Goal: Task Accomplishment & Management: Manage account settings

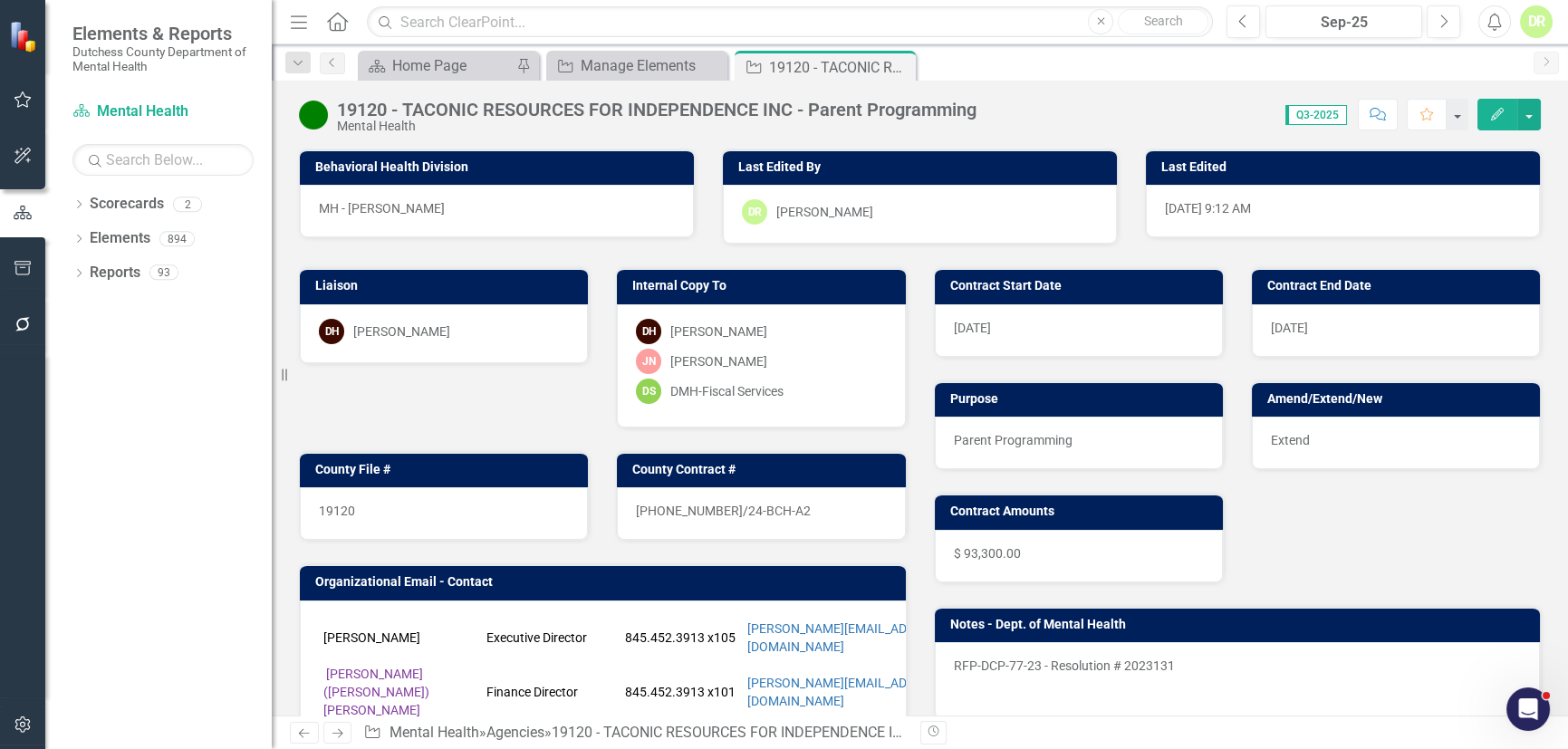
scroll to position [5162, 0]
click at [900, 70] on icon "Close" at bounding box center [898, 67] width 18 height 14
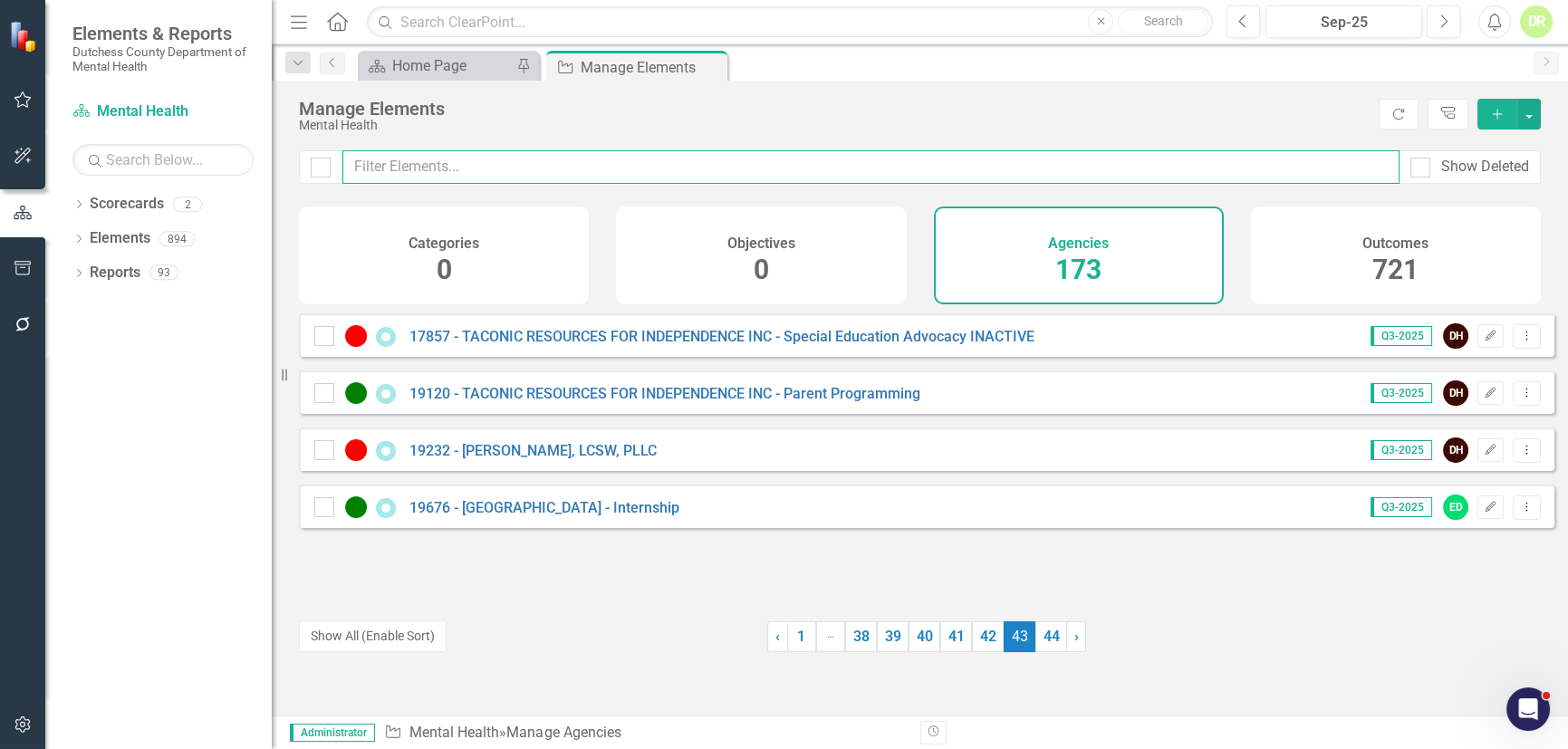
click at [498, 170] on input "text" at bounding box center [870, 166] width 1056 height 33
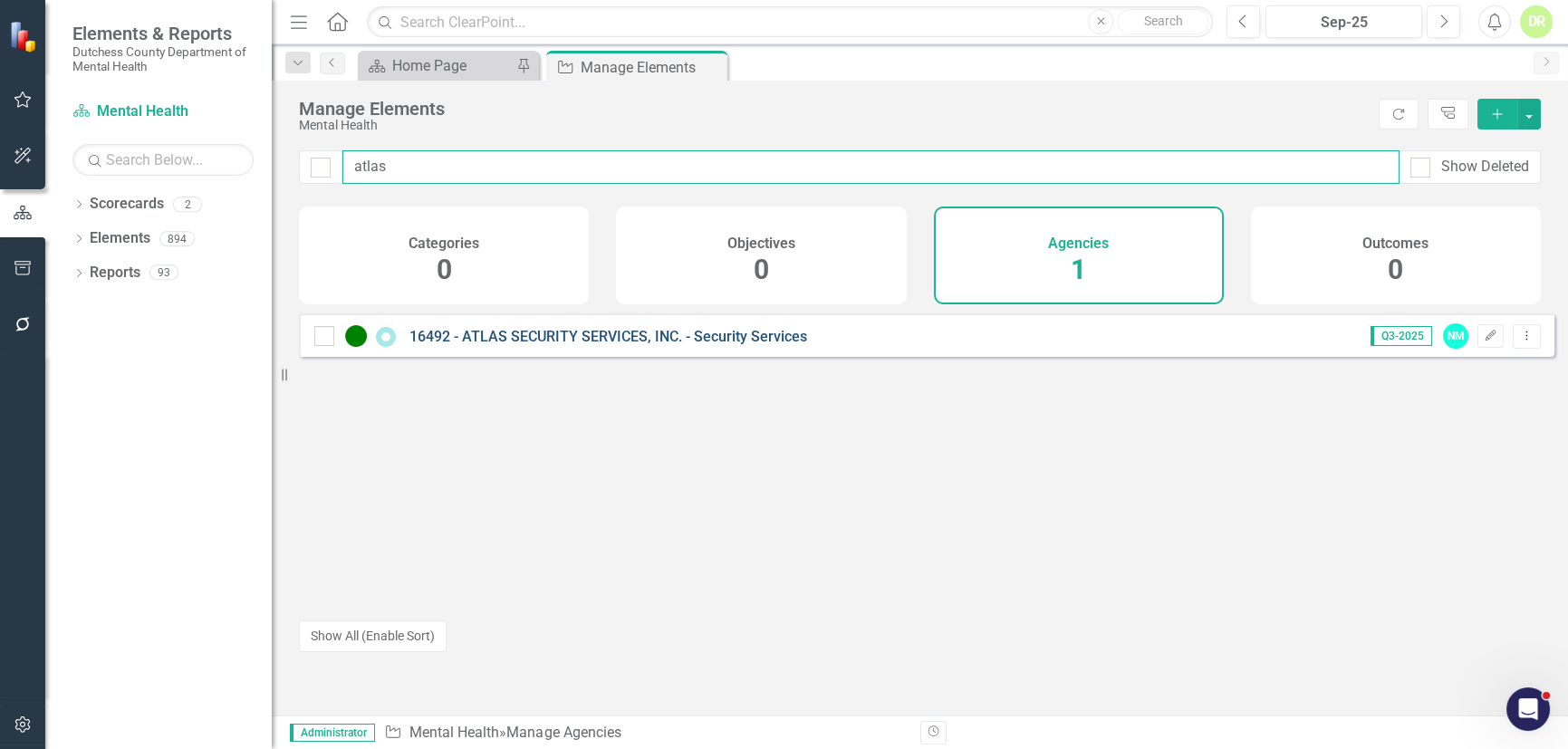
type input "atlas"
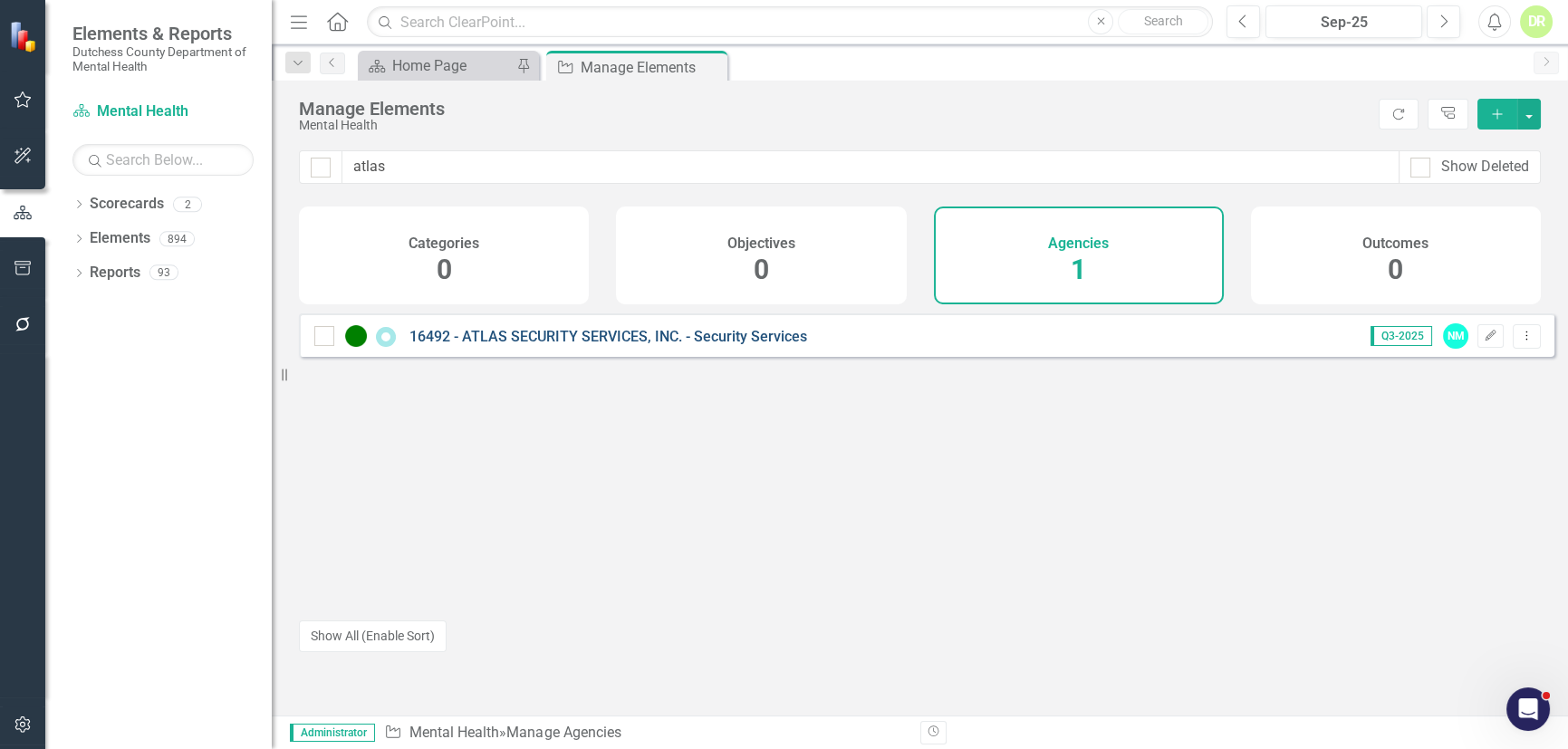
click at [558, 345] on link "16492 - ATLAS SECURITY SERVICES, INC. - Security Services" at bounding box center [608, 336] width 397 height 17
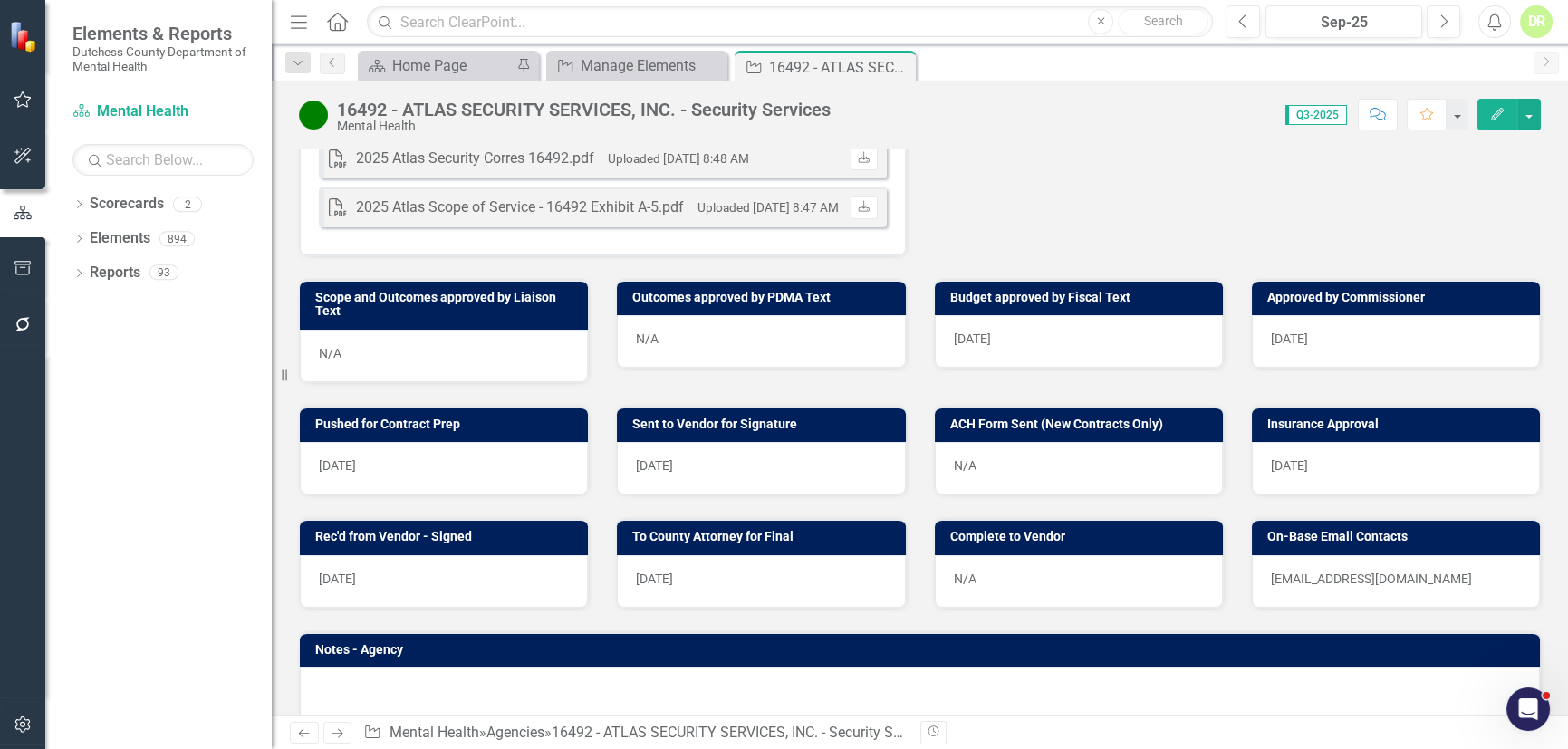
scroll to position [740, 0]
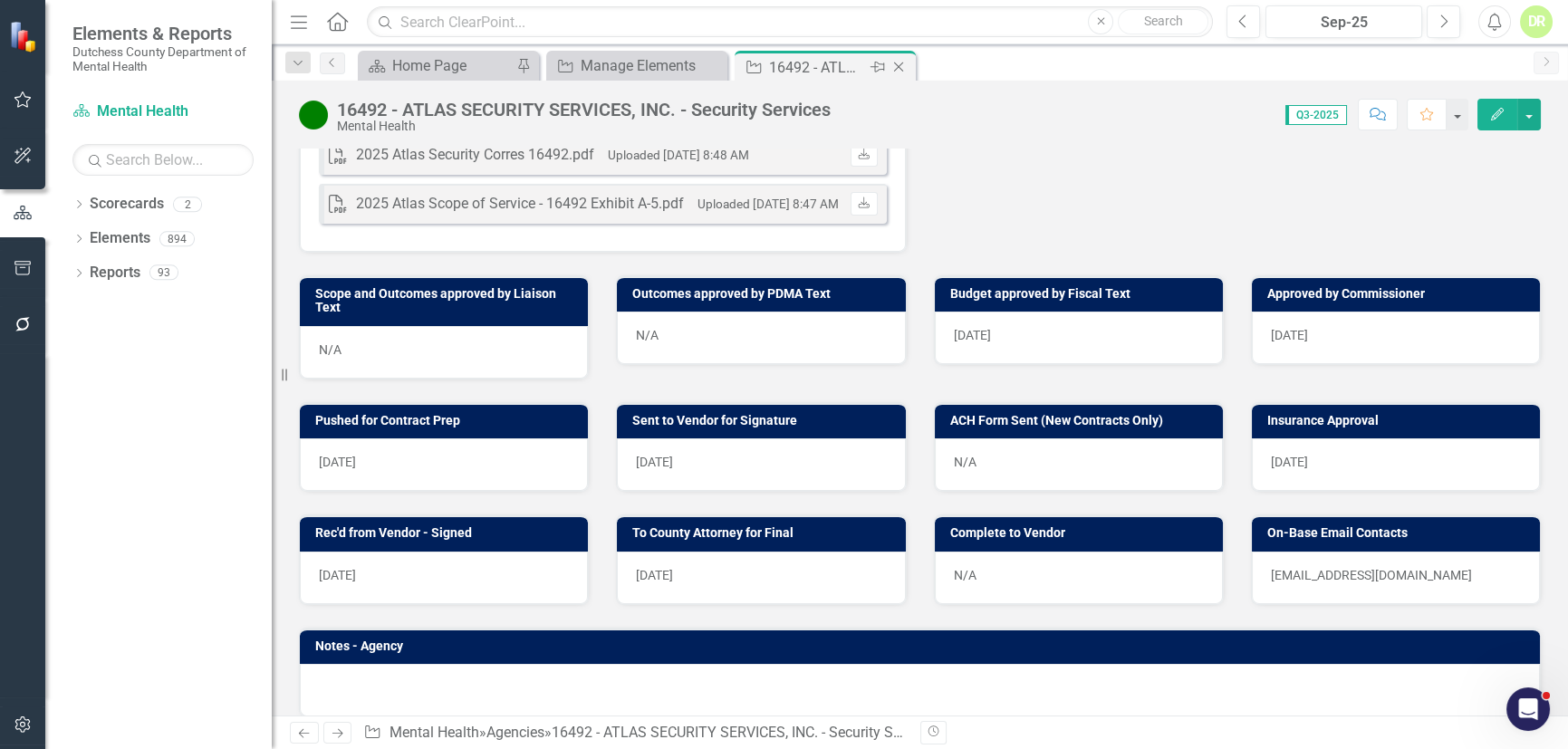
click at [891, 67] on icon "Close" at bounding box center [898, 67] width 18 height 14
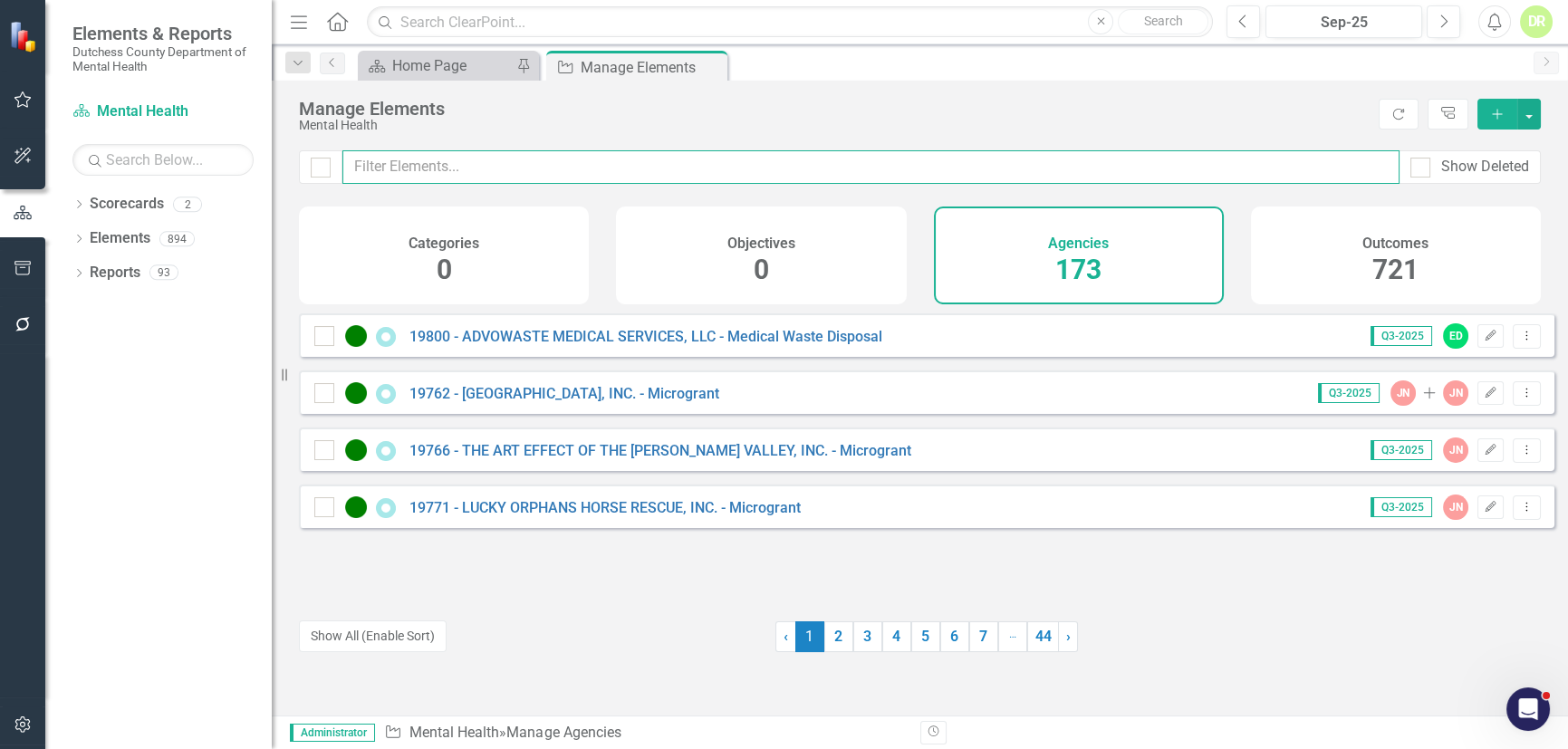
click at [616, 159] on input "text" at bounding box center [870, 166] width 1056 height 33
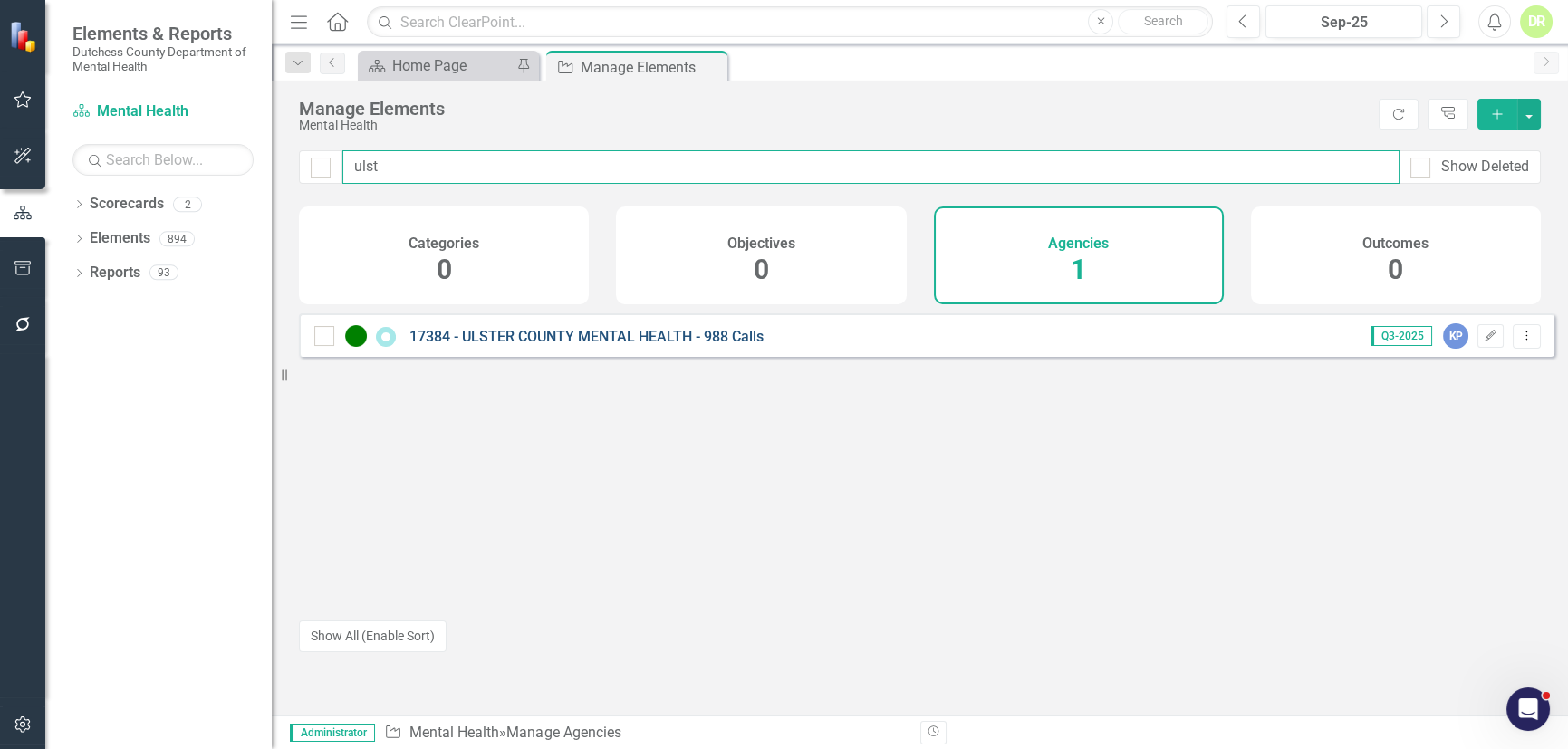
type input "ulst"
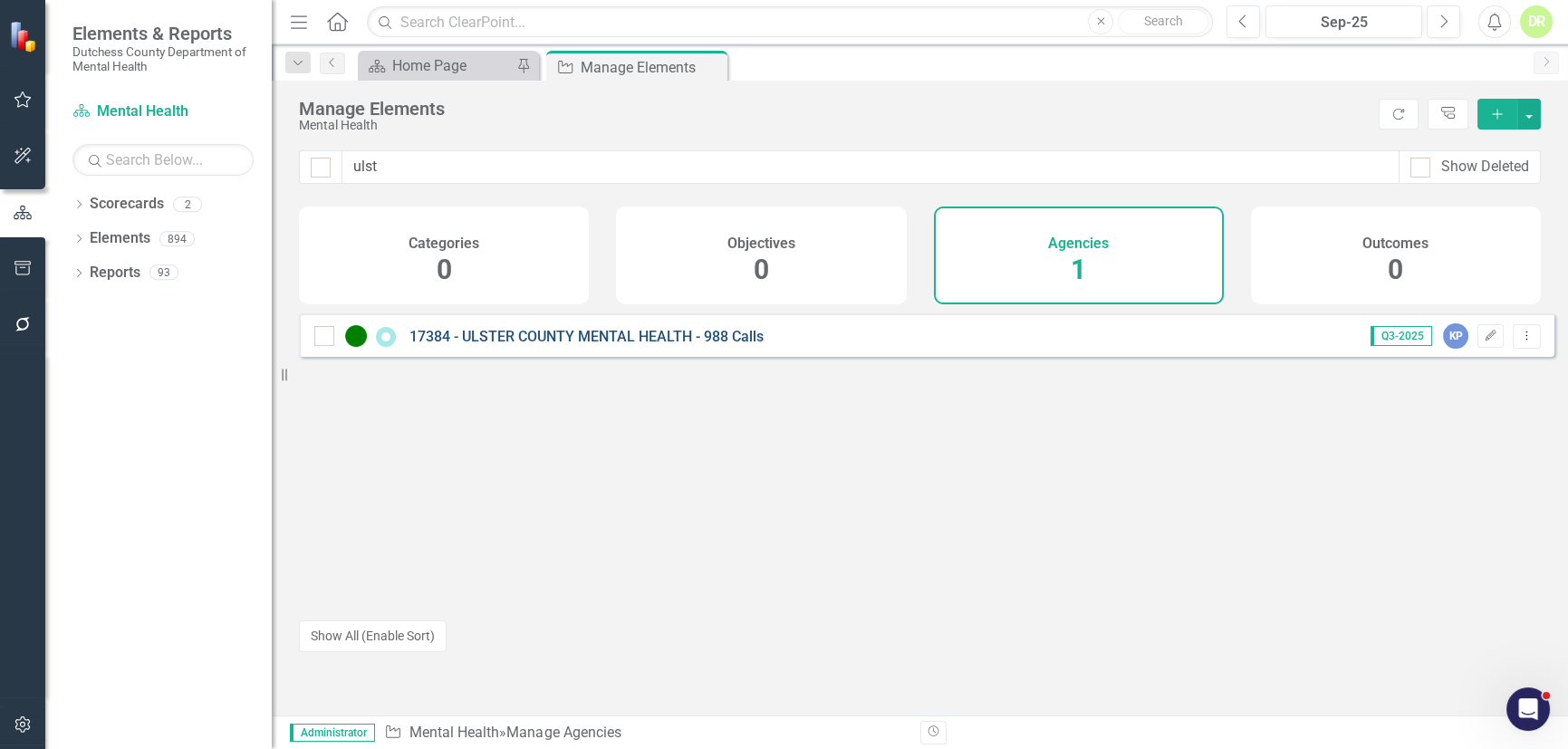
click at [684, 345] on link "17384 - ULSTER COUNTY MENTAL HEALTH - 988 Calls" at bounding box center [586, 336] width 354 height 17
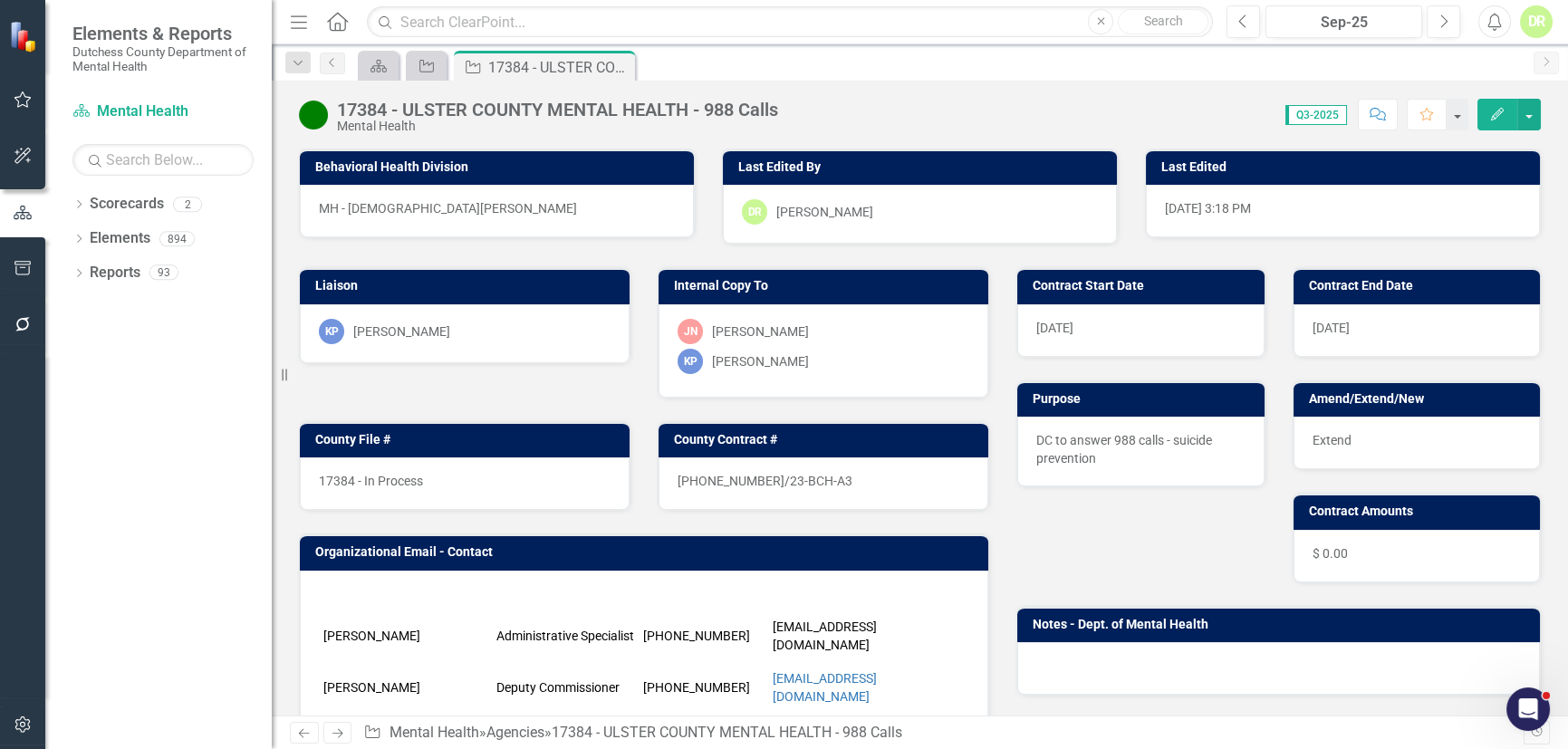
scroll to position [5162, 0]
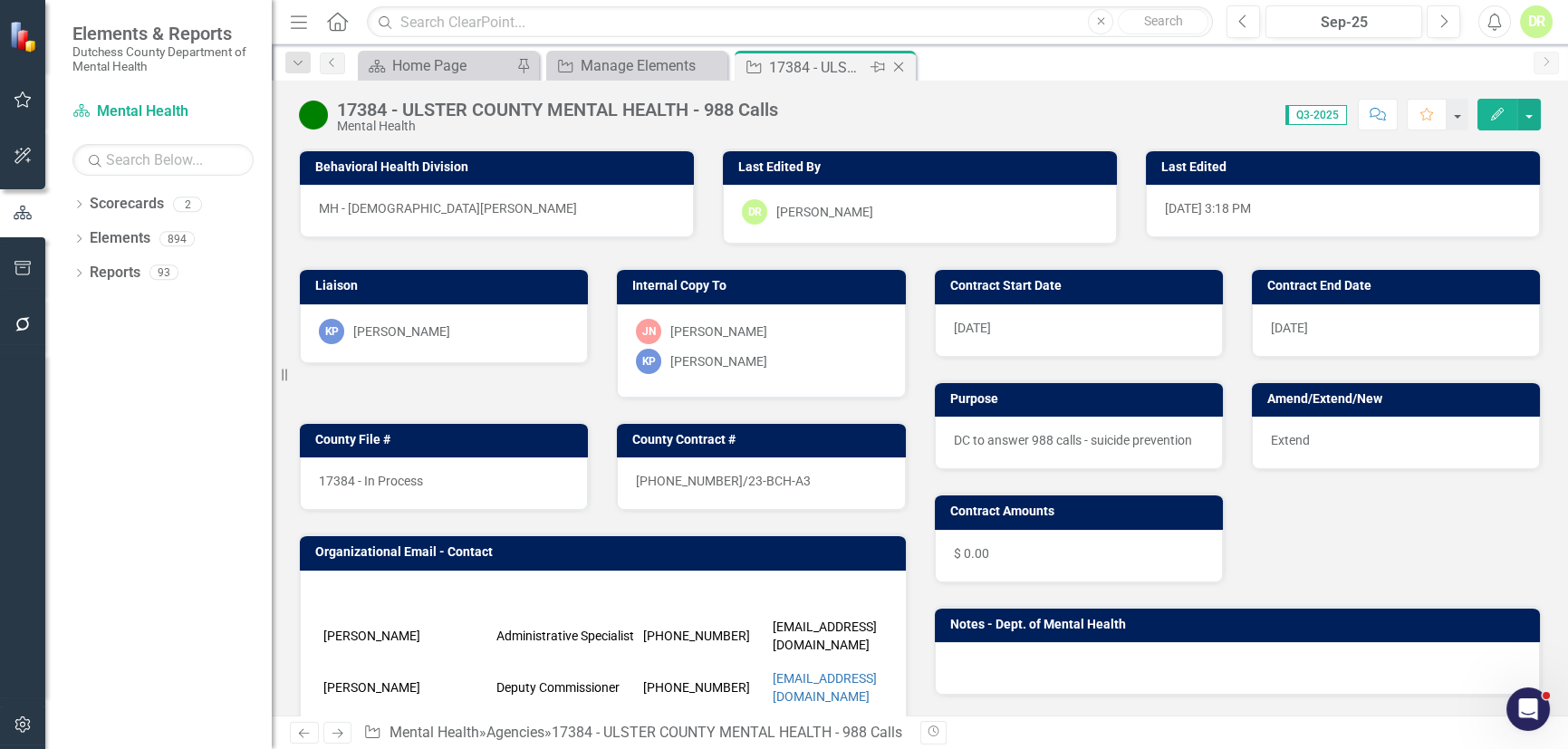
click at [900, 64] on icon at bounding box center [899, 67] width 10 height 10
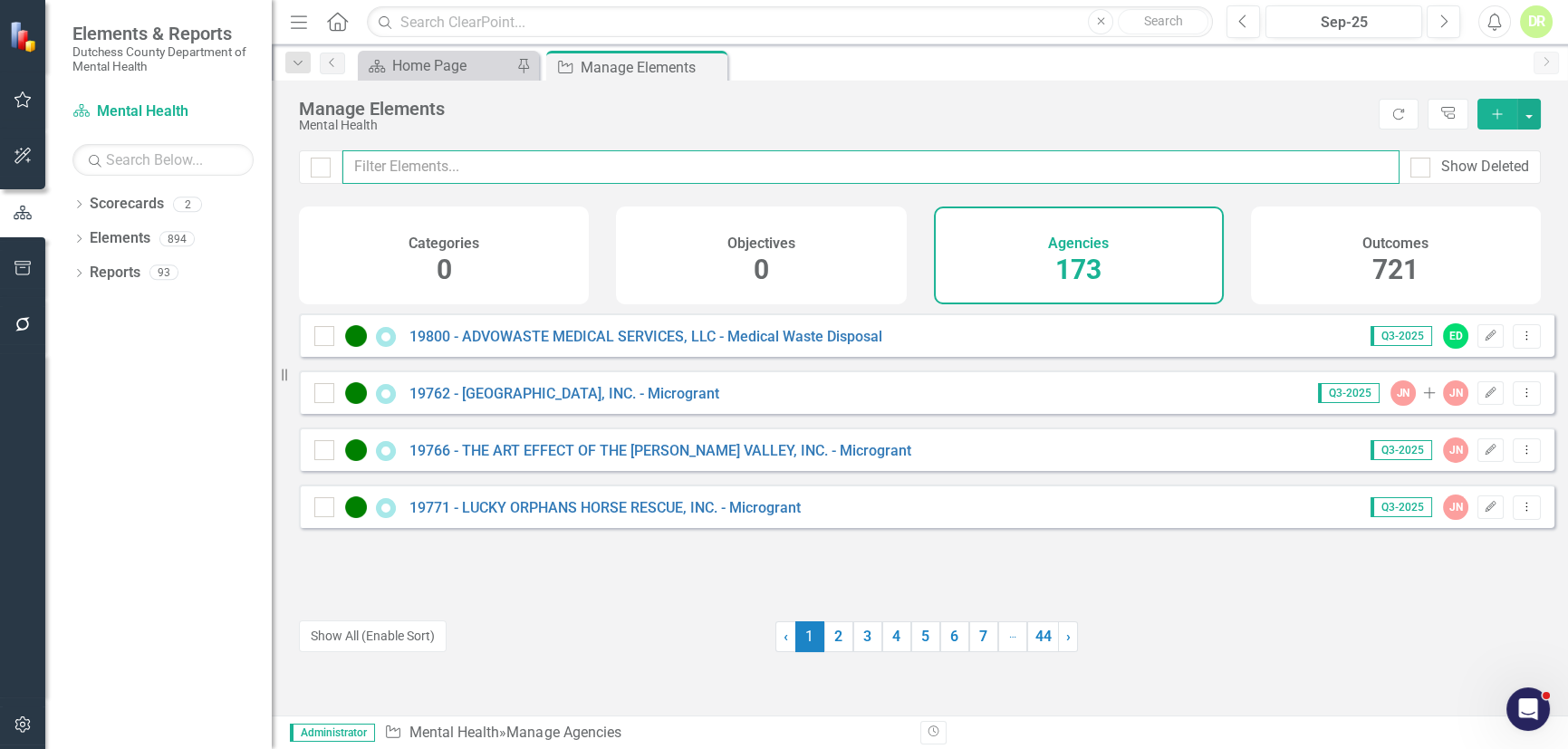
click at [498, 158] on input "text" at bounding box center [870, 166] width 1056 height 33
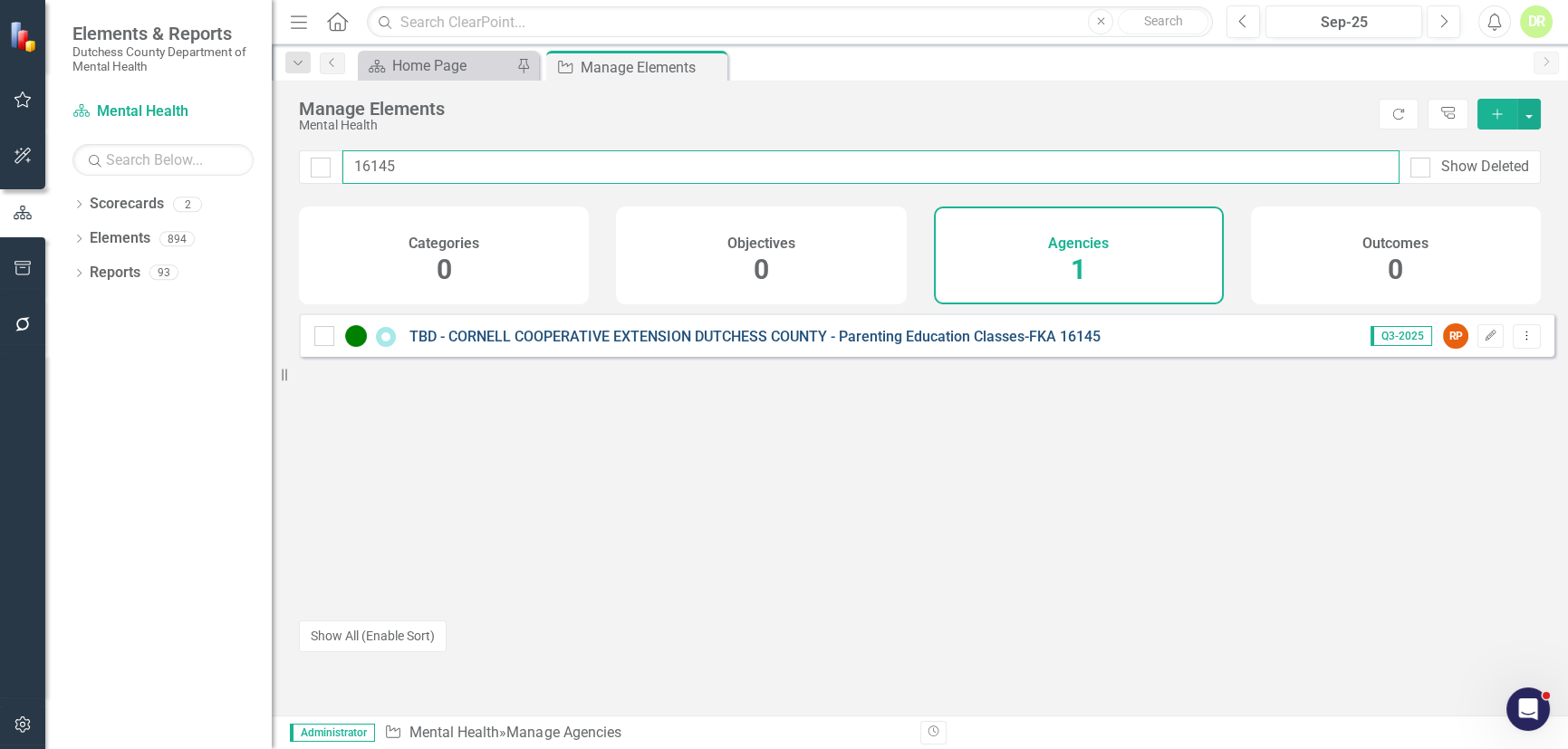
type input "16145"
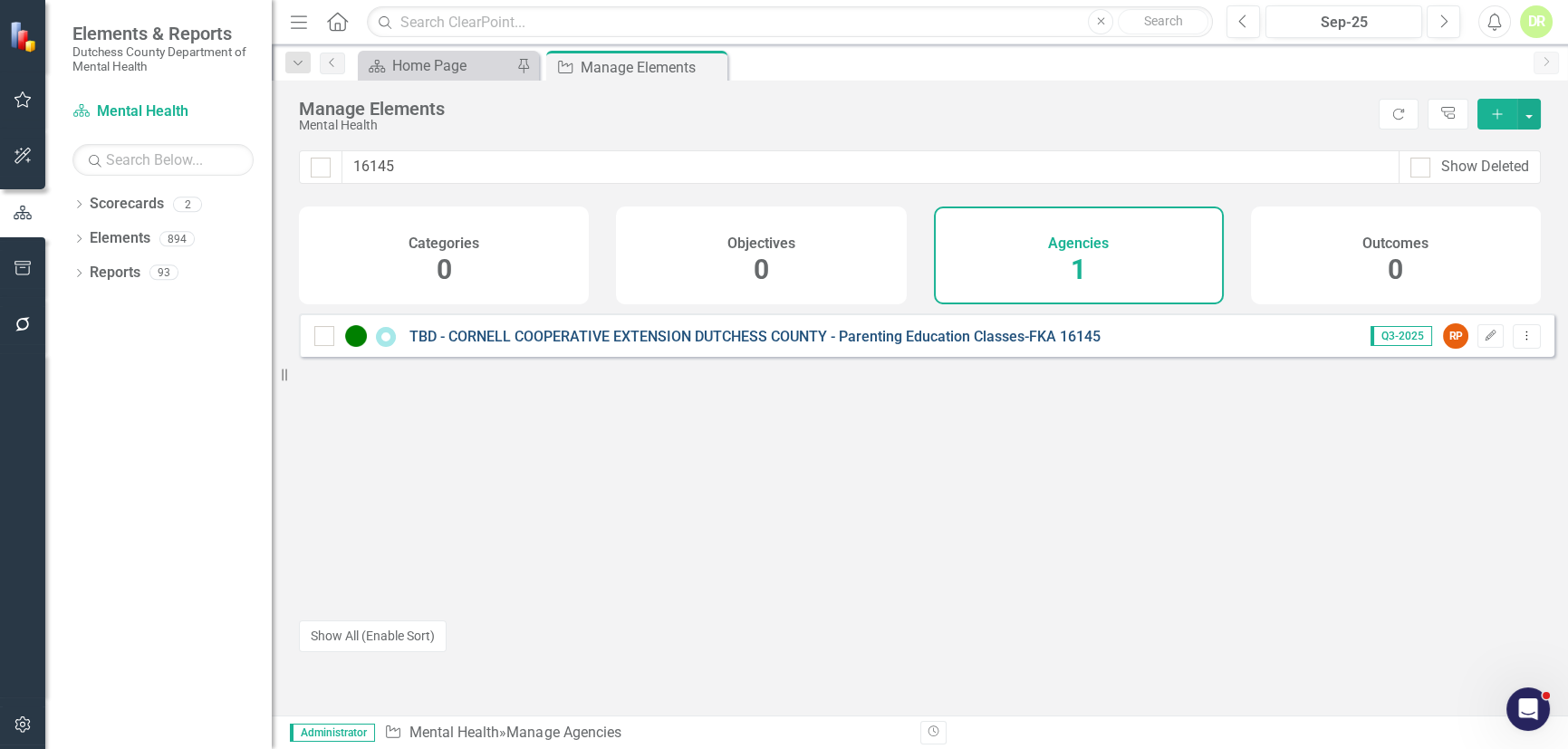
click at [637, 345] on link "TBD - CORNELL COOPERATIVE EXTENSION DUTCHESS COUNTY - Parenting Education Class…" at bounding box center [754, 336] width 691 height 17
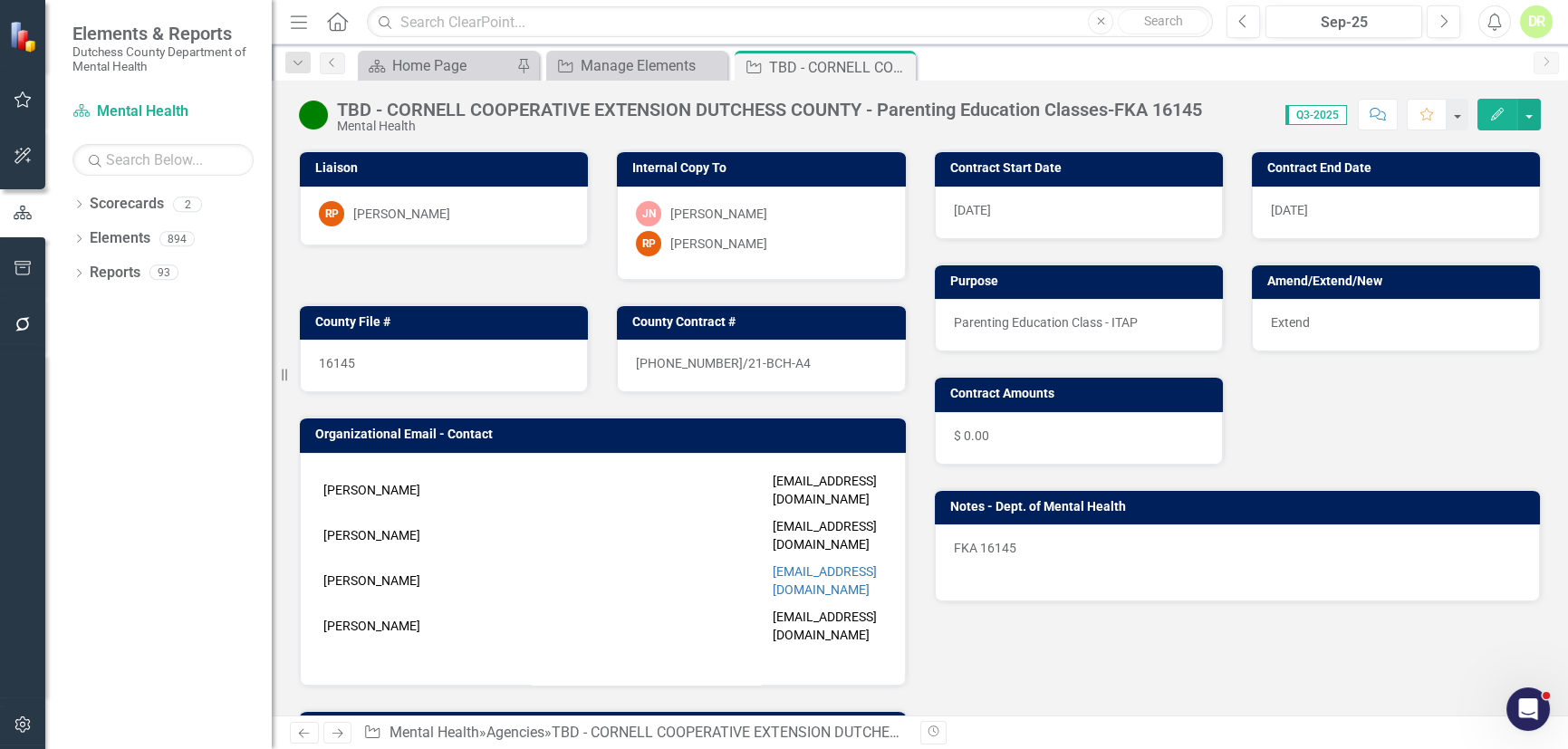
scroll to position [411, 0]
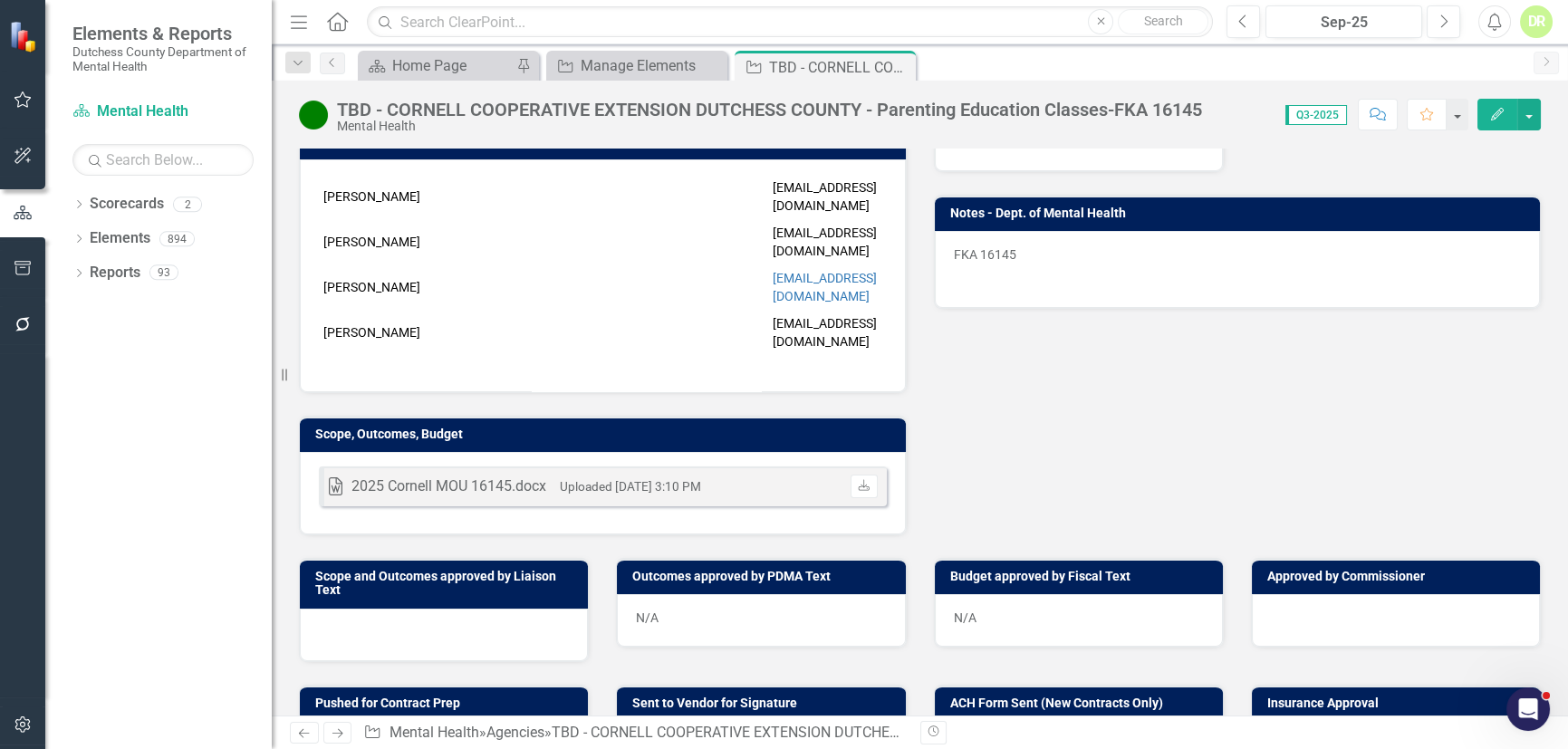
click at [785, 467] on div "Word 2025 Cornell MOU 16145.docx Uploaded [DATE] 3:10 PM Download" at bounding box center [602, 487] width 568 height 40
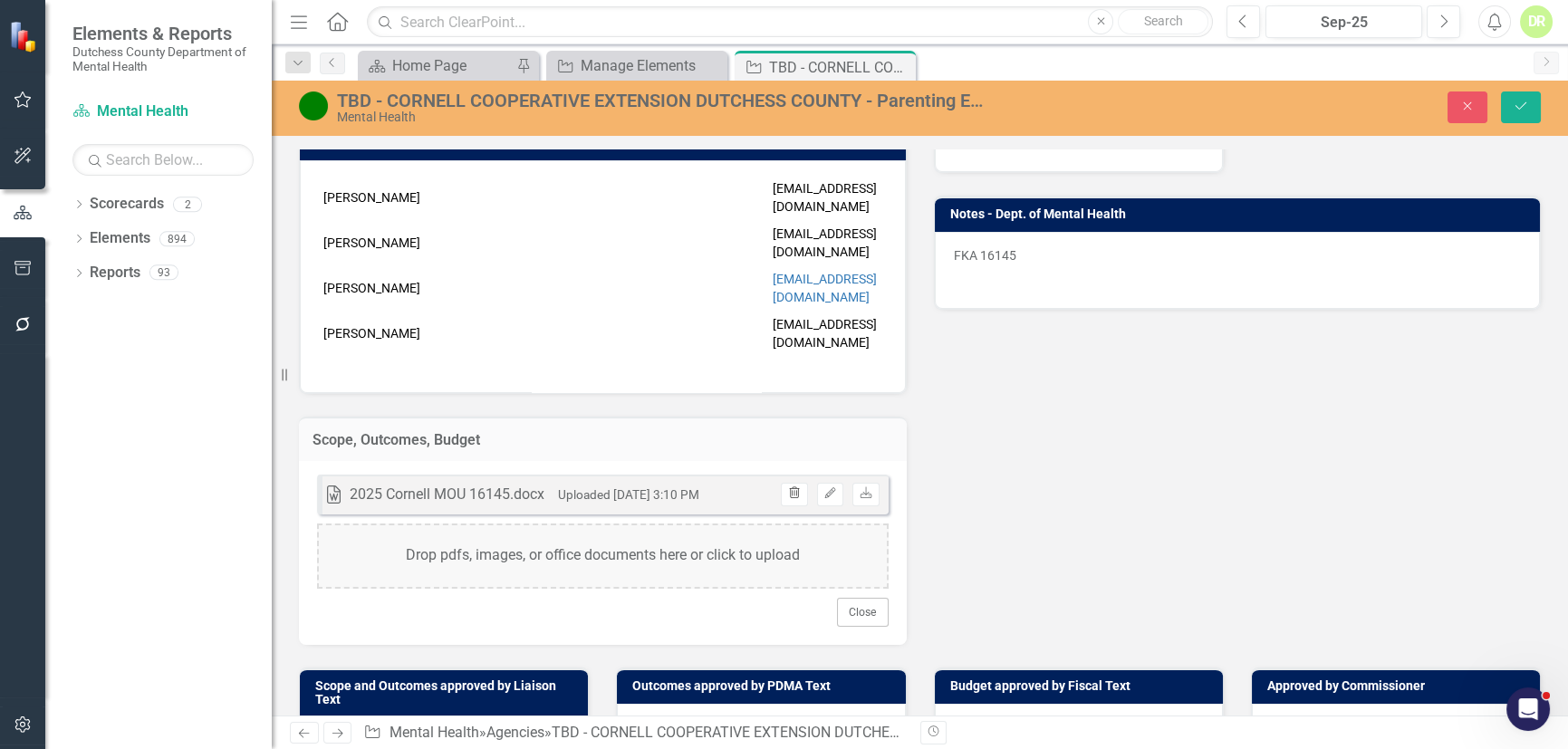
click at [787, 488] on icon "Trash" at bounding box center [794, 492] width 13 height 10
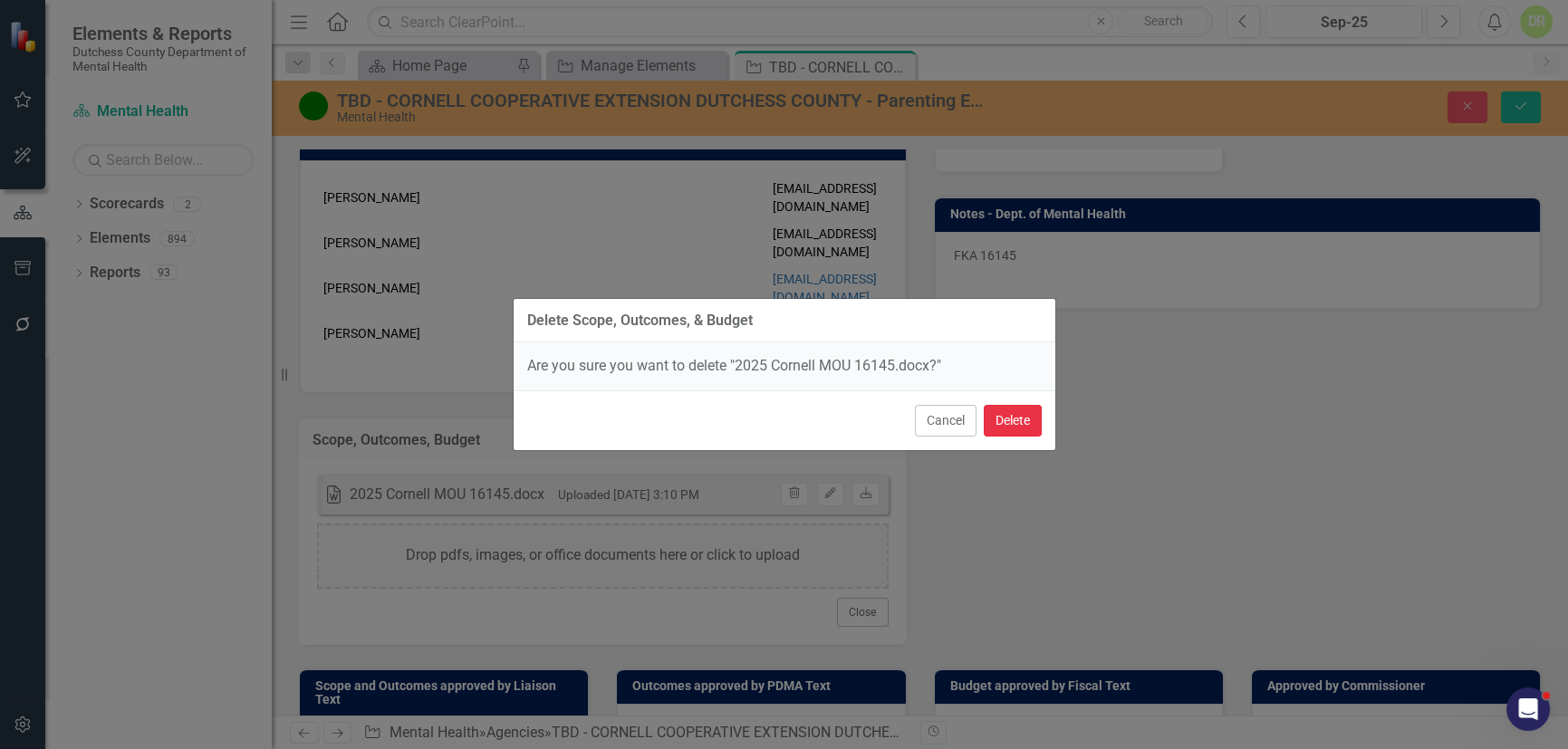
click at [1017, 408] on button "Delete" at bounding box center [1012, 420] width 58 height 31
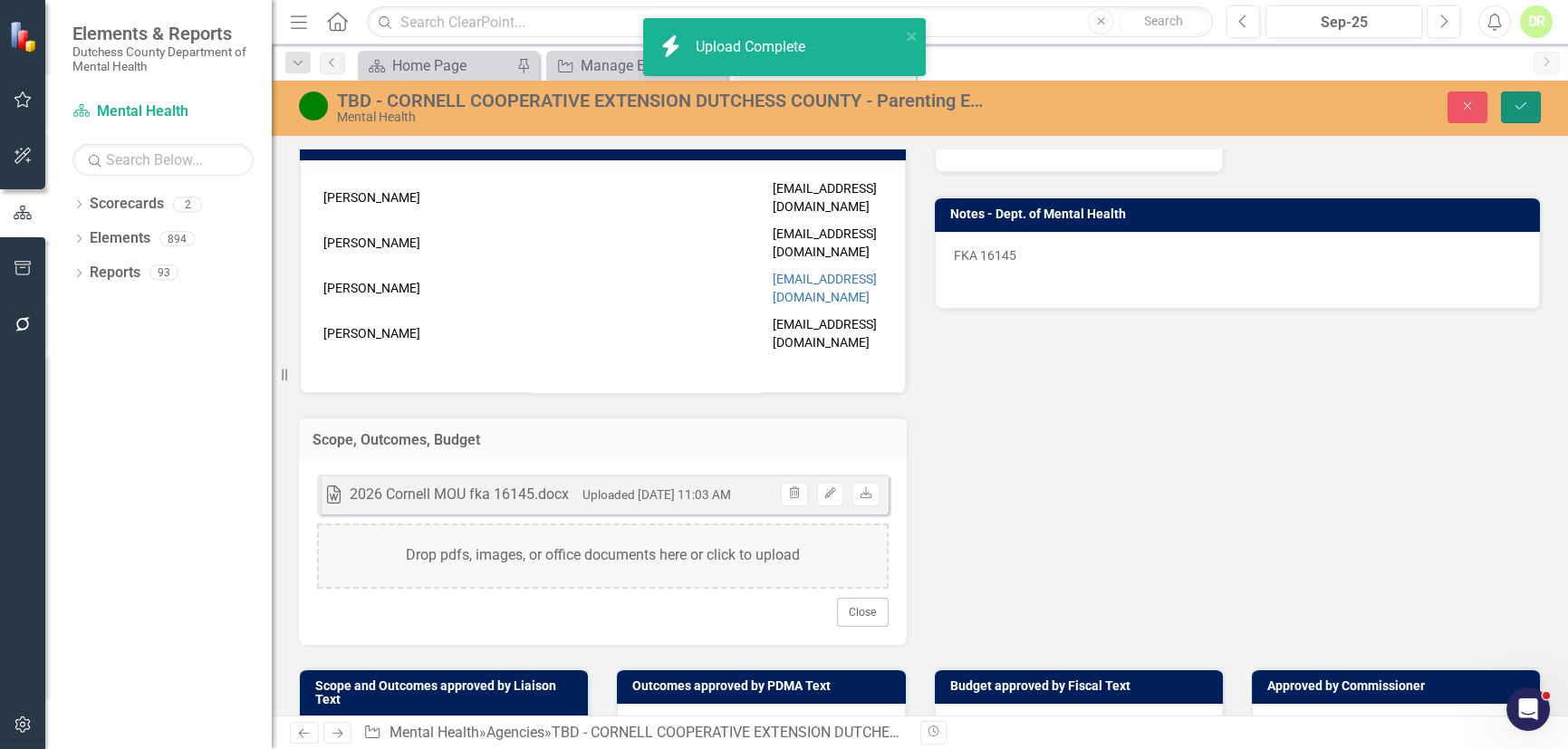
click at [1533, 102] on button "Save" at bounding box center [1520, 106] width 40 height 31
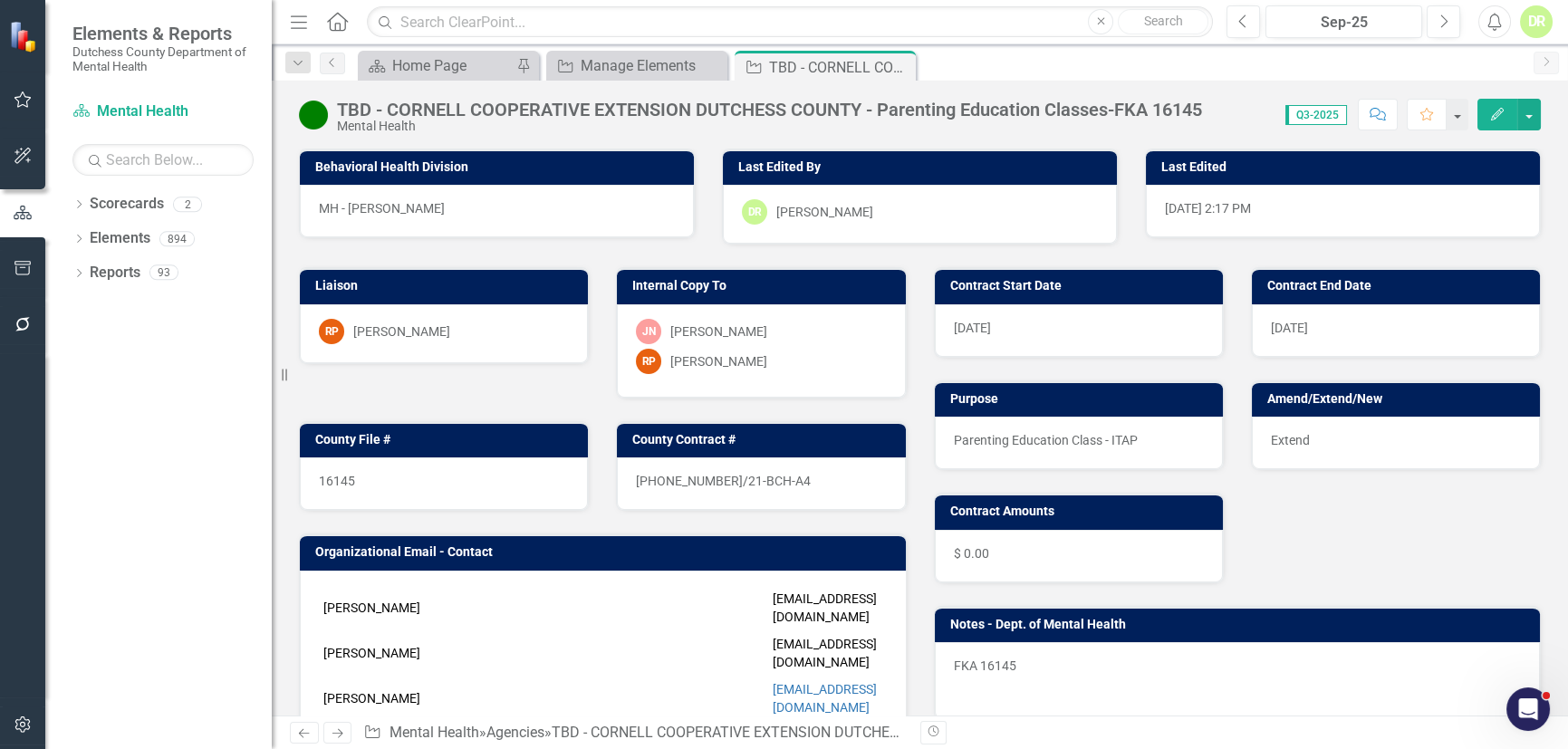
click at [1383, 116] on icon "Comment" at bounding box center [1377, 113] width 16 height 12
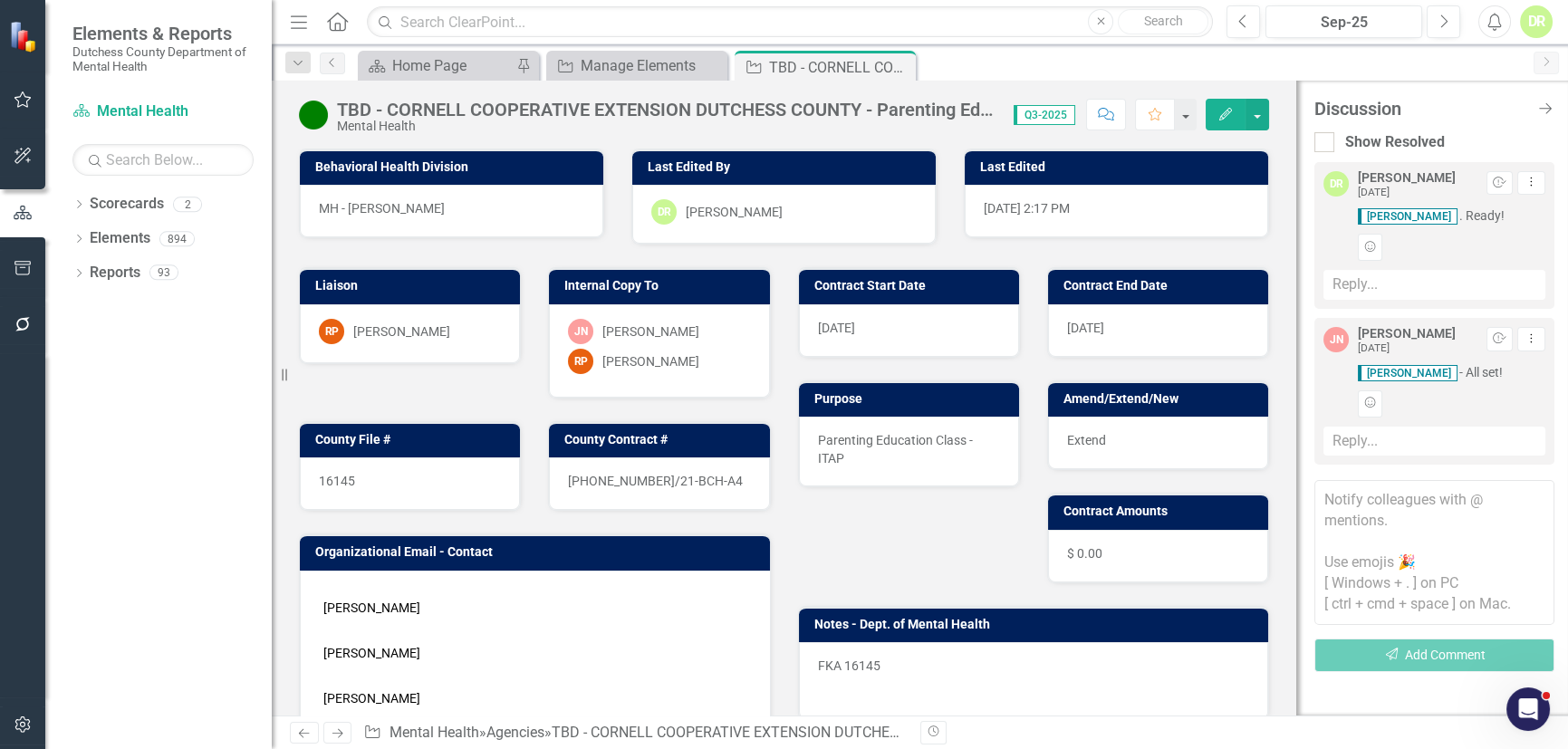
click at [1335, 491] on textarea at bounding box center [1434, 552] width 240 height 144
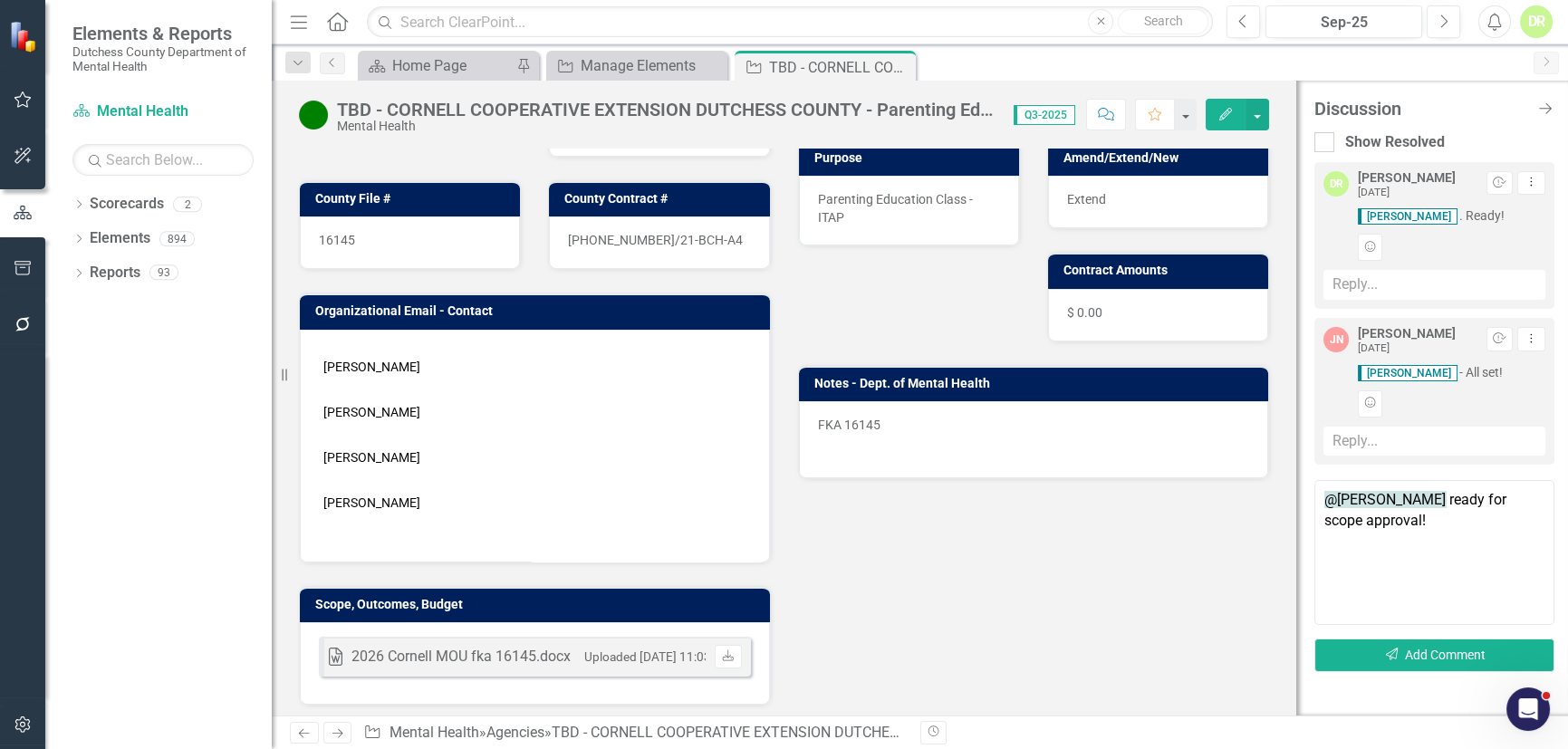
scroll to position [0, 0]
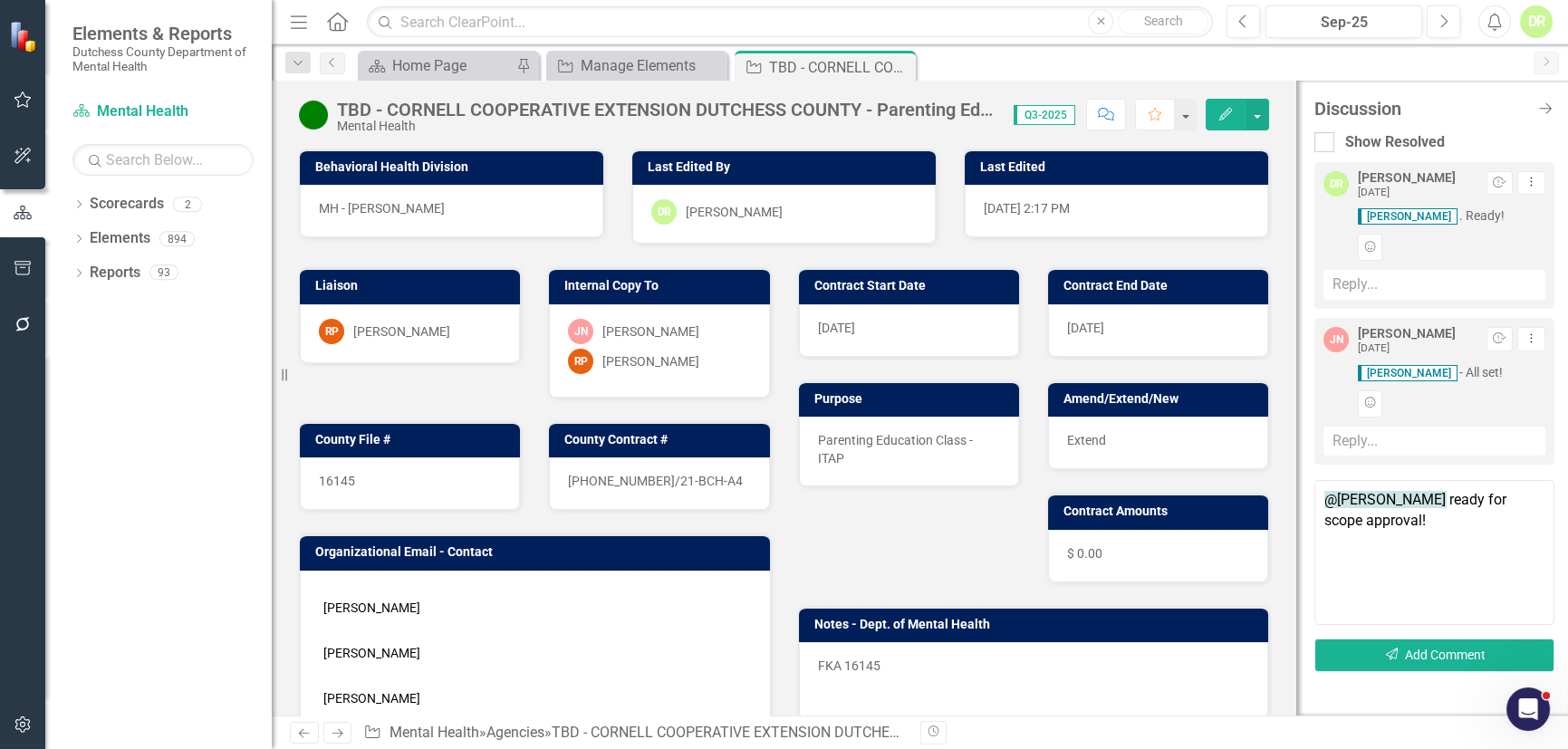
click at [1444, 518] on textarea "@[PERSON_NAME] ready for scope approval!" at bounding box center [1434, 552] width 240 height 144
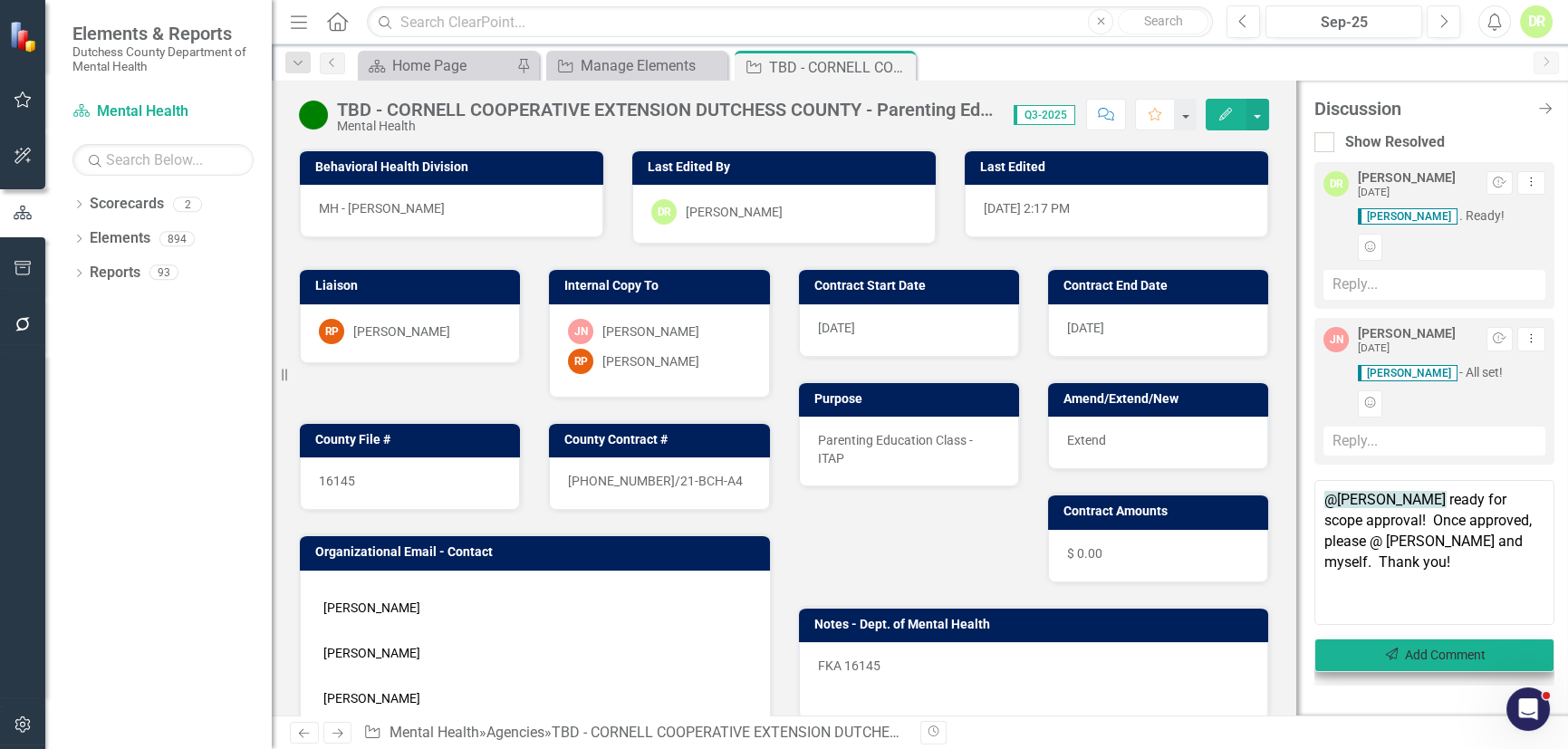
type textarea "@[PERSON_NAME] ready for scope approval! Once approved, please @ [PERSON_NAME] …"
click at [1411, 651] on button "Send Add Comment" at bounding box center [1434, 654] width 240 height 33
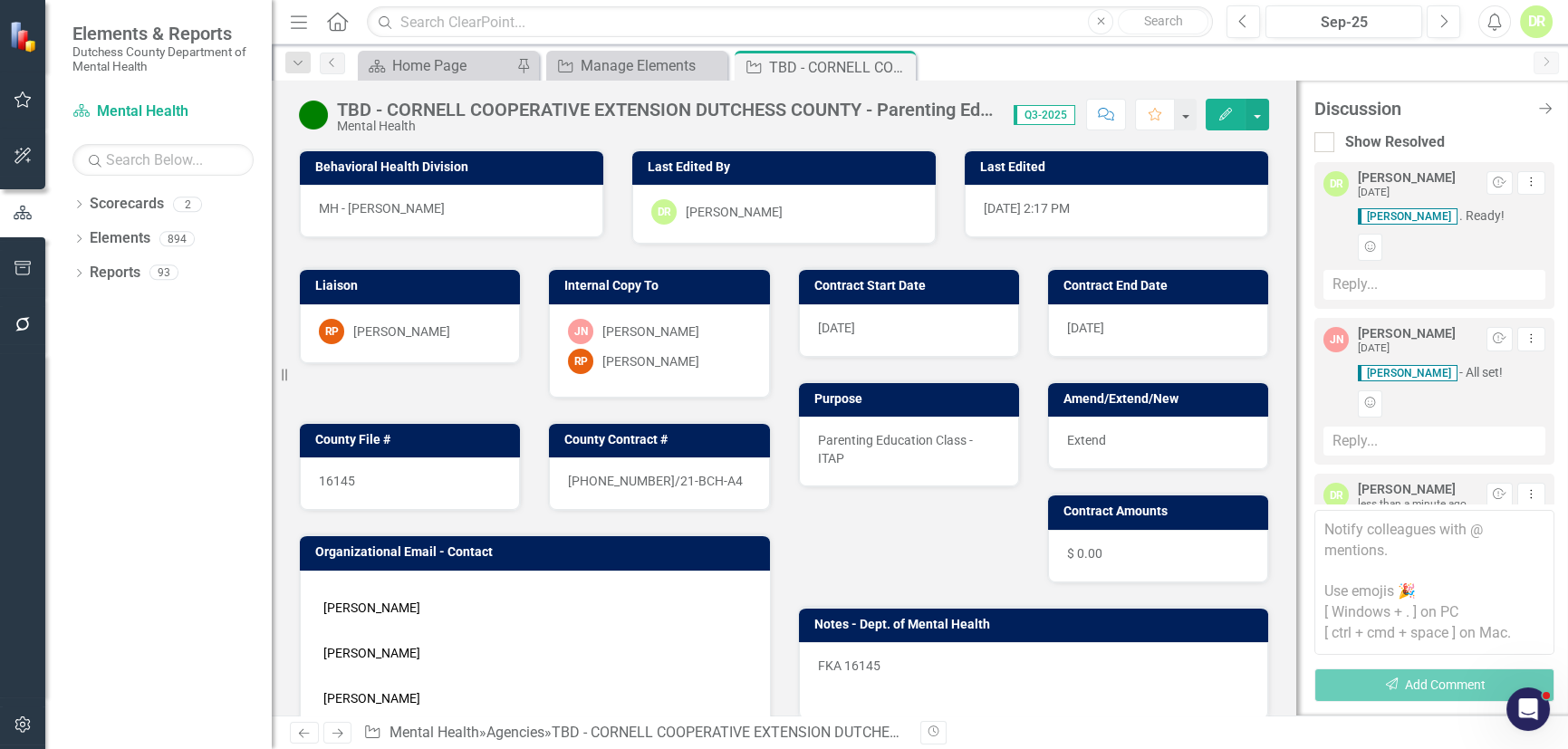
scroll to position [180, 0]
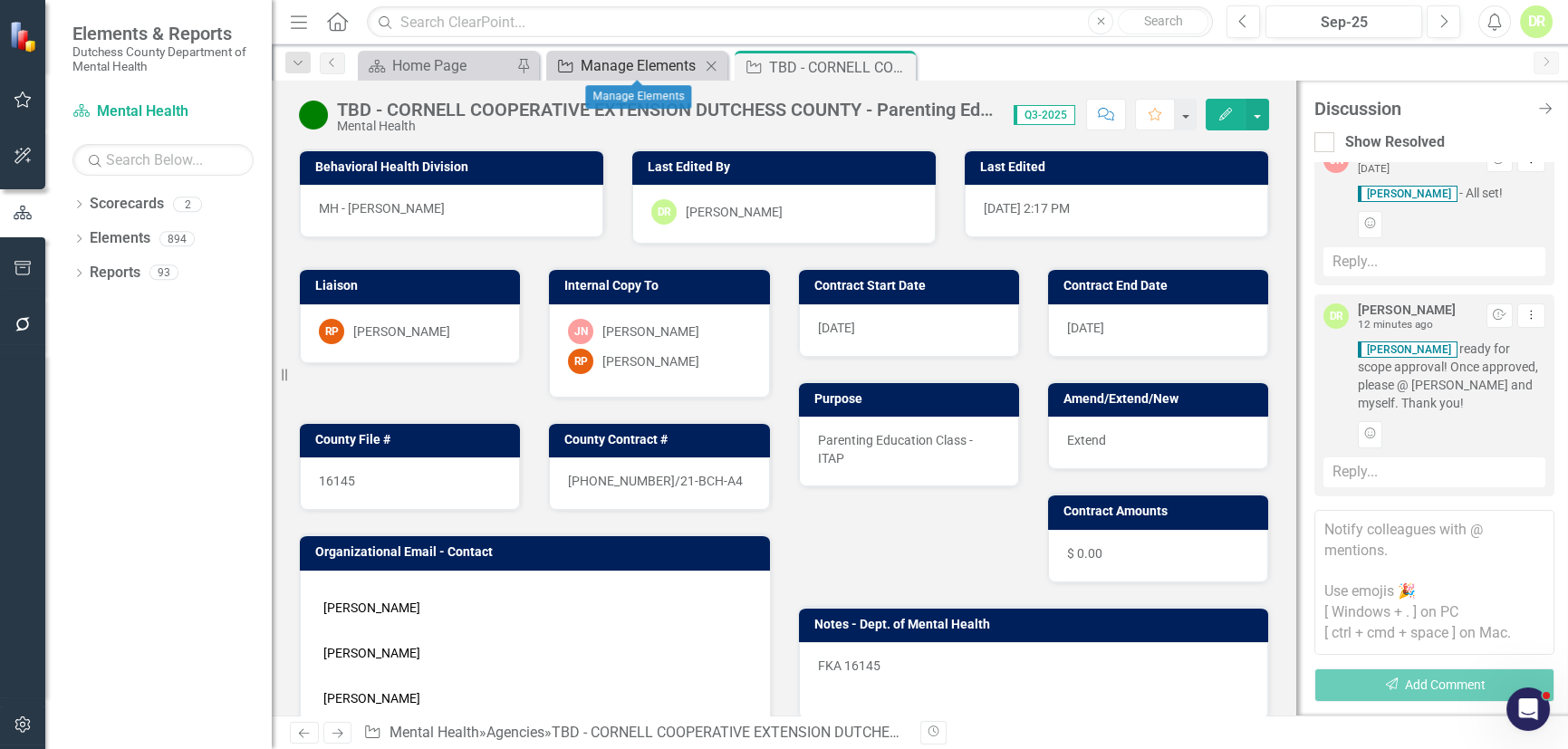
click at [652, 72] on div "Manage Elements" at bounding box center [641, 66] width 120 height 23
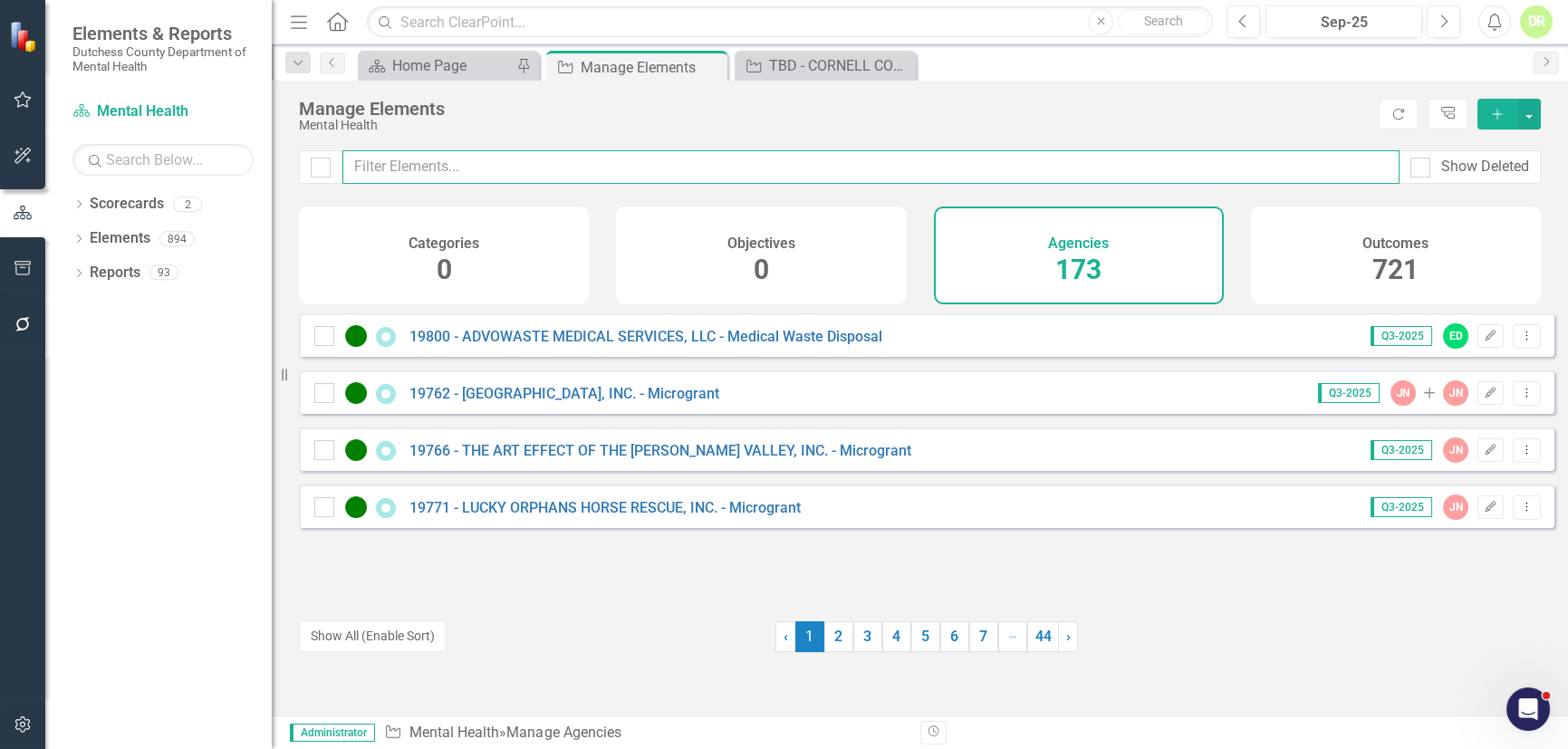
click at [610, 159] on input "text" at bounding box center [870, 166] width 1056 height 33
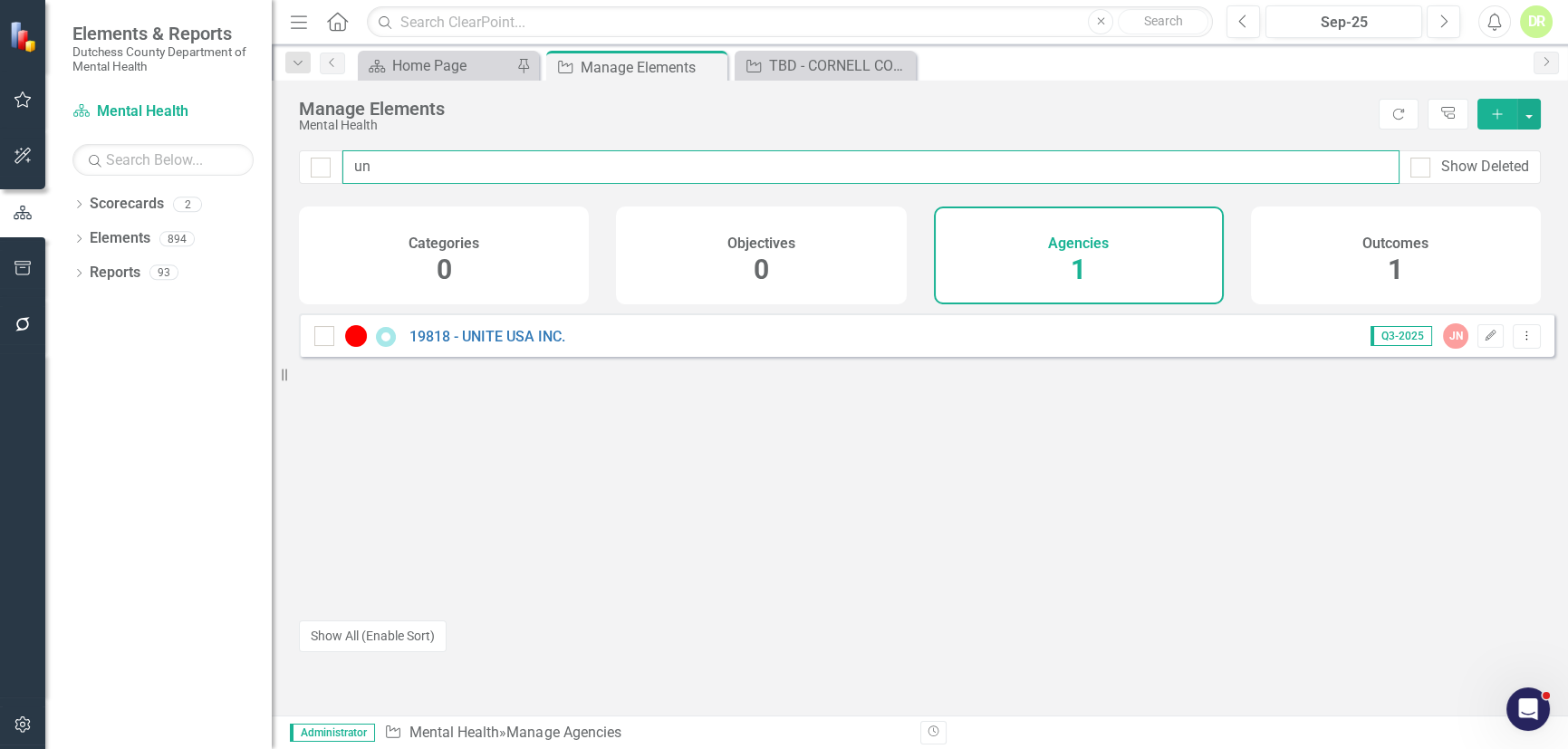
type input "u"
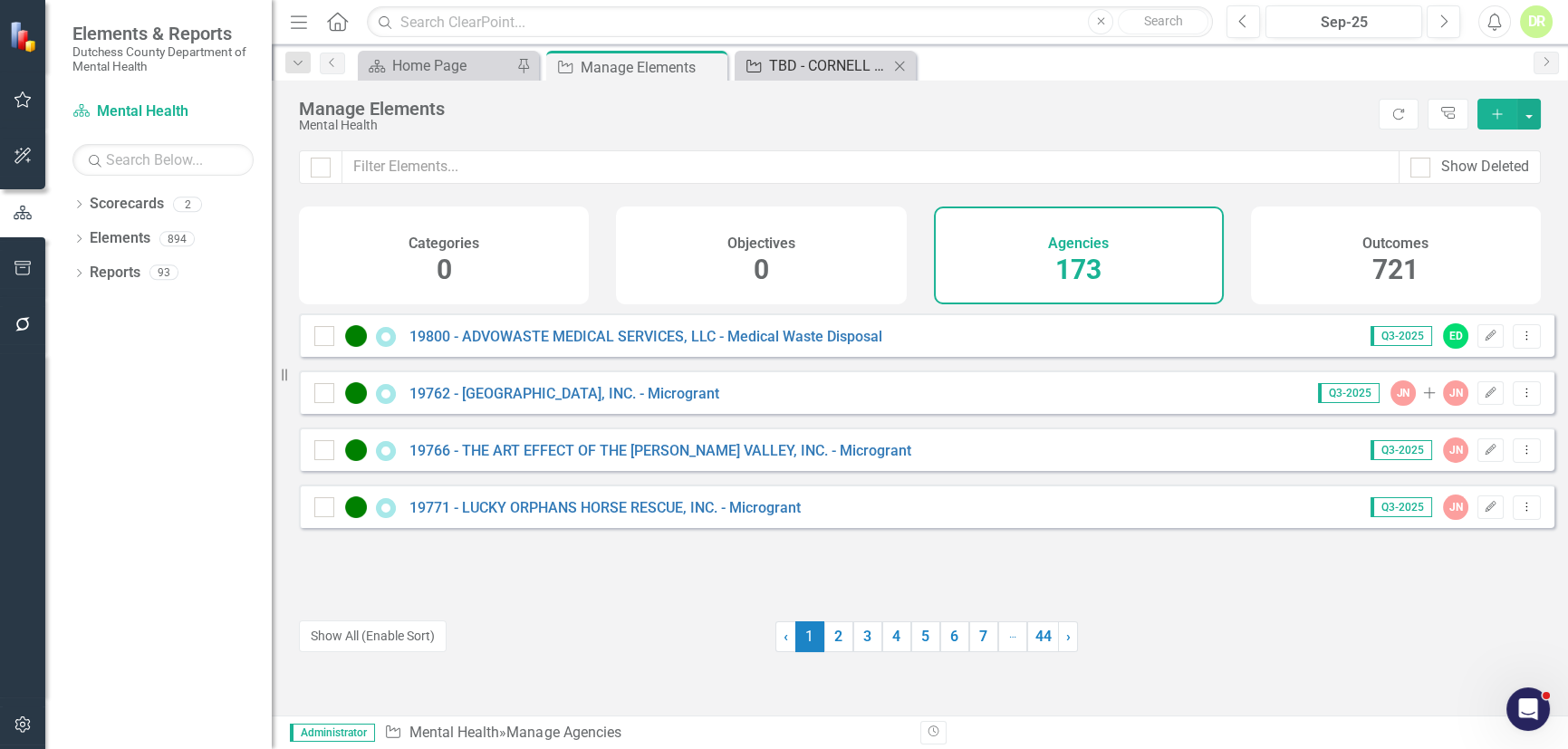
click at [797, 67] on div "TBD - CORNELL COOPERATIVE EXTENSION DUTCHESS COUNTY - Parenting Education Class…" at bounding box center [829, 66] width 120 height 23
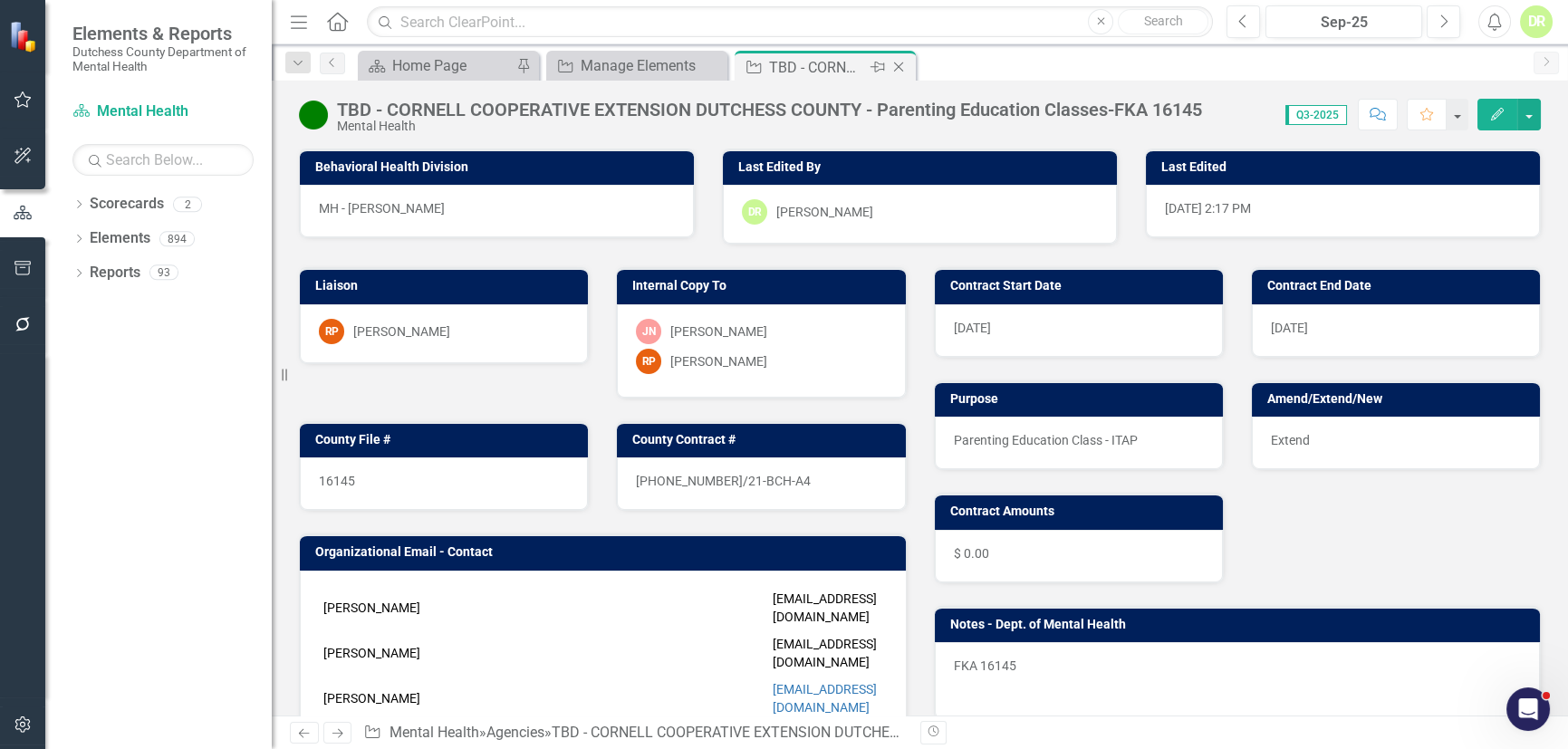
click at [897, 66] on icon at bounding box center [899, 67] width 10 height 10
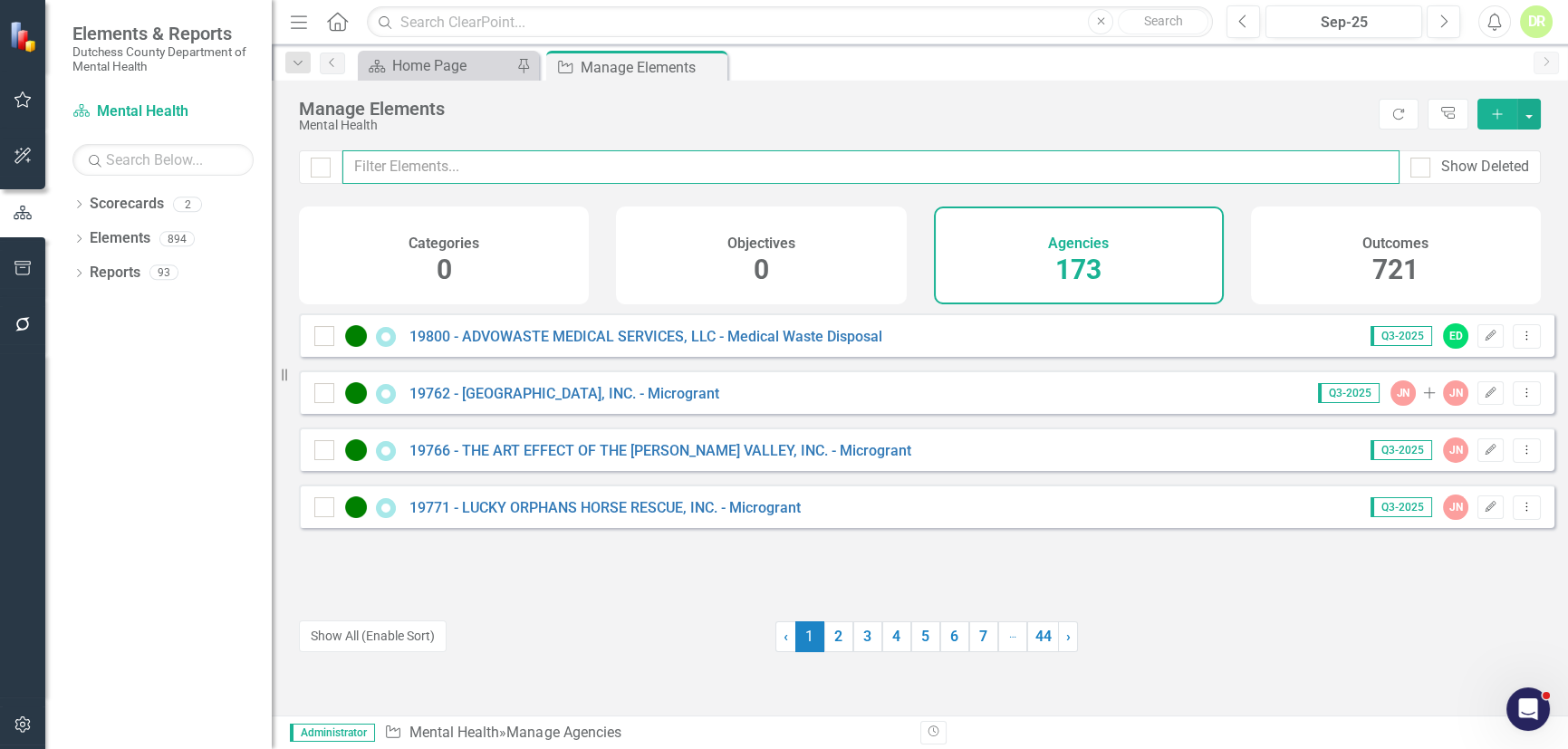
click at [405, 172] on input "text" at bounding box center [870, 166] width 1056 height 33
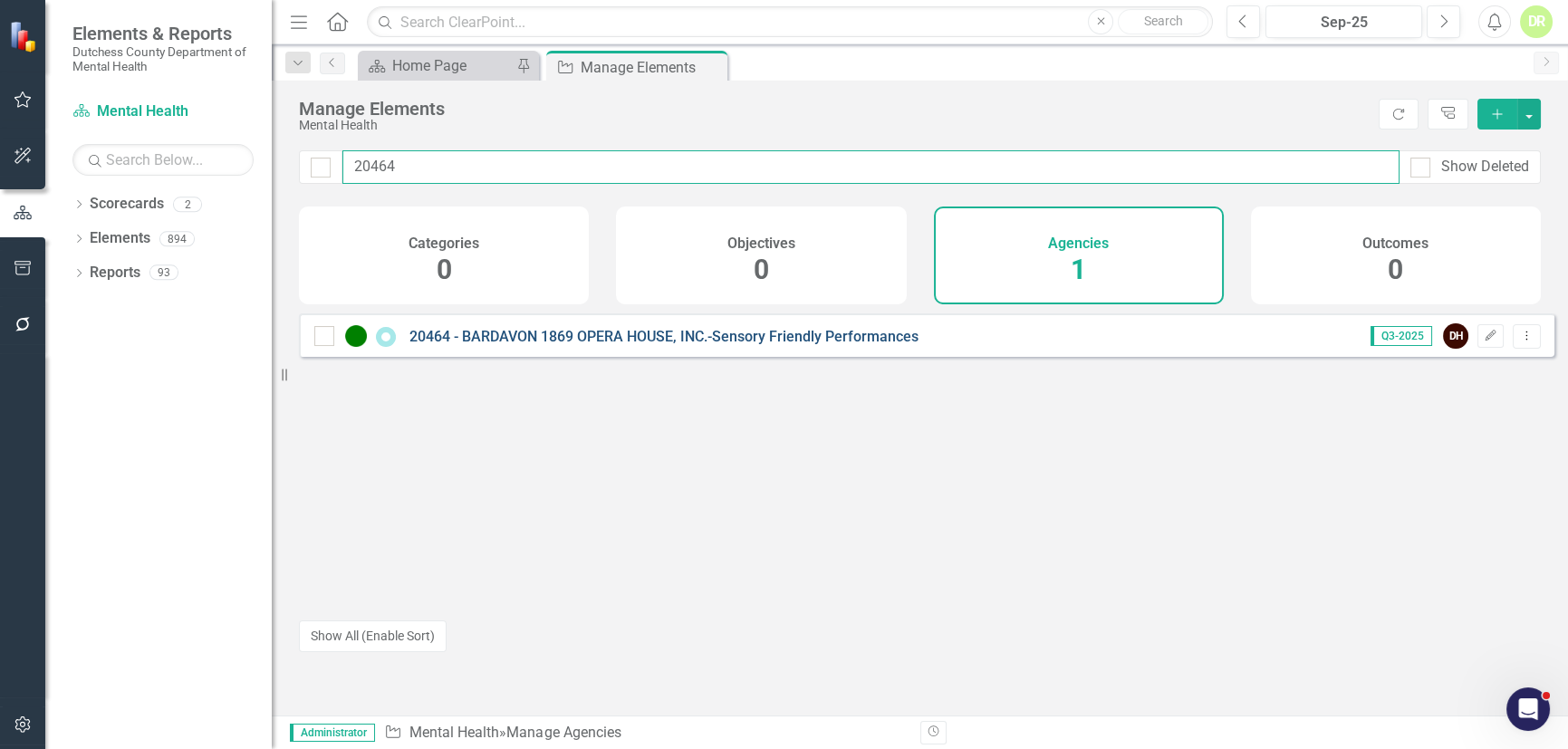
type input "20464"
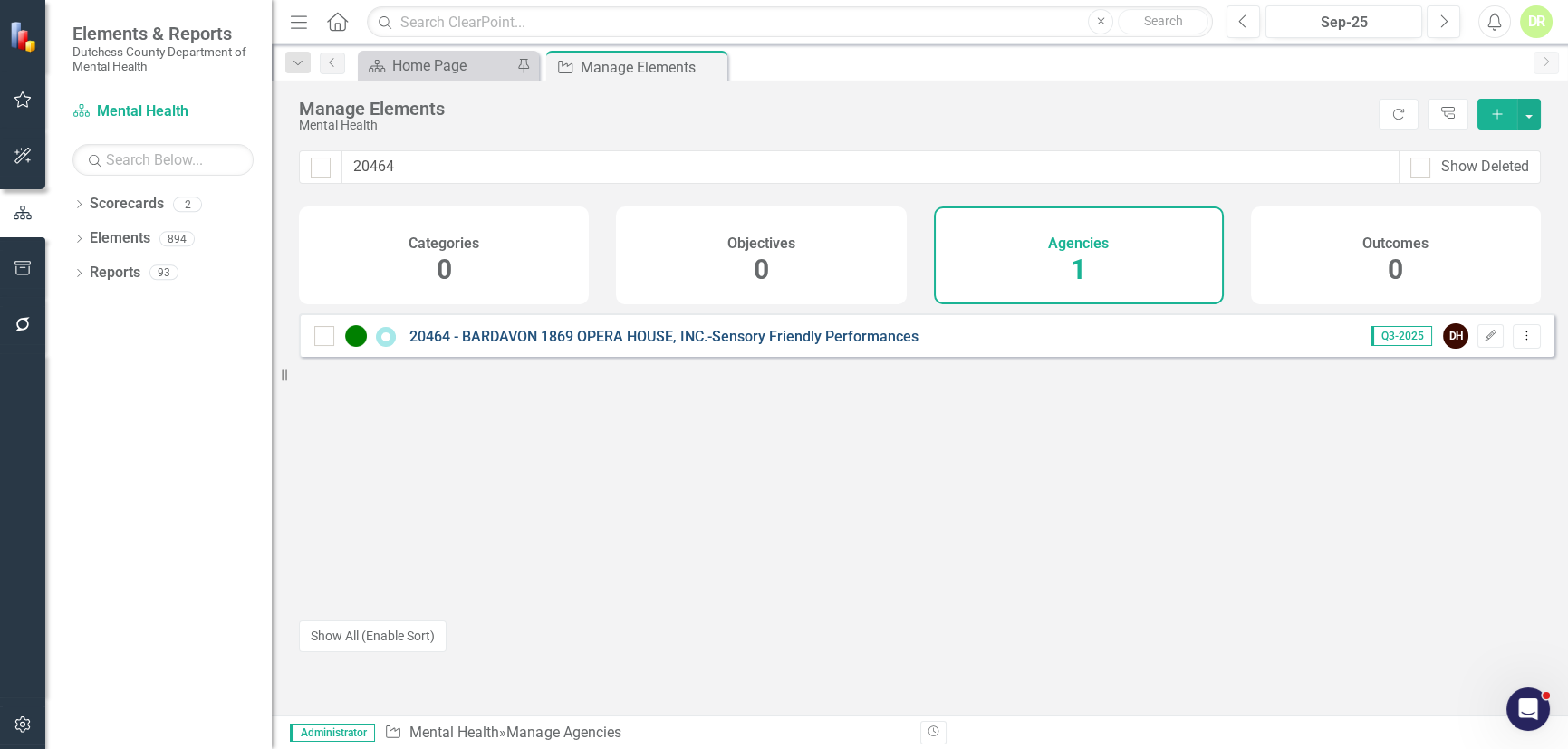
click at [779, 345] on link "20464 - BARDAVON 1869 OPERA HOUSE, INC.-Sensory Friendly Performances" at bounding box center [663, 336] width 509 height 17
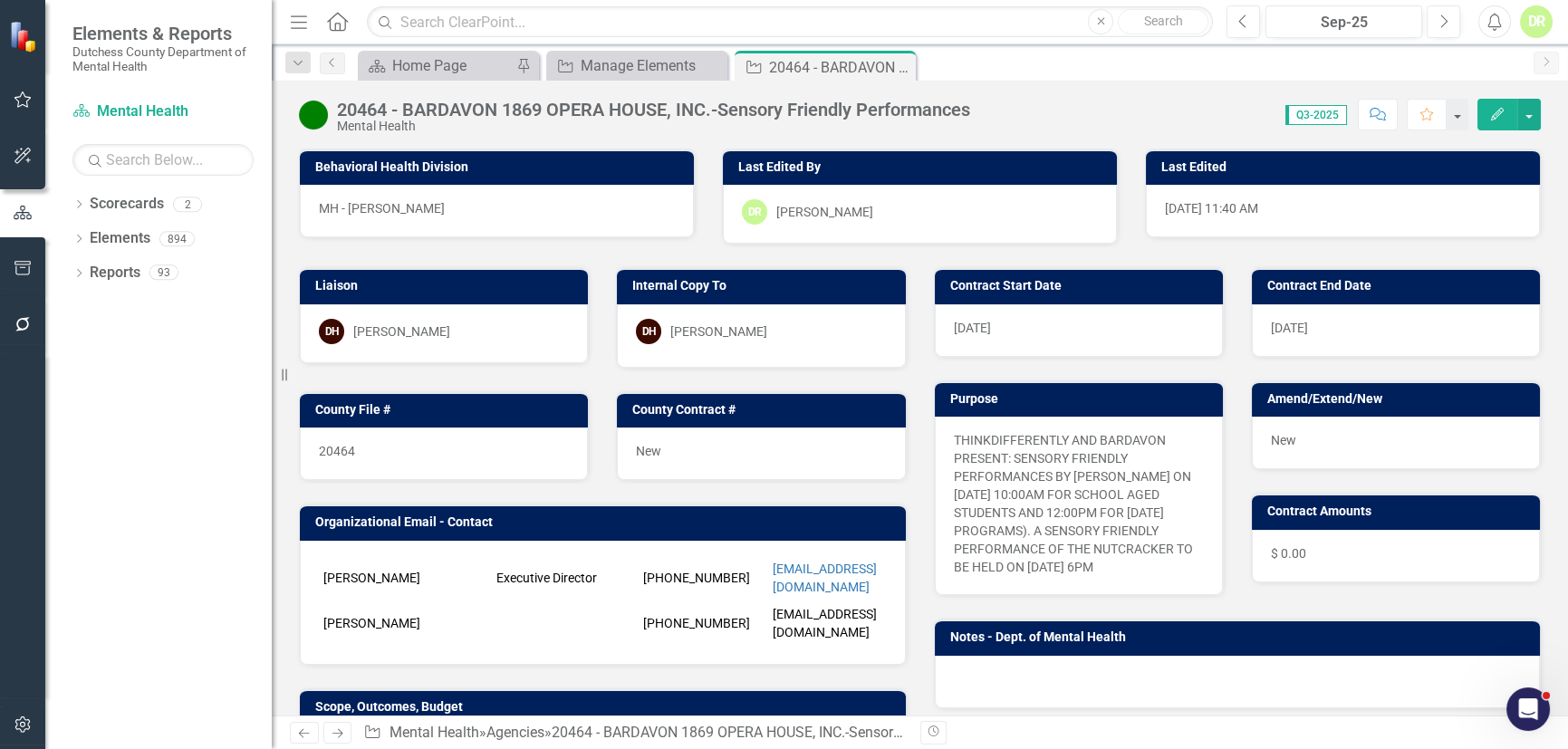
scroll to position [329, 0]
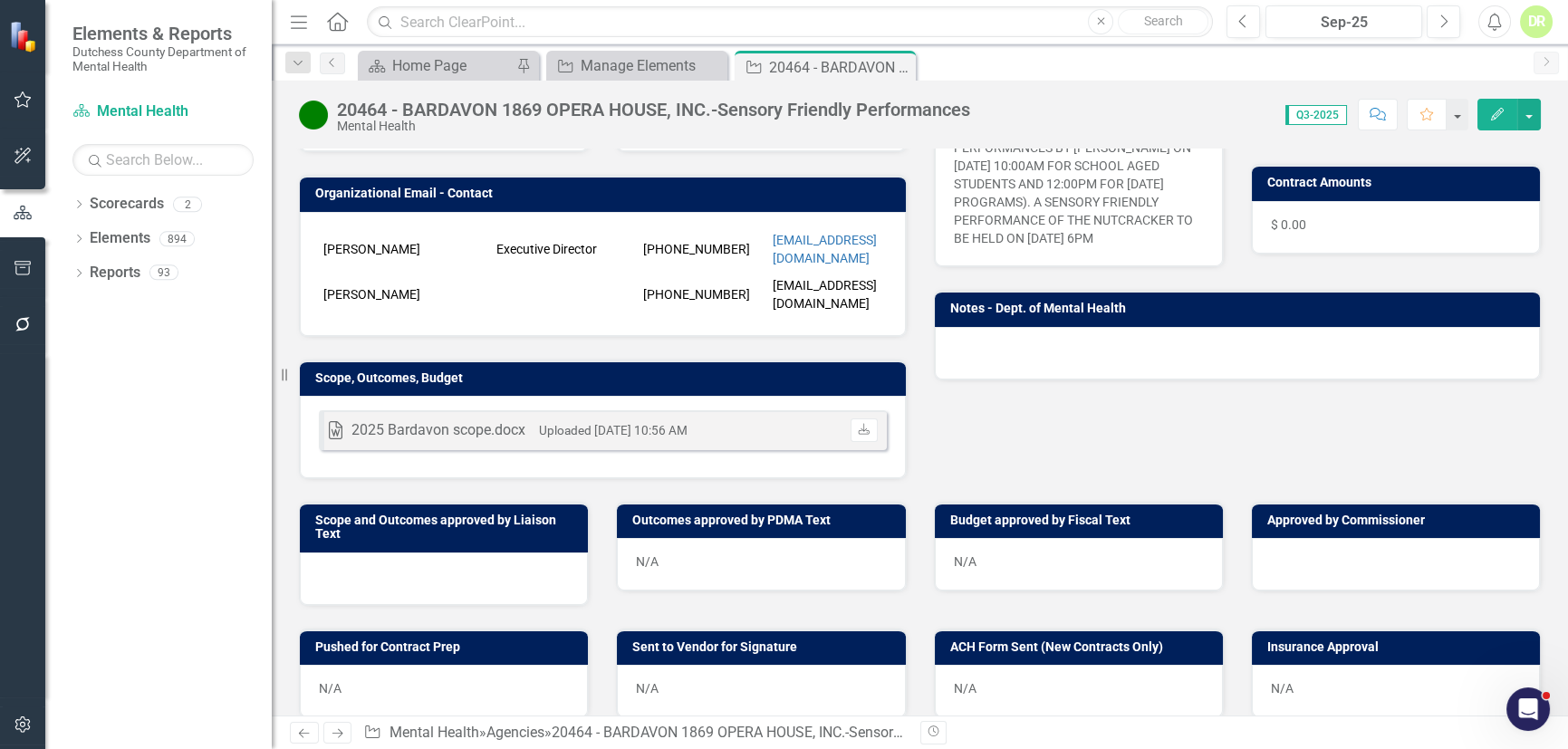
click at [1377, 113] on icon "Comment" at bounding box center [1377, 113] width 16 height 12
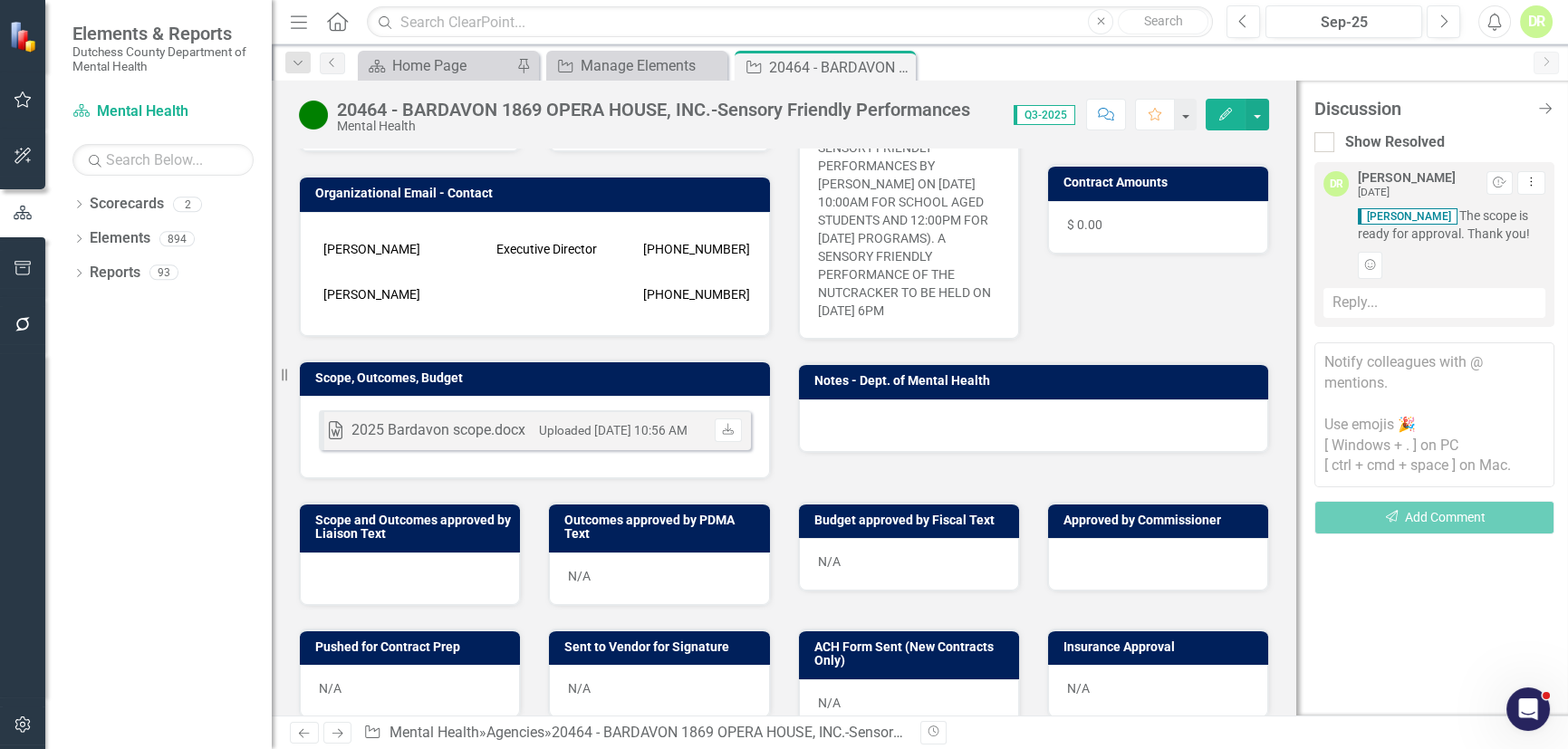
drag, startPoint x: 1543, startPoint y: 106, endPoint x: 715, endPoint y: 242, distance: 839.1
click at [1537, 106] on icon "Close Discussion Bar" at bounding box center [1544, 108] width 18 height 14
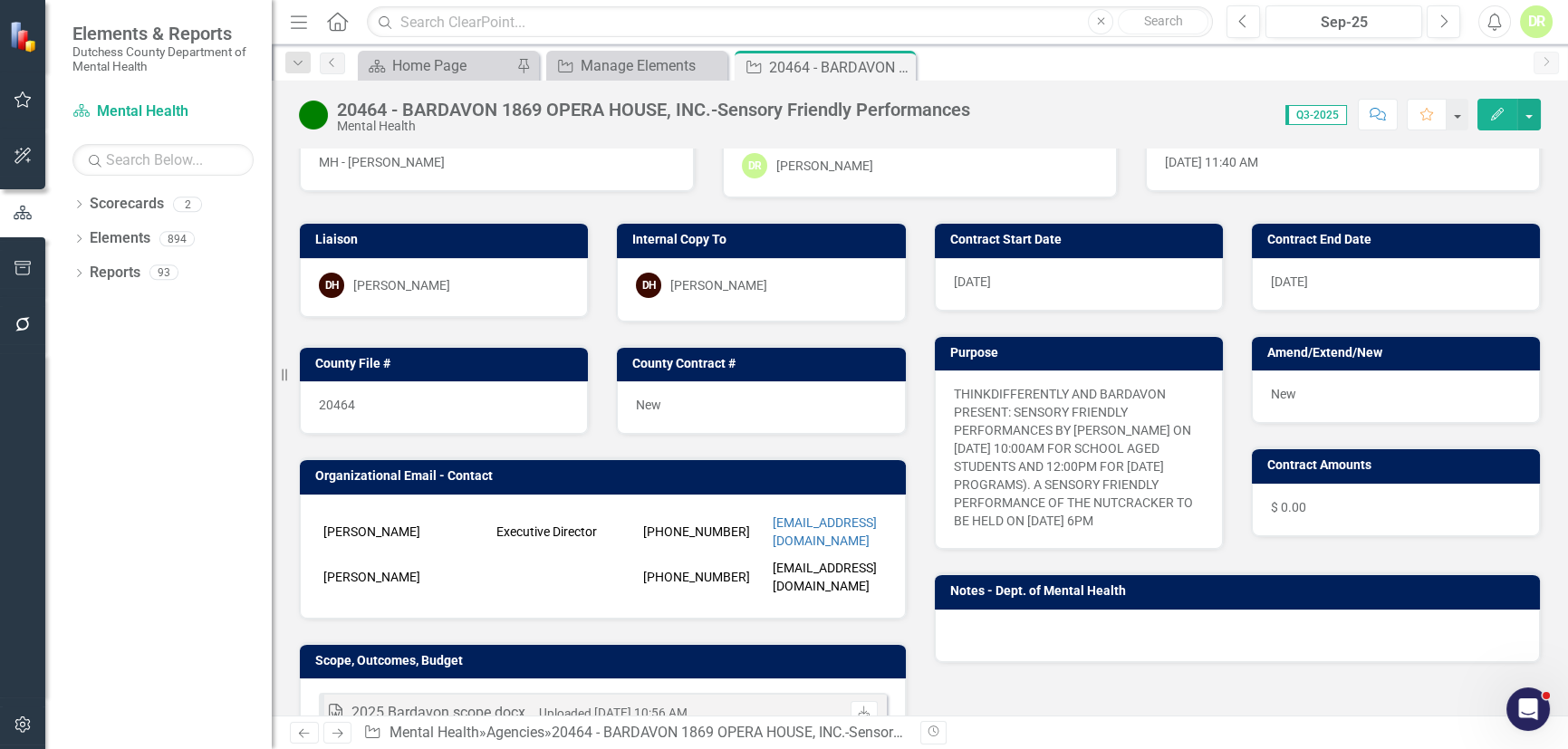
scroll to position [0, 0]
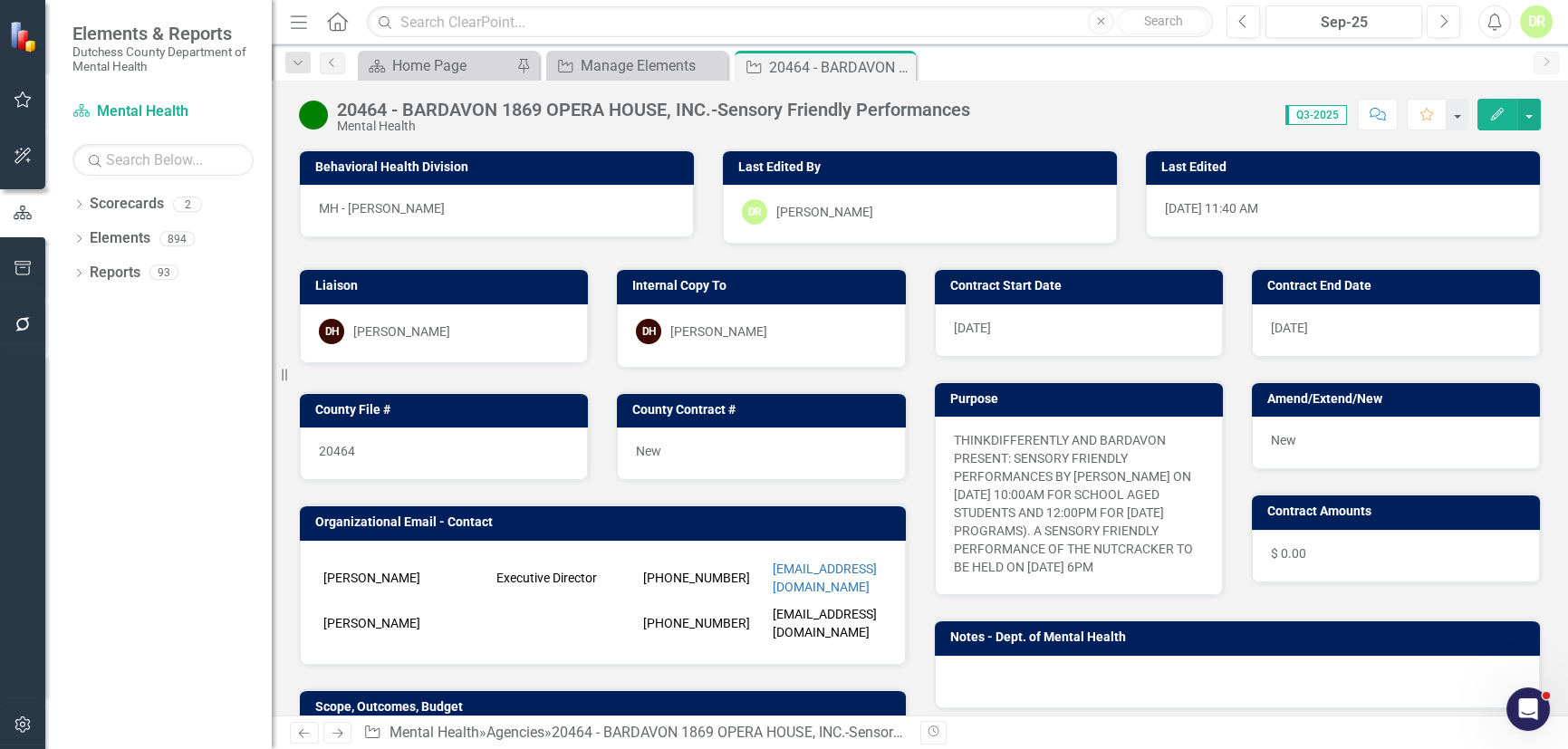
click at [1377, 109] on icon "Comment" at bounding box center [1377, 113] width 16 height 12
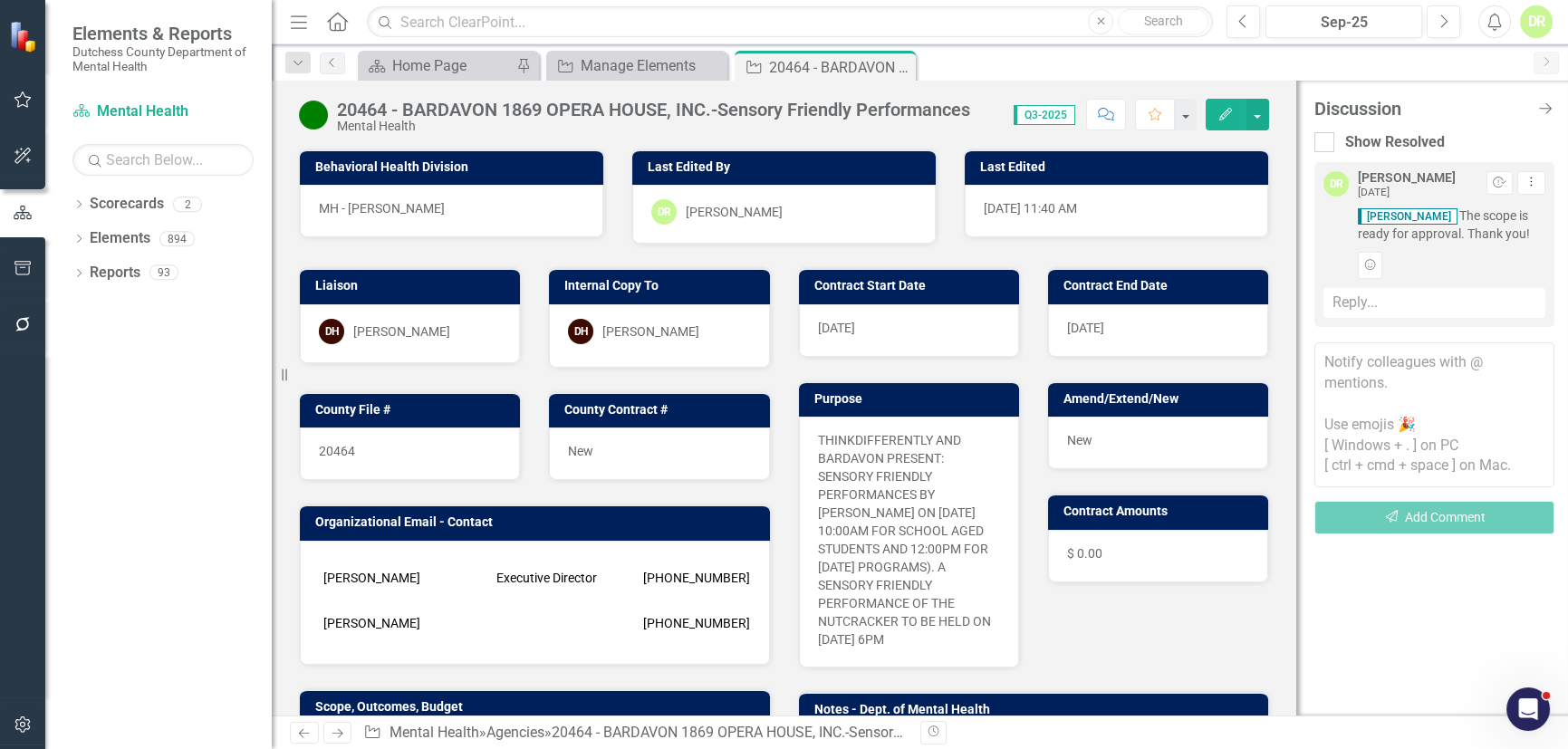
click at [1345, 311] on div "Reply..." at bounding box center [1434, 302] width 222 height 29
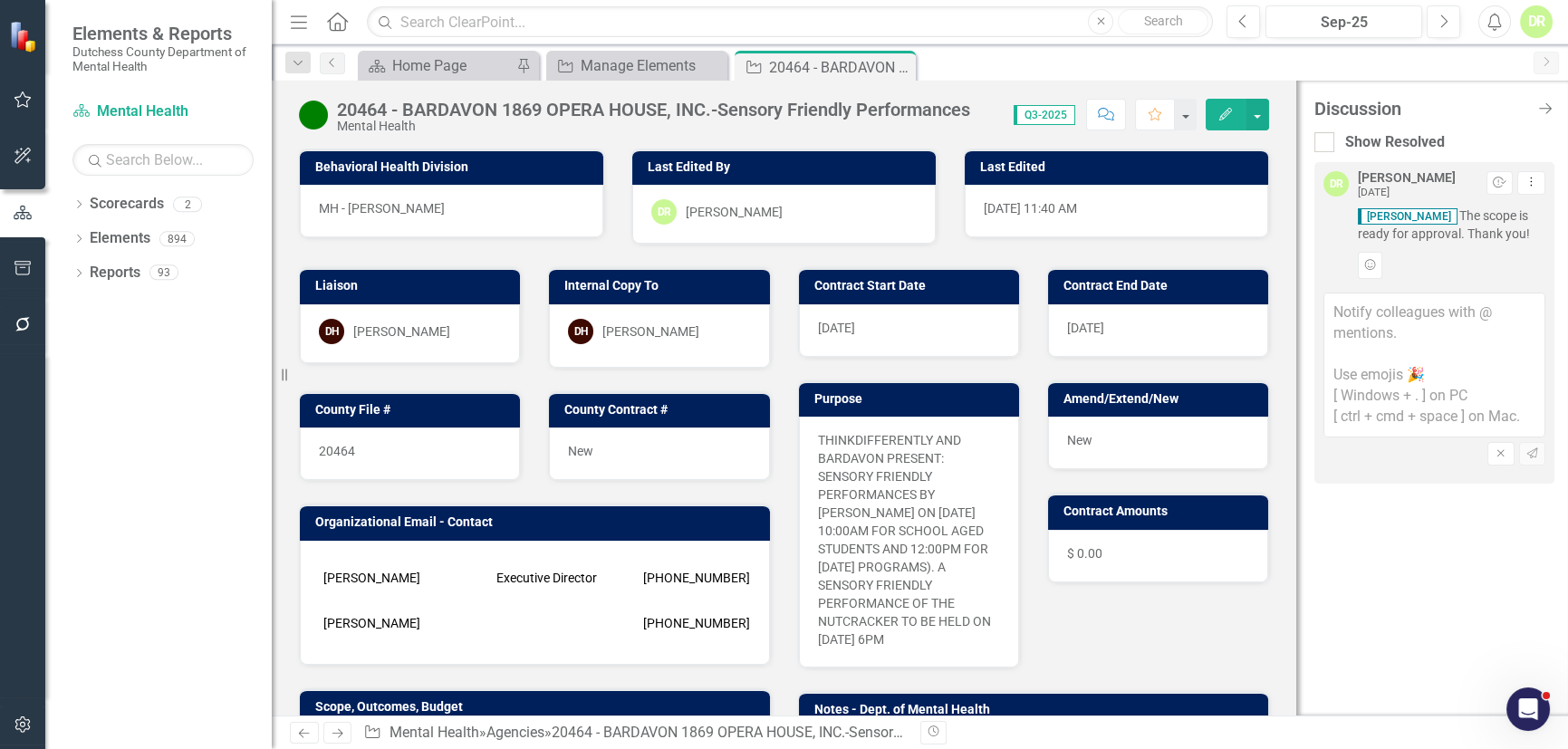
click at [1335, 308] on textarea at bounding box center [1434, 365] width 222 height 144
type textarea "@[PERSON_NAME] Just a reminder - for approval! Thank you."
click at [1536, 449] on icon "button" at bounding box center [1531, 452] width 10 height 10
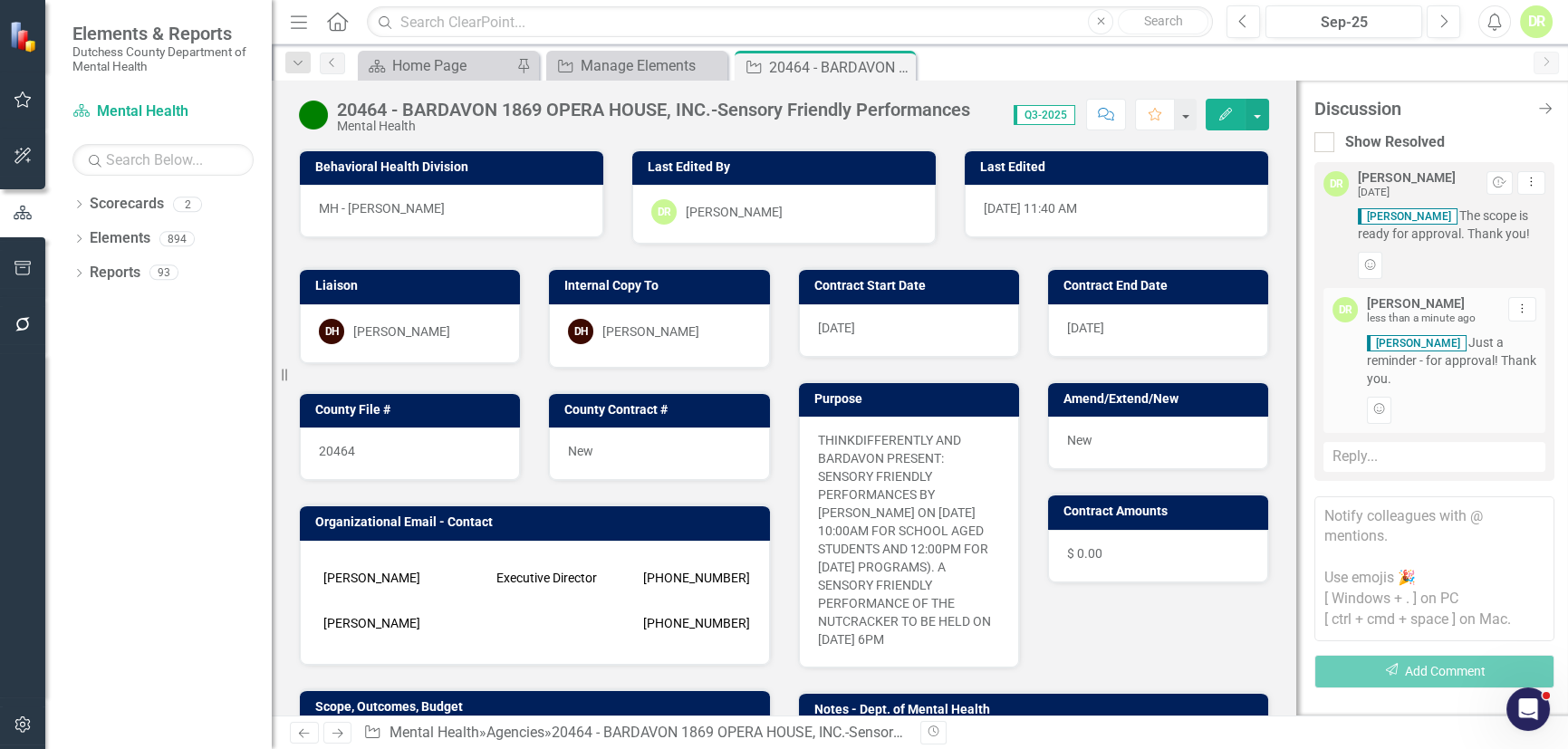
click at [1551, 96] on div "Discussion Close Discussion Bar Show Resolved [PERSON_NAME] [DATE] Resolve Drop…" at bounding box center [1432, 398] width 272 height 635
click at [1547, 107] on icon "Close Discussion Bar" at bounding box center [1544, 108] width 23 height 17
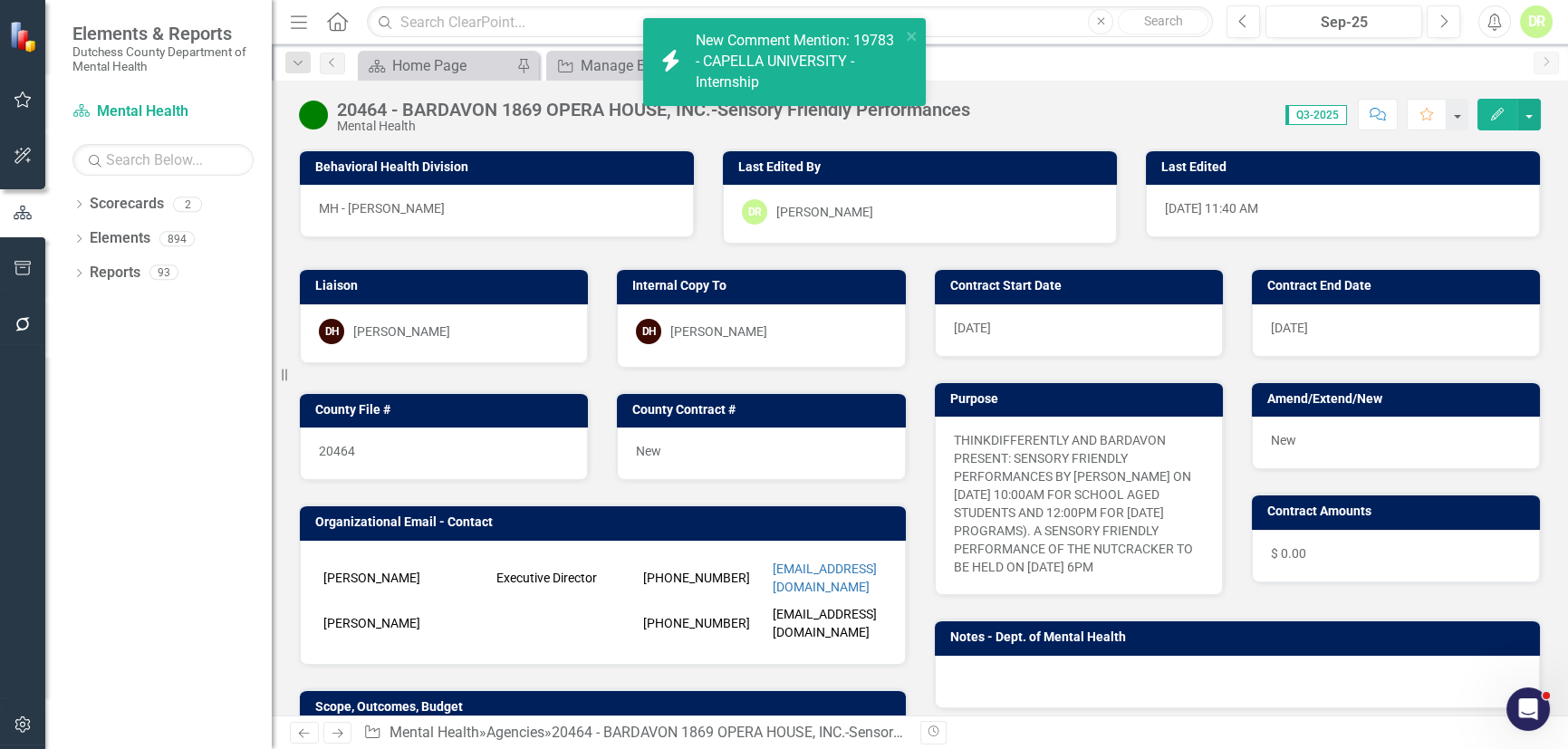
scroll to position [5162, 0]
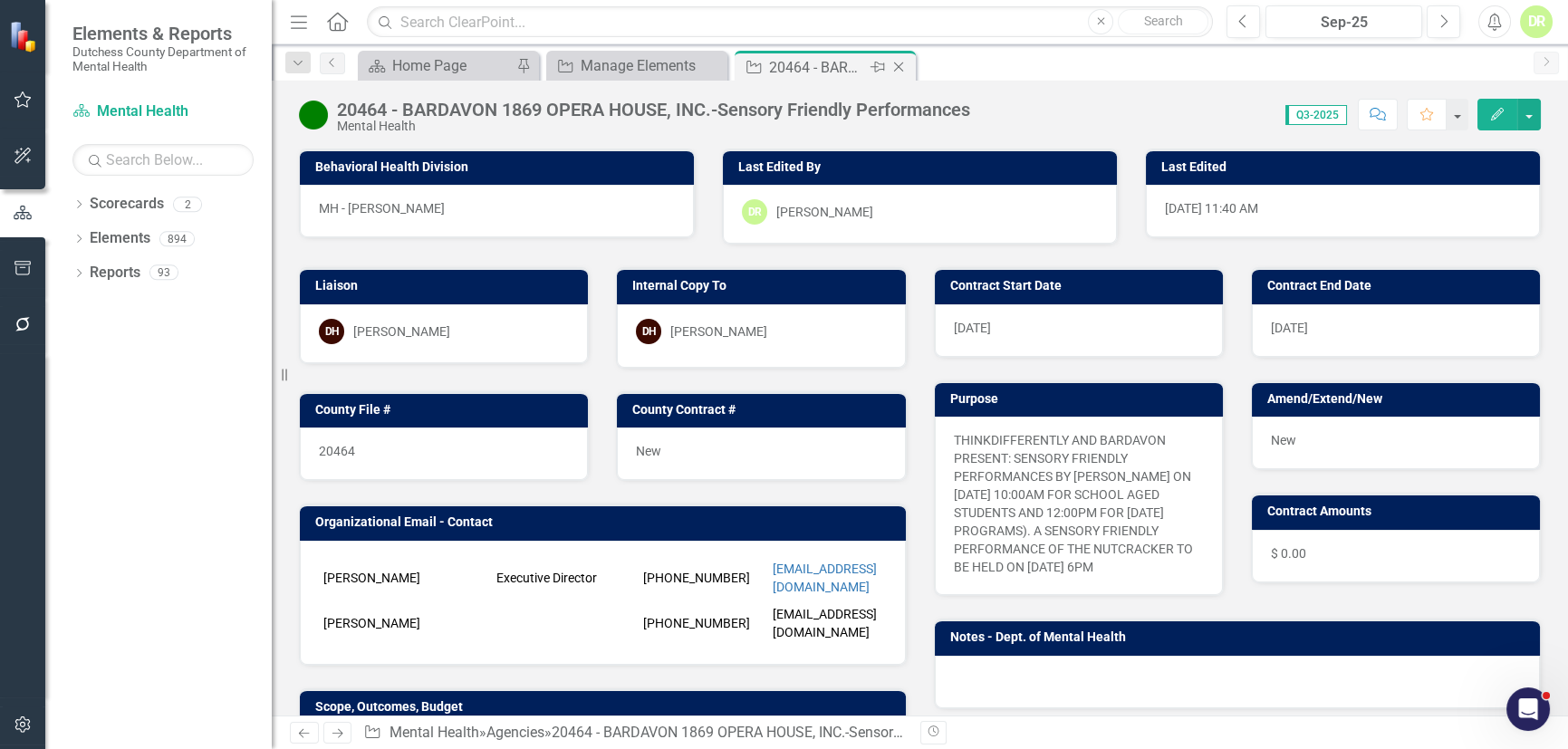
click at [900, 67] on icon at bounding box center [899, 67] width 10 height 10
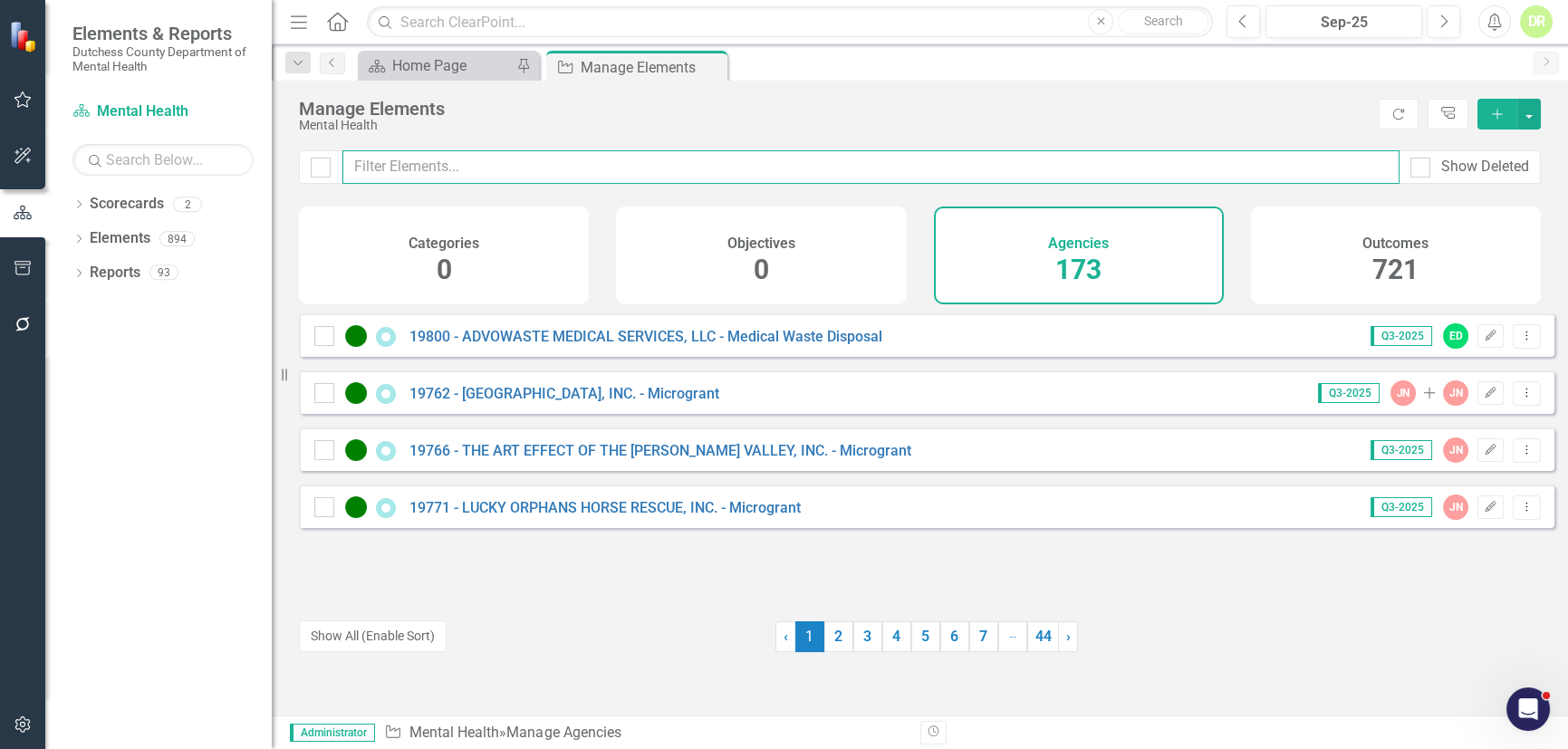
click at [452, 173] on input "text" at bounding box center [870, 166] width 1056 height 33
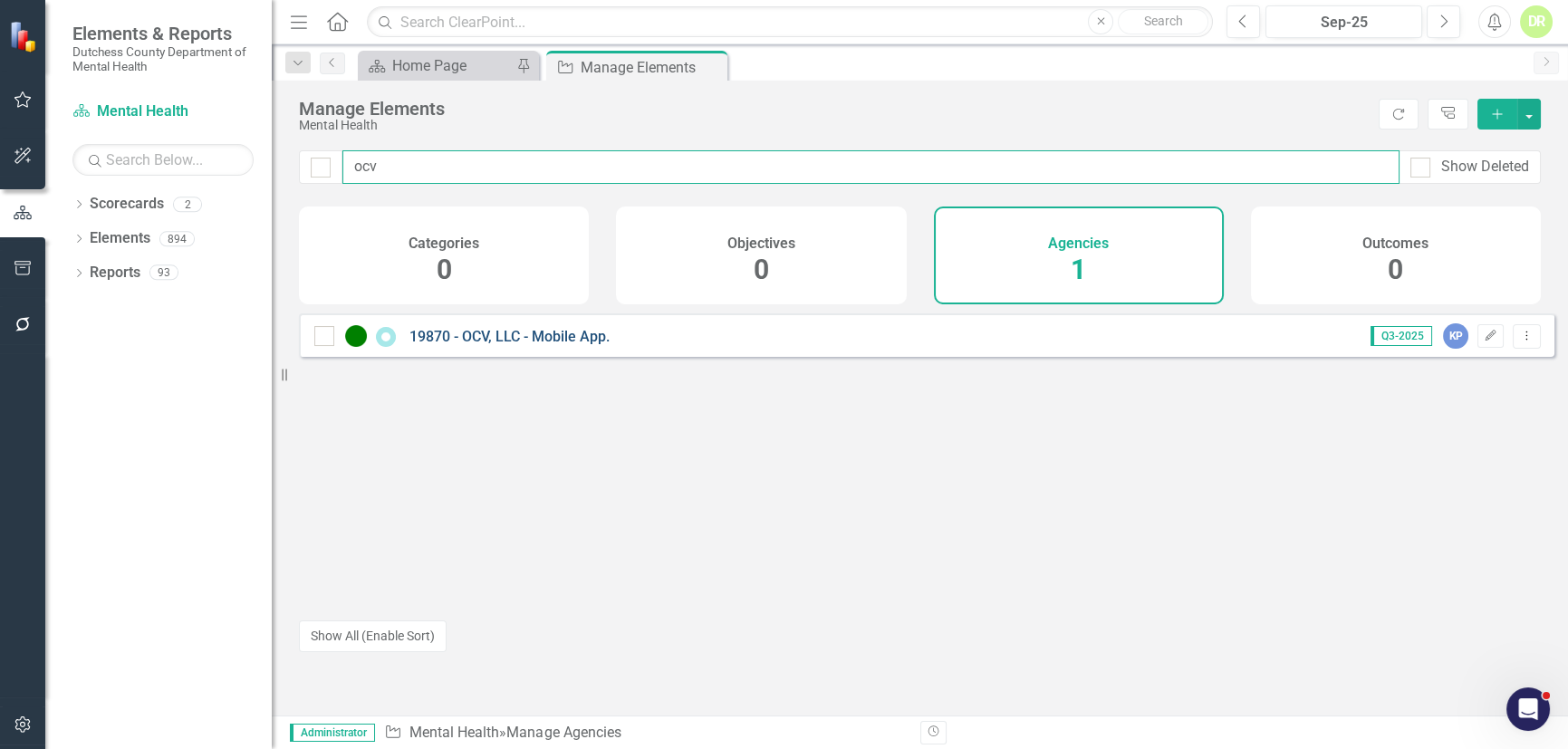
type input "ocv"
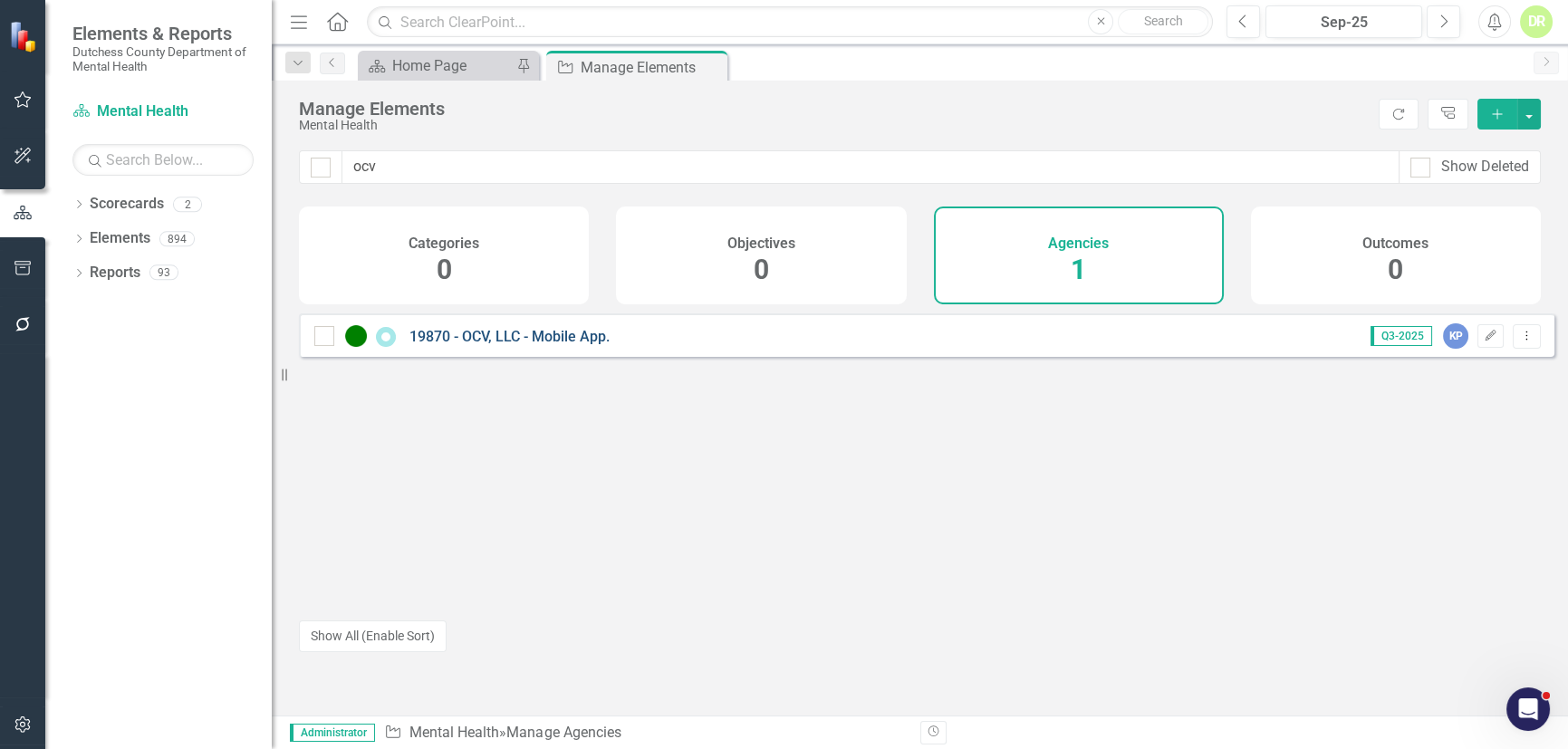
click at [536, 345] on link "19870 - OCV, LLC - Mobile App." at bounding box center [509, 336] width 200 height 17
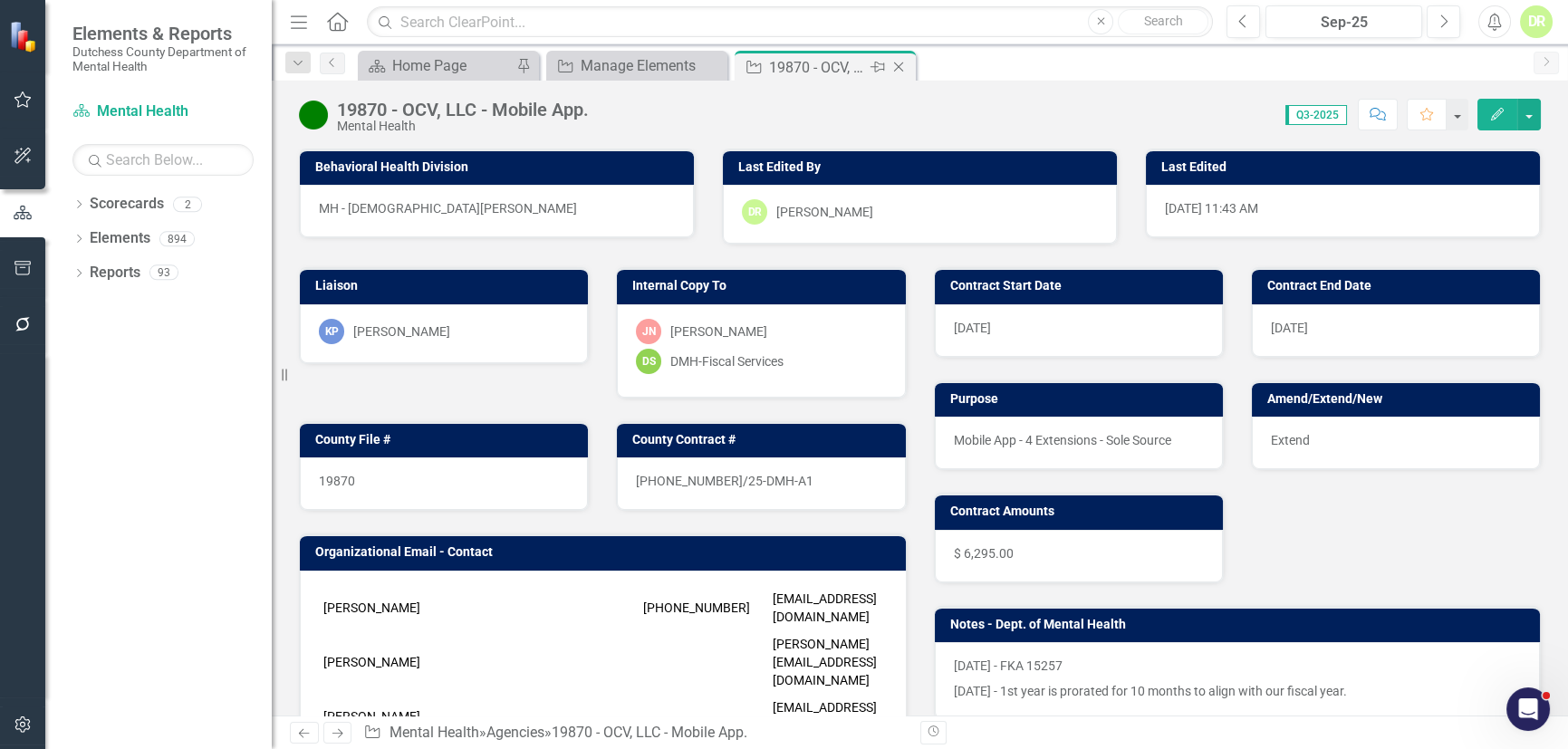
click at [906, 68] on icon "Close" at bounding box center [898, 67] width 18 height 14
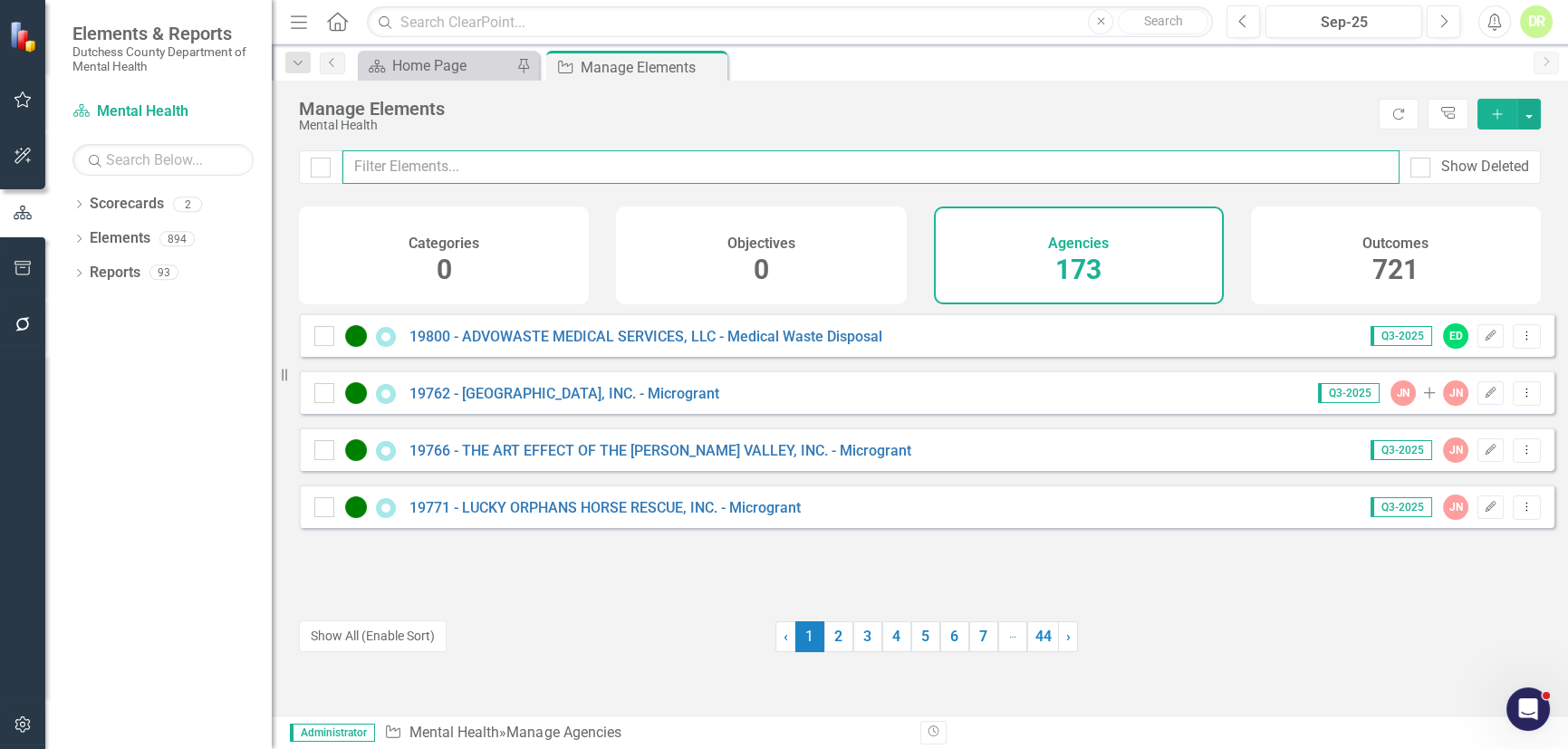
click at [404, 167] on input "text" at bounding box center [870, 166] width 1056 height 33
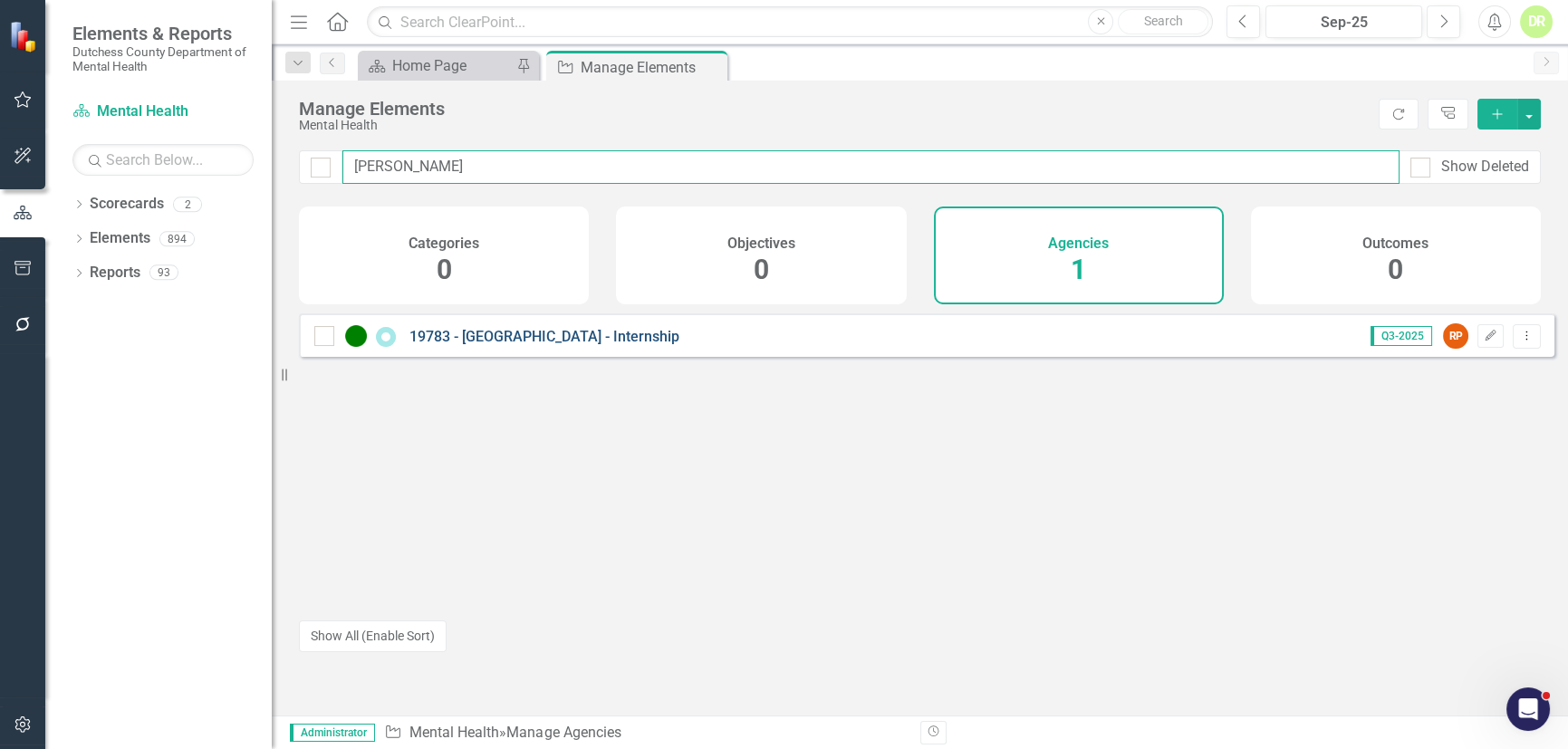
type input "[PERSON_NAME]"
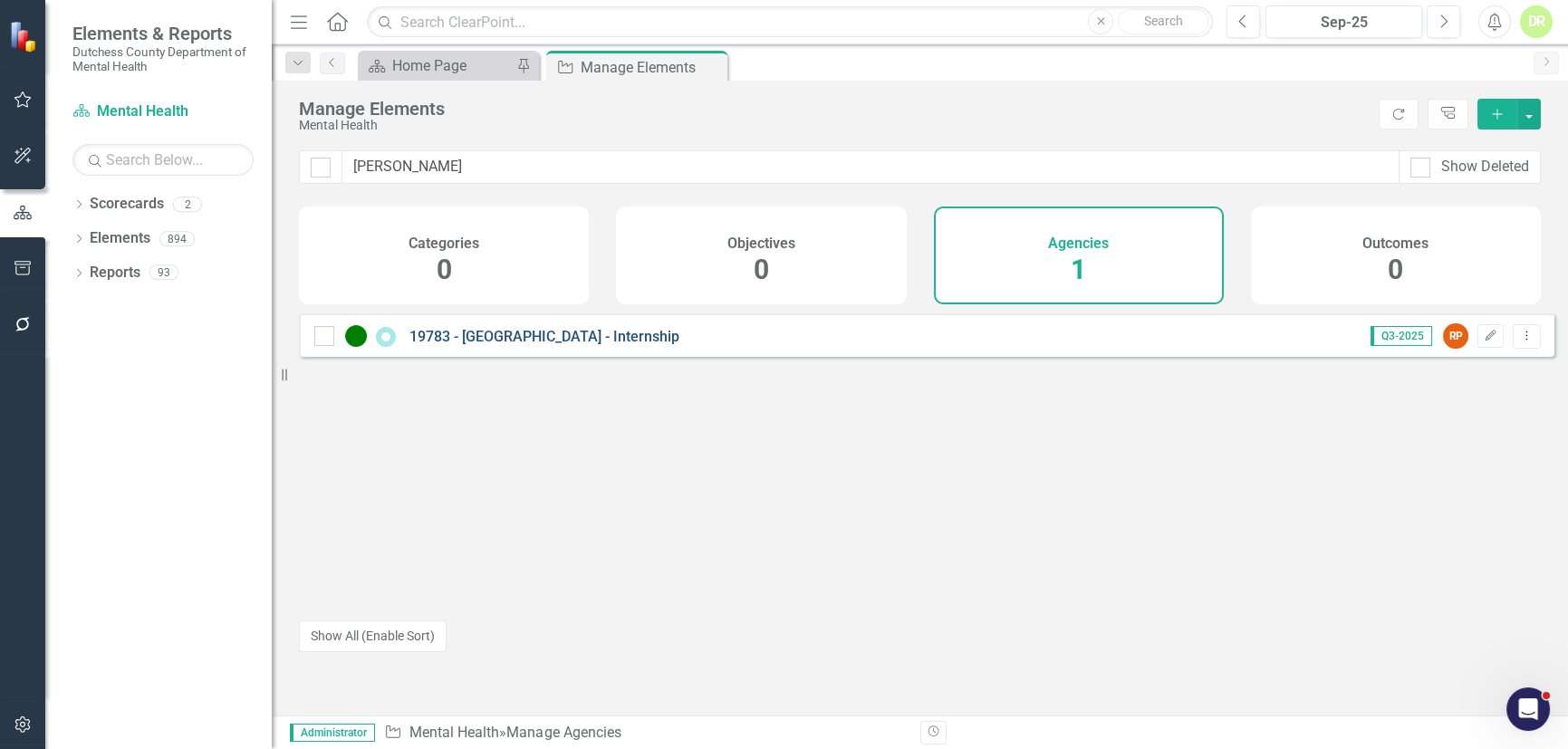
click at [533, 345] on link "19783 - [GEOGRAPHIC_DATA] - Internship" at bounding box center [544, 336] width 270 height 17
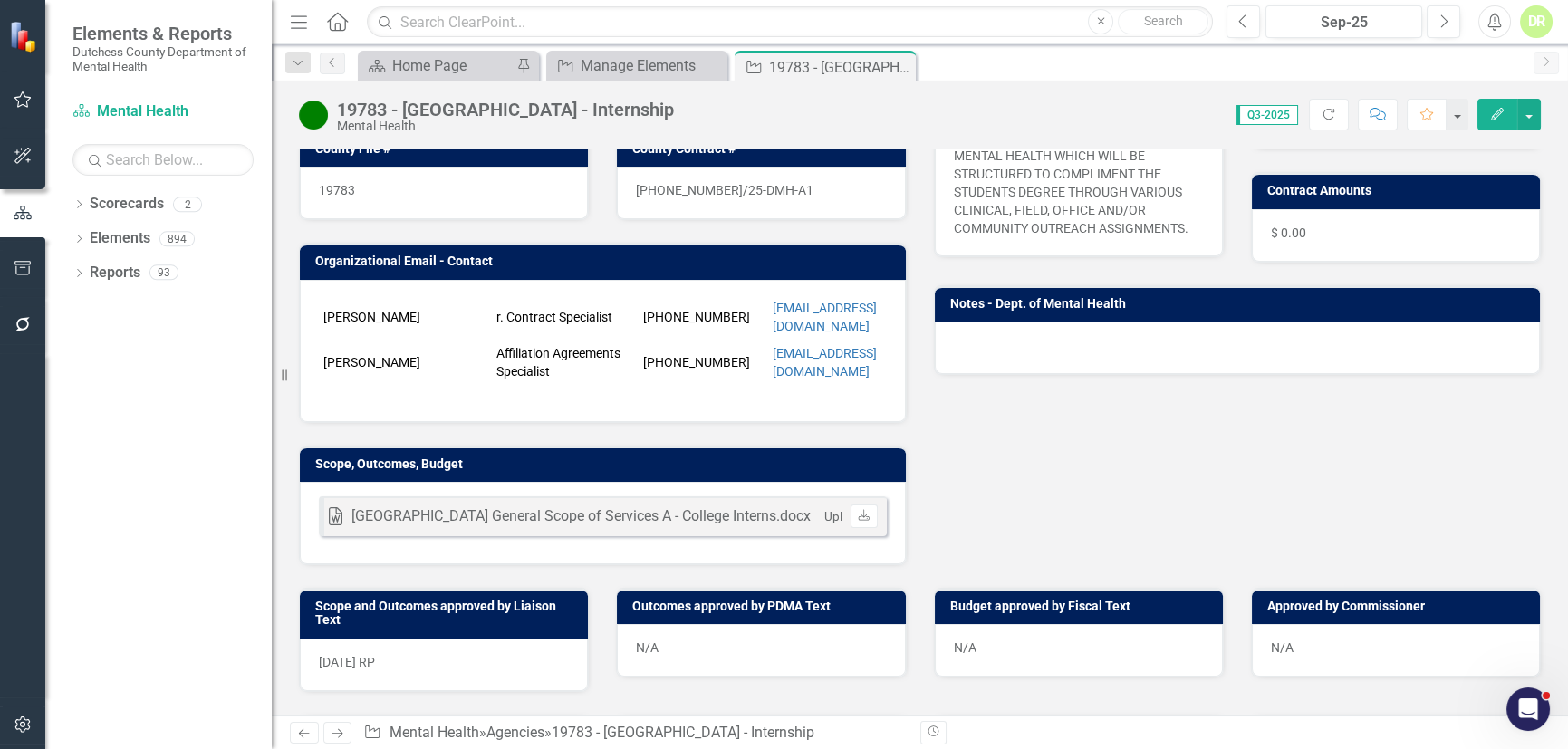
scroll to position [493, 0]
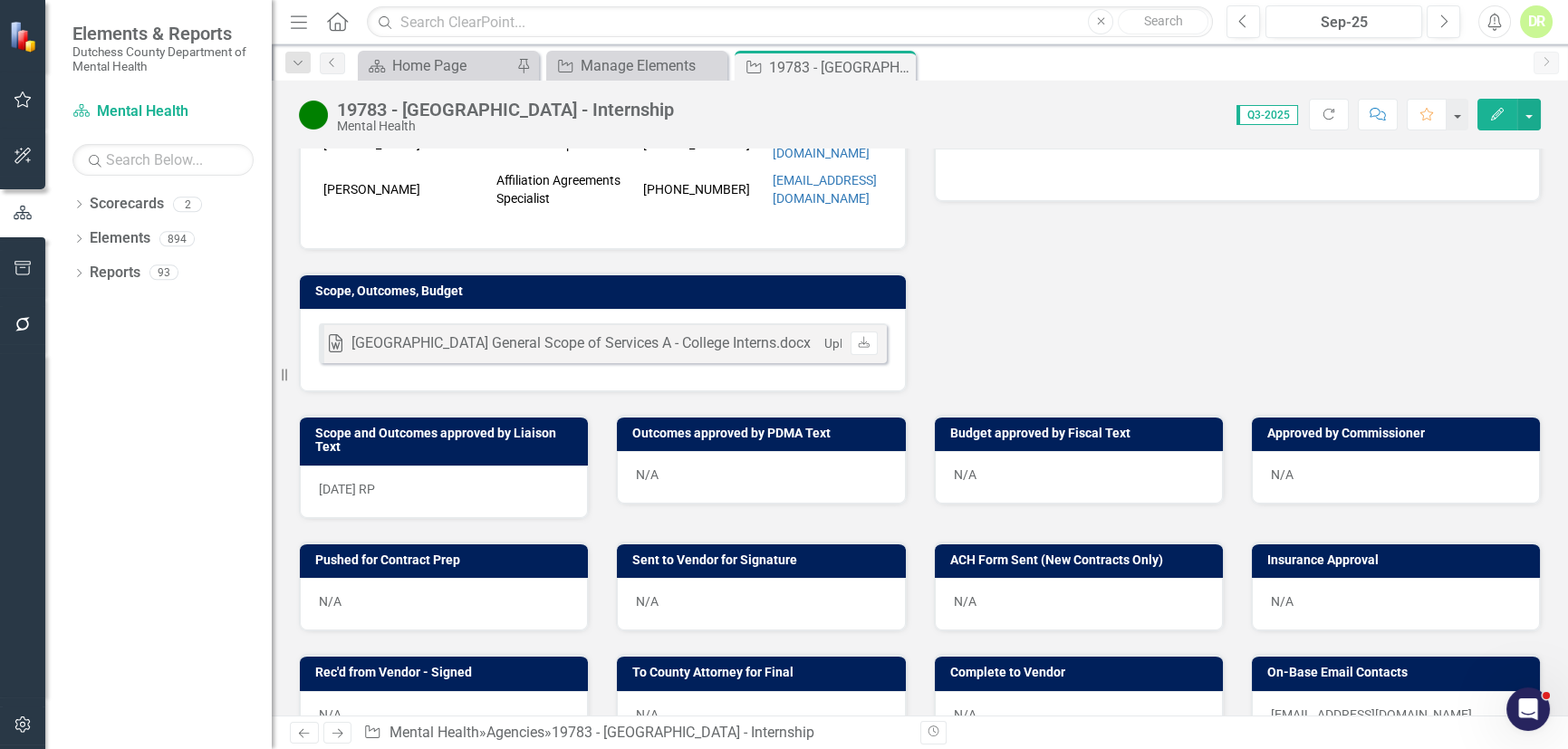
click at [1385, 111] on button "Comment" at bounding box center [1378, 114] width 40 height 31
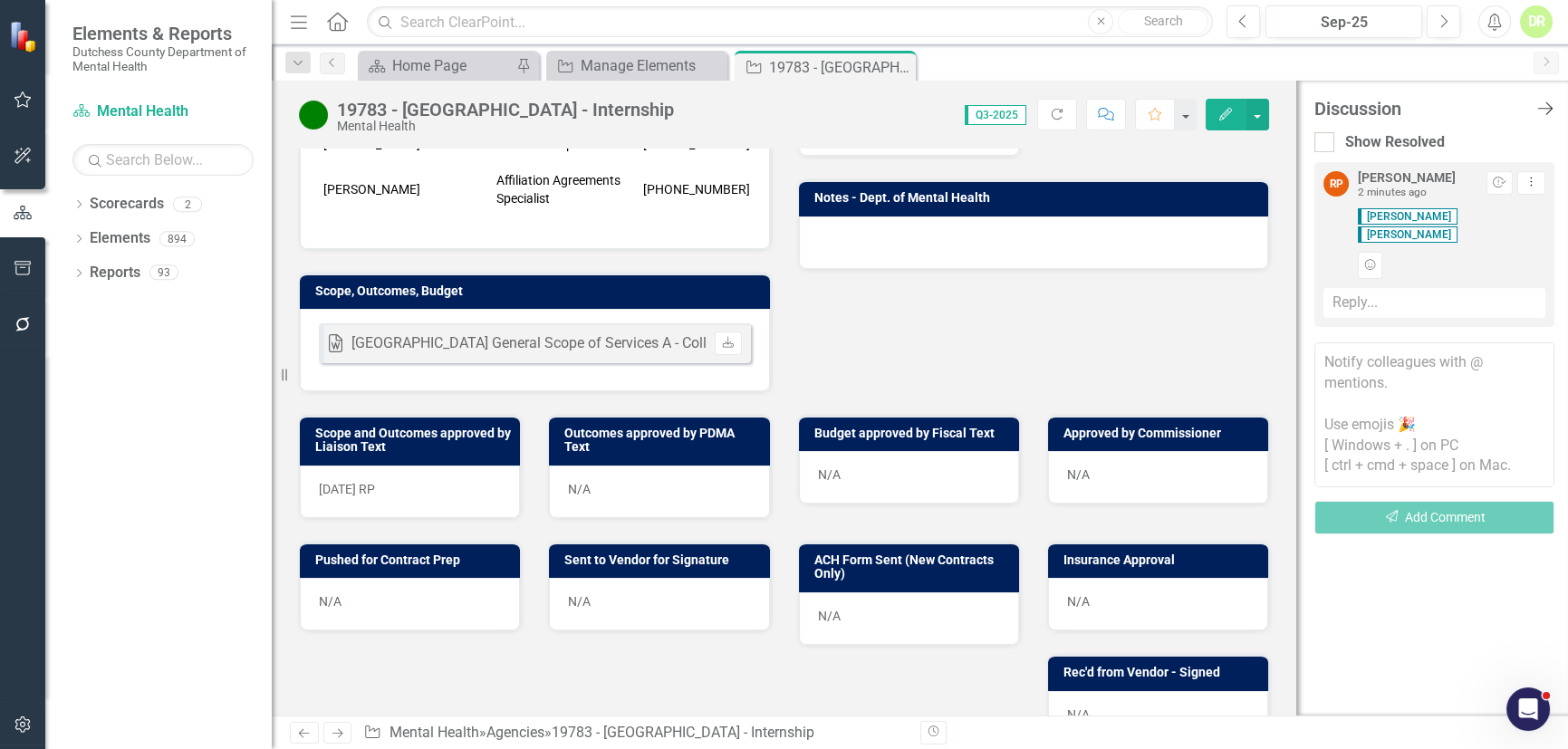
click at [1539, 106] on icon "Close Discussion Bar" at bounding box center [1544, 108] width 23 height 17
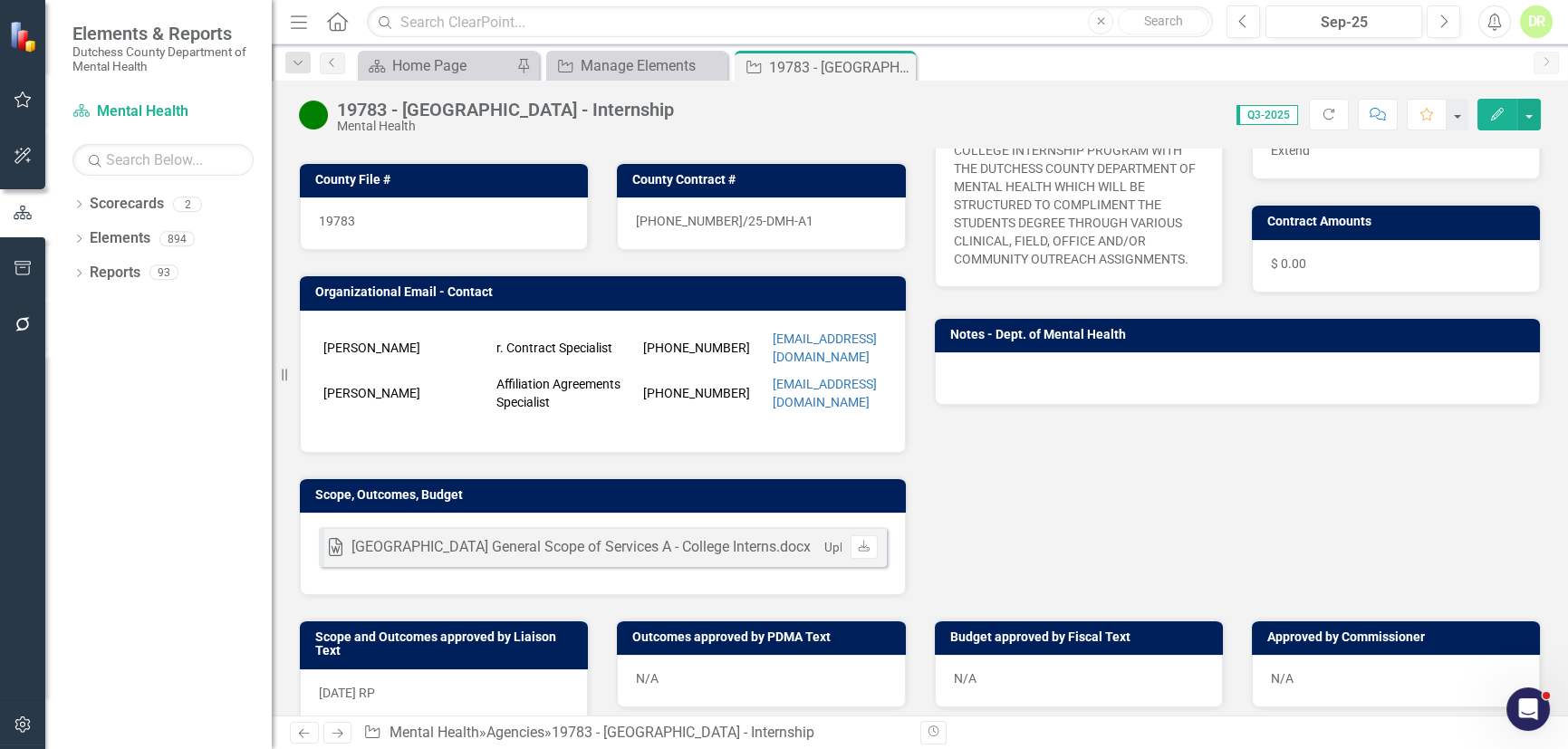
scroll to position [163, 0]
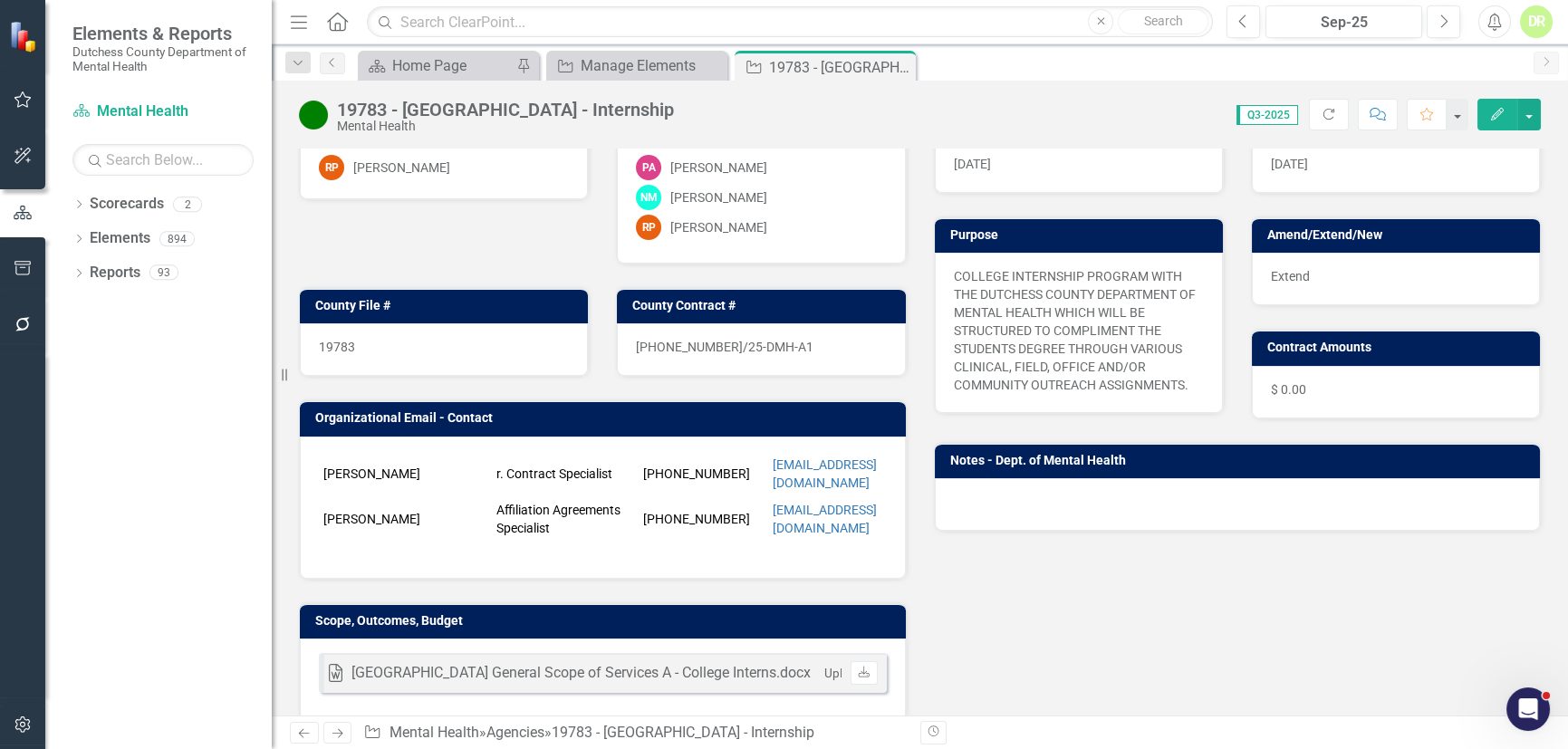
click at [1030, 495] on div at bounding box center [1237, 504] width 606 height 52
click at [1030, 494] on div at bounding box center [1237, 504] width 606 height 52
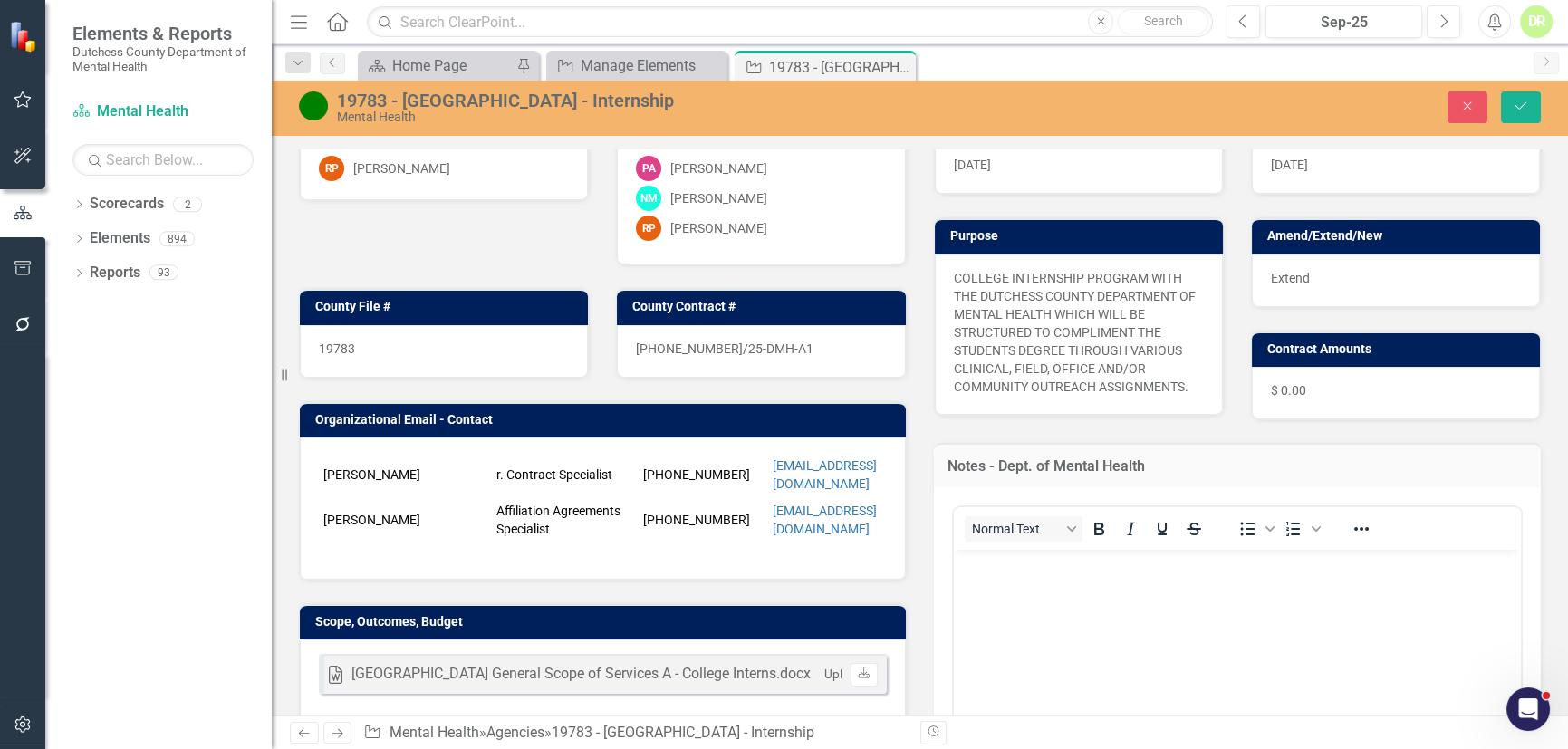
scroll to position [0, 0]
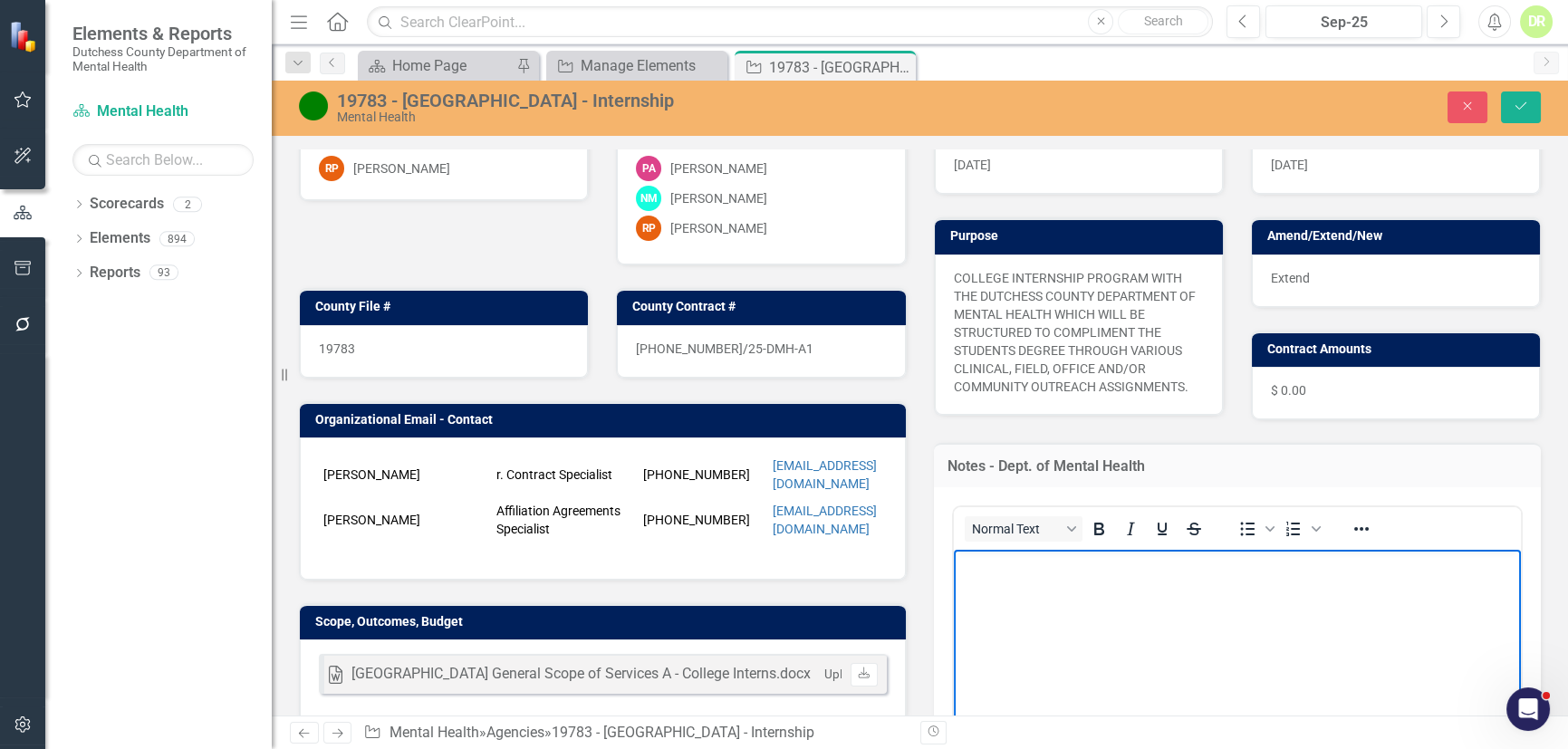
click at [980, 575] on body "Rich Text Area. Press ALT-0 for help." at bounding box center [1236, 684] width 568 height 272
drag, startPoint x: 1035, startPoint y: 605, endPoint x: 877, endPoint y: 490, distance: 195.4
click at [953, 548] on html "[DATE] Scope are no longer necessary for a contract extension unless it has cha…" at bounding box center [1236, 684] width 568 height 272
copy p "[DATE] Scope are no longer necessary for a contract extension unless it has cha…"
click at [1521, 113] on button "Save" at bounding box center [1520, 106] width 40 height 31
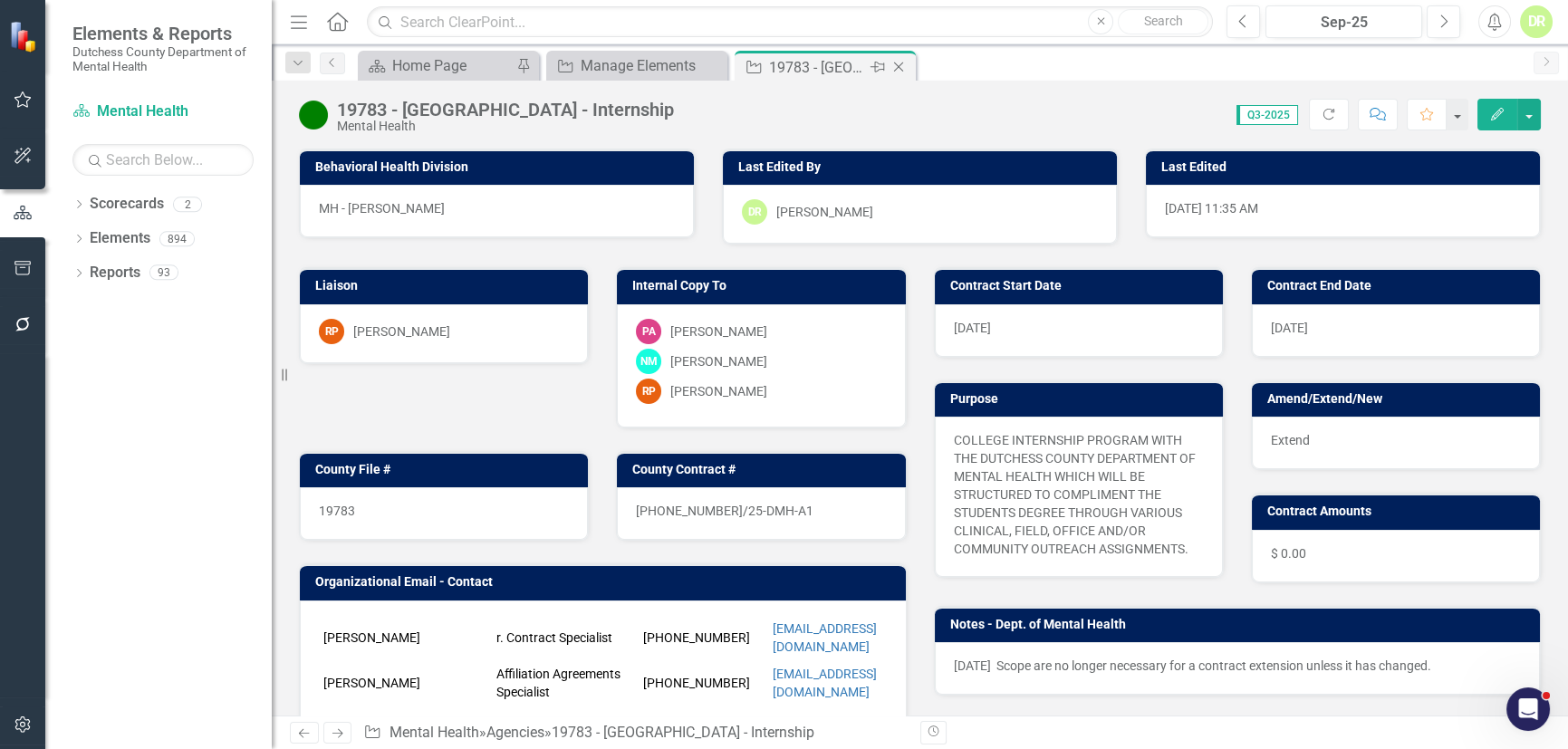
click at [898, 64] on icon "Close" at bounding box center [898, 67] width 18 height 14
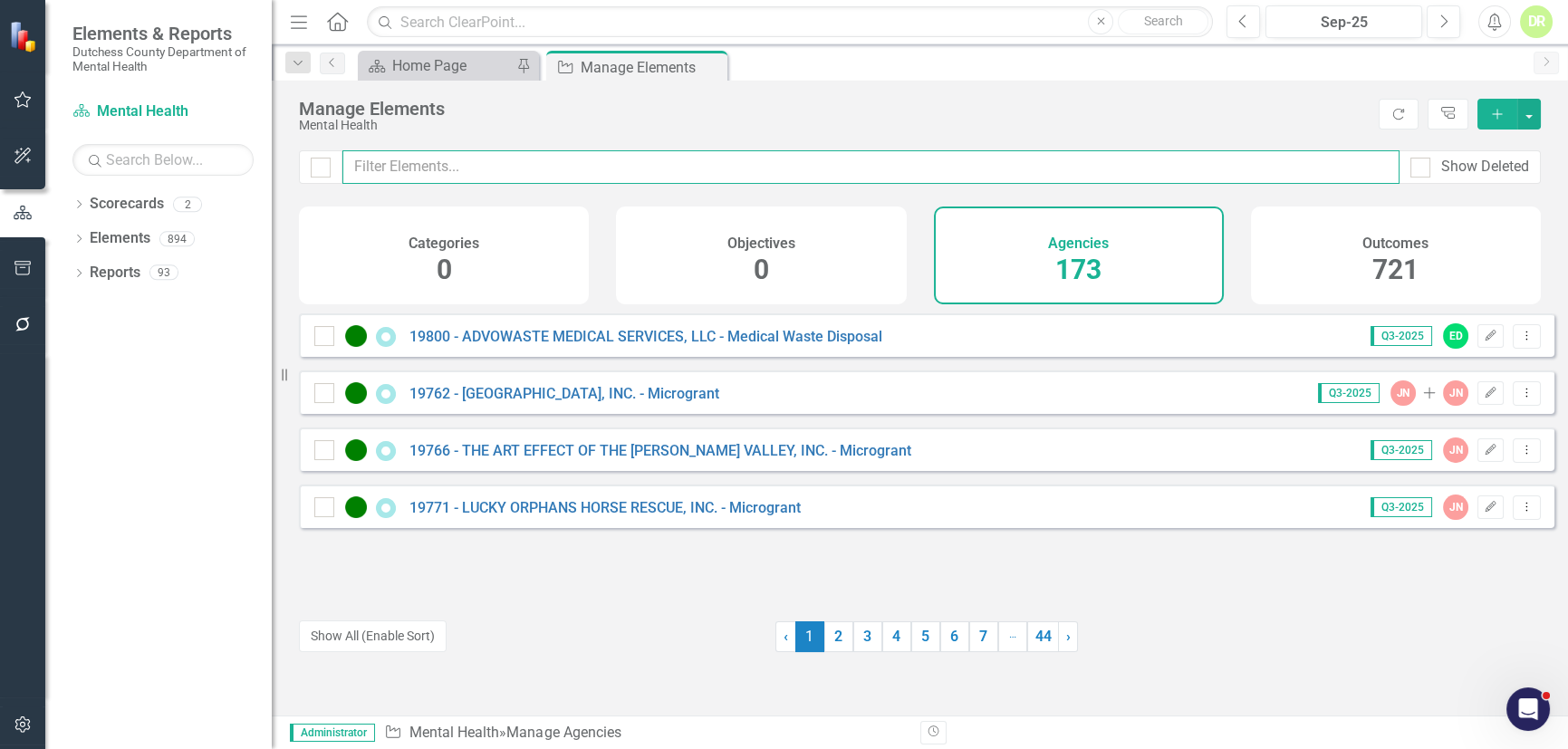
click at [435, 167] on input "text" at bounding box center [870, 166] width 1056 height 33
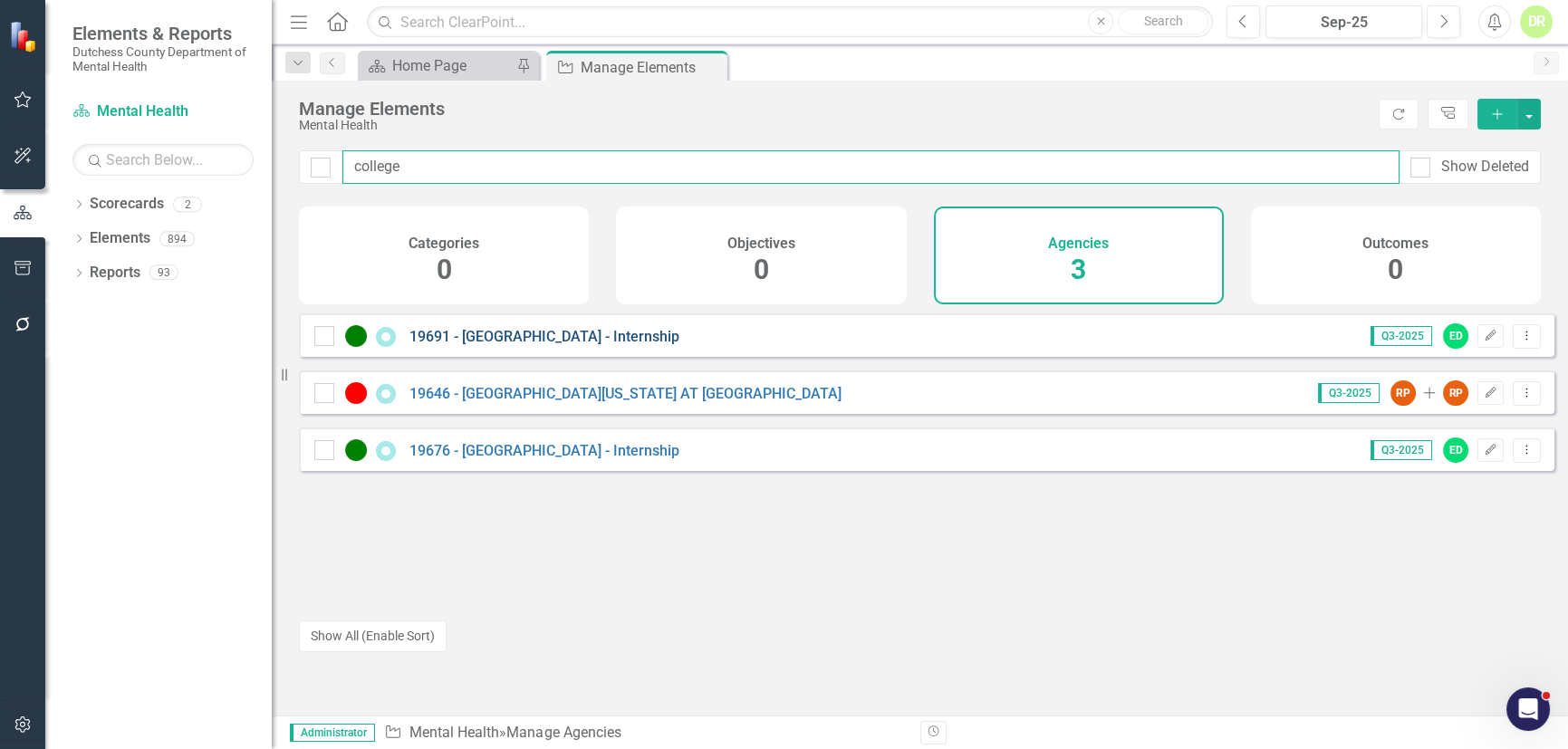
type input "college"
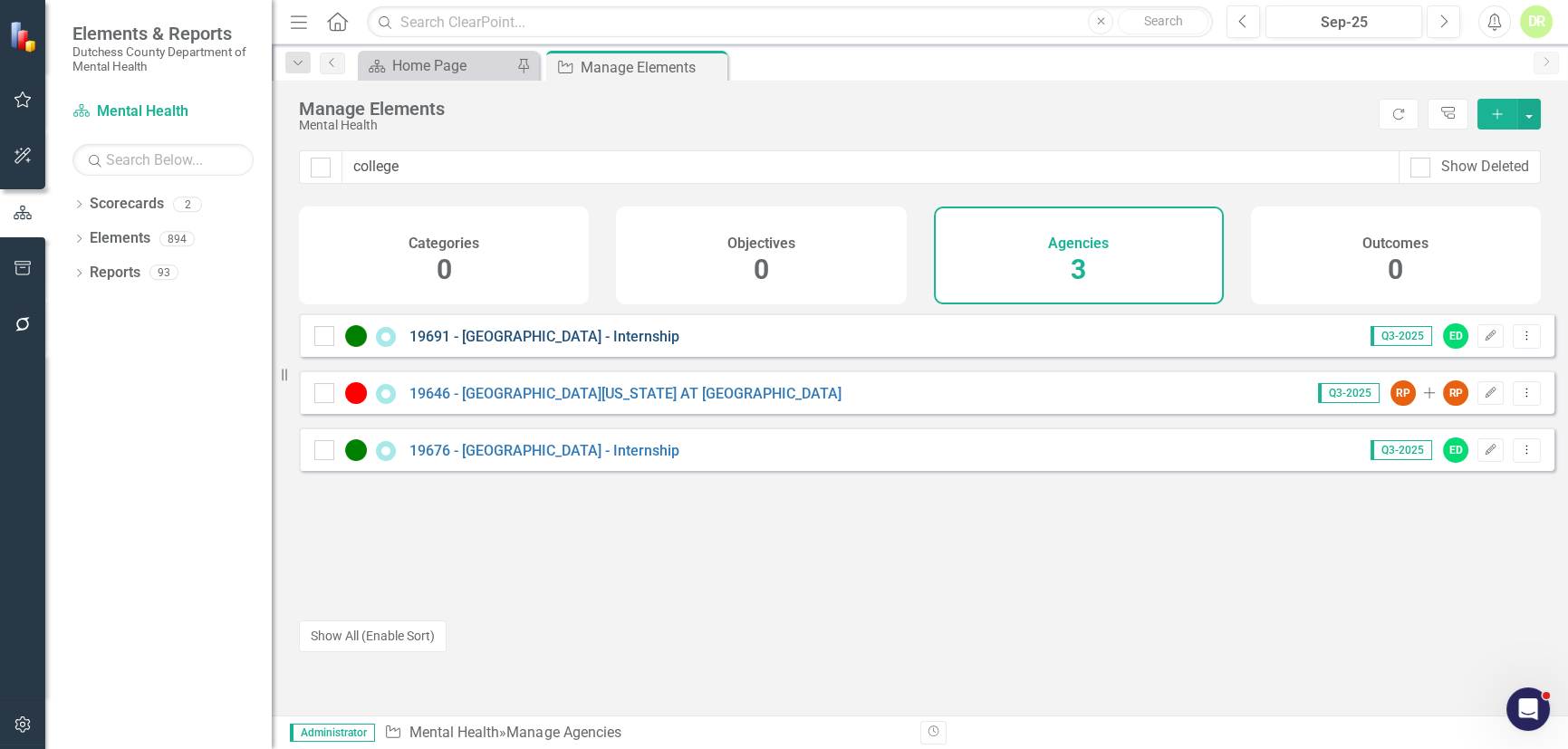
click at [531, 345] on link "19691 - [GEOGRAPHIC_DATA] - Internship" at bounding box center [544, 336] width 270 height 17
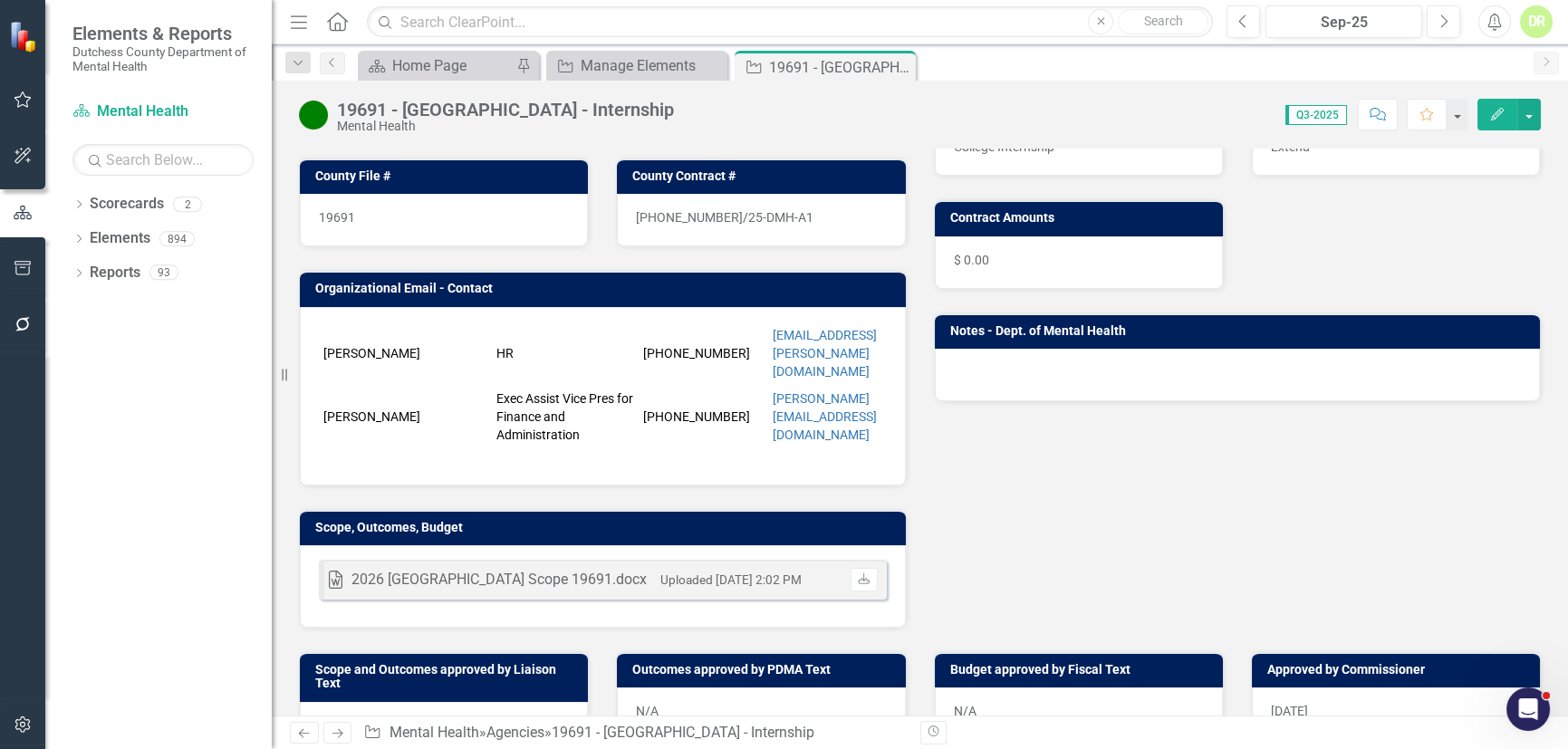
scroll to position [246, 0]
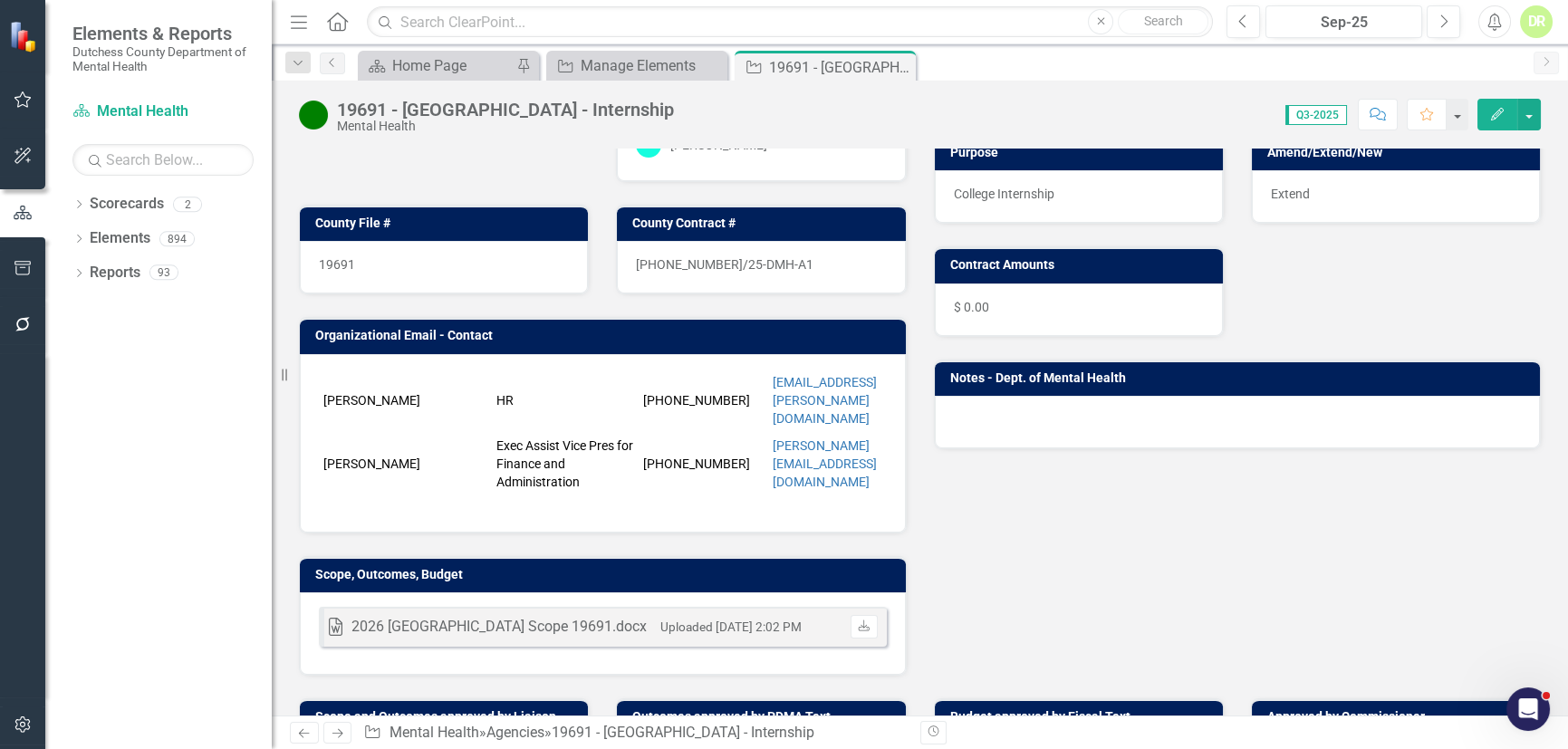
click at [1041, 416] on div at bounding box center [1237, 421] width 606 height 52
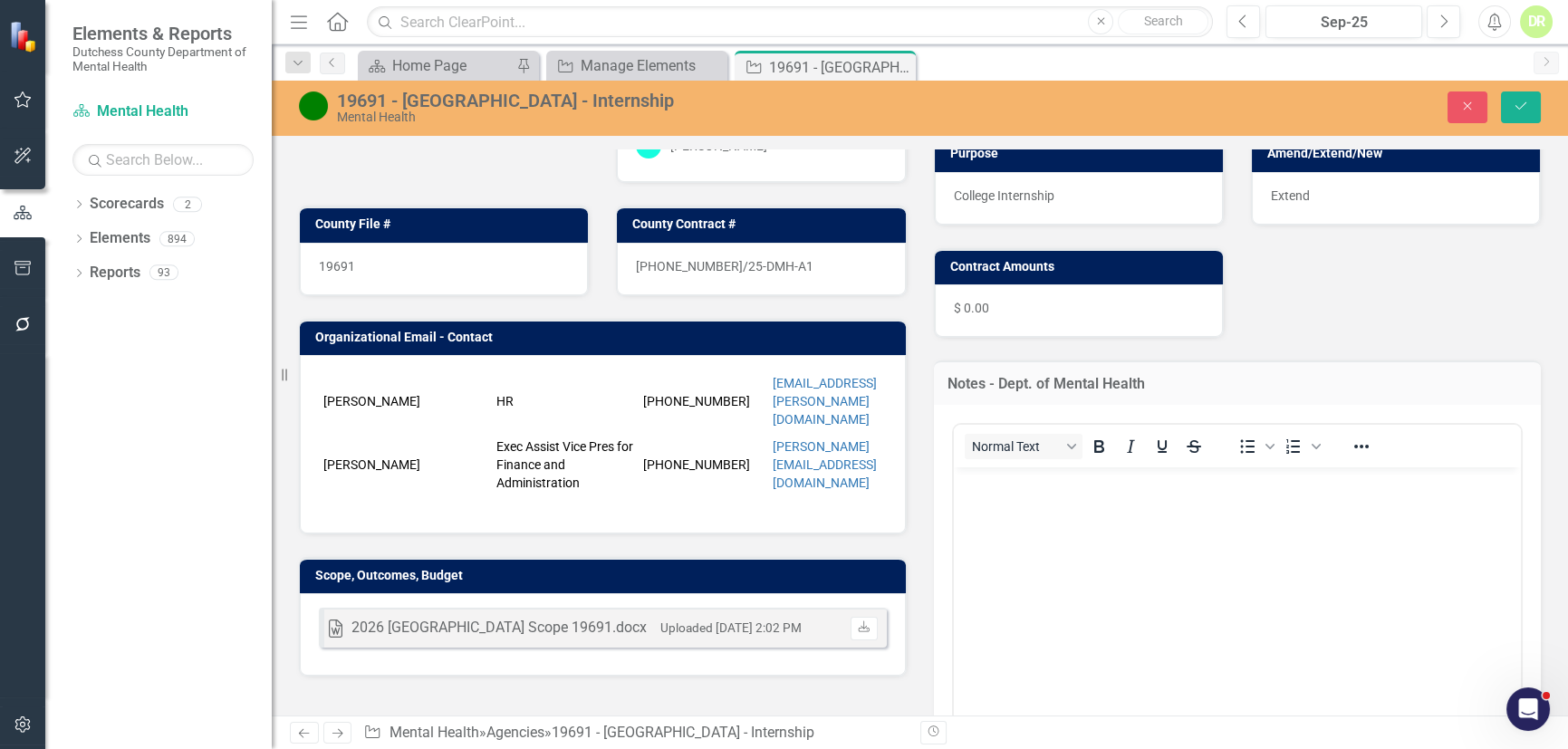
scroll to position [0, 0]
click at [1012, 484] on p "Rich Text Area. Press ALT-0 for help." at bounding box center [1237, 481] width 559 height 22
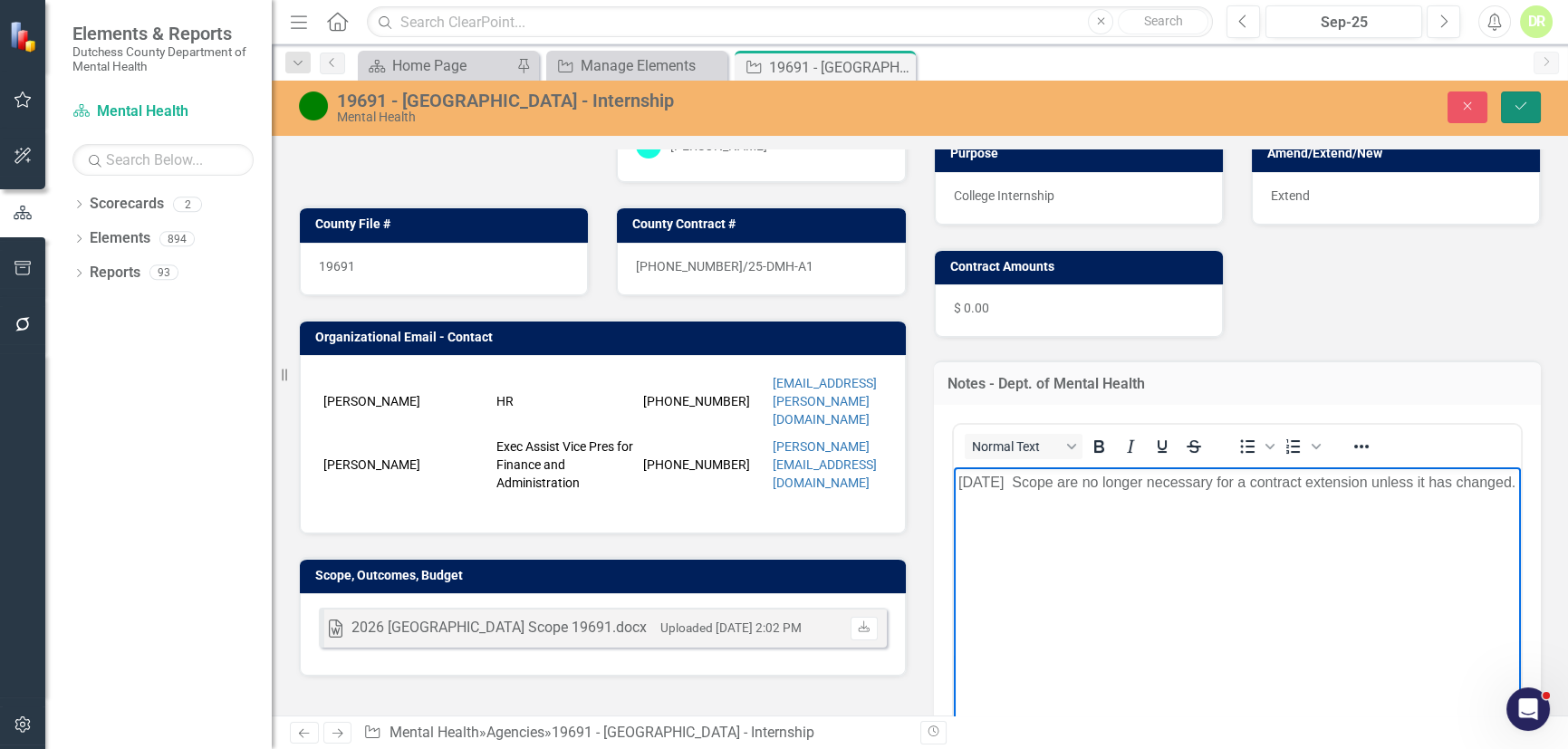
click at [1523, 100] on icon "Save" at bounding box center [1520, 106] width 16 height 12
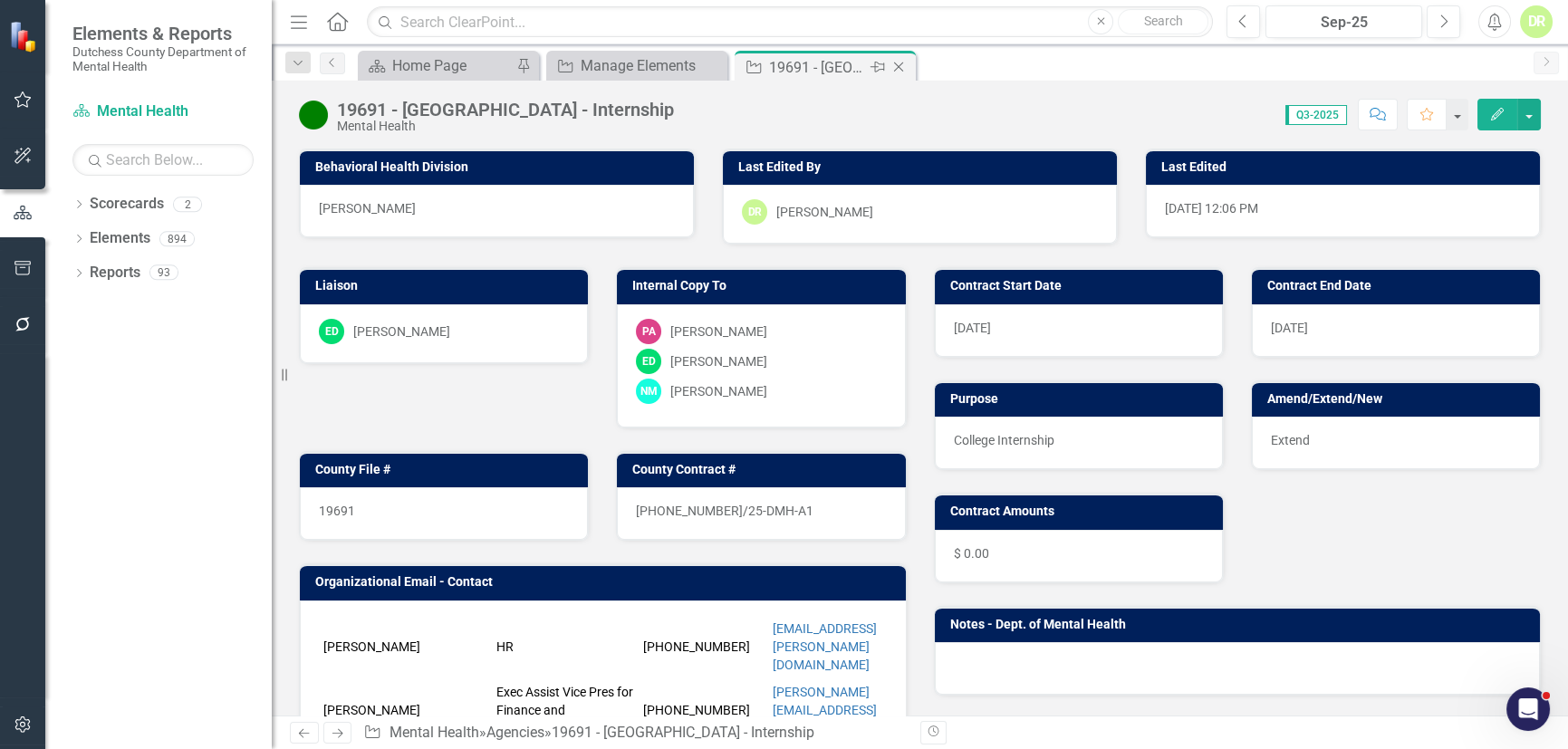
click at [899, 60] on icon "Close" at bounding box center [898, 67] width 18 height 14
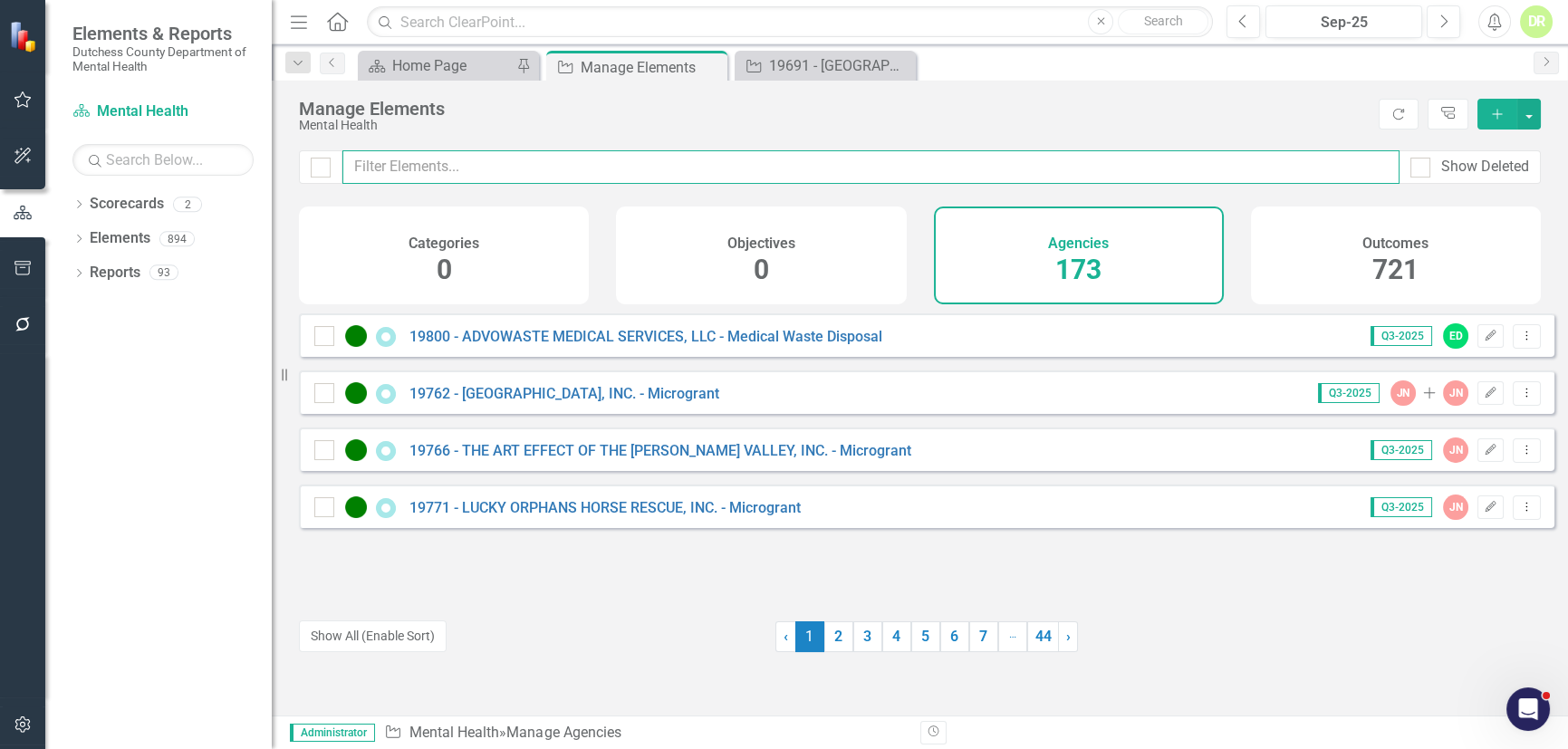
click at [440, 155] on input "text" at bounding box center [870, 166] width 1056 height 33
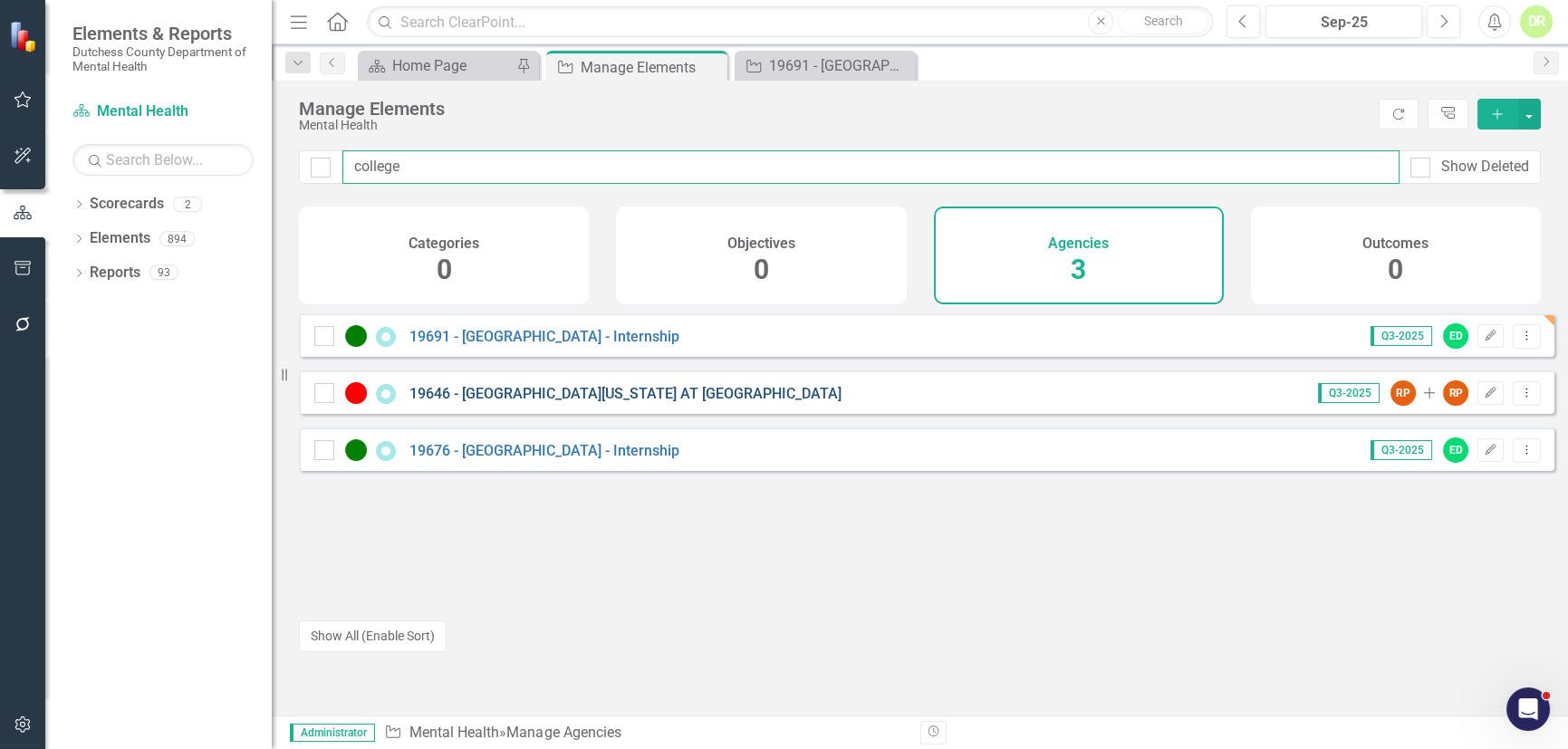
type input "college"
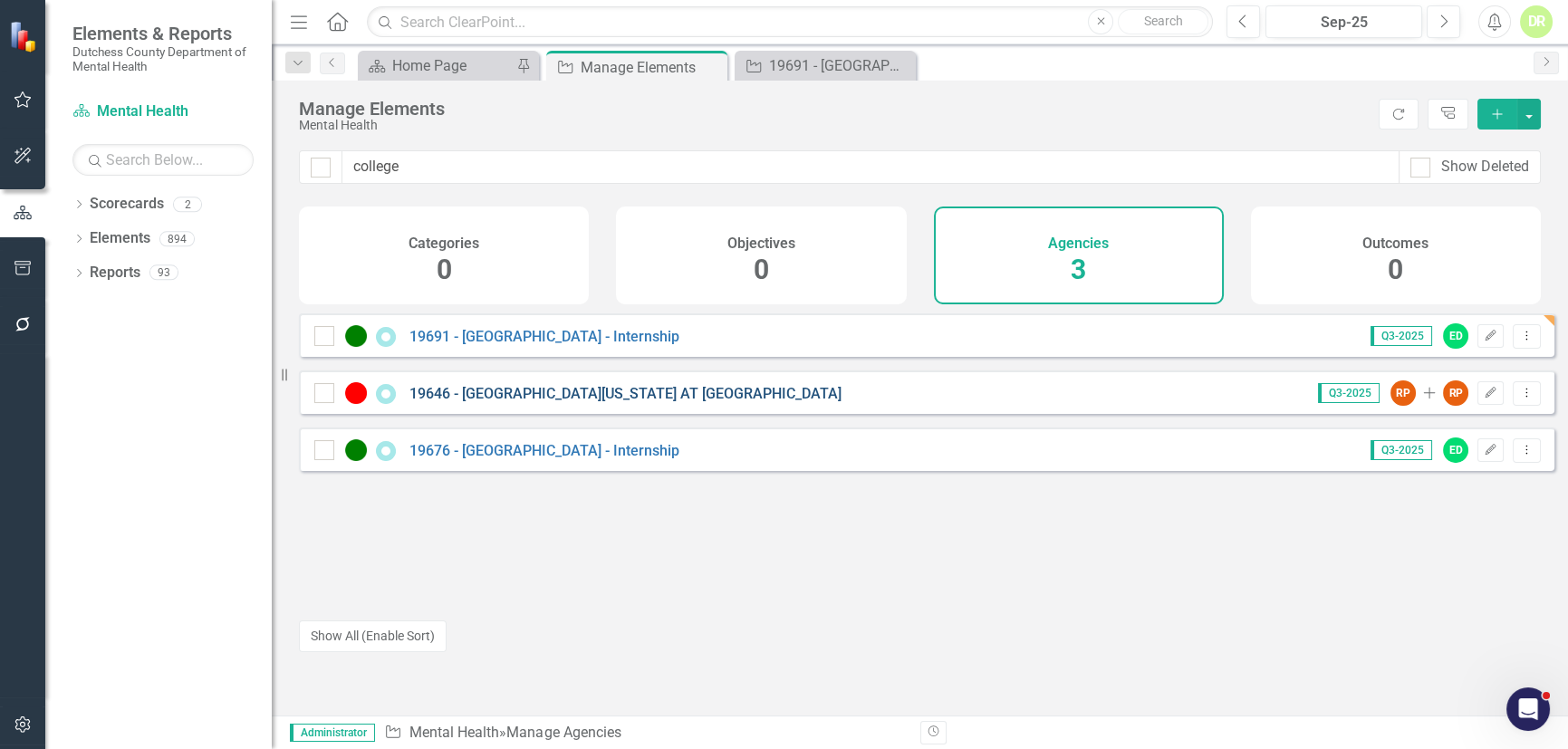
click at [553, 402] on link "19646 - [GEOGRAPHIC_DATA][US_STATE] AT [GEOGRAPHIC_DATA]" at bounding box center [625, 394] width 432 height 17
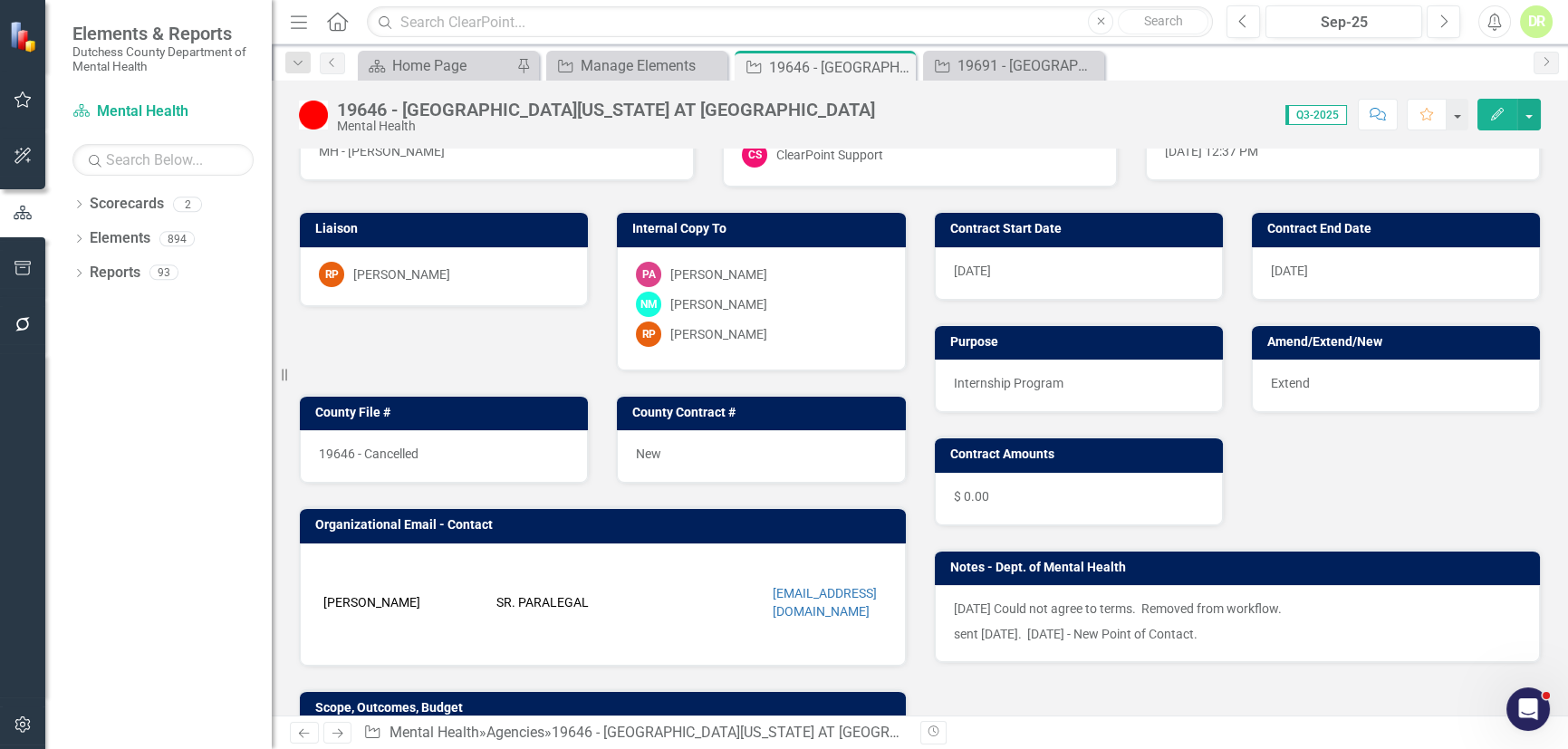
scroll to position [82, 0]
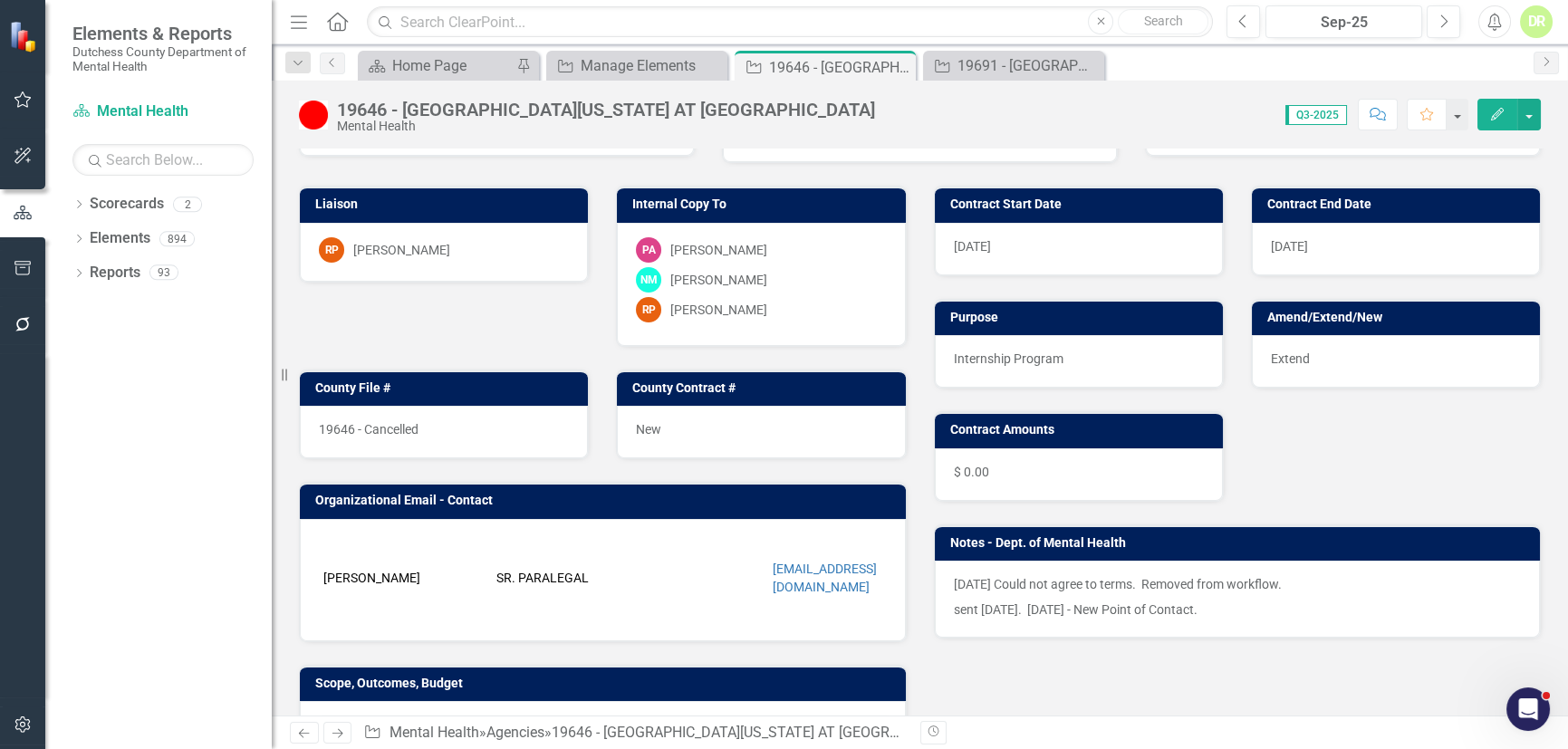
click at [1033, 586] on p "[DATE] Could not agree to terms. Removed from workflow." at bounding box center [1237, 586] width 568 height 22
click at [1033, 581] on p "[DATE] Could not agree to terms. Removed from workflow." at bounding box center [1237, 586] width 568 height 22
click at [967, 580] on p "[DATE] Could not agree to terms. Removed from workflow." at bounding box center [1237, 586] width 568 height 22
click at [967, 575] on p "[DATE] Could not agree to terms. Removed from workflow." at bounding box center [1237, 586] width 568 height 22
click at [1071, 624] on div "[DATE] Could not agree to terms. Removed from workflow. sent [DATE]. [DATE] - N…" at bounding box center [1237, 599] width 606 height 77
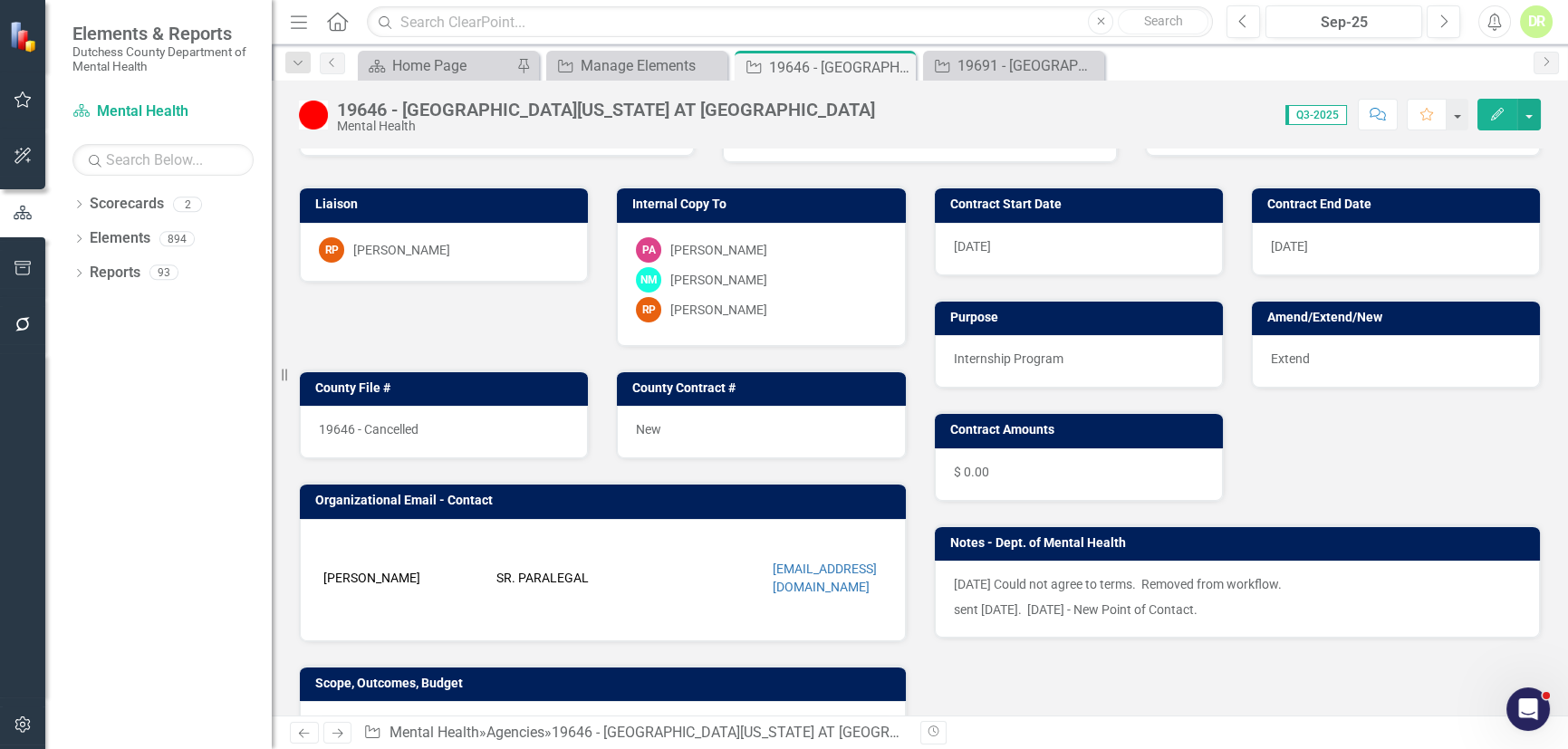
click at [1071, 624] on div "[DATE] Could not agree to terms. Removed from workflow. sent [DATE]. [DATE] - N…" at bounding box center [1237, 599] width 606 height 77
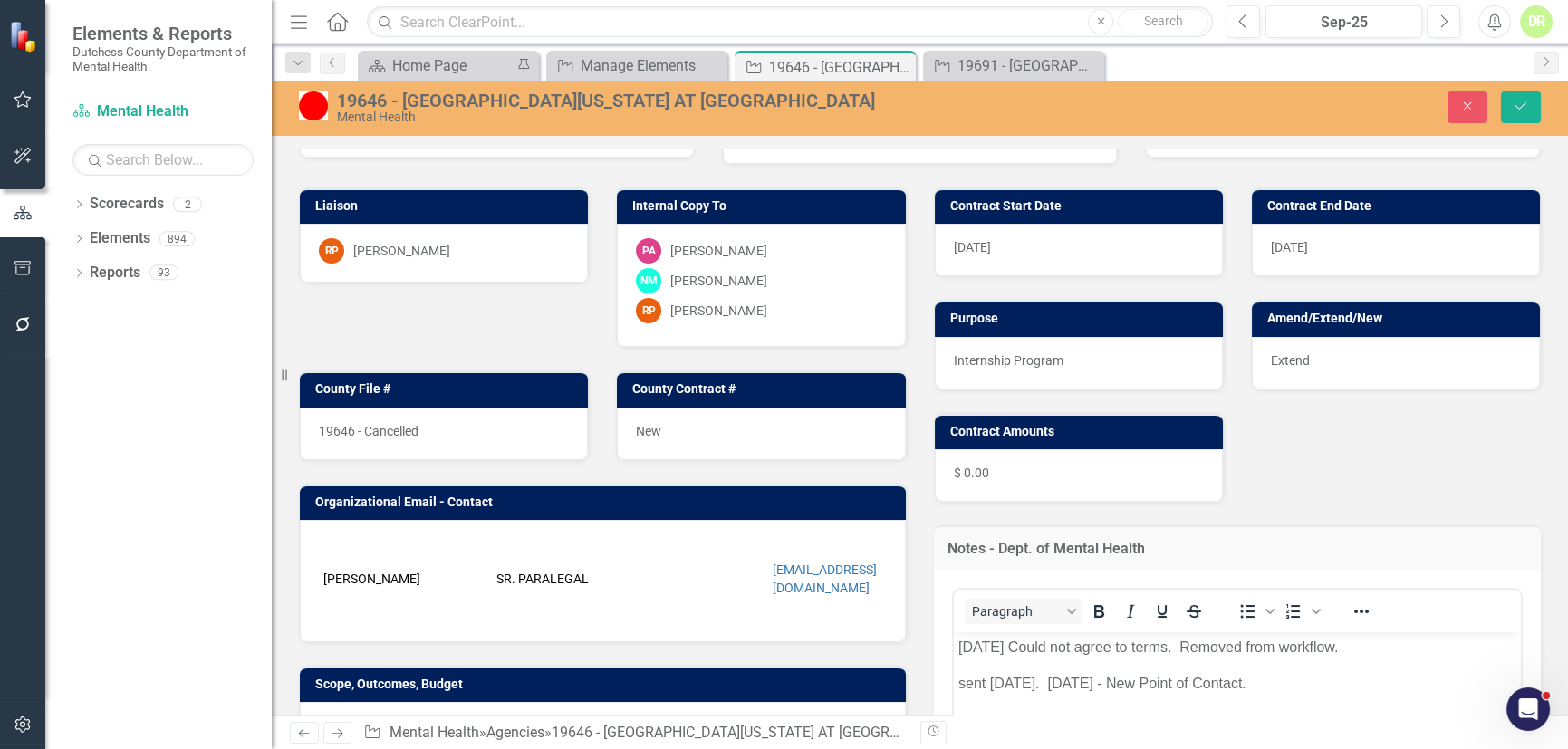
scroll to position [0, 0]
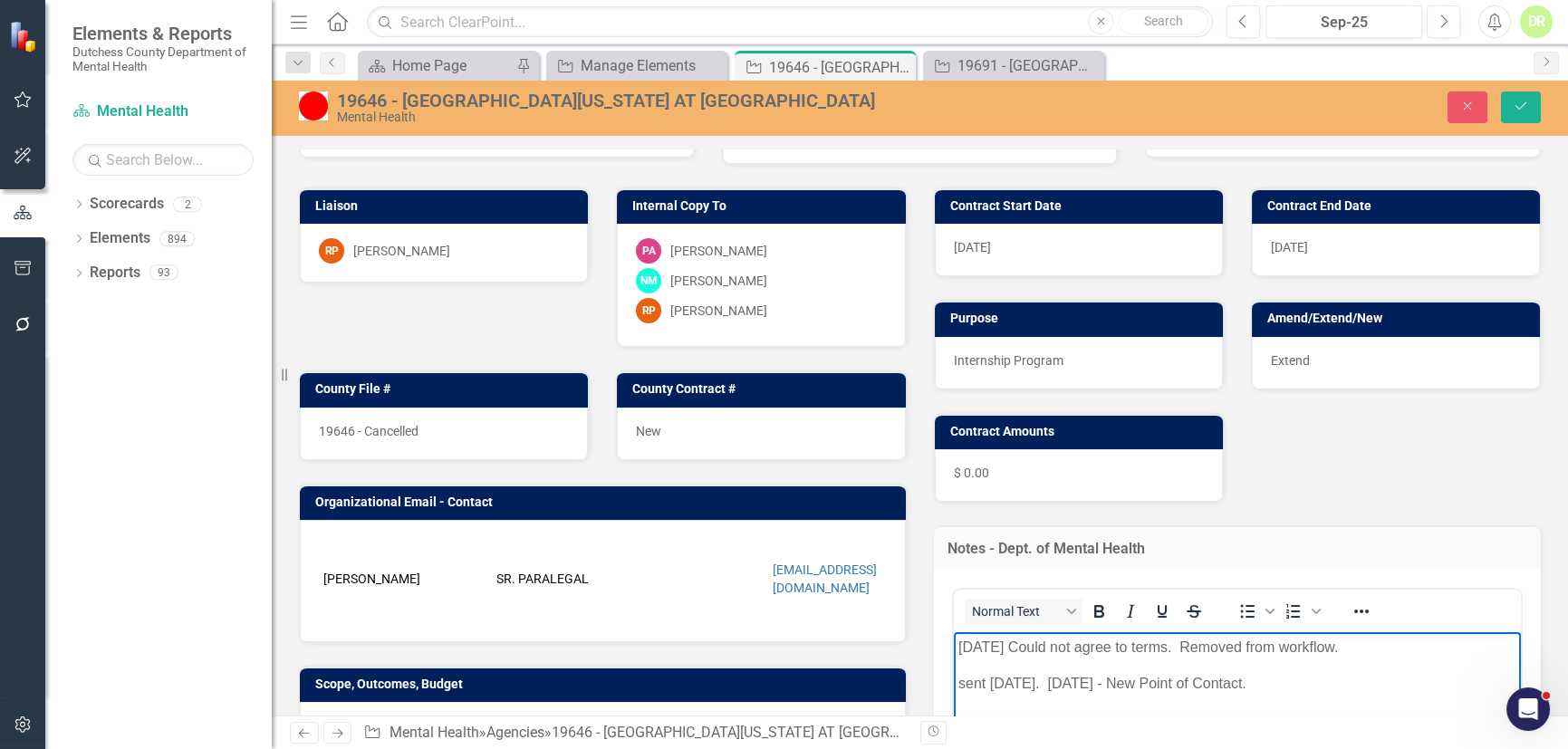
drag, startPoint x: 1249, startPoint y: 687, endPoint x: 804, endPoint y: 555, distance: 464.2
paste body "Rich Text Area. Press ALT-0 for help."
click at [1529, 96] on button "Save" at bounding box center [1520, 106] width 40 height 31
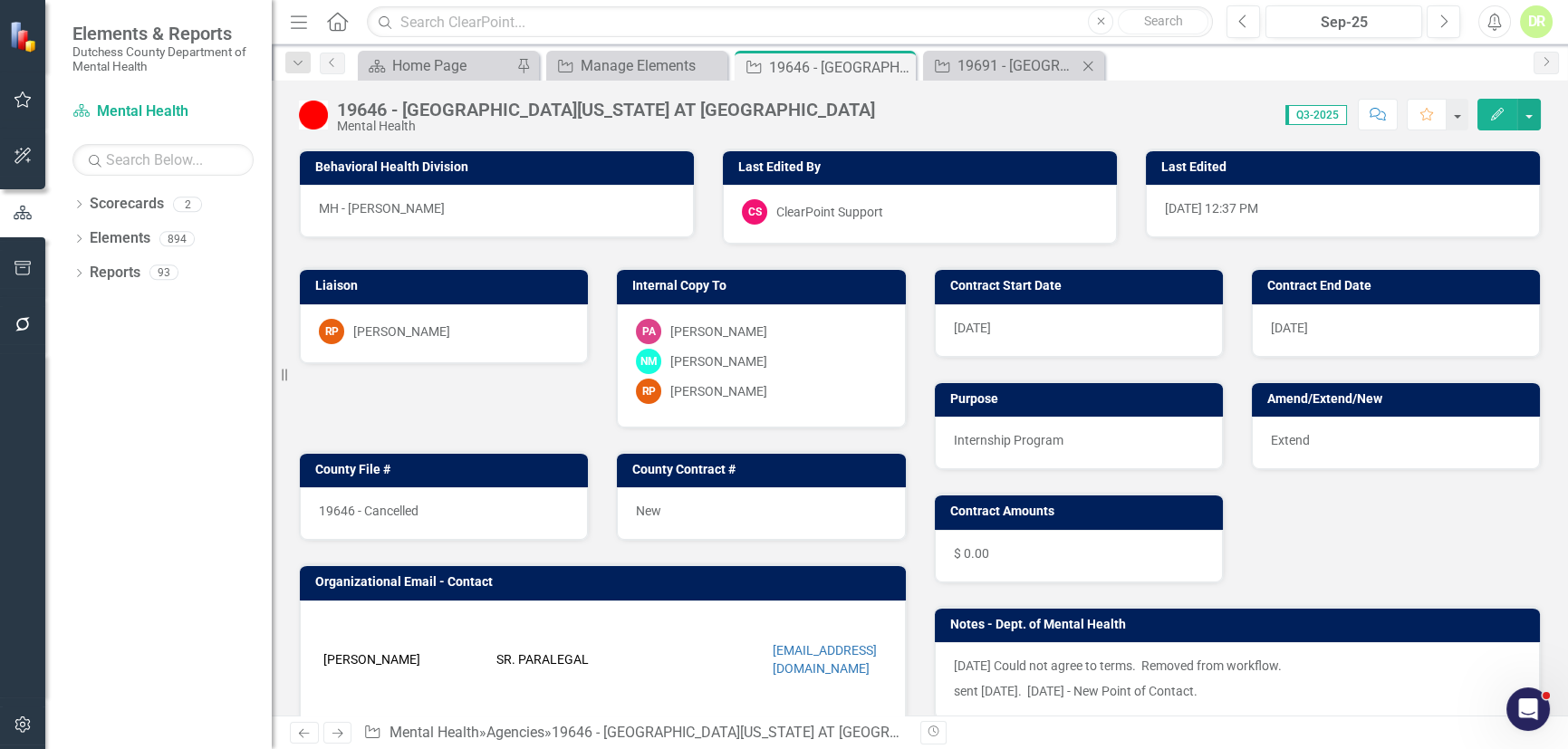
click at [1090, 63] on icon "Close" at bounding box center [1087, 66] width 18 height 14
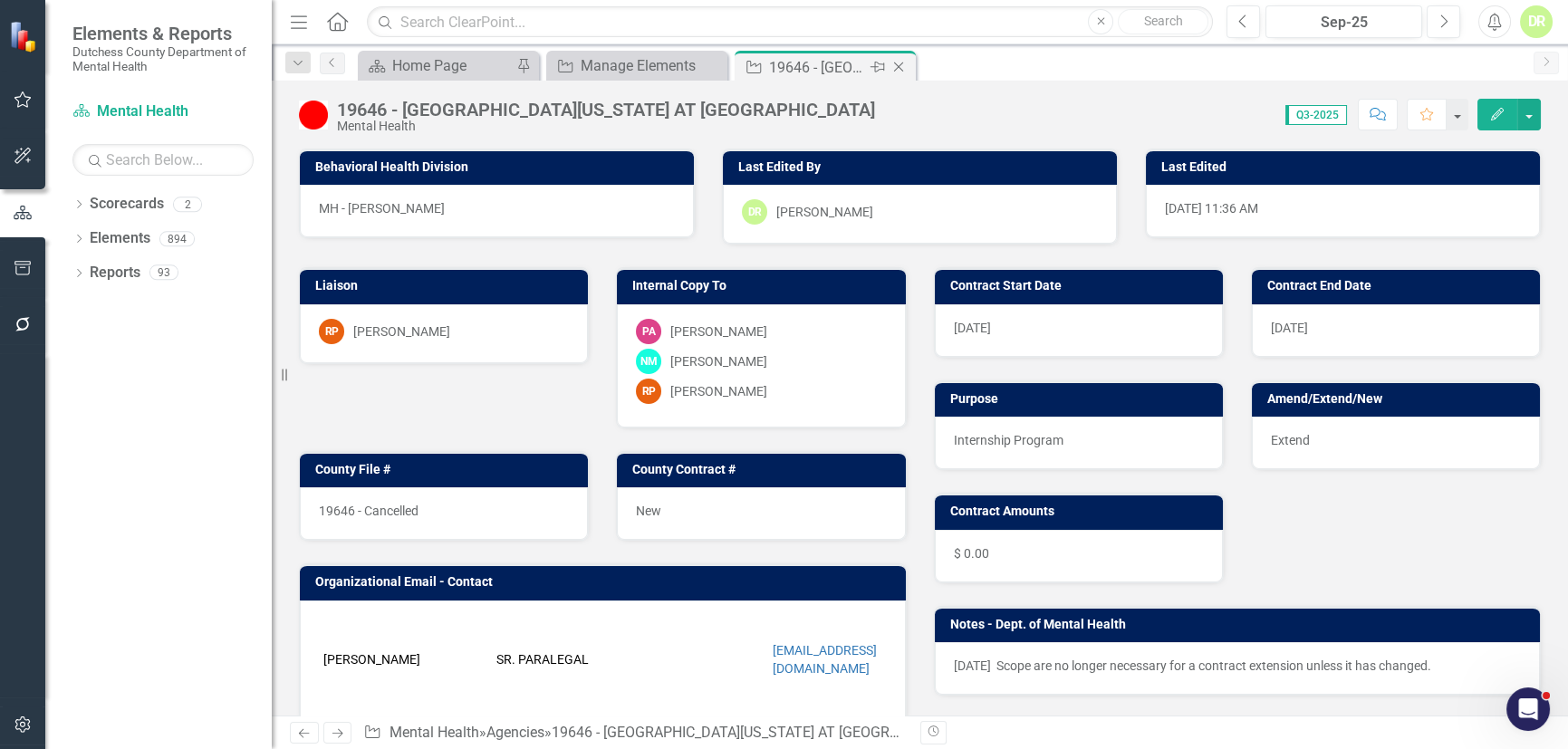
click at [896, 62] on icon "Close" at bounding box center [898, 67] width 18 height 14
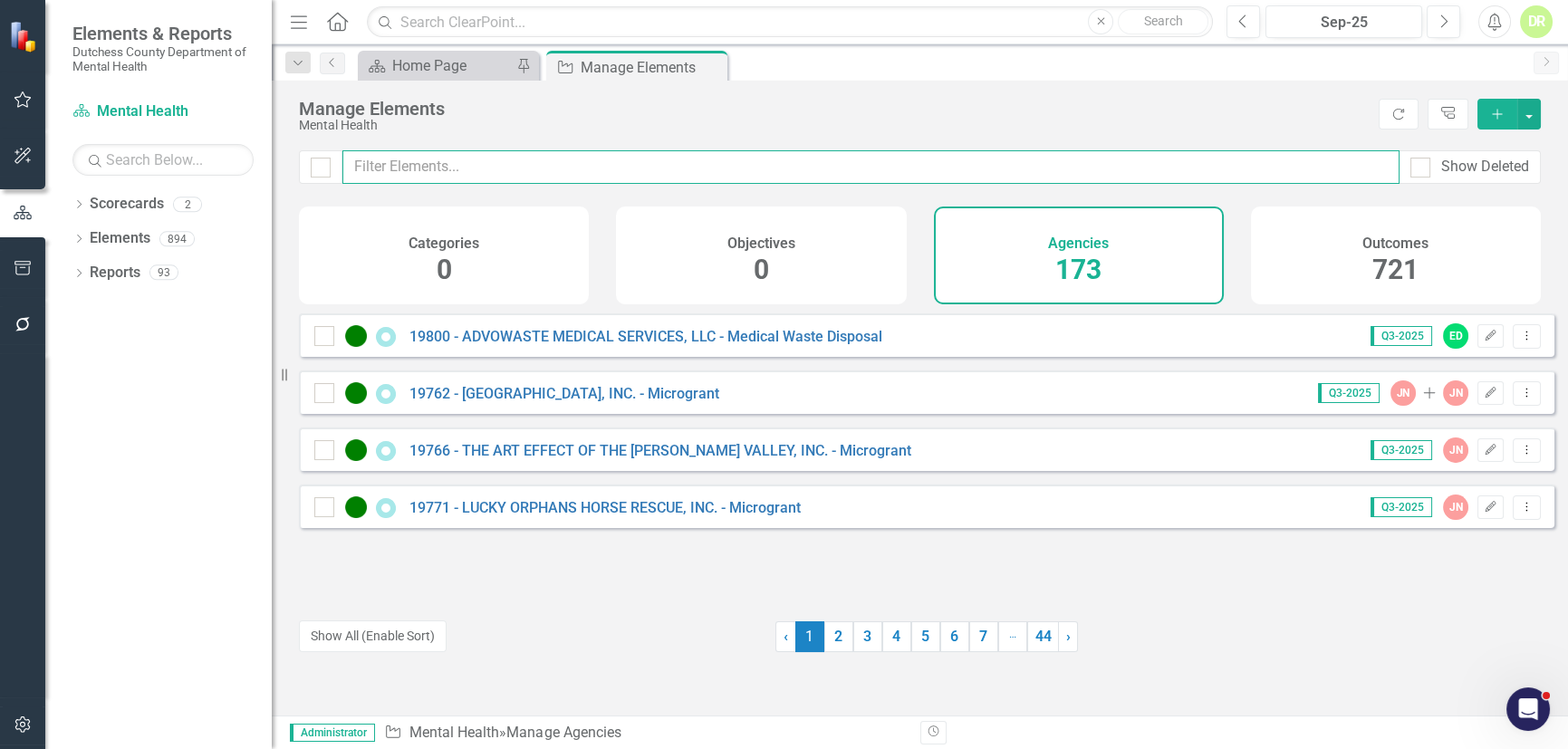
click at [489, 158] on input "text" at bounding box center [870, 166] width 1056 height 33
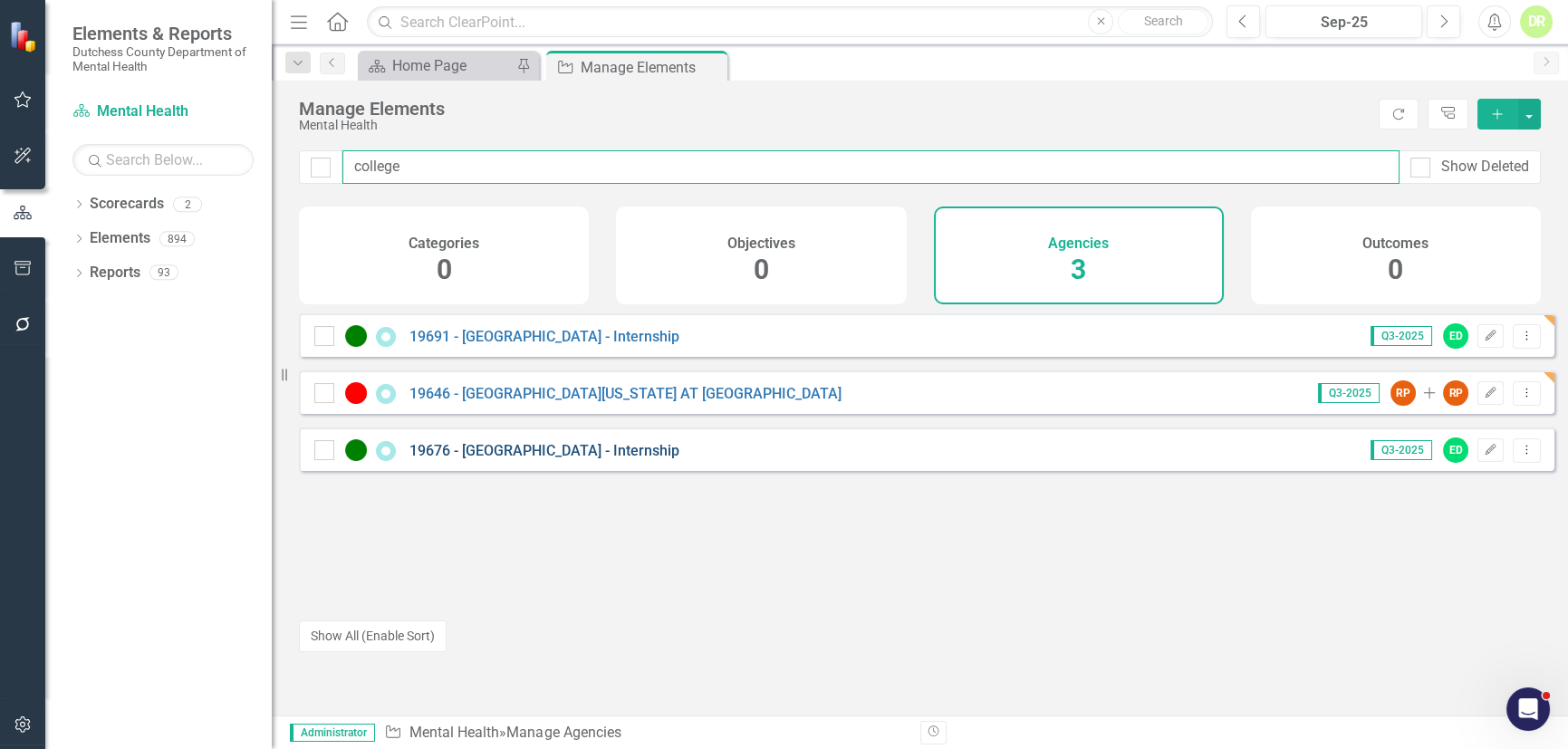
type input "college"
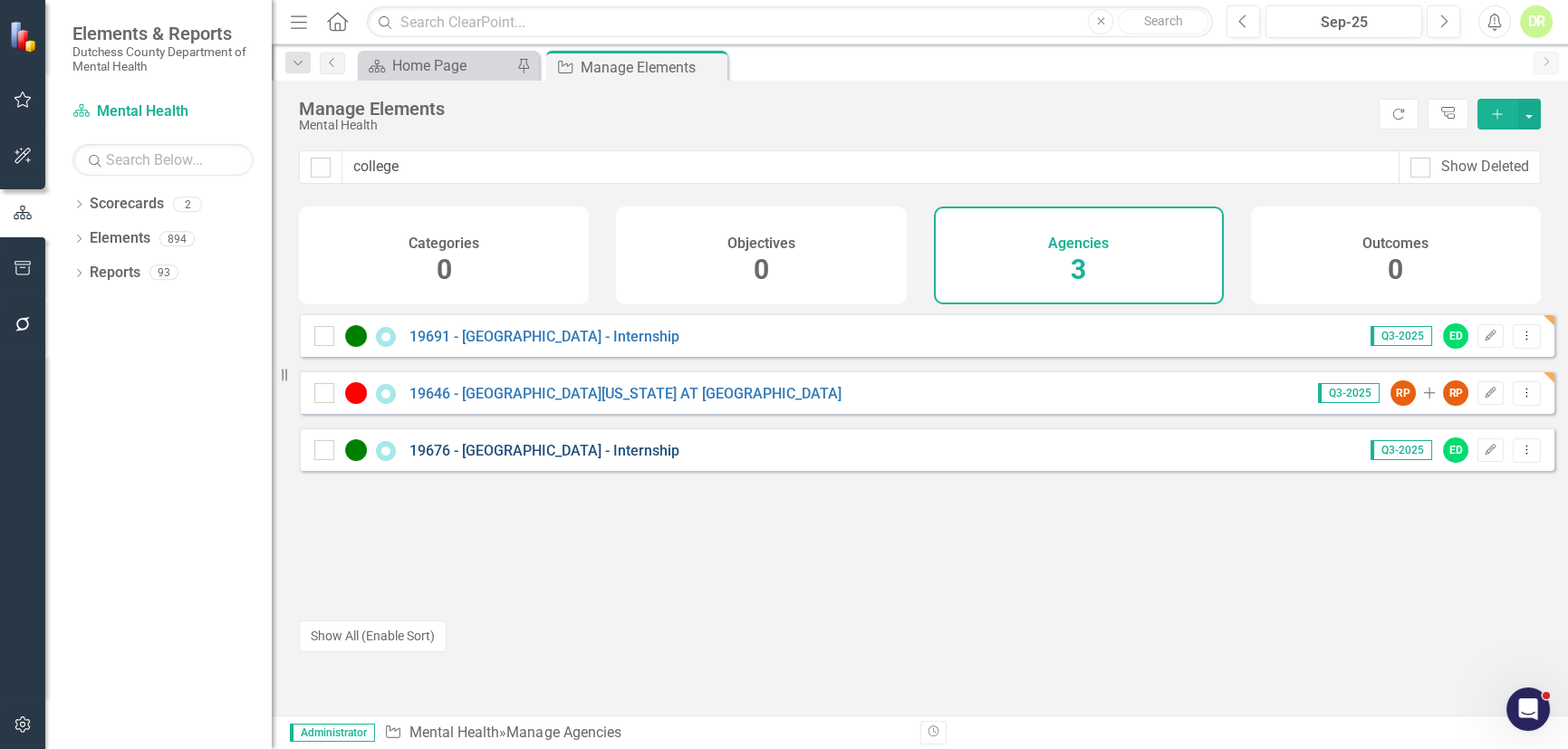
click at [525, 459] on link "19676 - [GEOGRAPHIC_DATA] - Internship" at bounding box center [544, 451] width 270 height 17
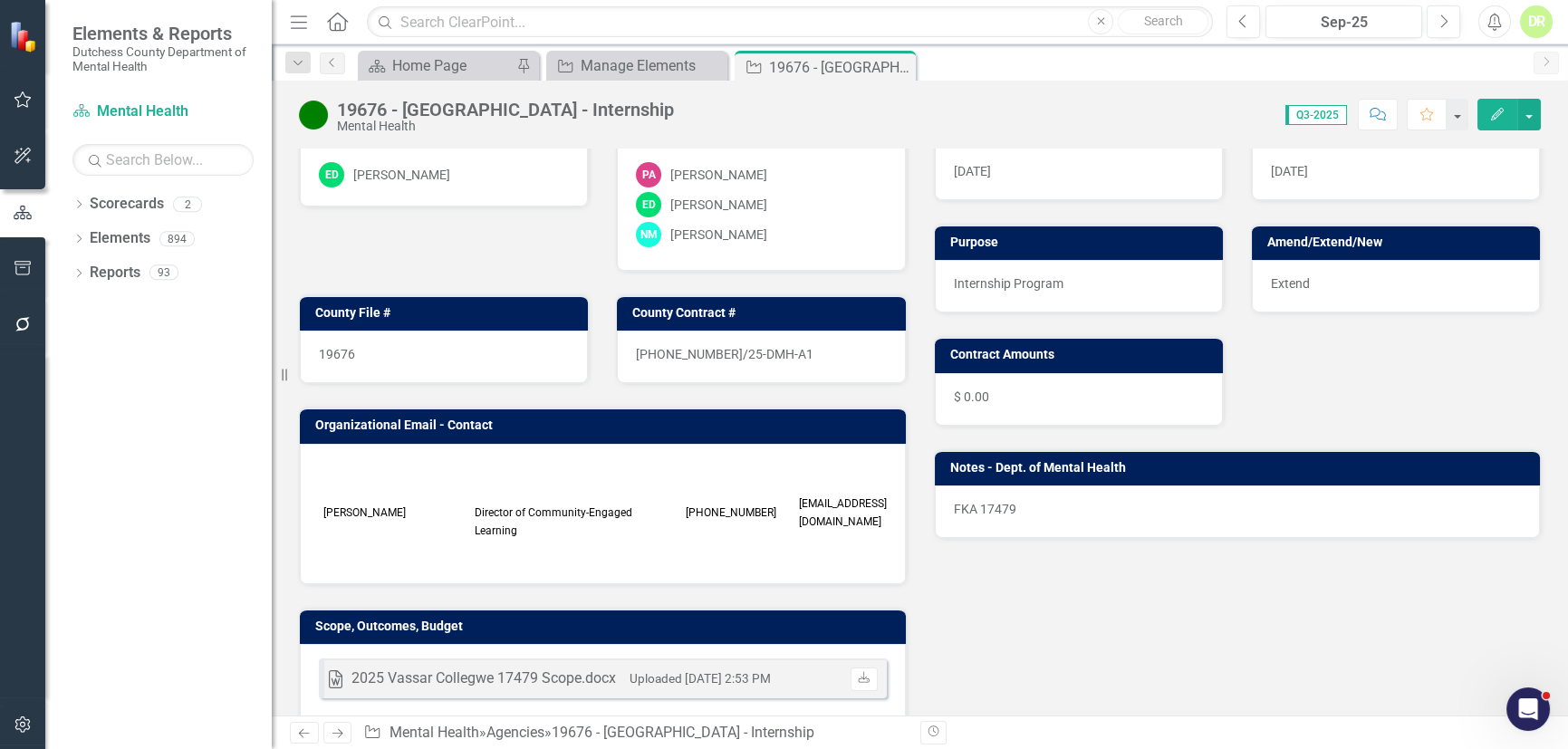
scroll to position [163, 0]
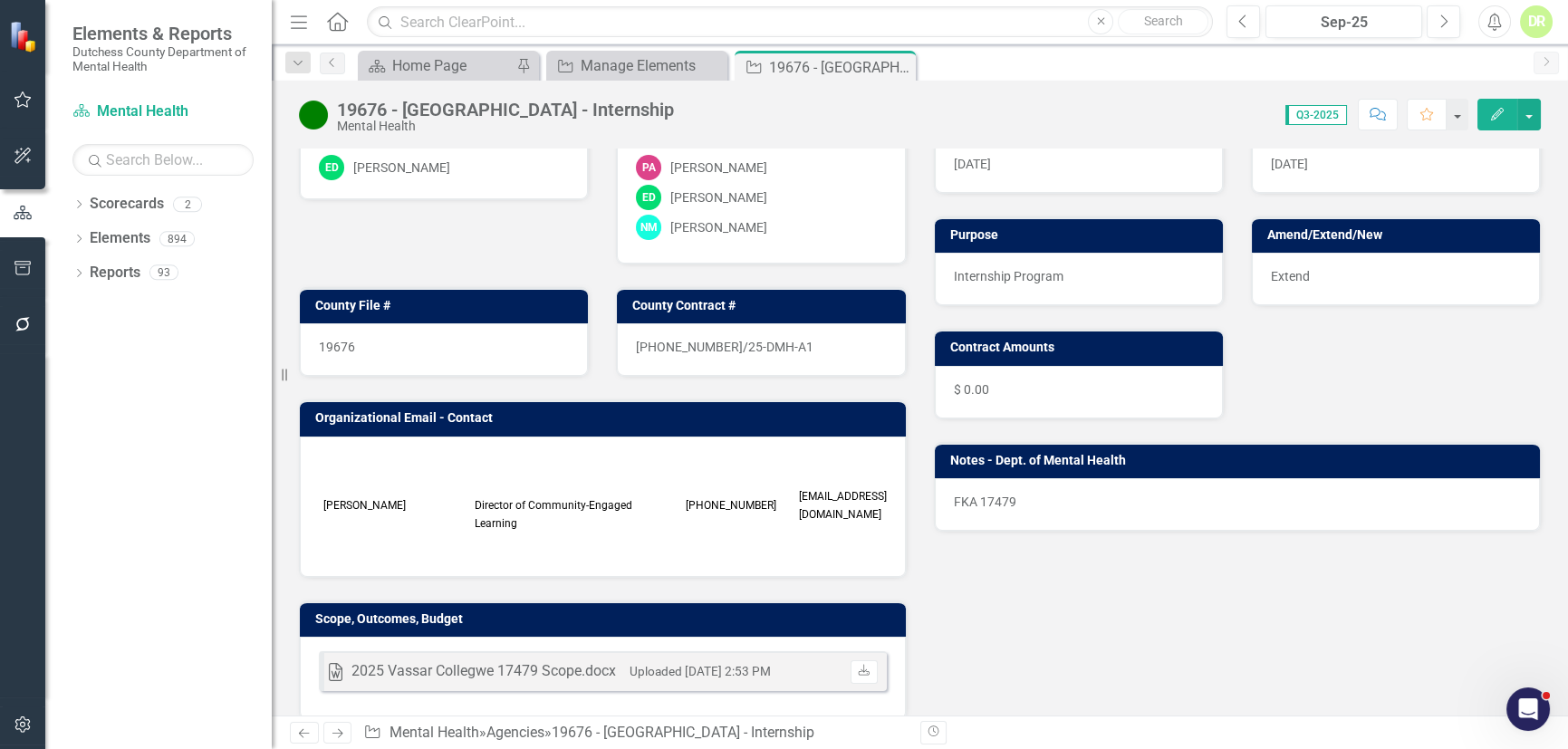
click at [1045, 492] on p "FKA 17479" at bounding box center [1237, 501] width 568 height 18
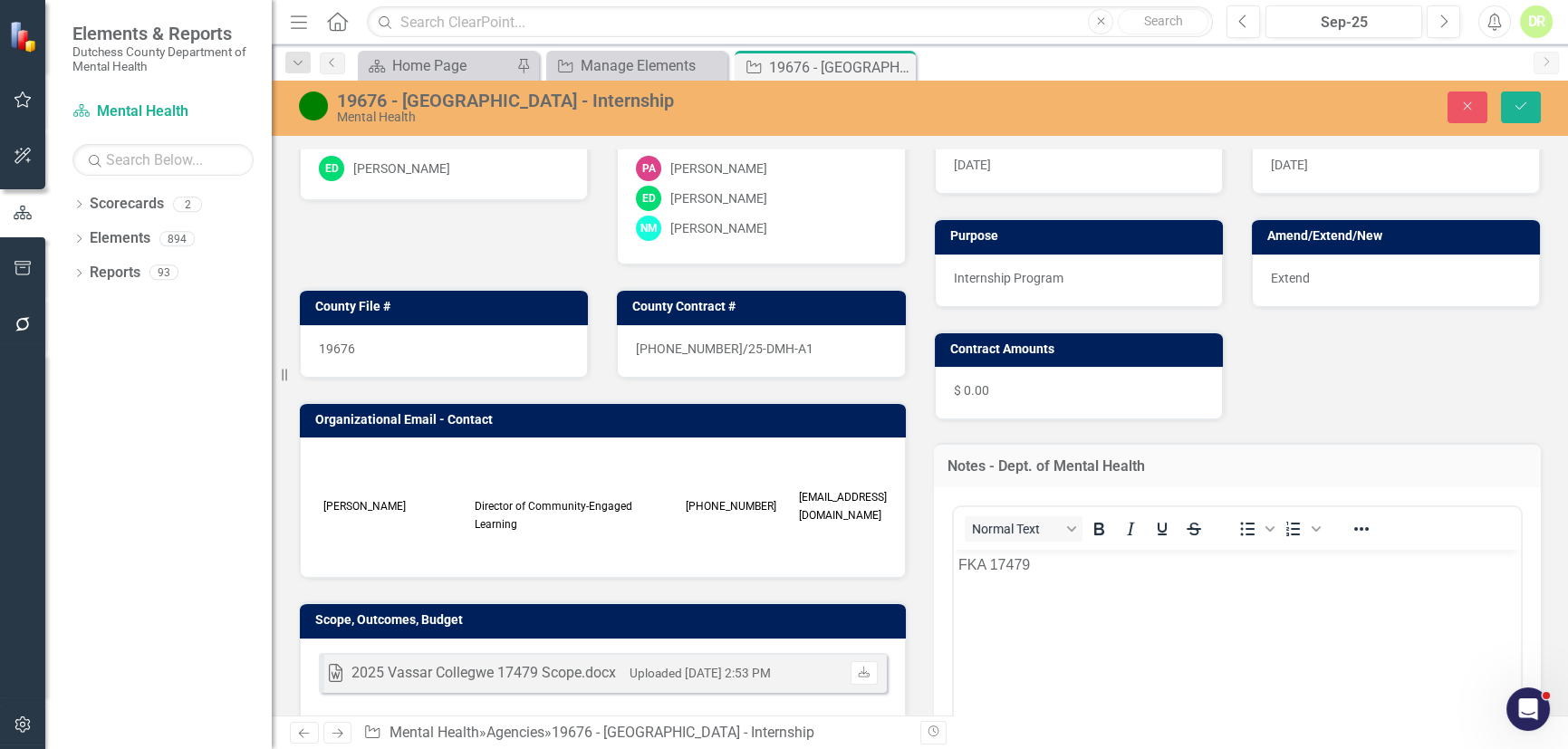
scroll to position [0, 0]
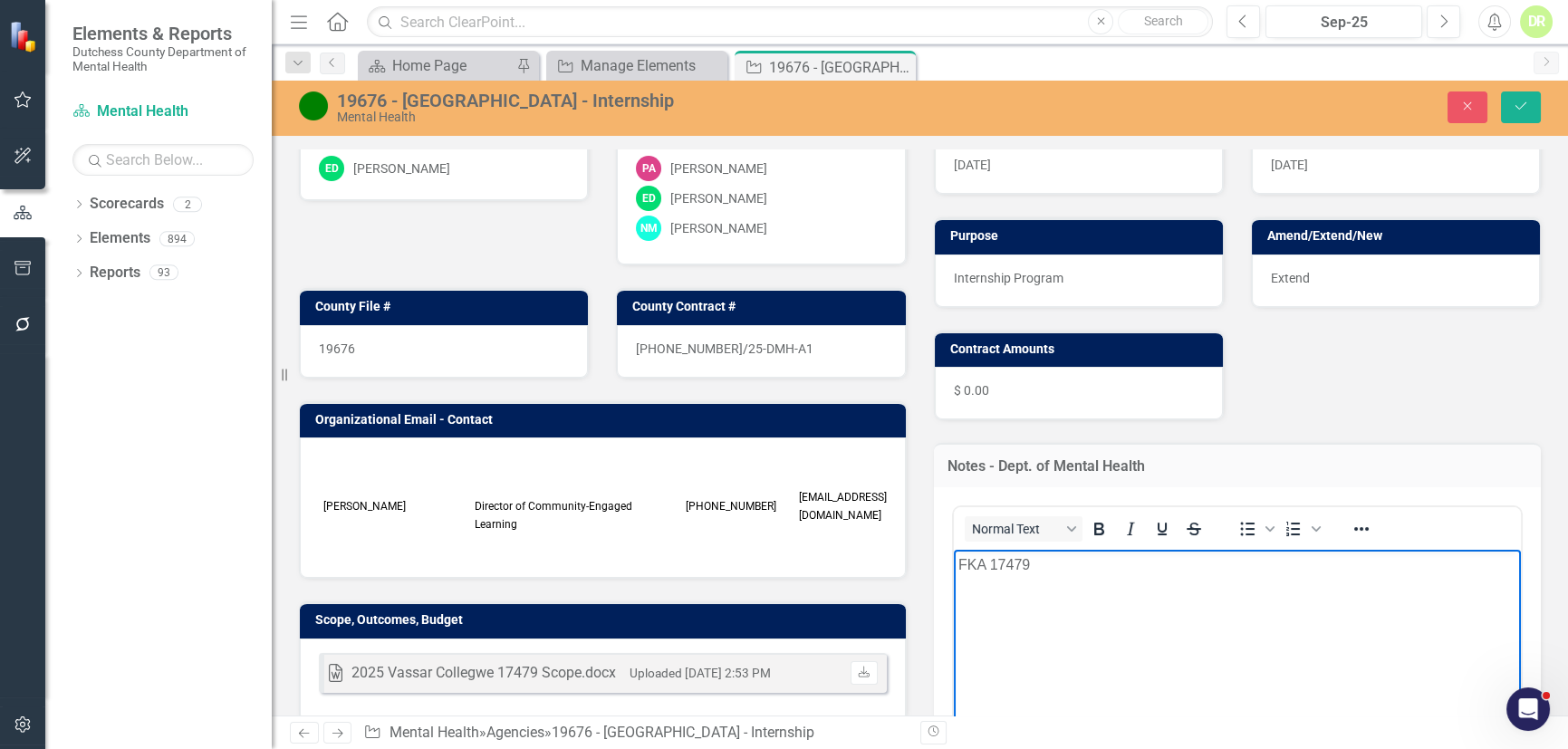
click at [957, 559] on body "FKA 17479" at bounding box center [1236, 684] width 568 height 272
click at [1526, 107] on icon "Save" at bounding box center [1520, 106] width 16 height 12
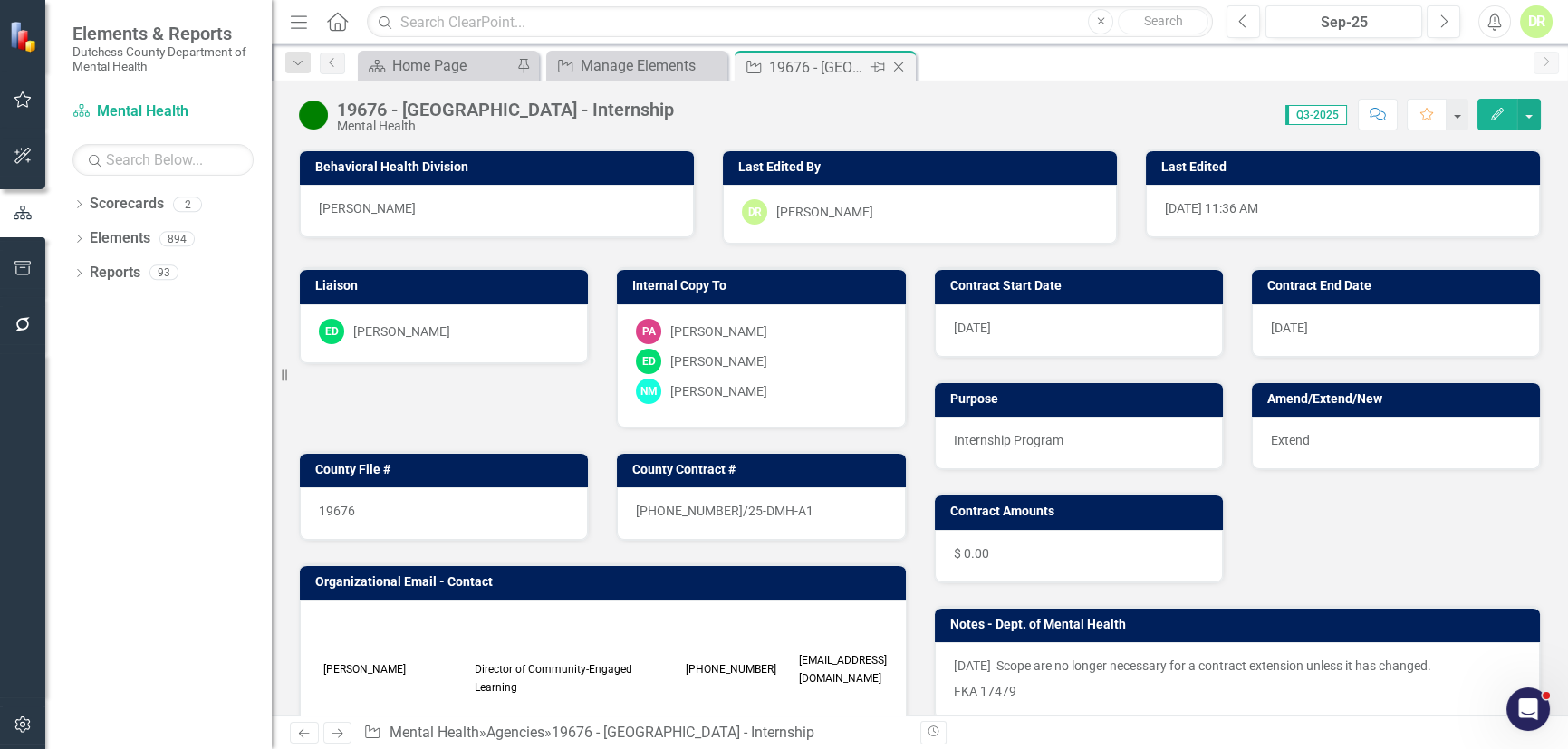
click at [904, 56] on div "Close" at bounding box center [900, 67] width 23 height 23
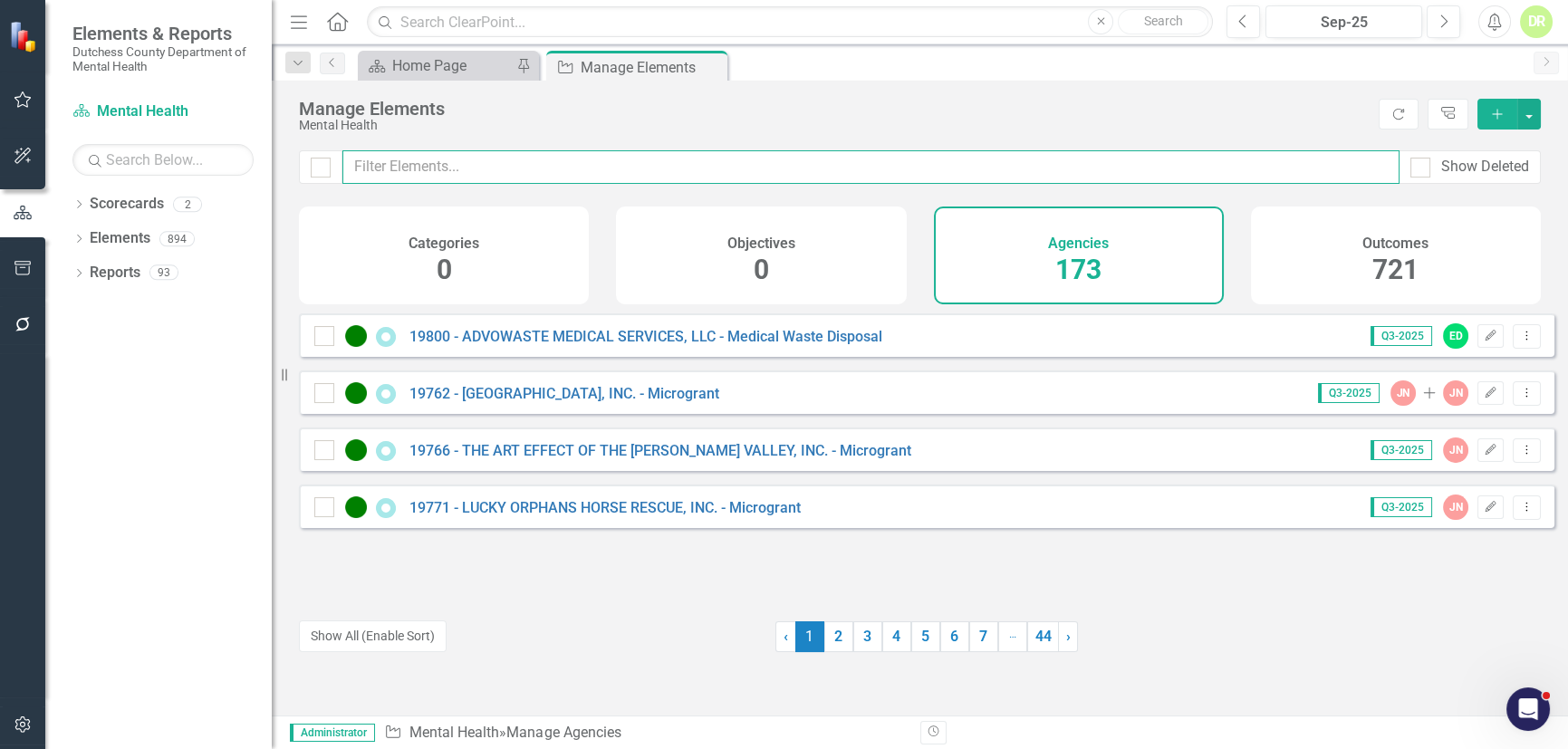
click at [470, 165] on input "text" at bounding box center [870, 166] width 1056 height 33
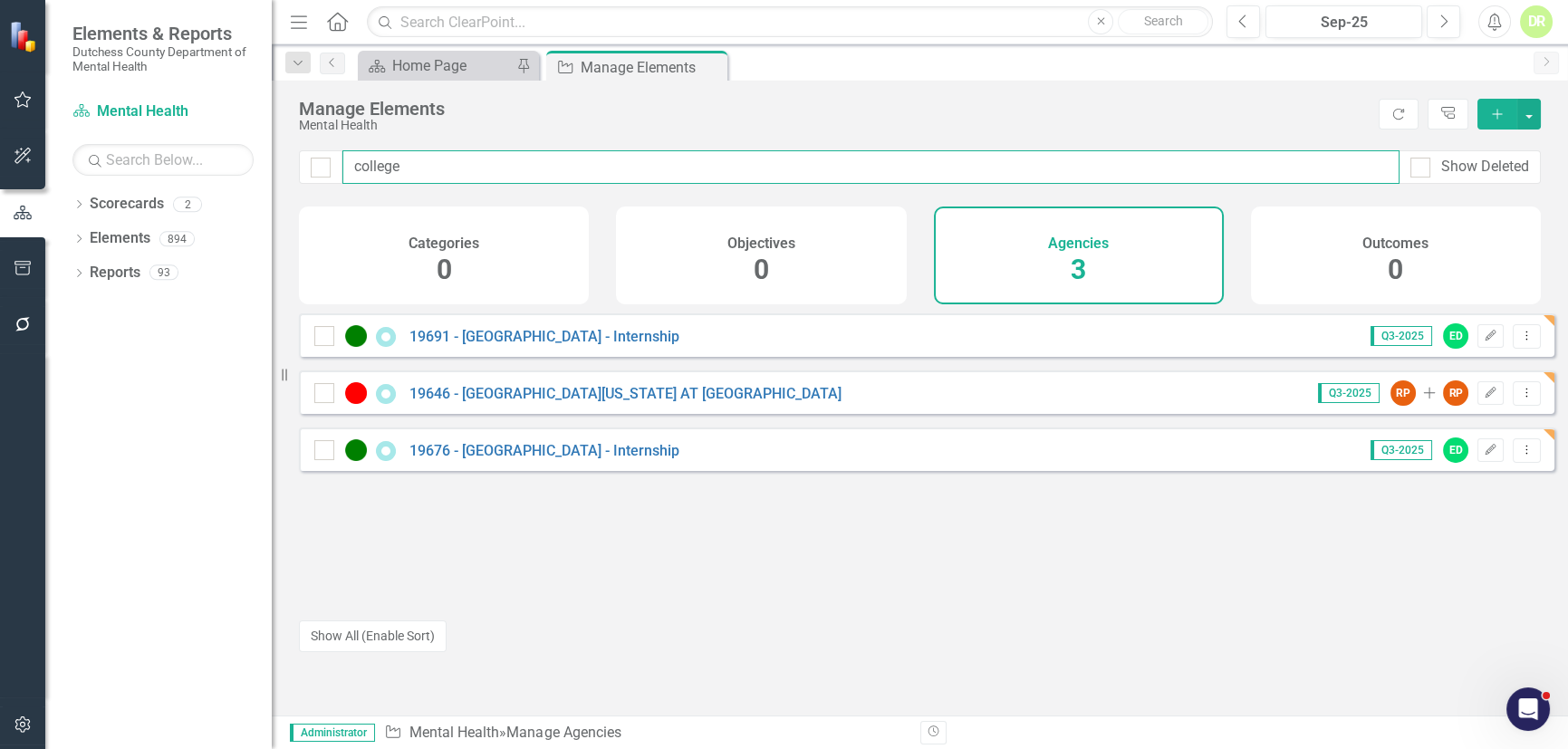
drag, startPoint x: 458, startPoint y: 158, endPoint x: 261, endPoint y: 178, distance: 198.0
click at [261, 178] on div "Elements & Reports Dutchess County Department of Mental Health Scorecard Mental…" at bounding box center [784, 374] width 1568 height 749
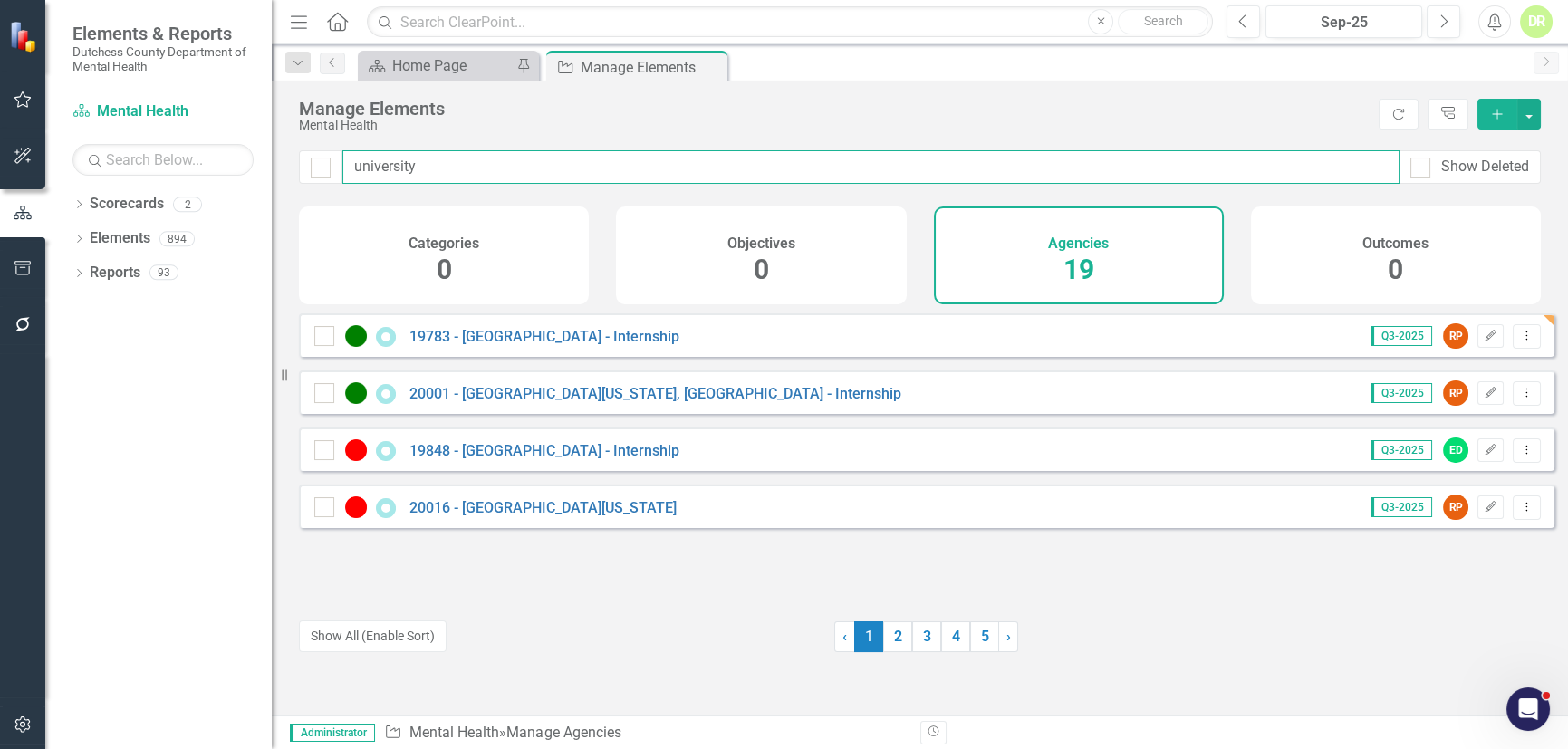
type input "university"
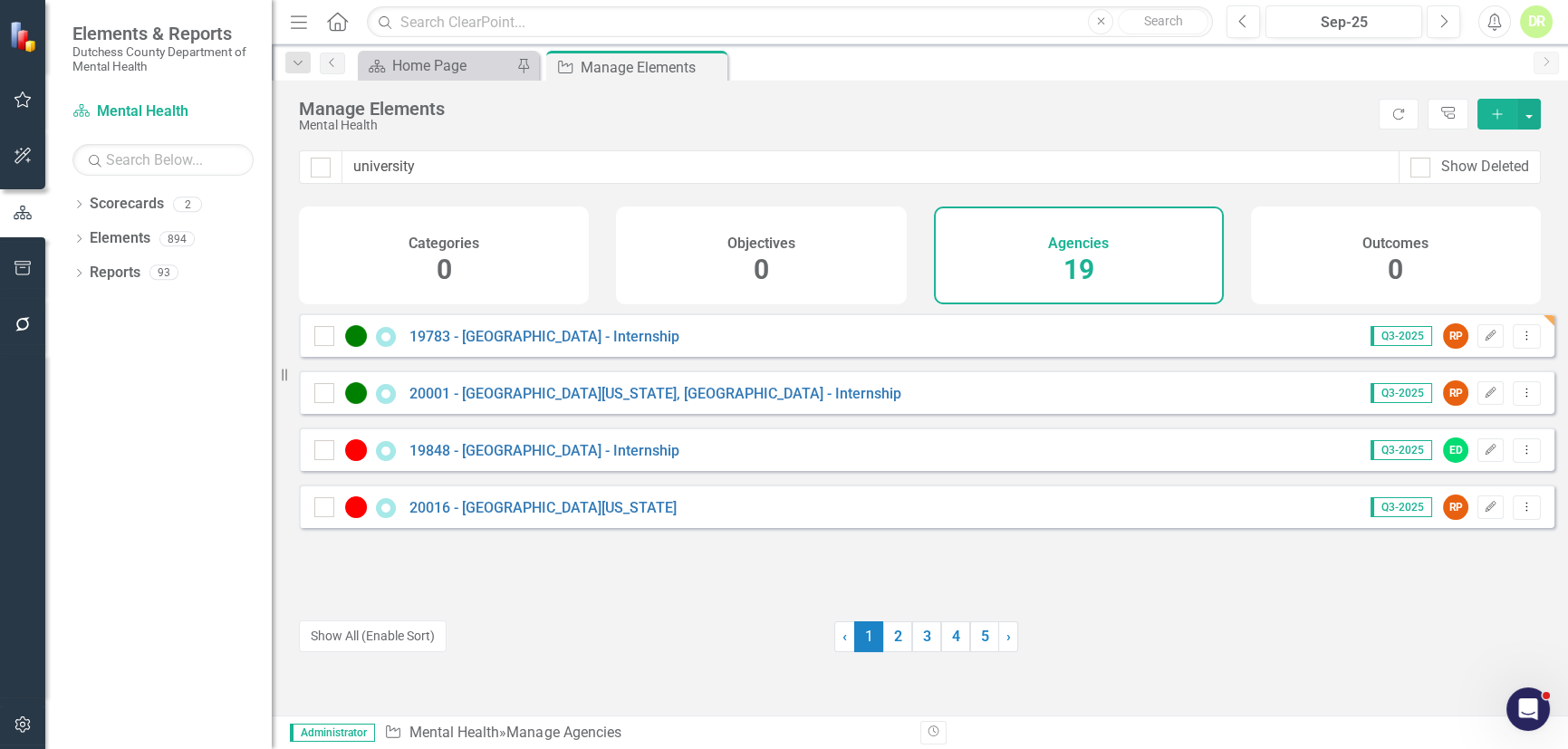
click at [493, 404] on div "20001 - [GEOGRAPHIC_DATA][US_STATE], [GEOGRAPHIC_DATA] - Internship" at bounding box center [610, 393] width 591 height 22
click at [494, 402] on link "20001 - [GEOGRAPHIC_DATA][US_STATE], [GEOGRAPHIC_DATA] - Internship" at bounding box center [654, 394] width 492 height 17
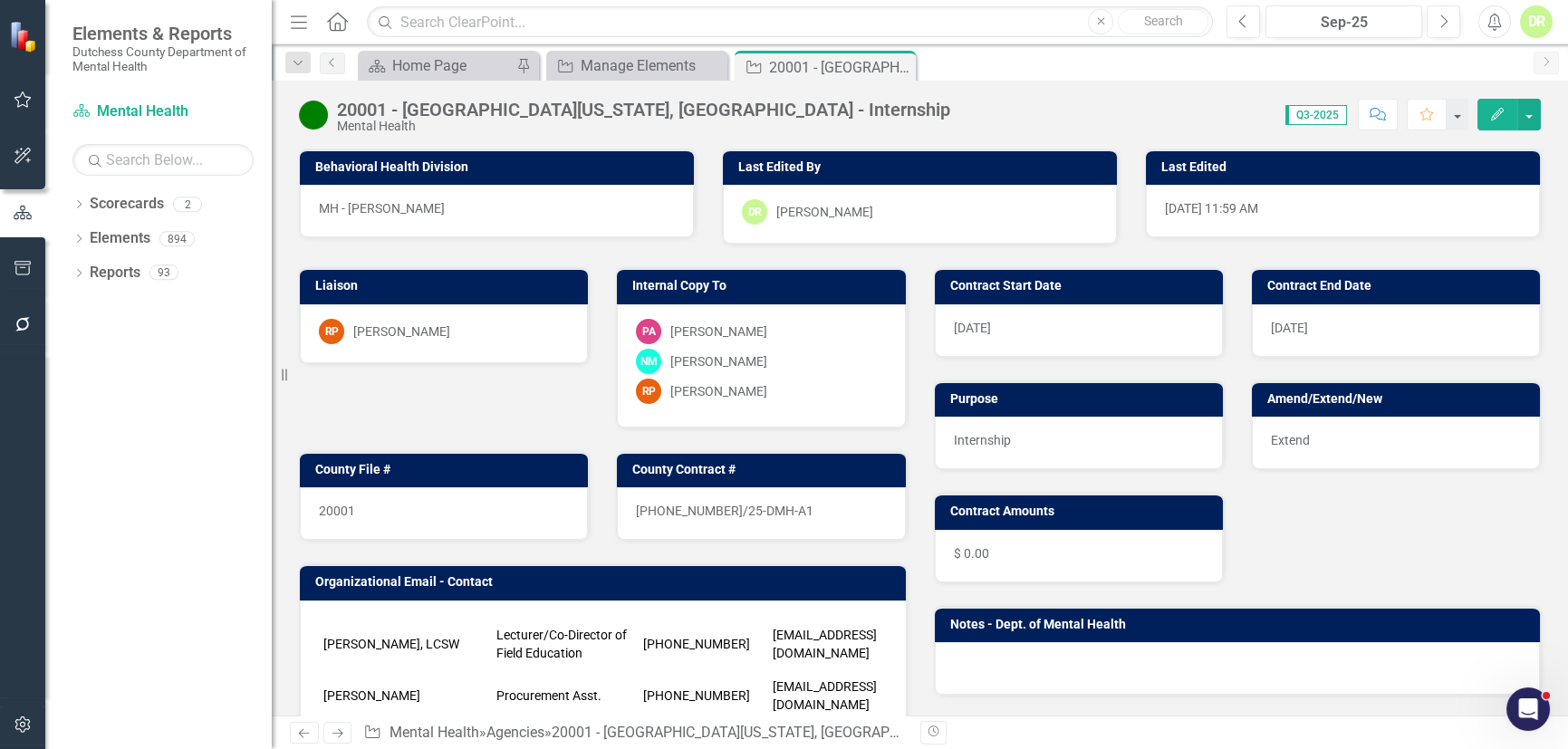
click at [985, 643] on div at bounding box center [1237, 667] width 606 height 52
click at [973, 661] on div at bounding box center [1237, 667] width 606 height 52
click at [973, 657] on div at bounding box center [1237, 667] width 606 height 52
click at [973, 655] on div at bounding box center [1237, 667] width 606 height 52
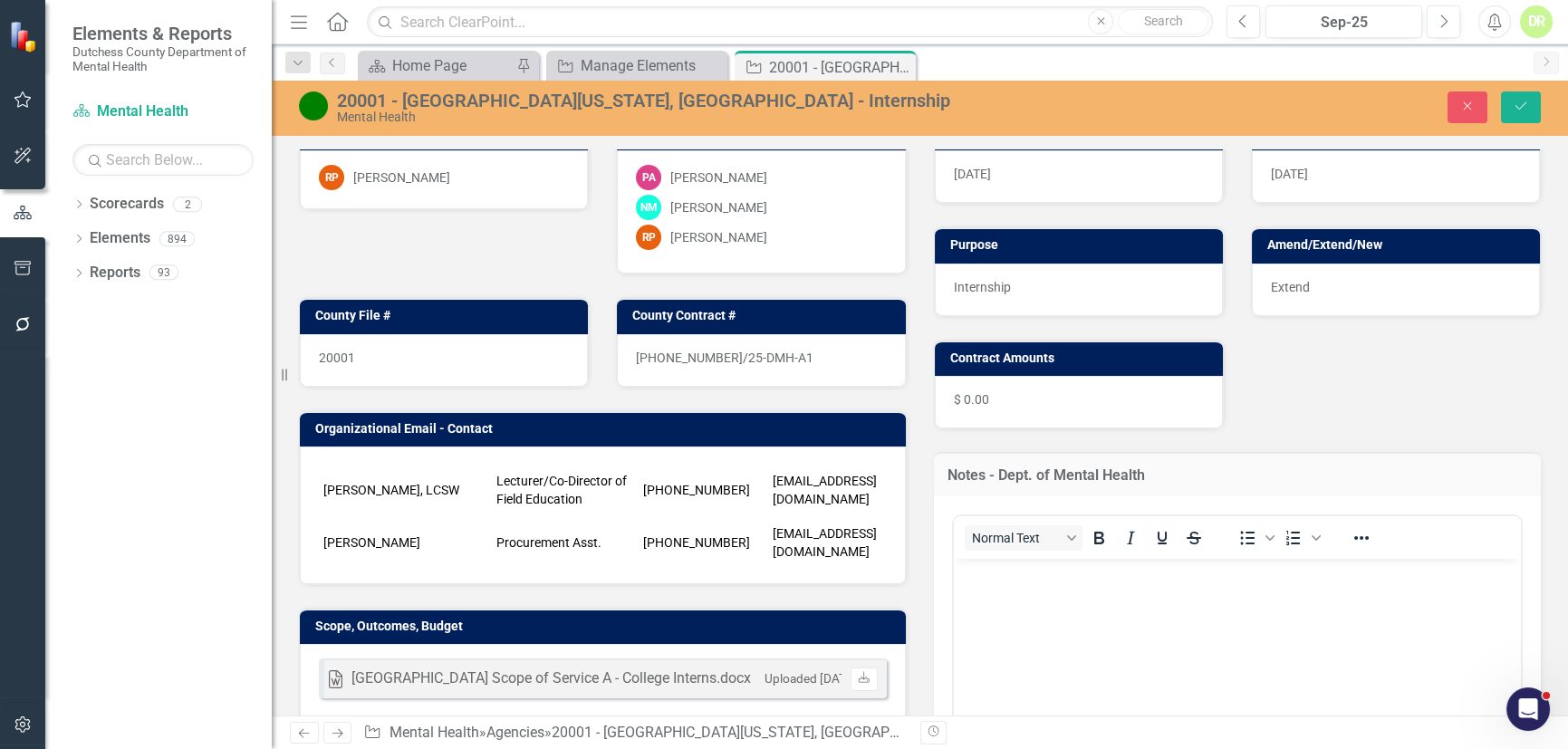
scroll to position [163, 0]
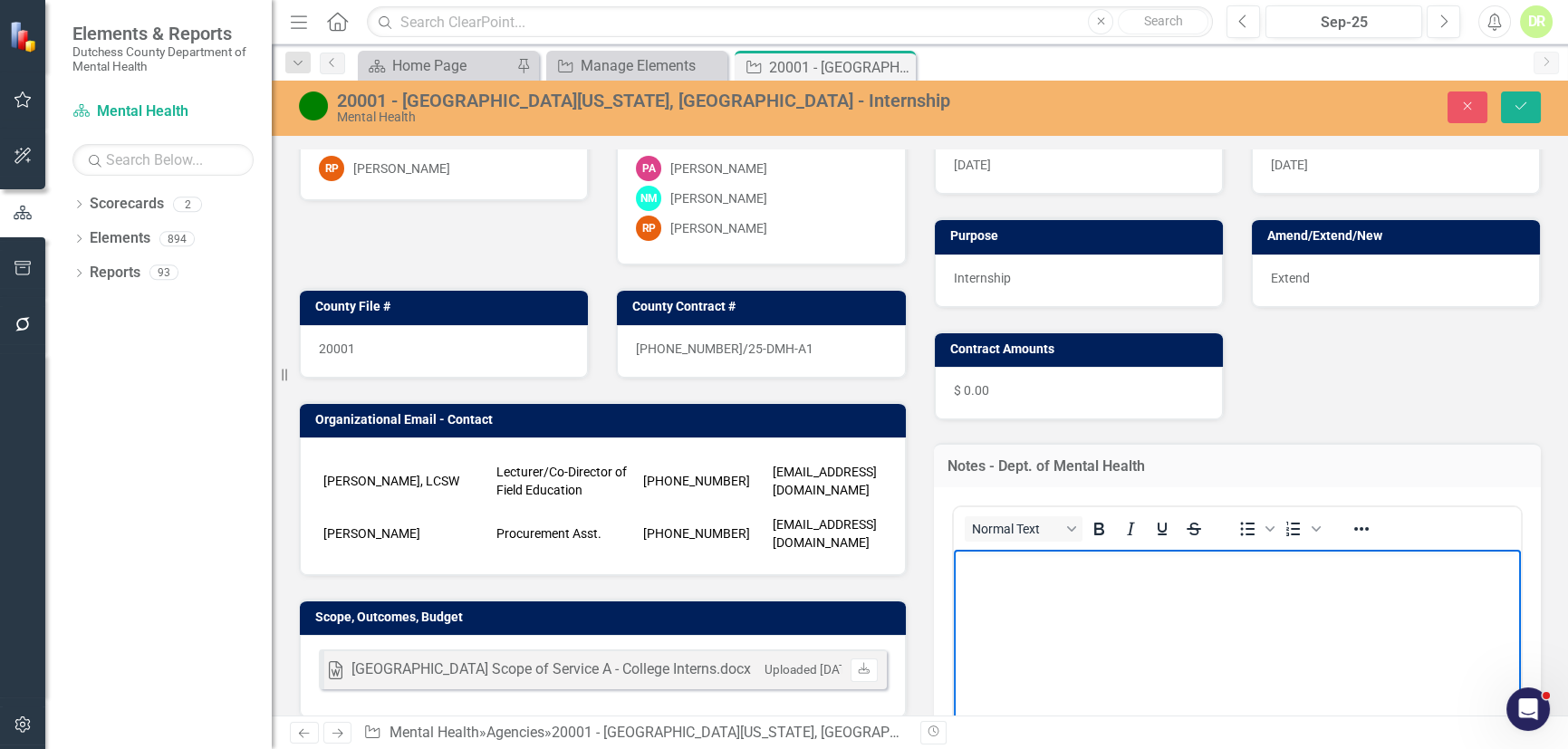
click at [980, 592] on body "Rich Text Area. Press ALT-0 for help." at bounding box center [1236, 684] width 568 height 272
click at [1513, 102] on icon "Save" at bounding box center [1520, 106] width 16 height 12
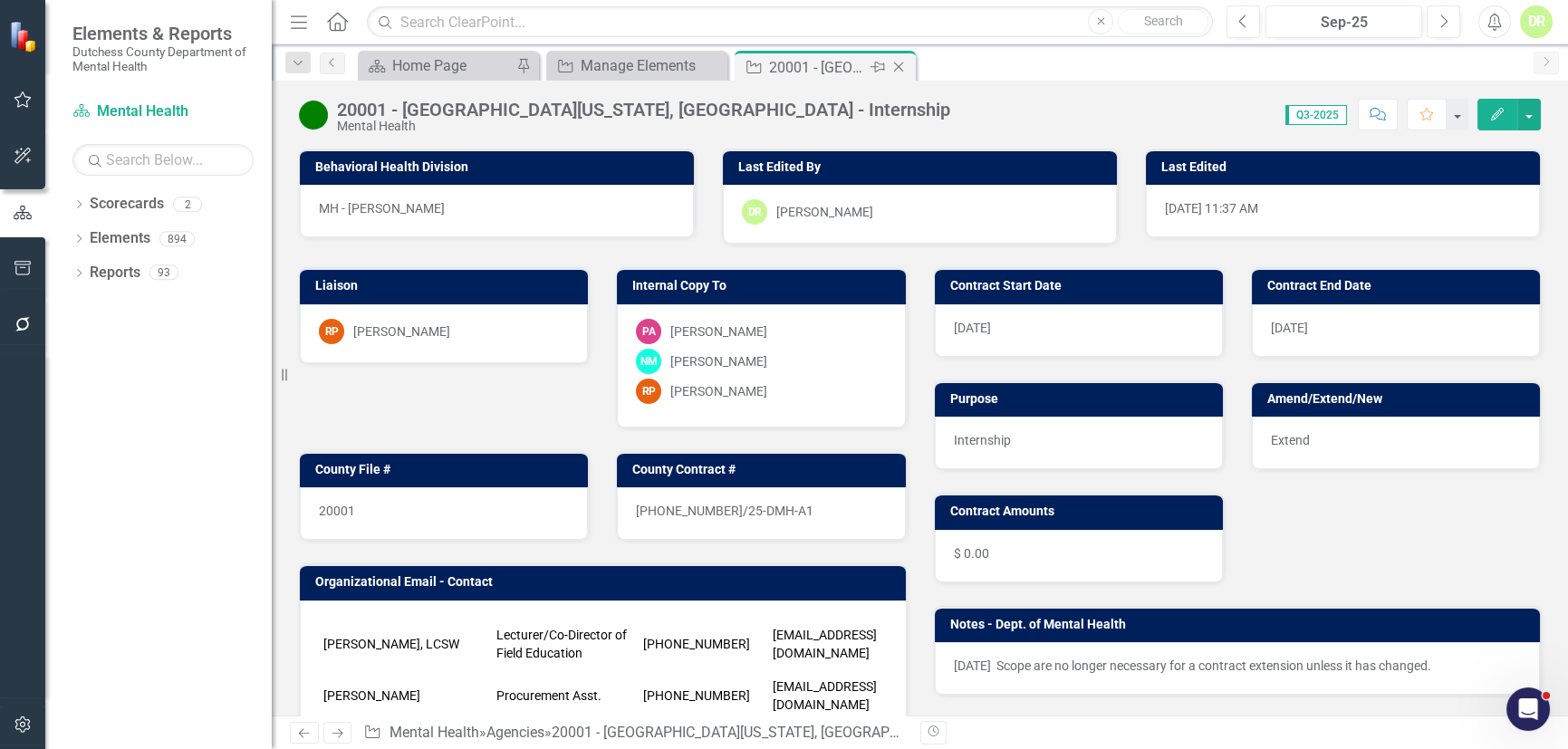
click at [902, 63] on icon at bounding box center [899, 67] width 10 height 10
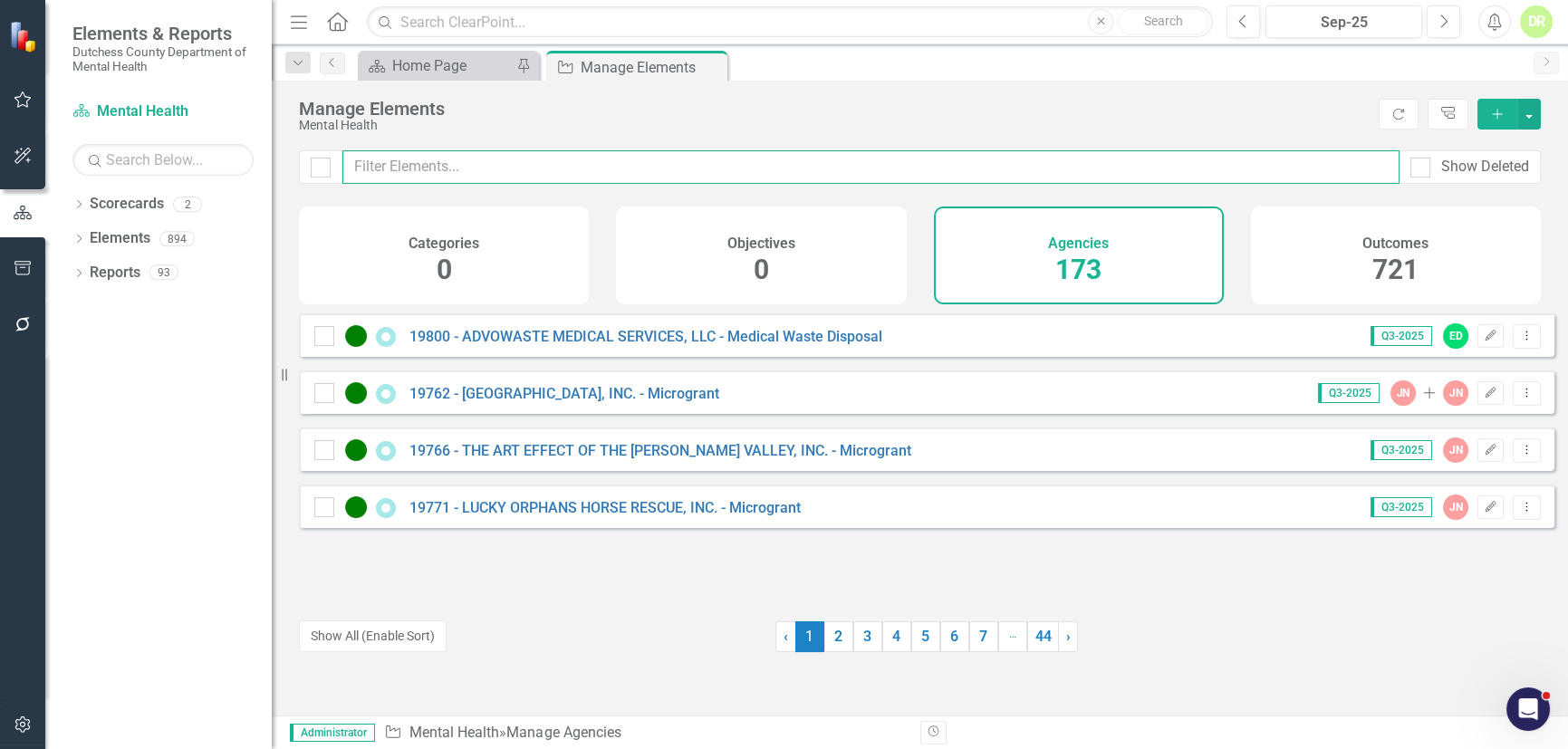
click at [480, 161] on input "text" at bounding box center [870, 166] width 1056 height 33
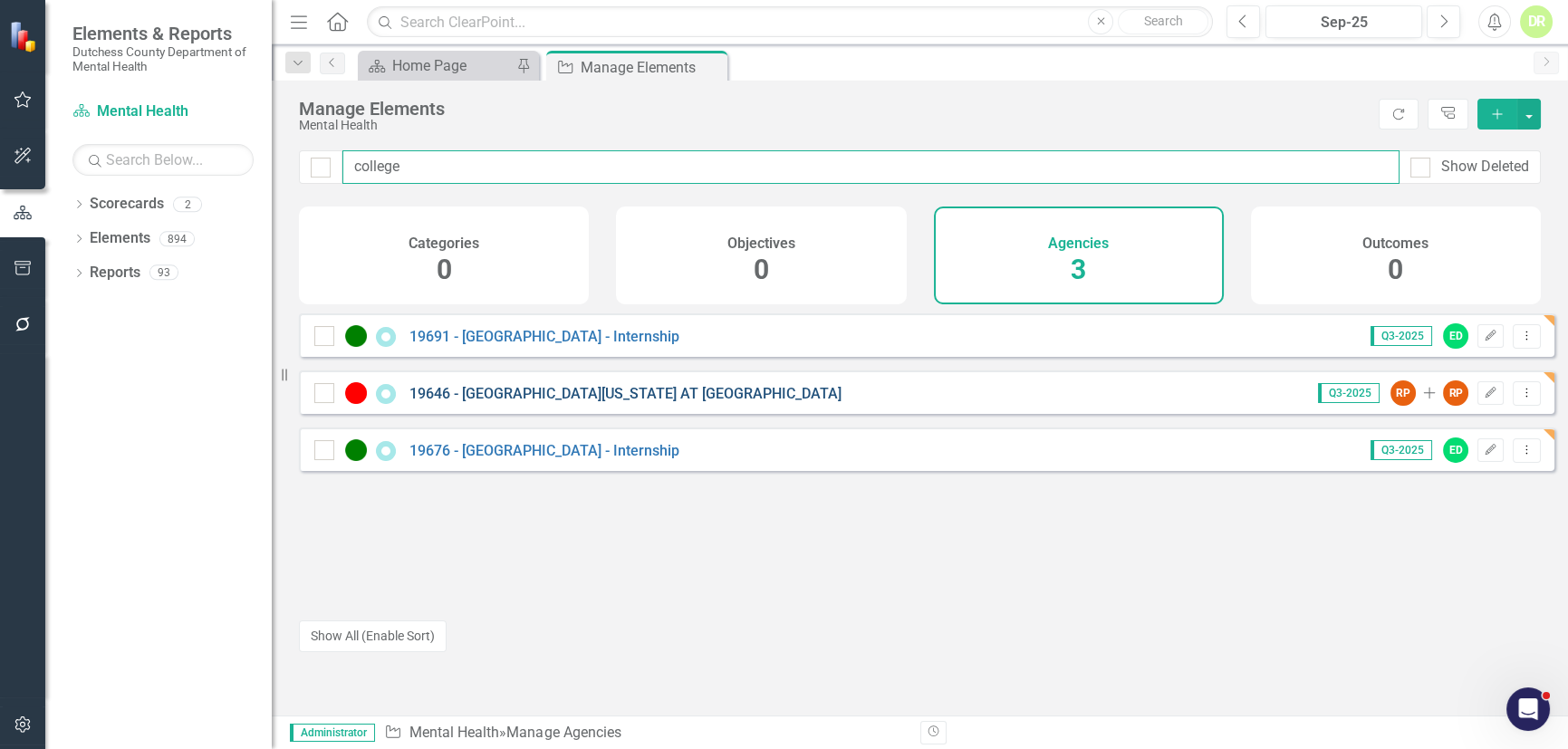
type input "college"
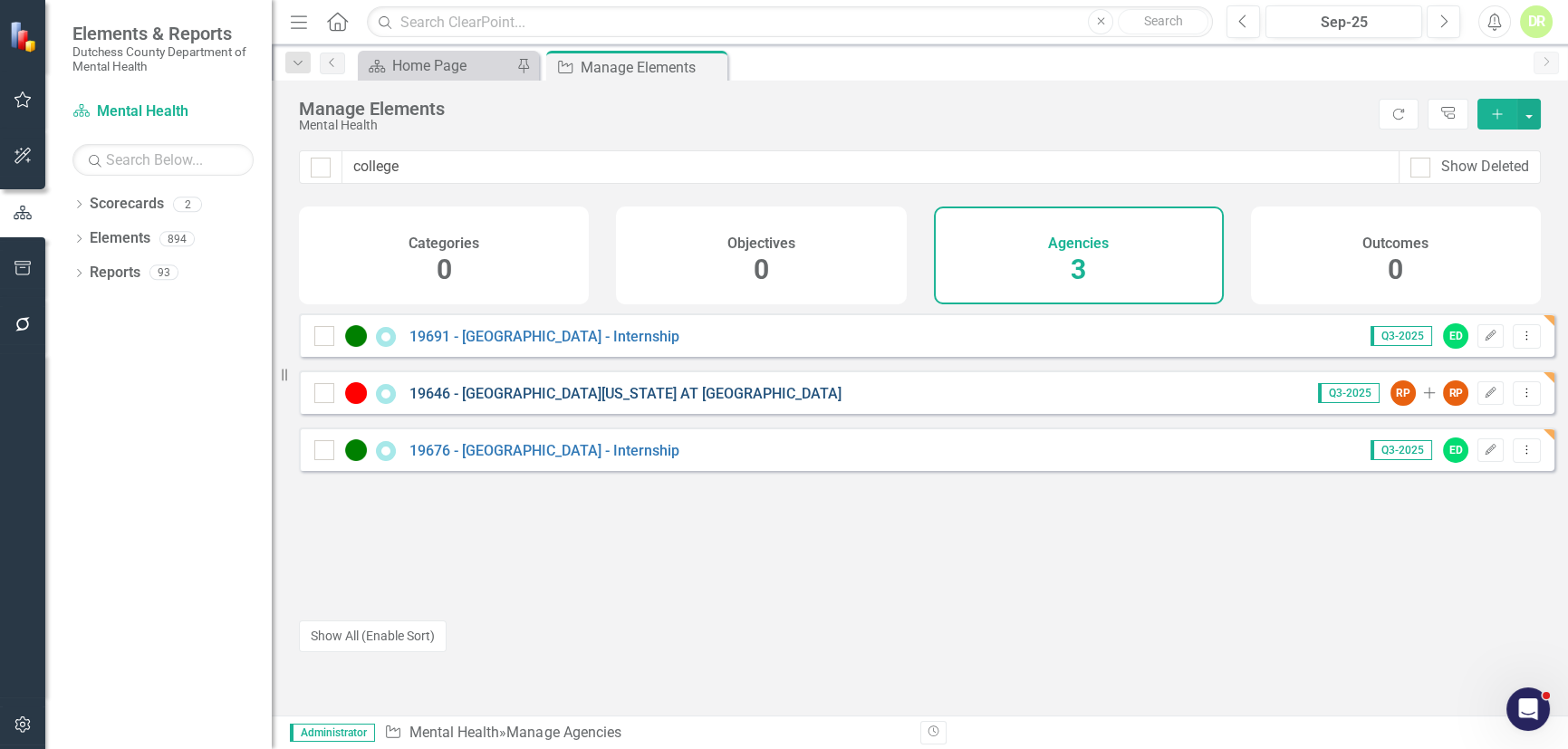
click at [538, 402] on link "19646 - [GEOGRAPHIC_DATA][US_STATE] AT [GEOGRAPHIC_DATA]" at bounding box center [625, 394] width 432 height 17
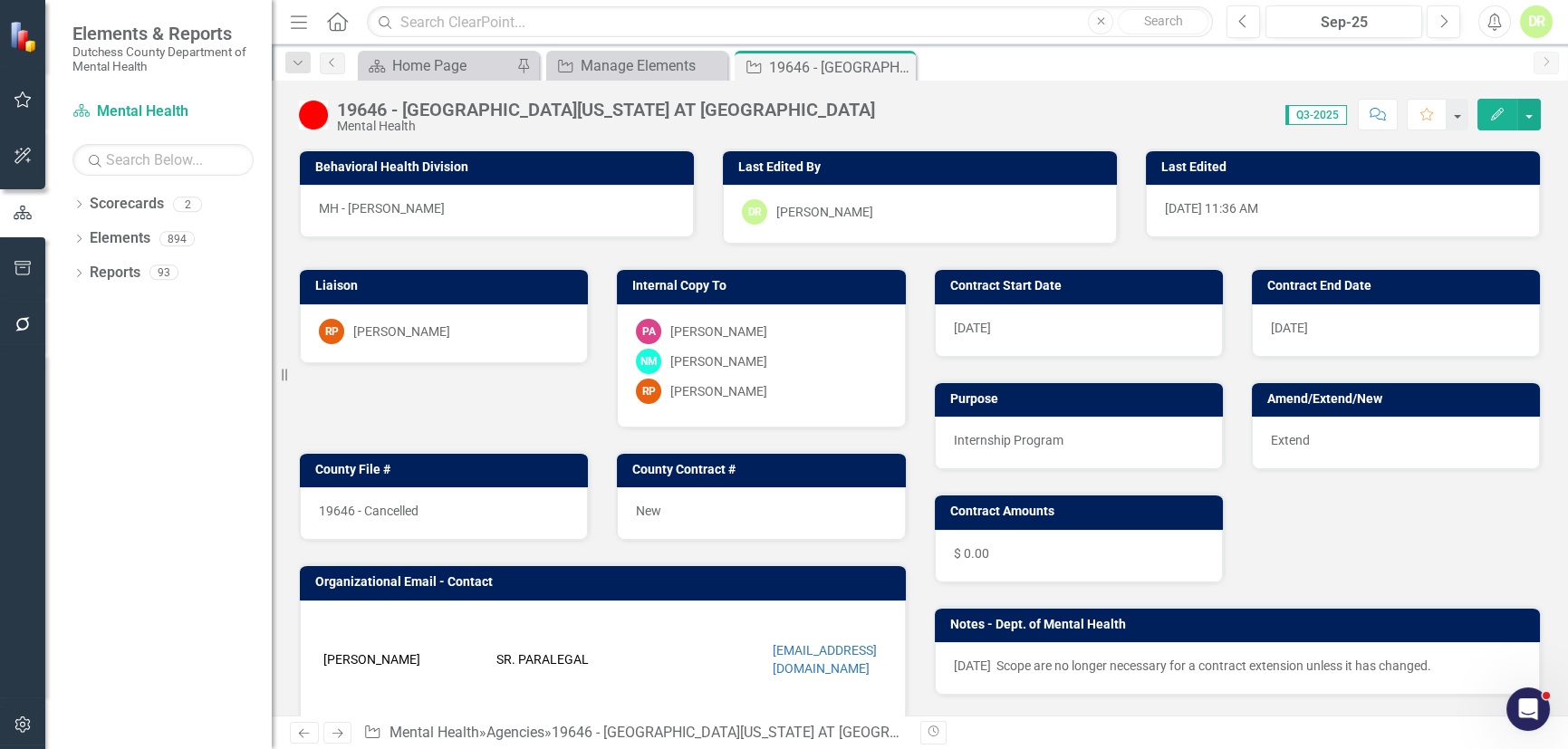
click at [1445, 660] on p "[DATE] Scope are no longer necessary for a contract extension unless it has cha…" at bounding box center [1237, 665] width 568 height 18
click at [1444, 659] on p "[DATE] Scope are no longer necessary for a contract extension unless it has cha…" at bounding box center [1237, 665] width 568 height 18
click at [1451, 663] on p "[DATE] Scope are no longer necessary for a contract extension unless it has cha…" at bounding box center [1237, 665] width 568 height 18
click at [1449, 661] on p "[DATE] Scope are no longer necessary for a contract extension unless it has cha…" at bounding box center [1237, 665] width 568 height 18
click at [1448, 660] on p "[DATE] Scope are no longer necessary for a contract extension unless it has cha…" at bounding box center [1237, 665] width 568 height 18
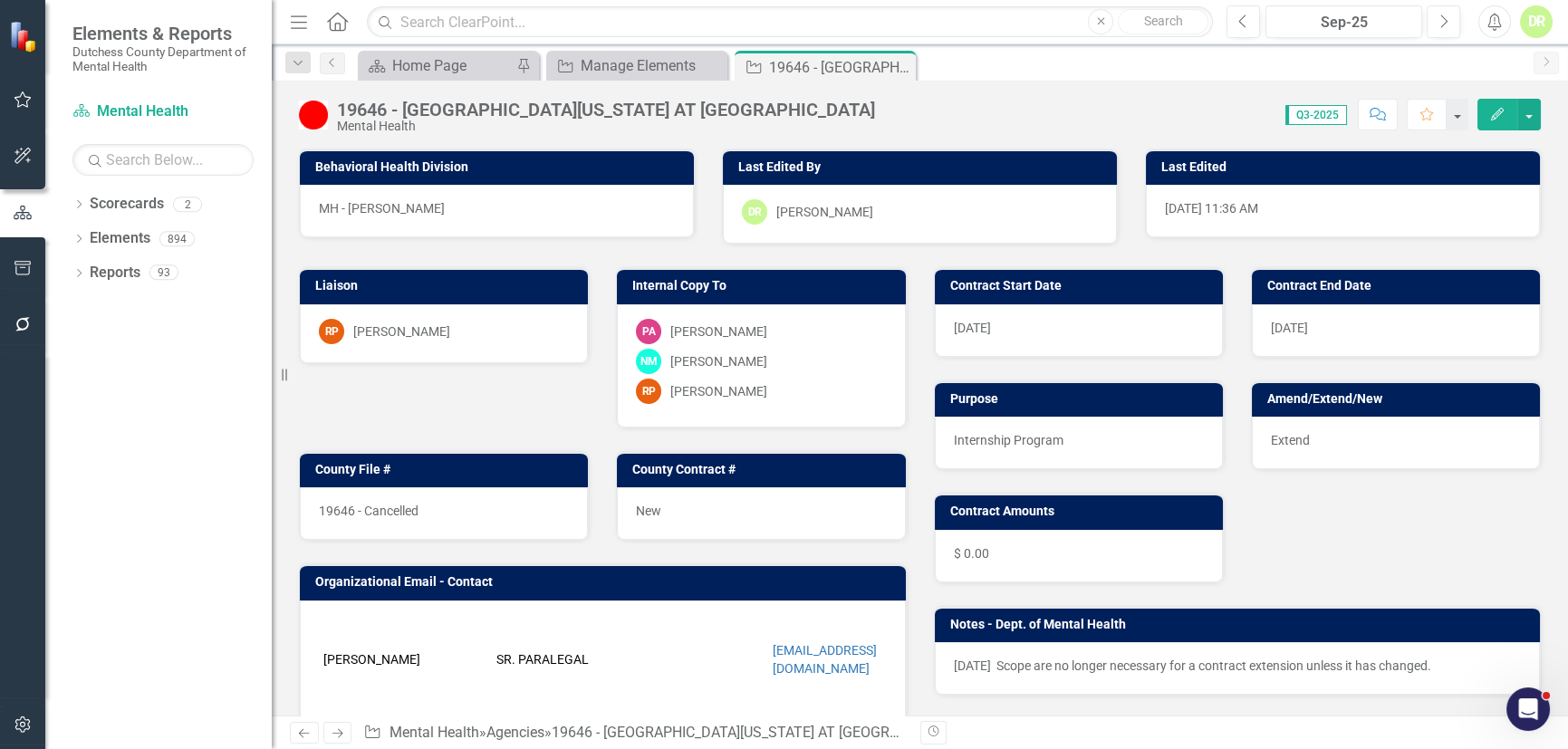
click at [1448, 660] on p "[DATE] Scope are no longer necessary for a contract extension unless it has cha…" at bounding box center [1237, 665] width 568 height 18
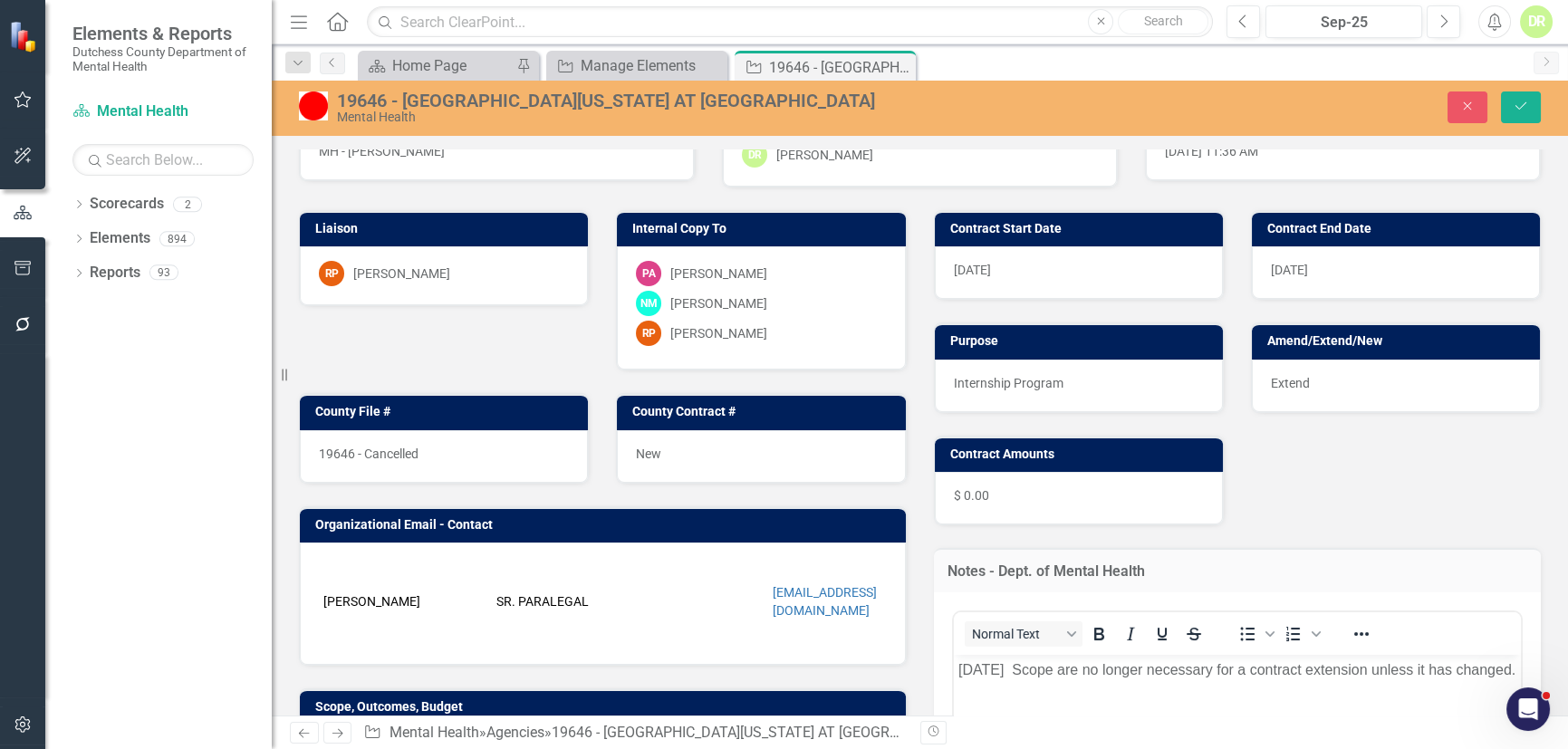
scroll to position [163, 0]
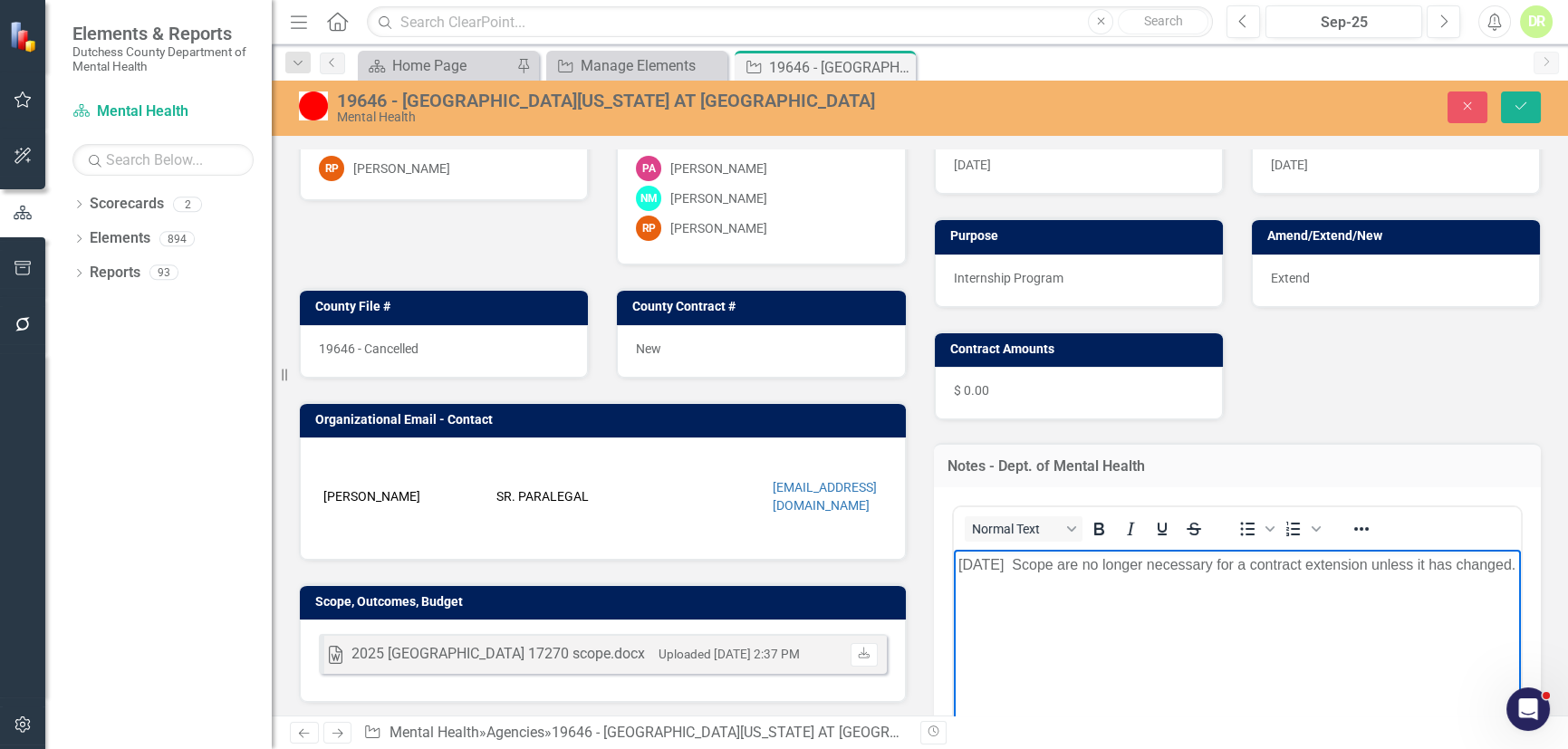
click at [1043, 575] on p "[DATE] Scope are no longer necessary for a contract extension unless it has cha…" at bounding box center [1237, 564] width 559 height 22
paste body "Rich Text Area. Press ALT-0 for help."
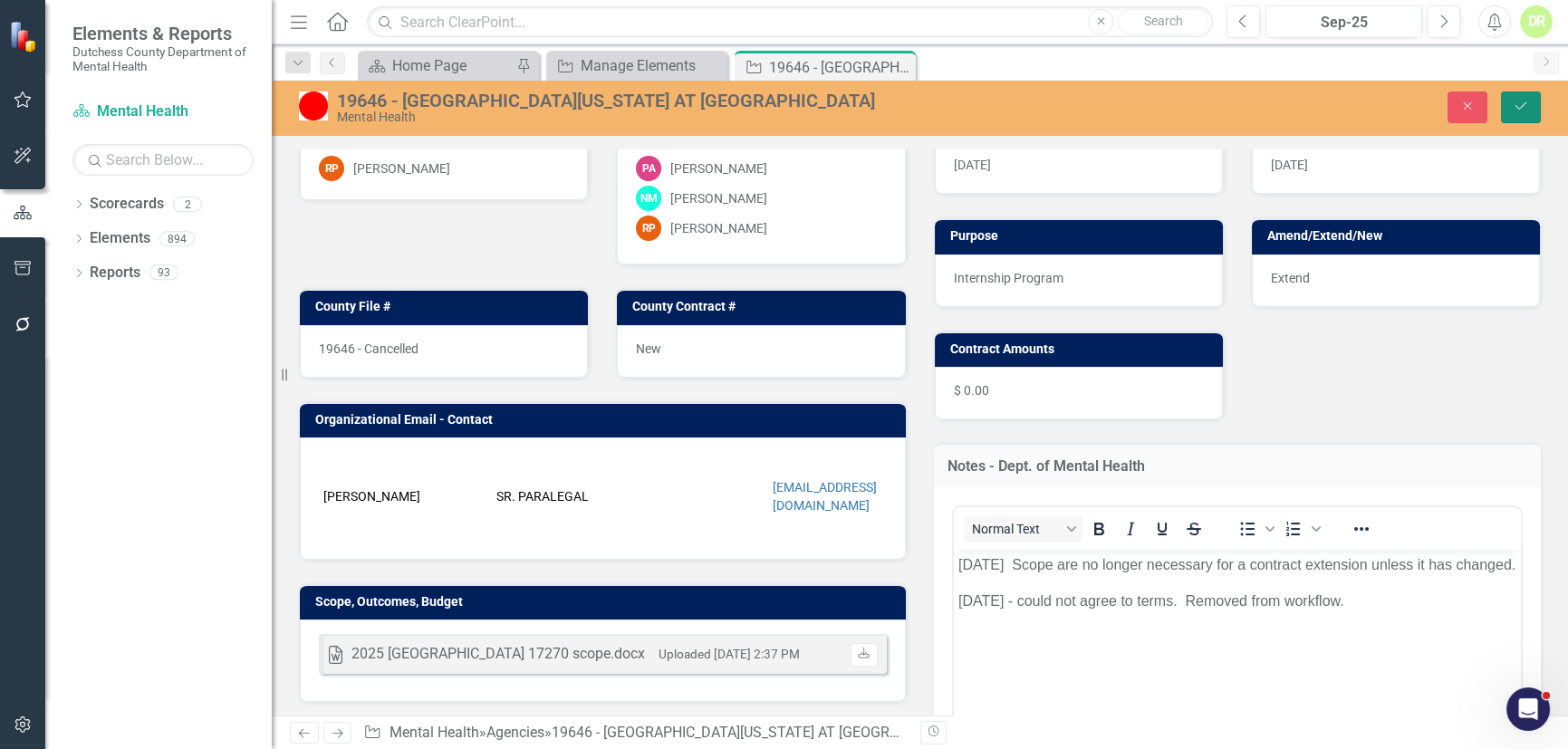
click at [1525, 106] on icon "Save" at bounding box center [1520, 106] width 16 height 12
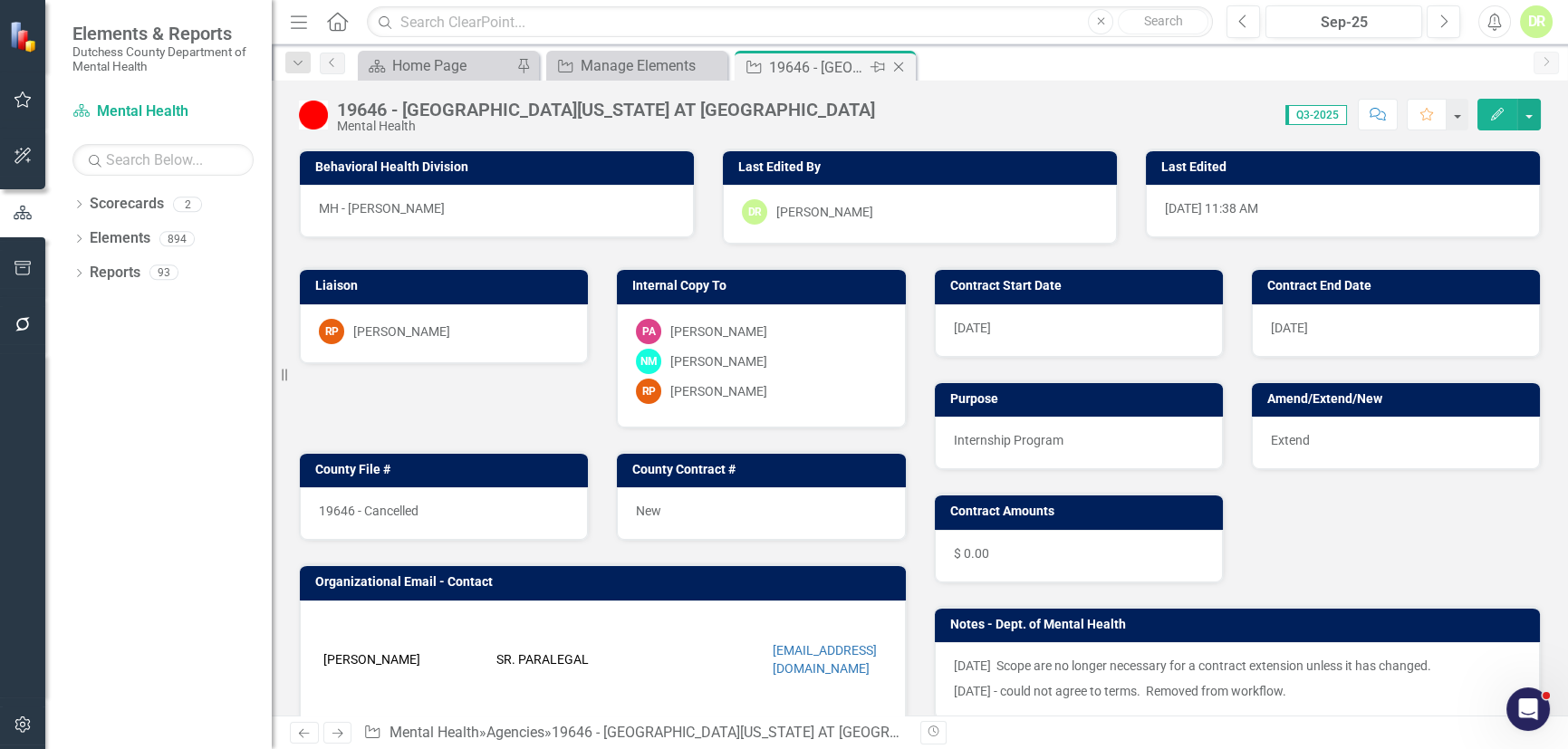
click at [900, 67] on icon at bounding box center [899, 67] width 10 height 10
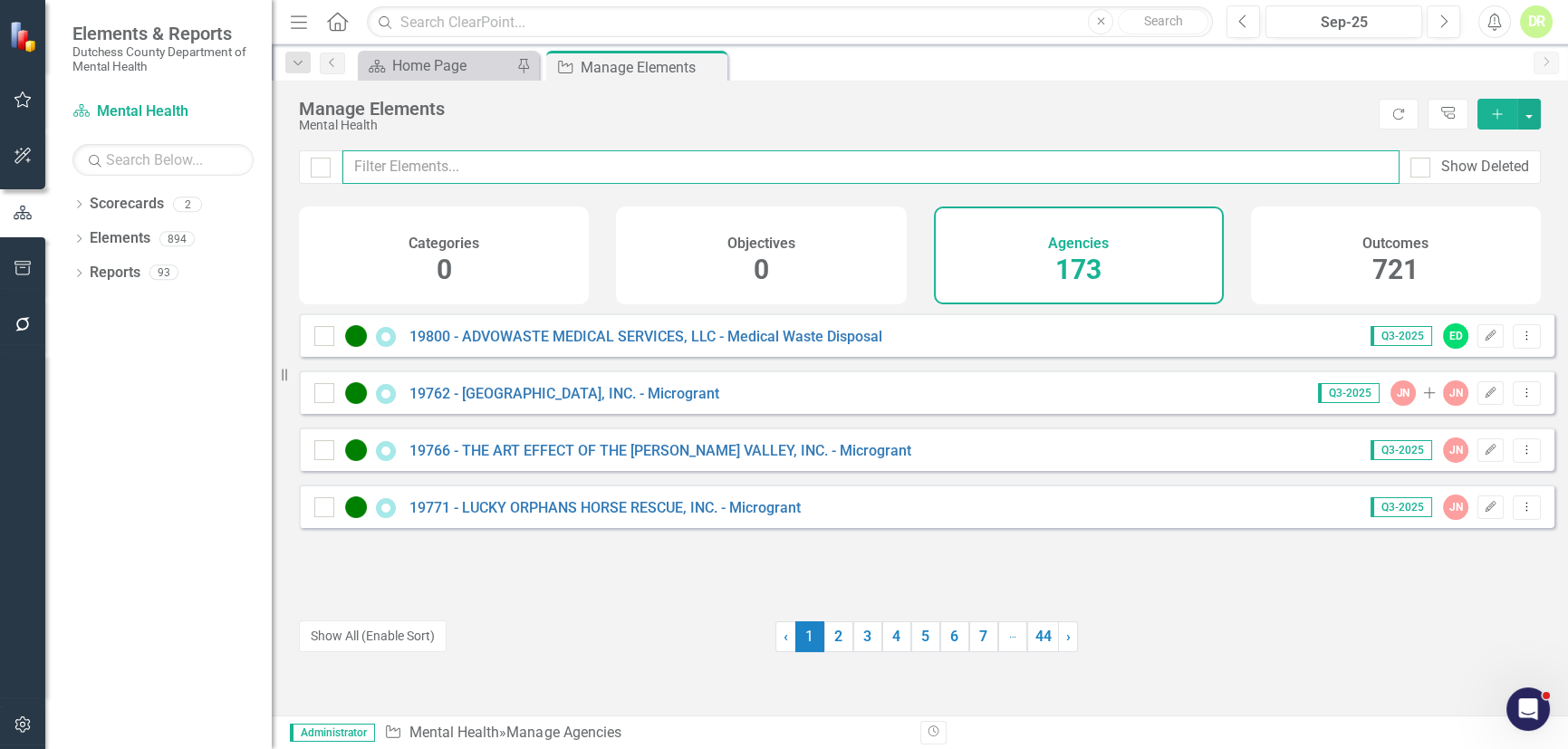
click at [364, 169] on input "text" at bounding box center [870, 166] width 1056 height 33
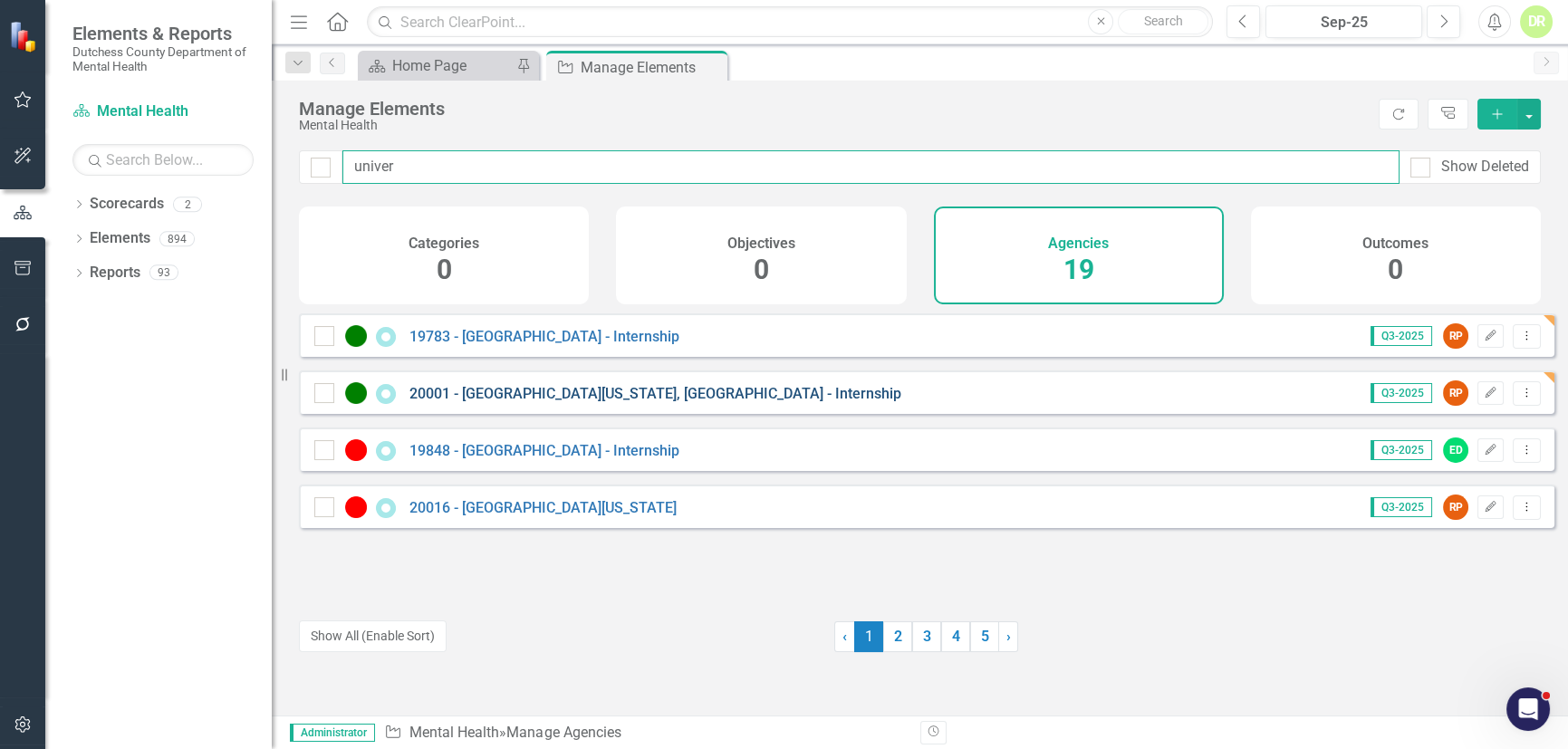
type input "univer"
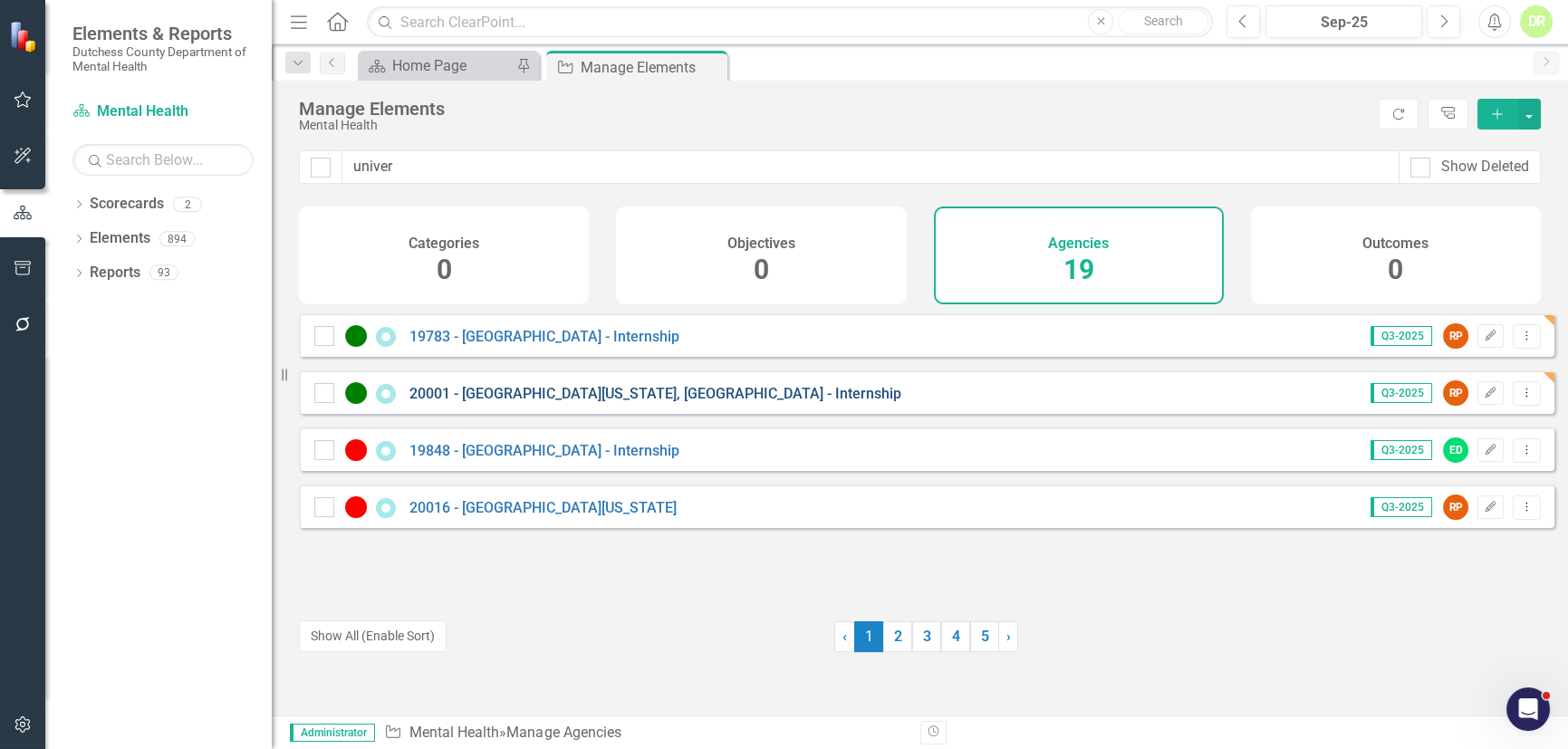
click at [505, 402] on link "20001 - [GEOGRAPHIC_DATA][US_STATE], [GEOGRAPHIC_DATA] - Internship" at bounding box center [654, 394] width 492 height 17
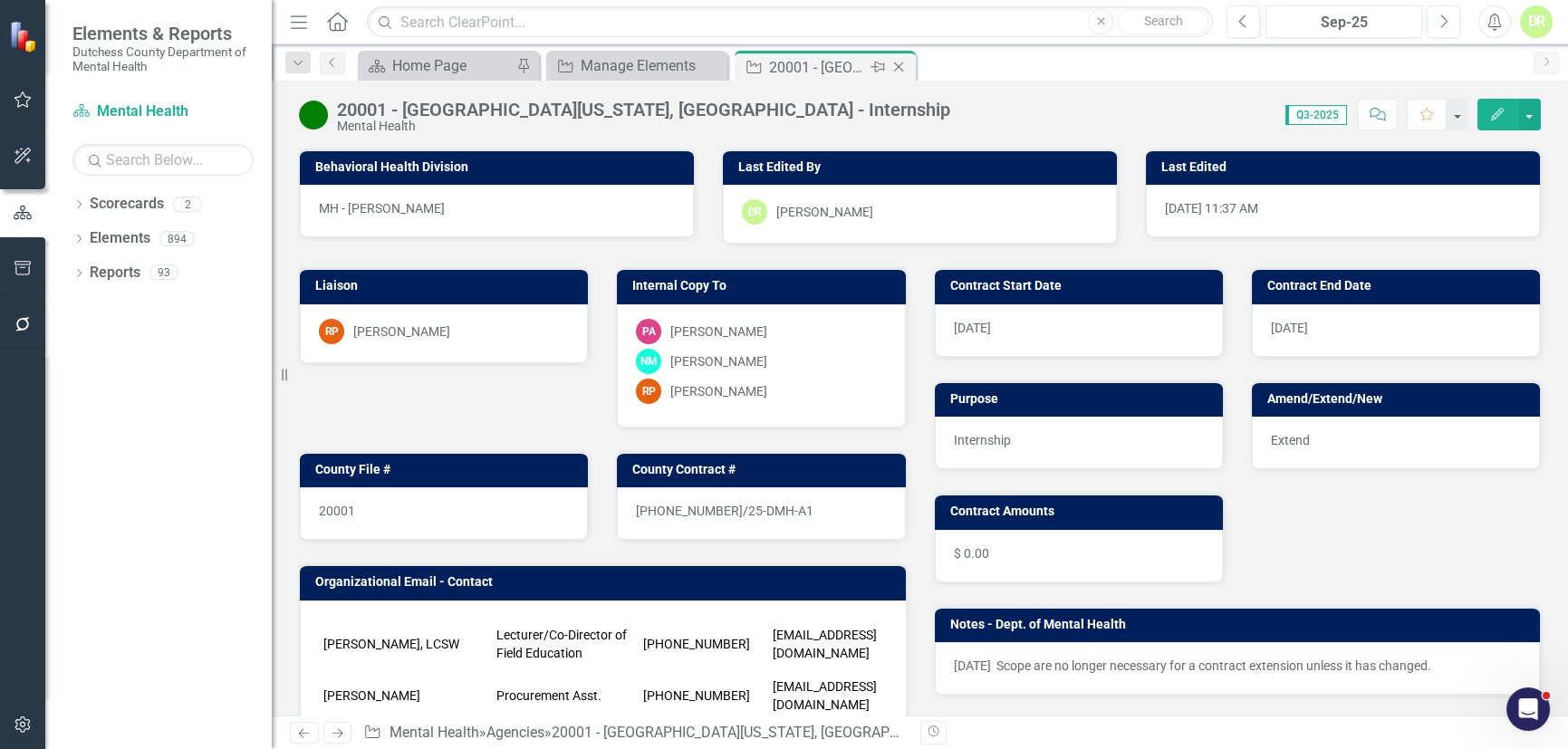
click at [902, 65] on icon "Close" at bounding box center [898, 67] width 18 height 14
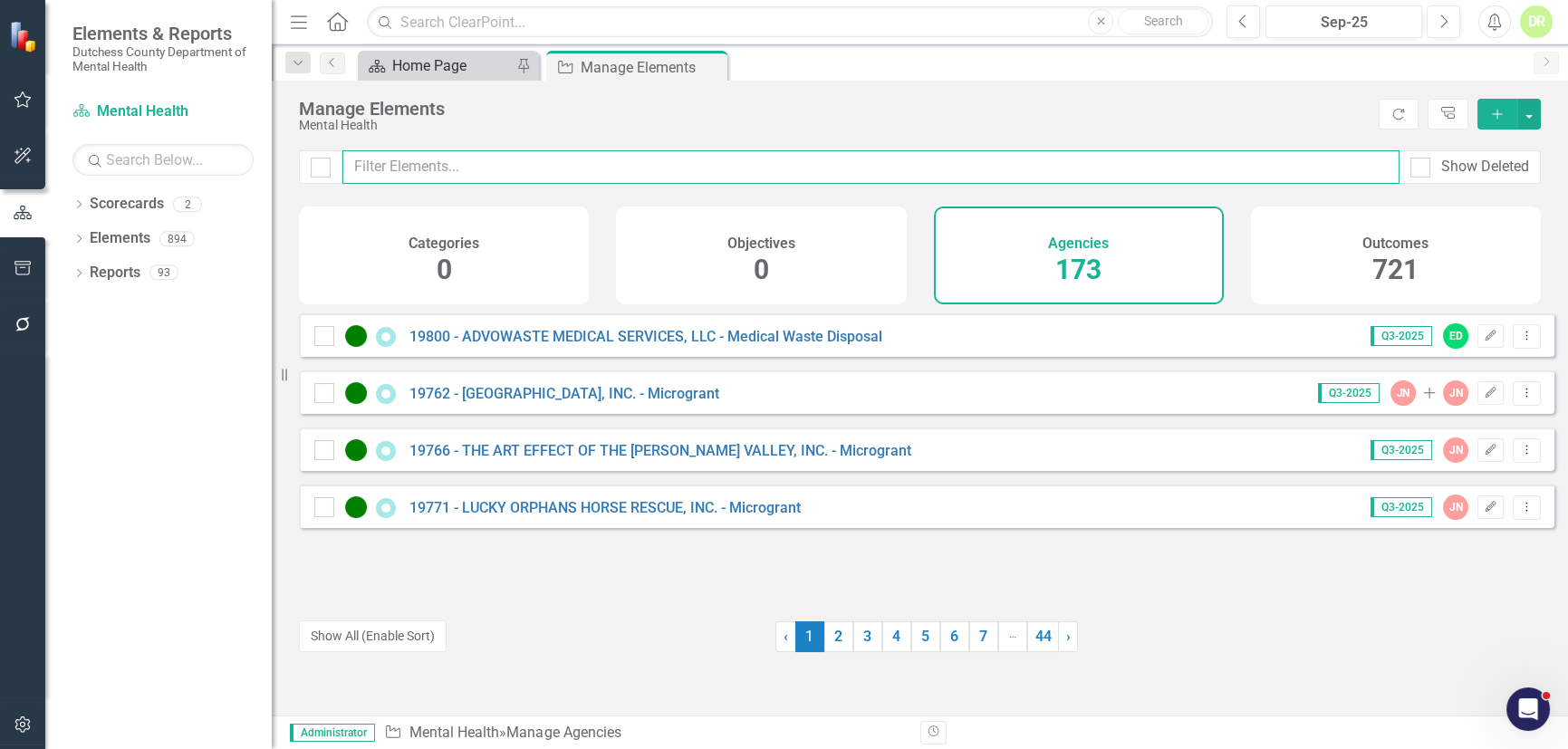
drag, startPoint x: 425, startPoint y: 167, endPoint x: 398, endPoint y: 67, distance: 103.6
click at [419, 162] on input "text" at bounding box center [870, 166] width 1056 height 33
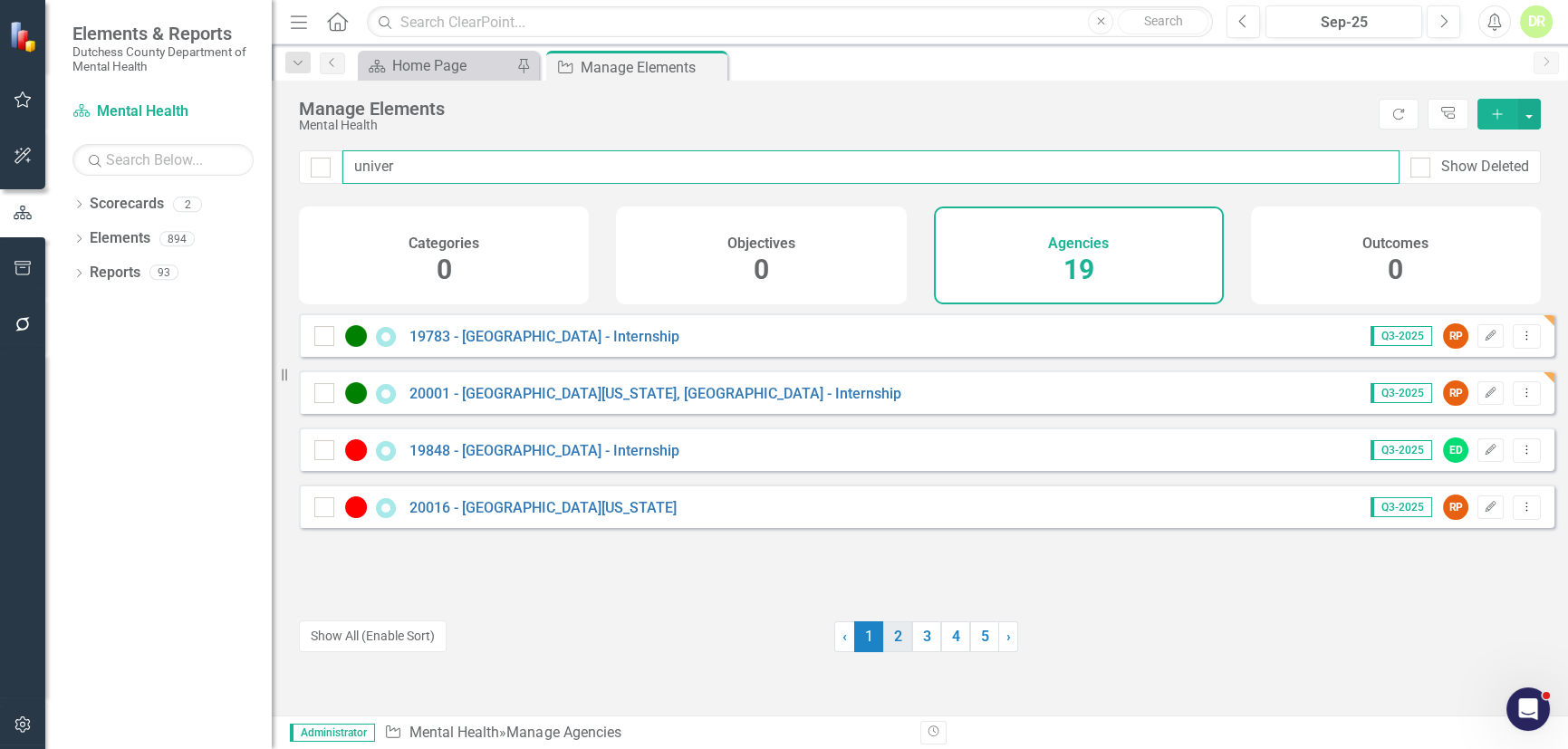
type input "univer"
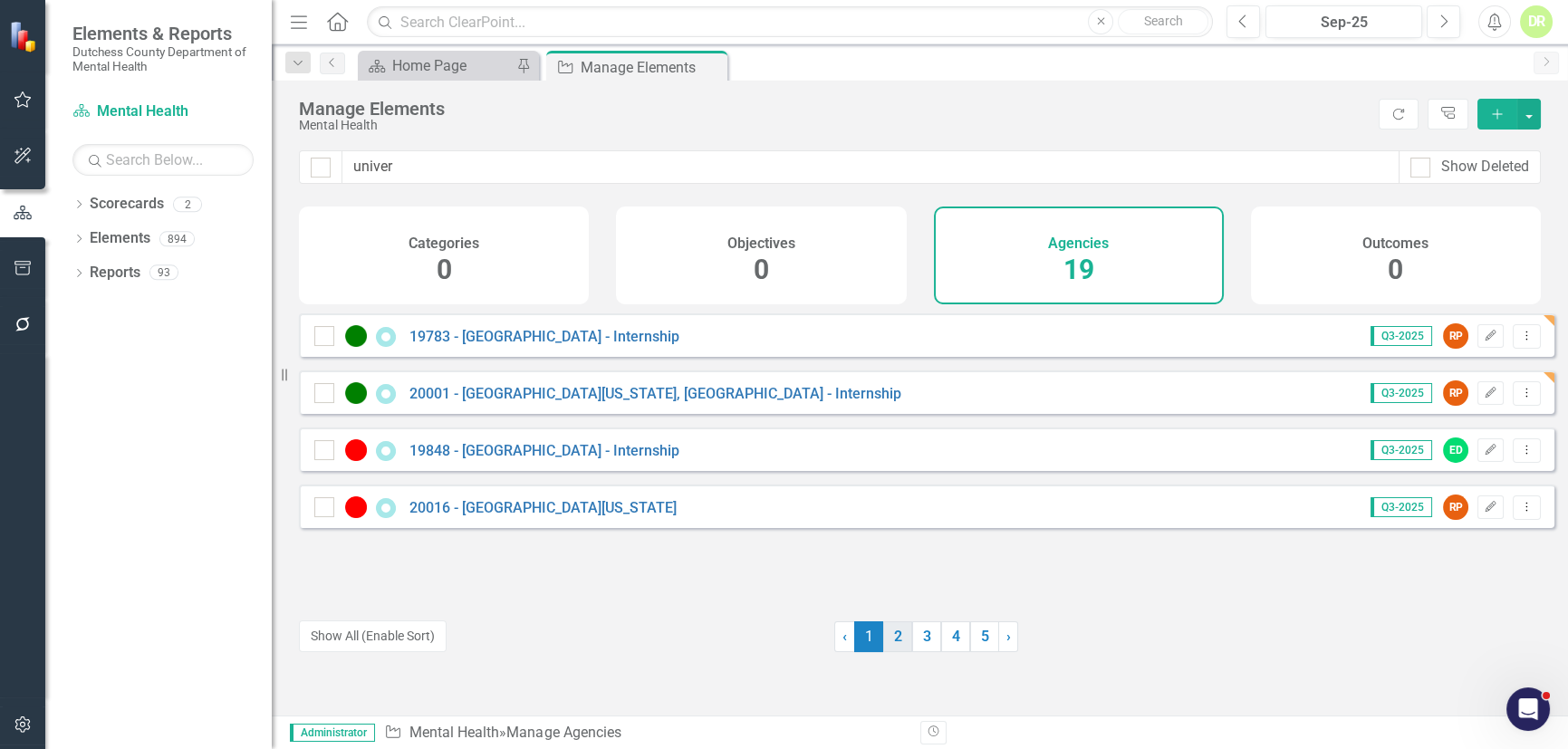
click at [889, 641] on link "2" at bounding box center [898, 636] width 29 height 30
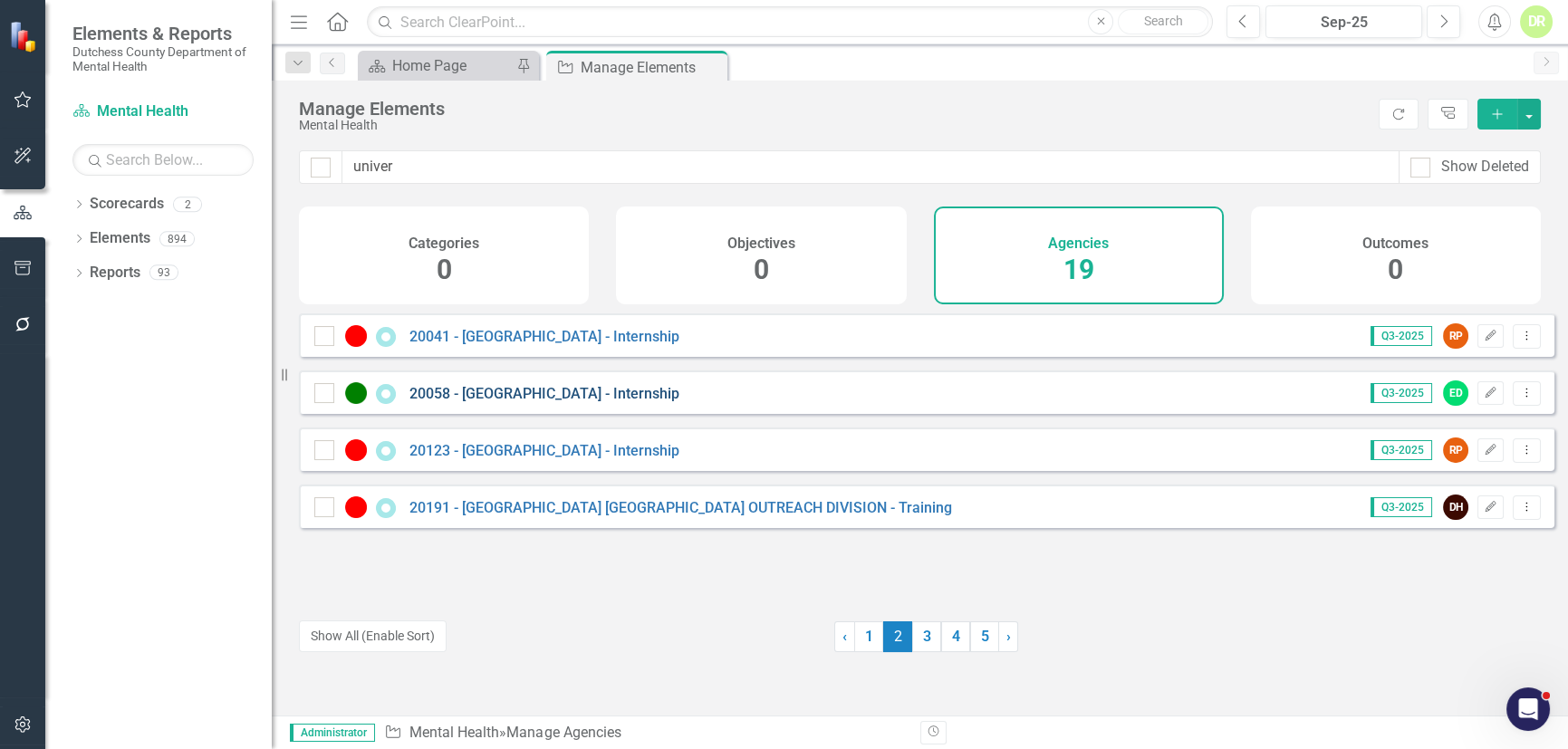
click at [564, 402] on link "20058 - [GEOGRAPHIC_DATA] - Internship" at bounding box center [544, 394] width 270 height 17
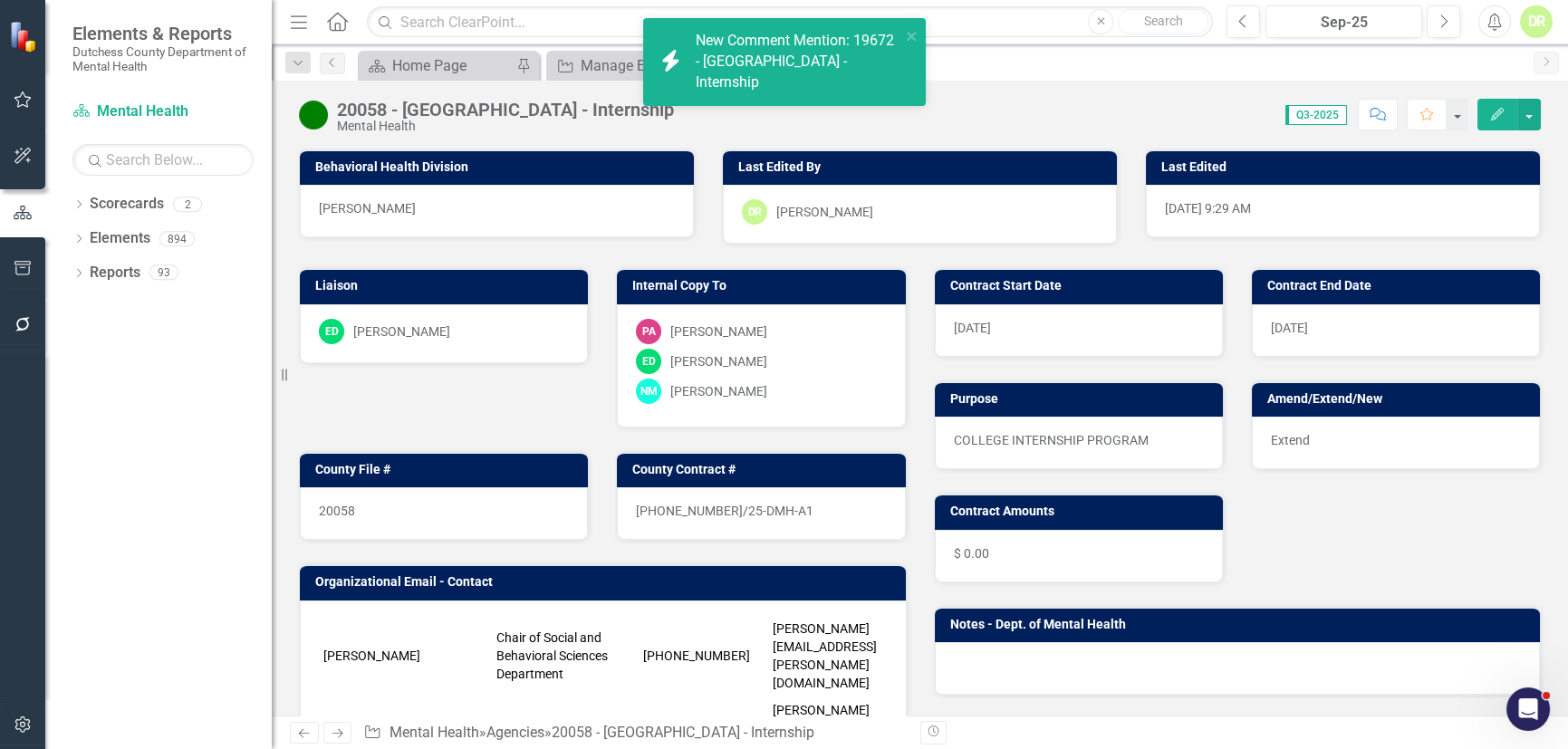
click at [999, 656] on div at bounding box center [1237, 667] width 606 height 52
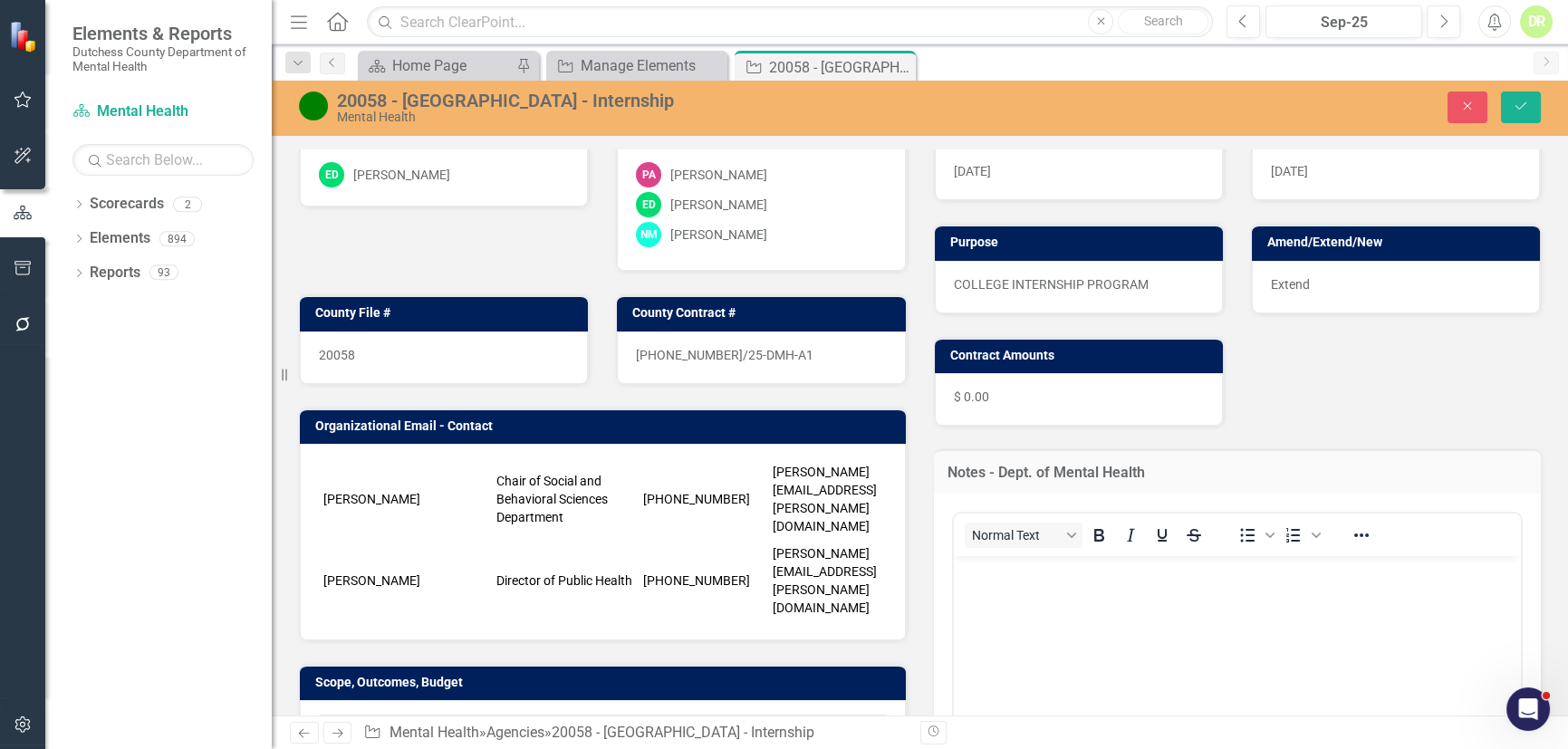
scroll to position [163, 0]
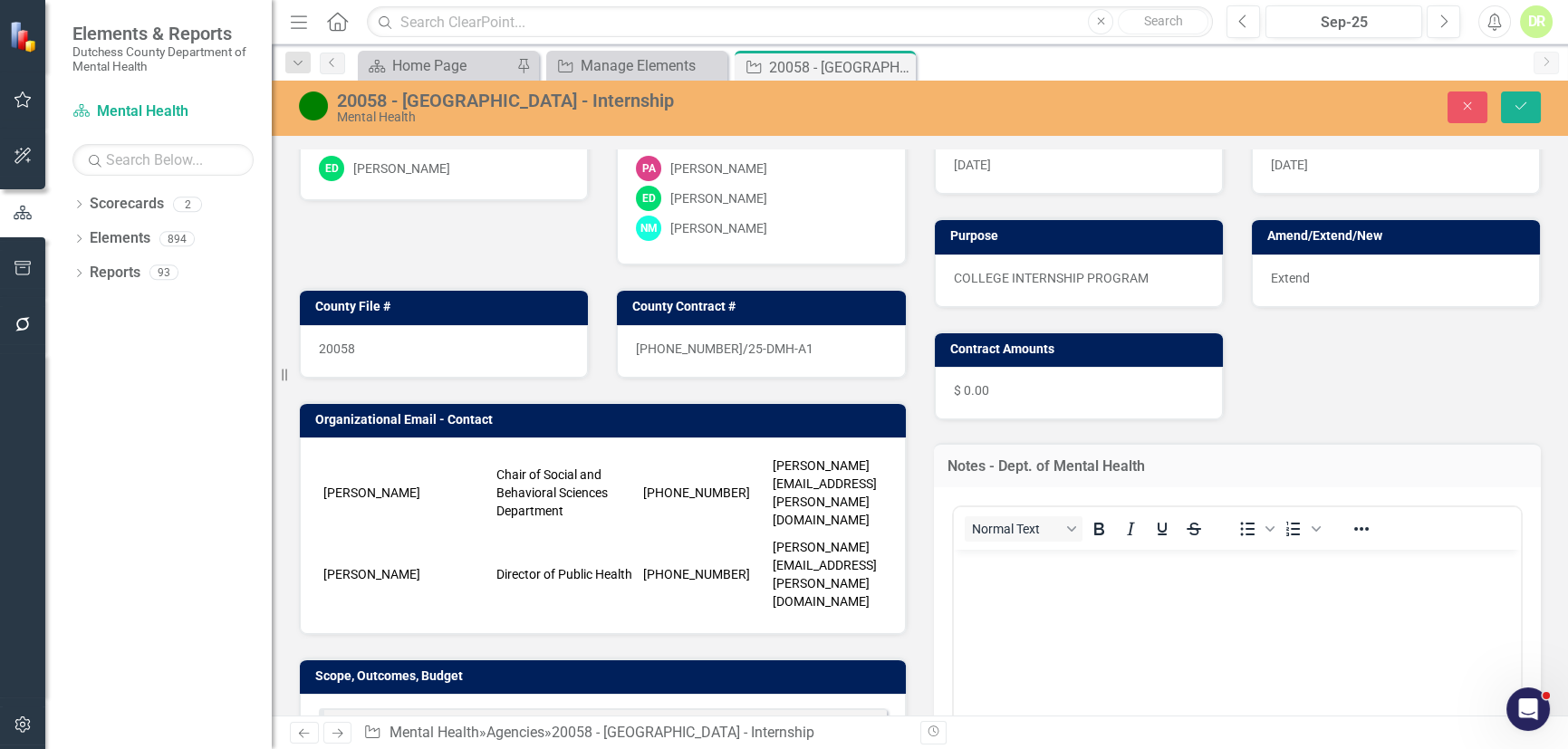
click at [988, 569] on p "Rich Text Area. Press ALT-0 for help." at bounding box center [1237, 564] width 559 height 22
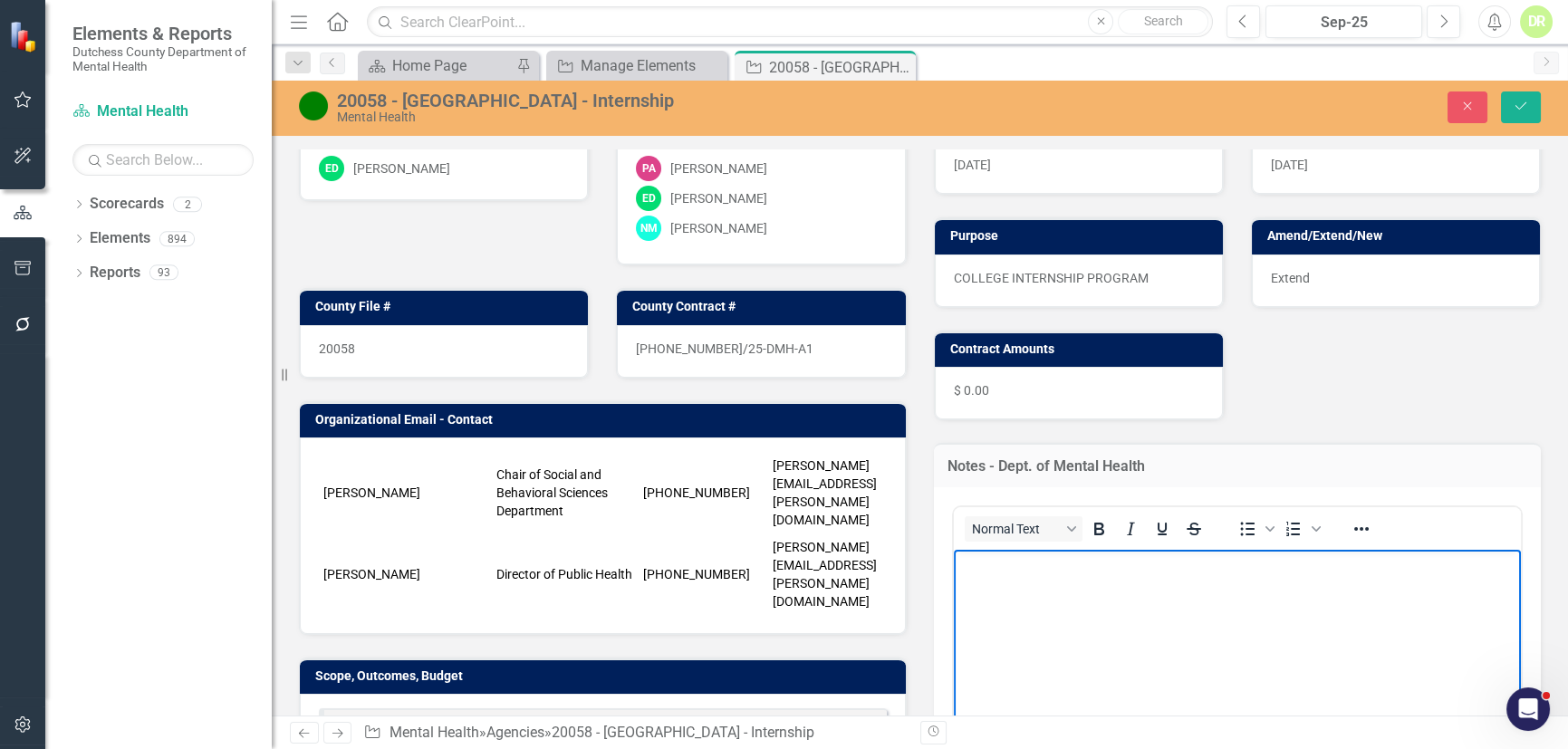
paste body "Rich Text Area. Press ALT-0 for help."
drag, startPoint x: 1385, startPoint y: 570, endPoint x: 608, endPoint y: 497, distance: 780.4
click at [953, 548] on html "[DATE] - could not agree to terms. Removed from workflow." at bounding box center [1236, 684] width 568 height 272
copy p "[DATE] Scopes are no longer necessary unless something has changed."
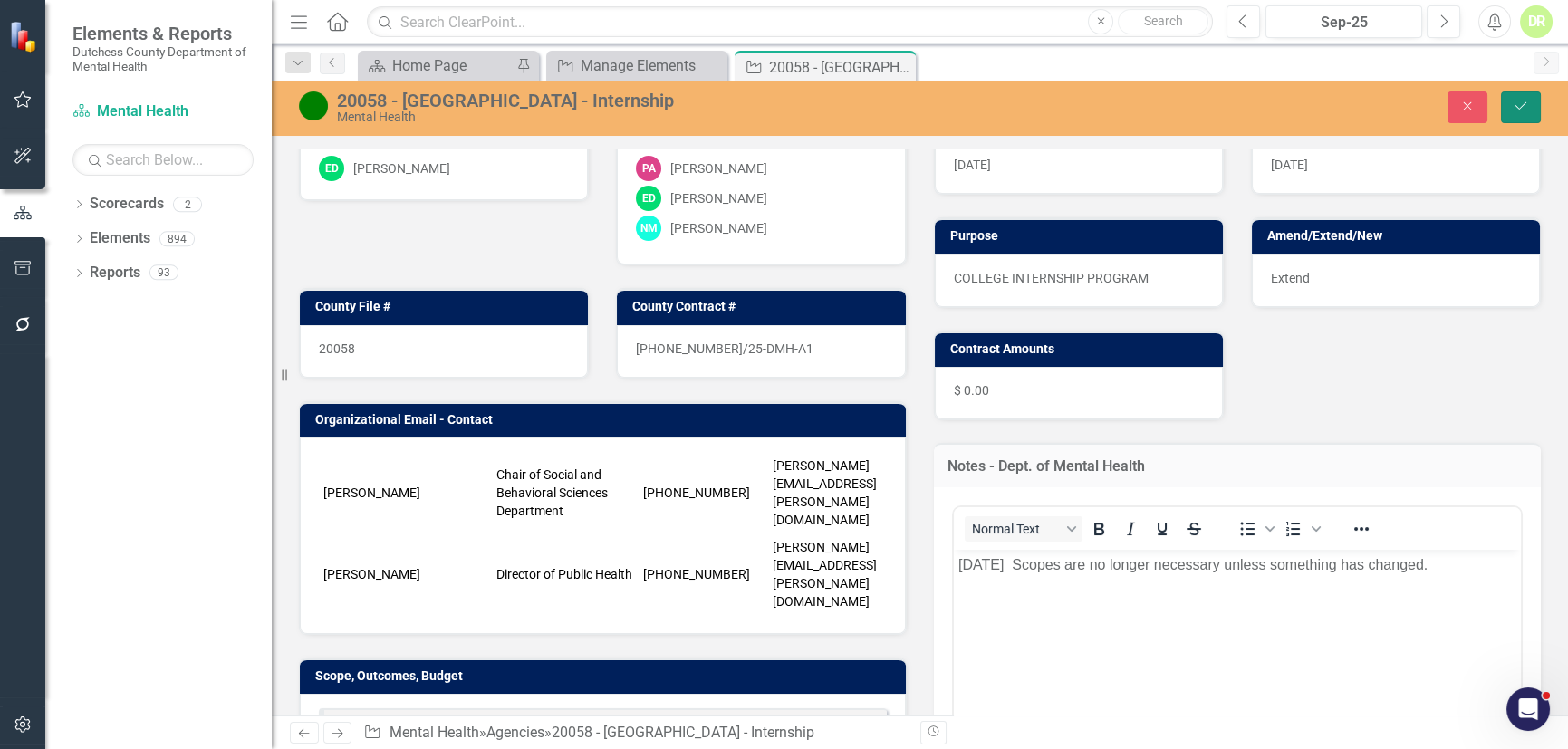
click at [1521, 109] on icon "Save" at bounding box center [1520, 106] width 16 height 12
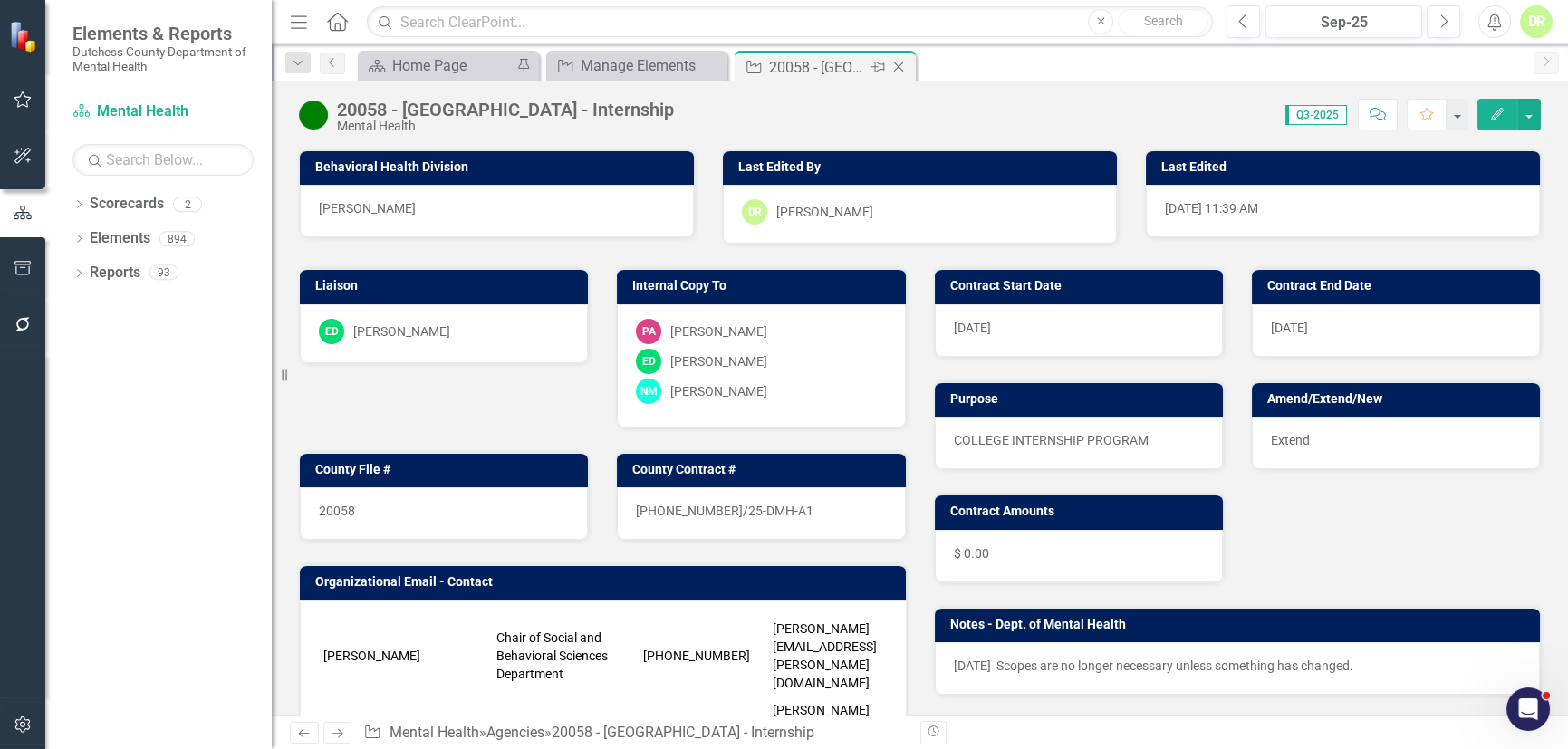
click at [899, 60] on icon "Close" at bounding box center [898, 67] width 18 height 14
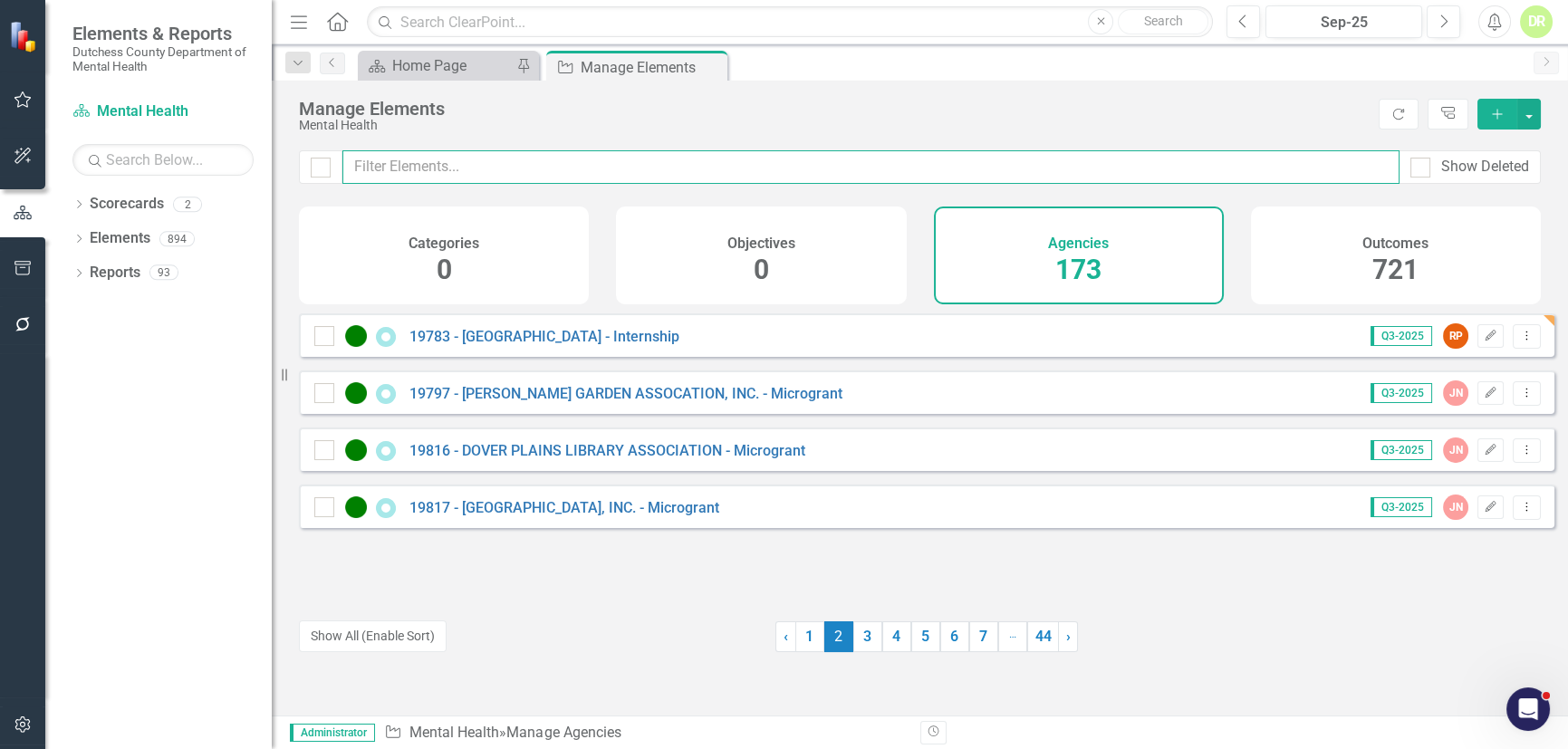
click at [387, 170] on input "text" at bounding box center [870, 166] width 1056 height 33
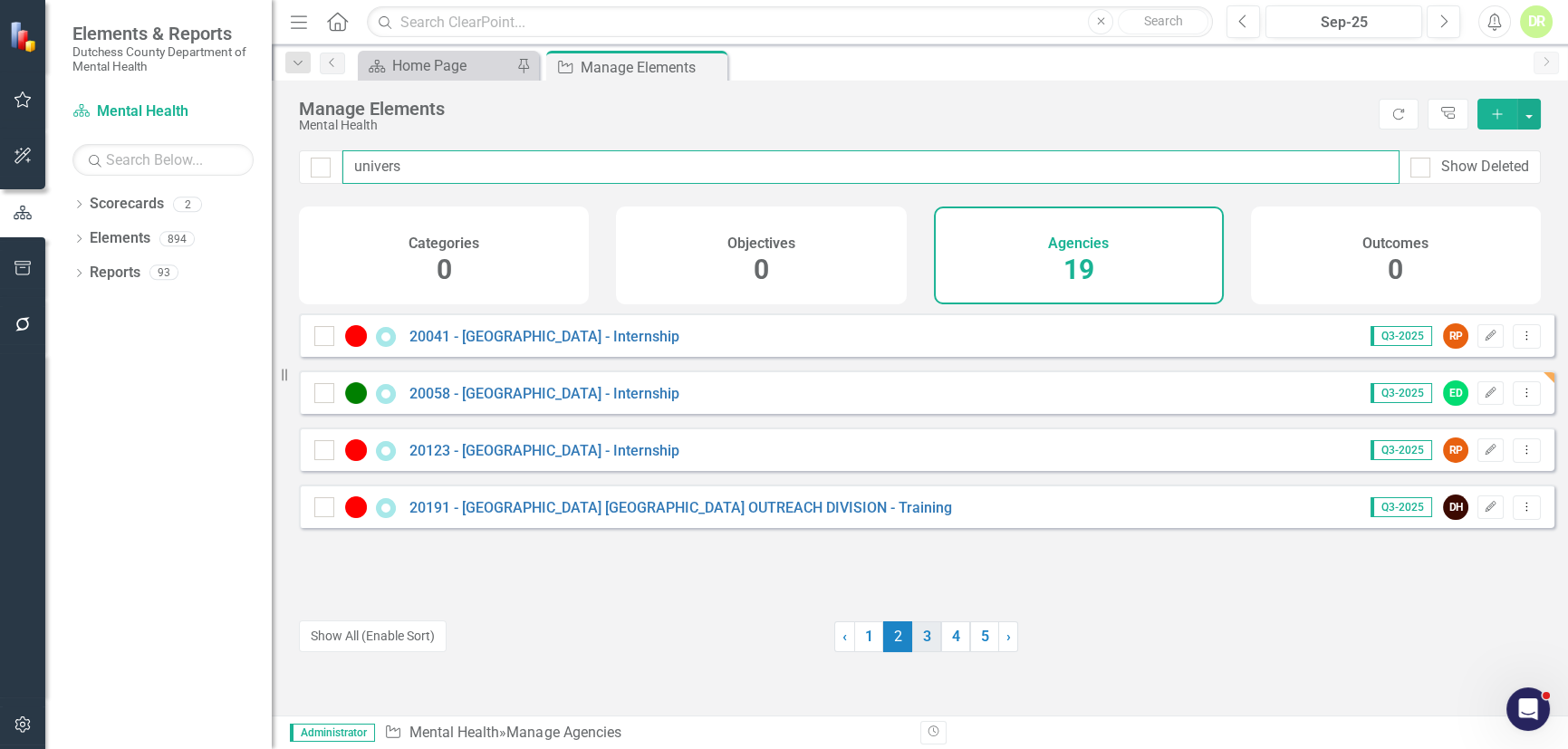
type input "univers"
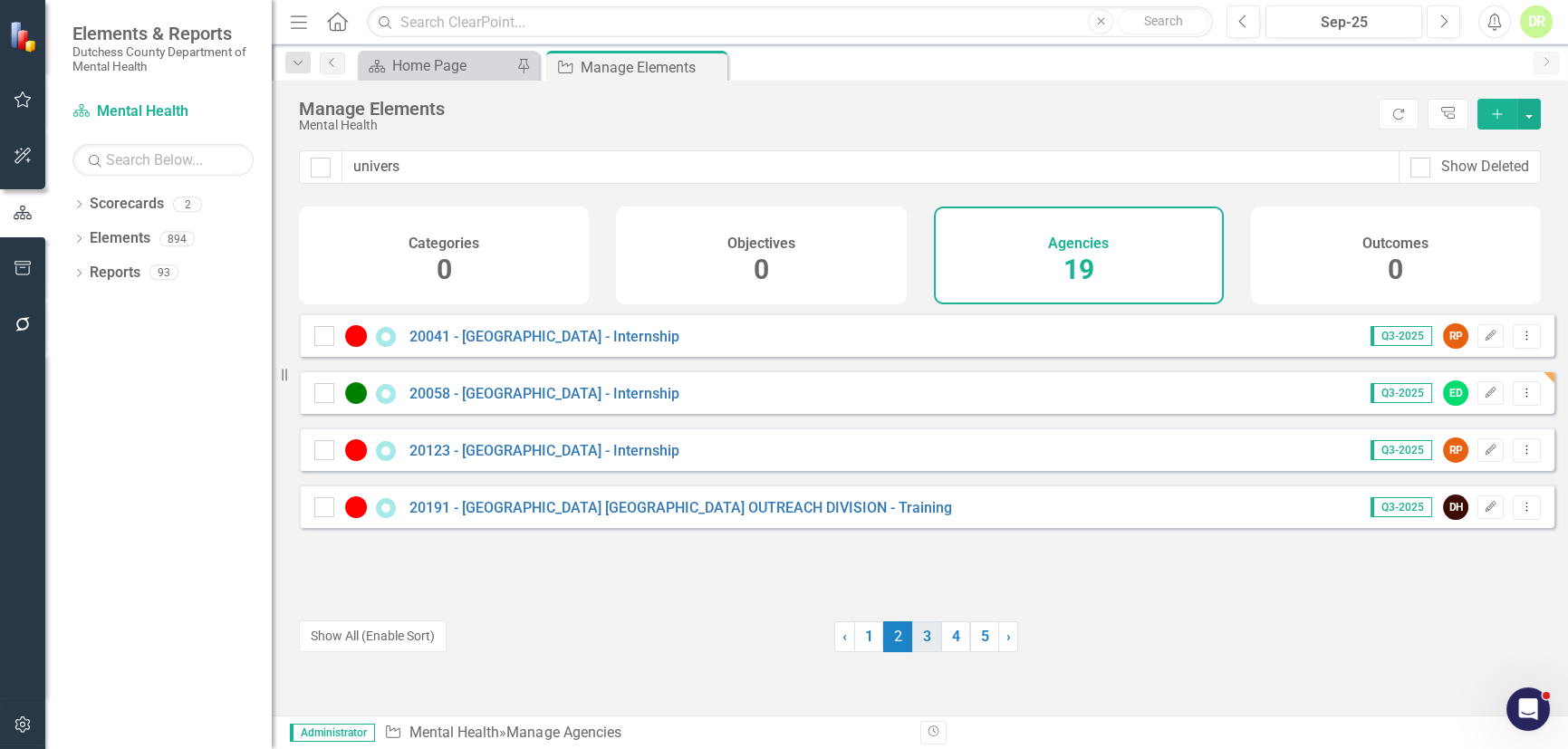
click at [920, 638] on link "3" at bounding box center [926, 636] width 29 height 30
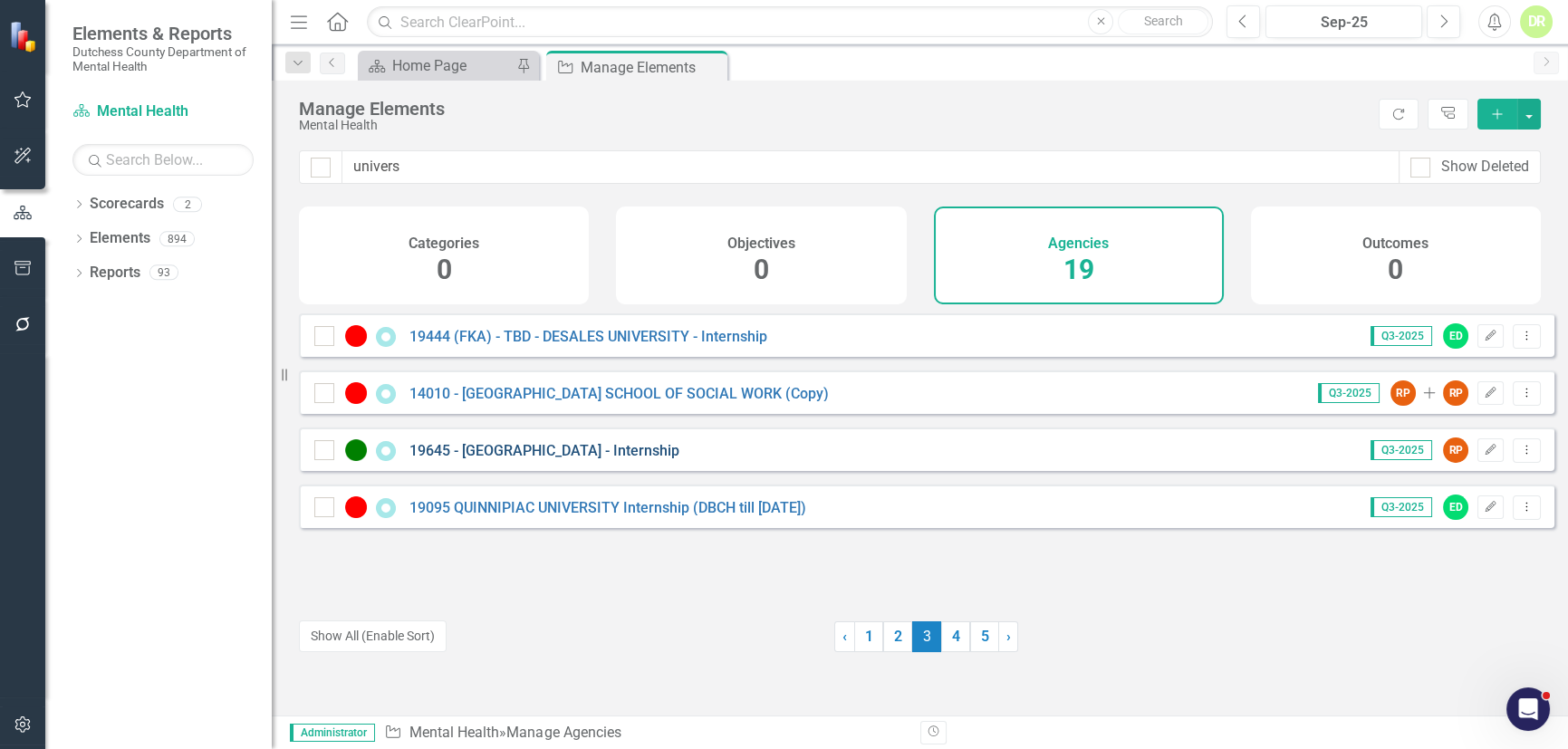
click at [590, 459] on link "19645 - [GEOGRAPHIC_DATA] - Internship" at bounding box center [544, 451] width 270 height 17
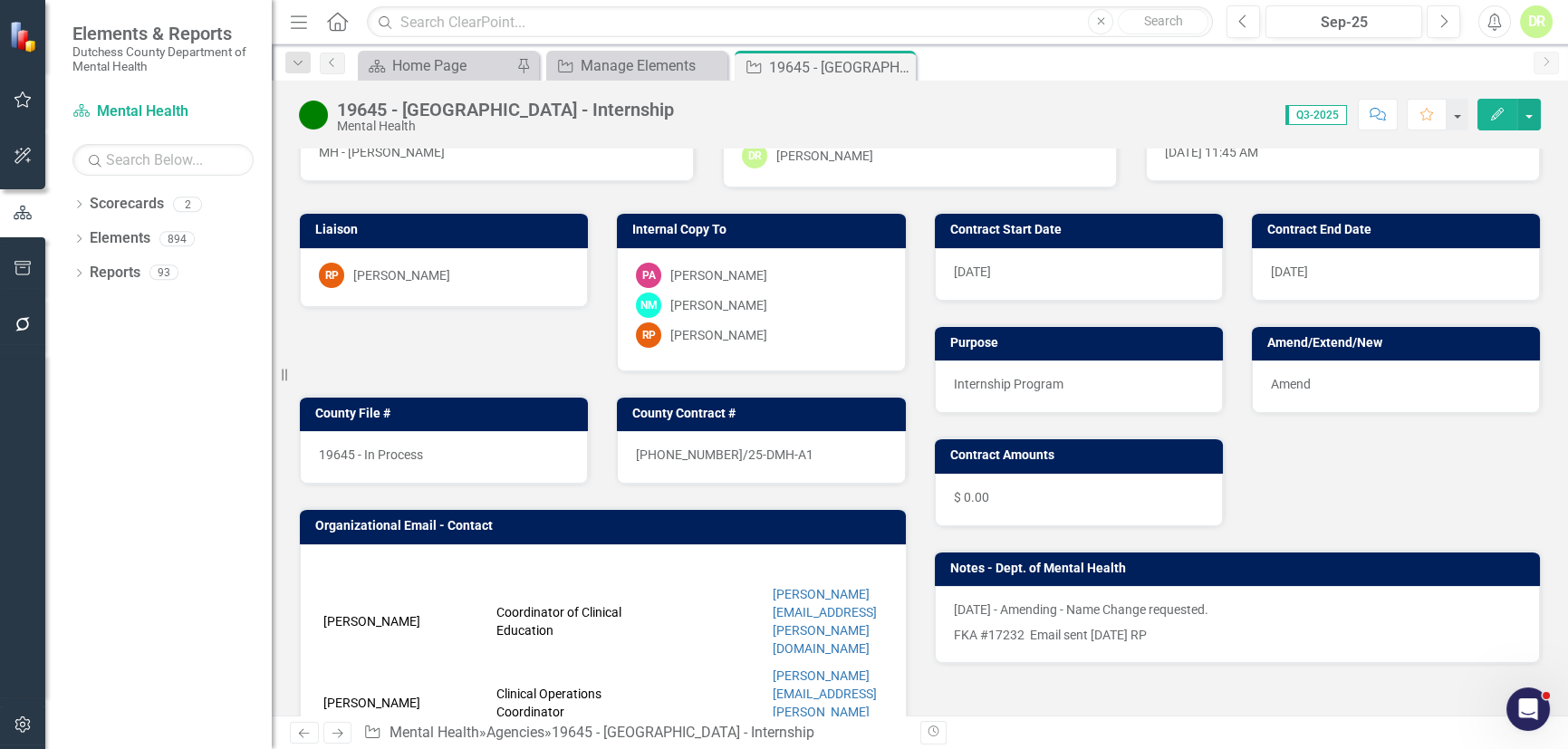
scroll to position [82, 0]
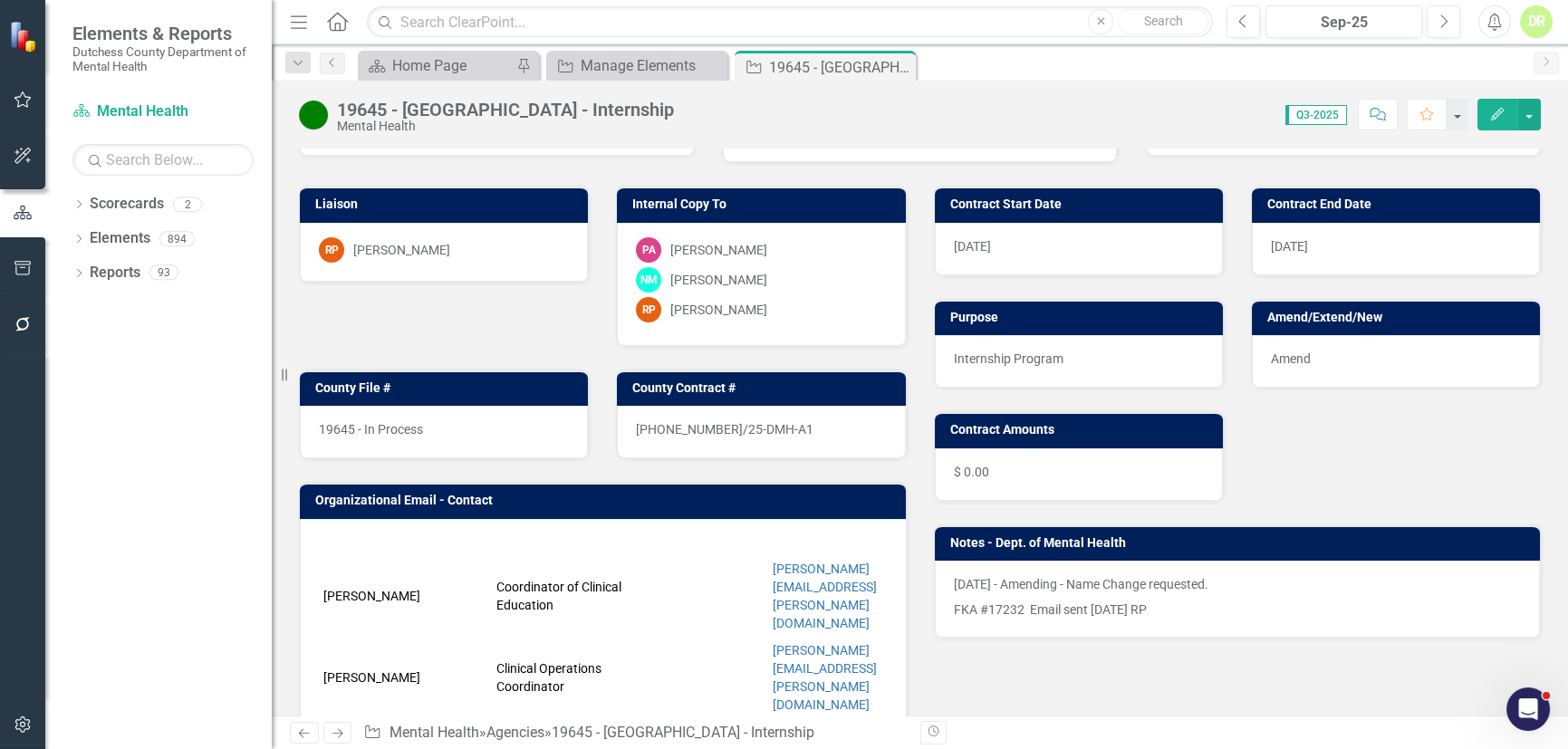
click at [1250, 624] on div "[DATE] - Amending - Name Change requested. FKA #17232 Email sent [DATE] RP" at bounding box center [1237, 599] width 606 height 77
click at [1251, 622] on div "[DATE] - Amending - Name Change requested. FKA #17232 Email sent [DATE] RP" at bounding box center [1237, 599] width 606 height 77
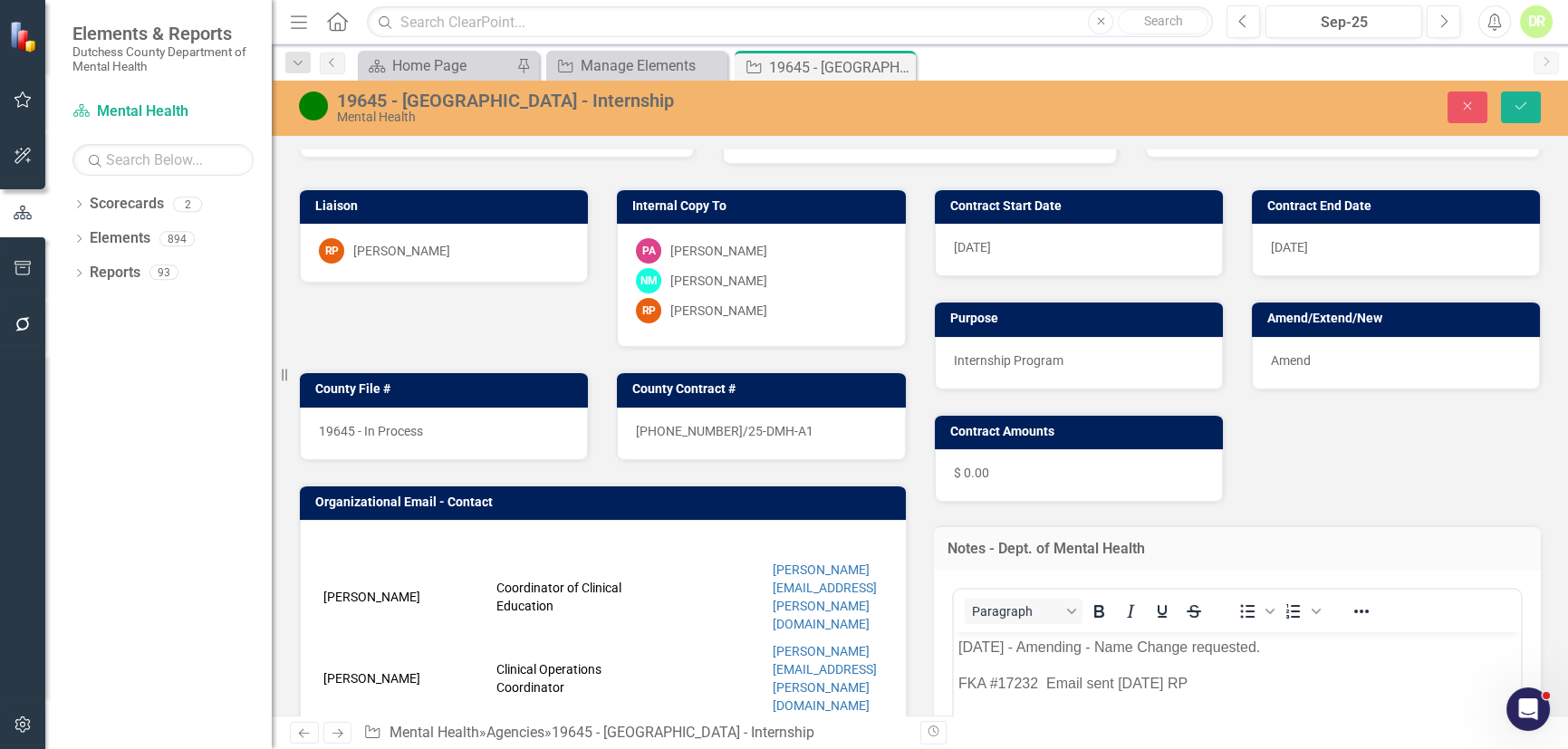
scroll to position [0, 0]
click at [958, 644] on p "[DATE] - Amending - Name Change requested." at bounding box center [1237, 646] width 559 height 22
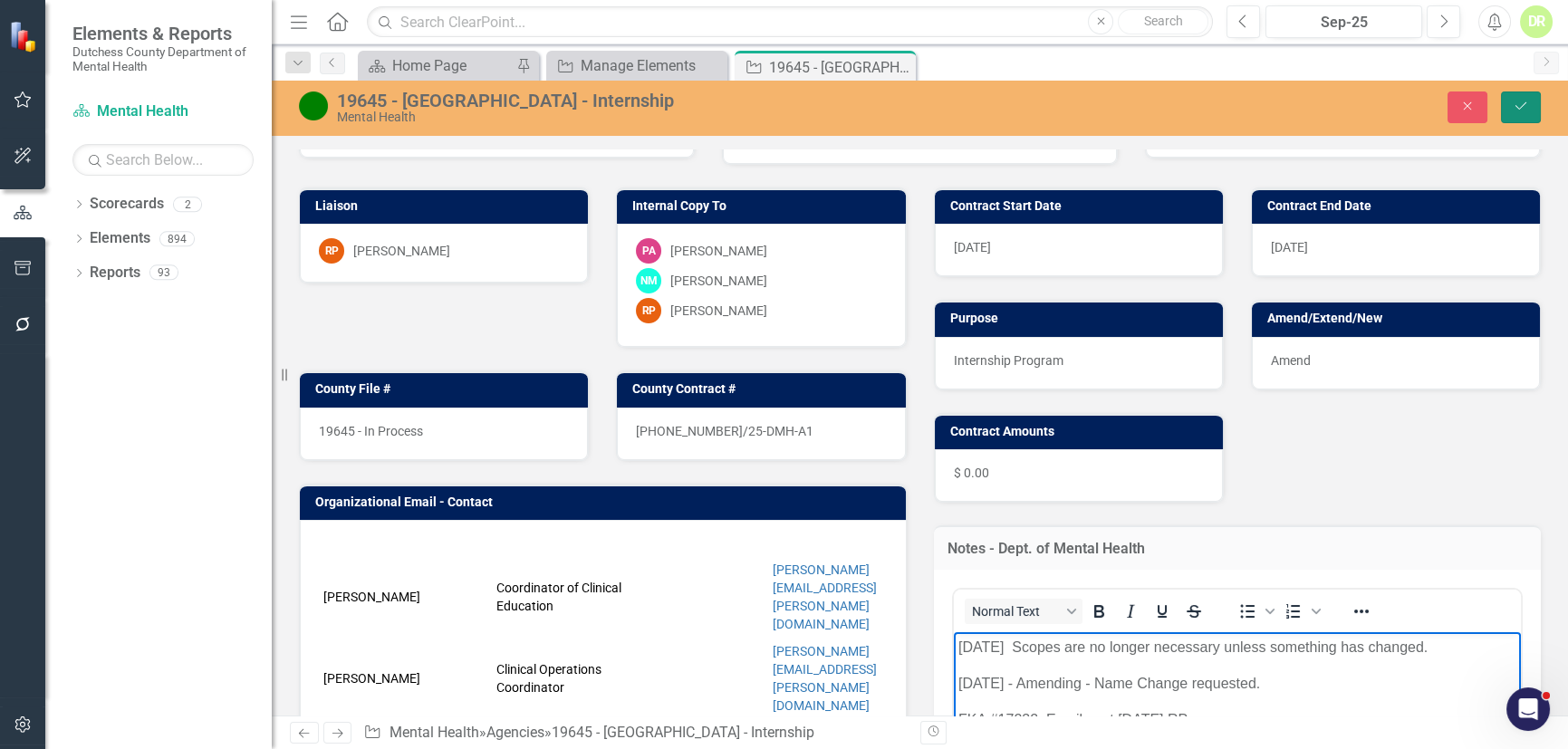
click at [1516, 108] on icon "Save" at bounding box center [1520, 106] width 16 height 12
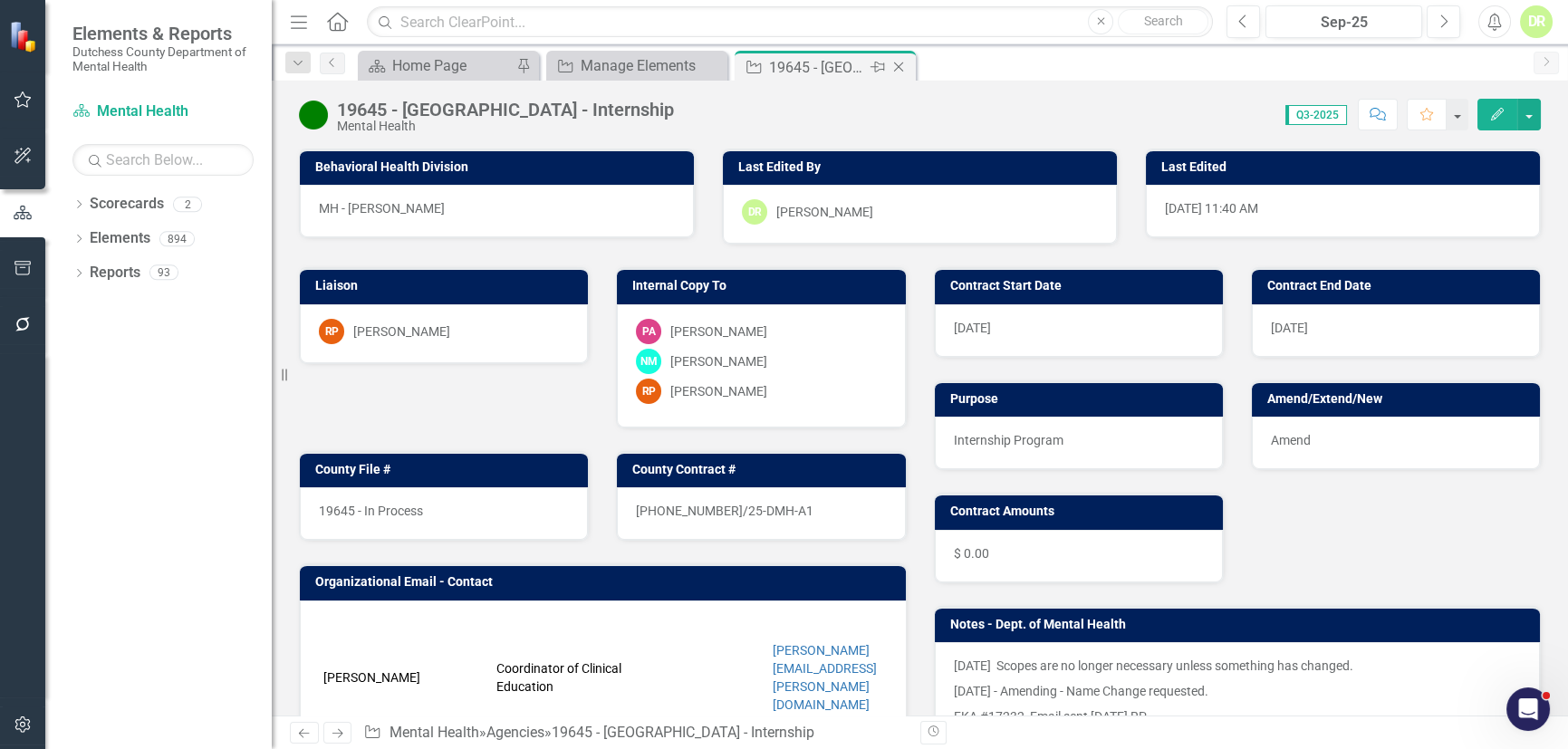
click at [896, 67] on icon "Close" at bounding box center [898, 67] width 18 height 14
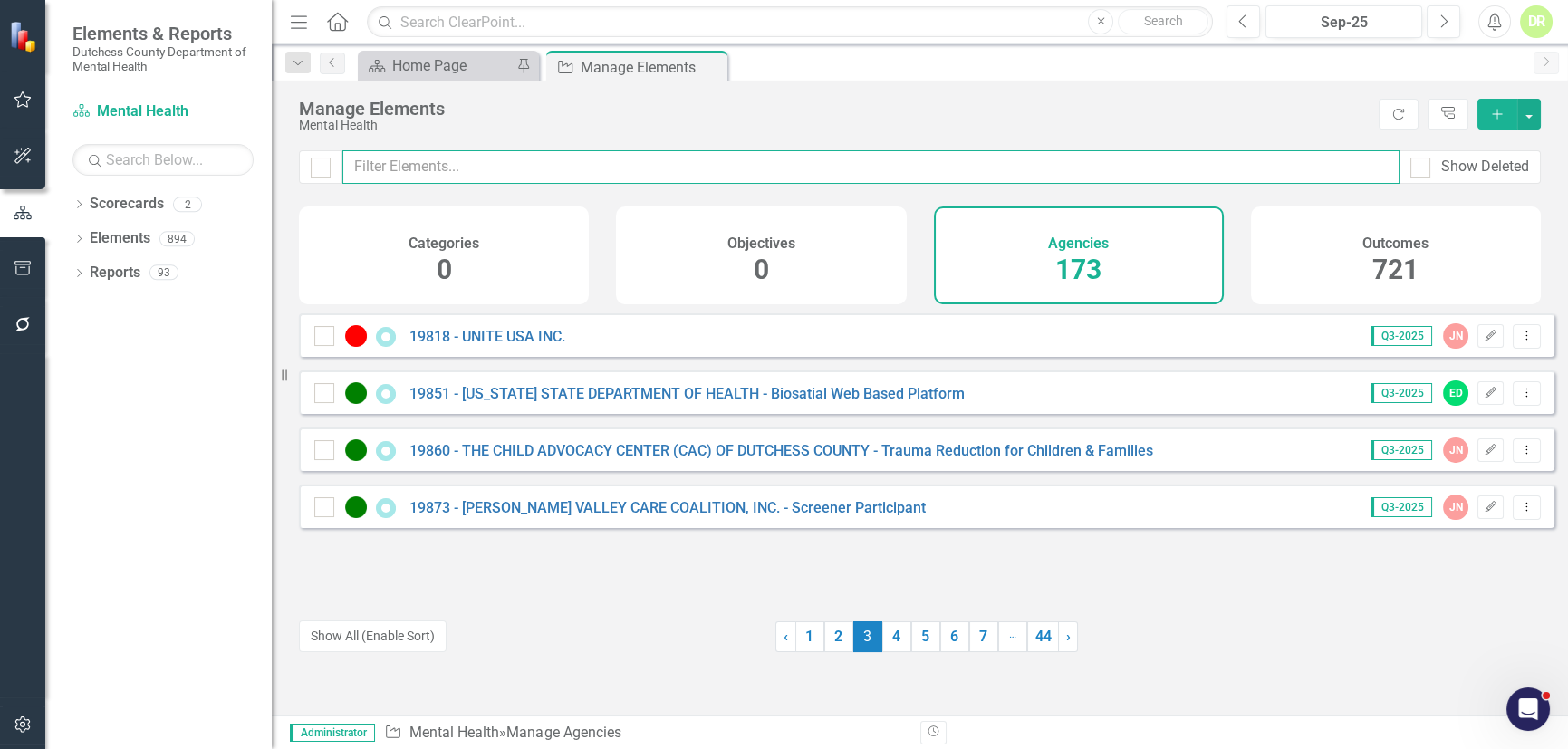
click at [474, 156] on input "text" at bounding box center [870, 166] width 1056 height 33
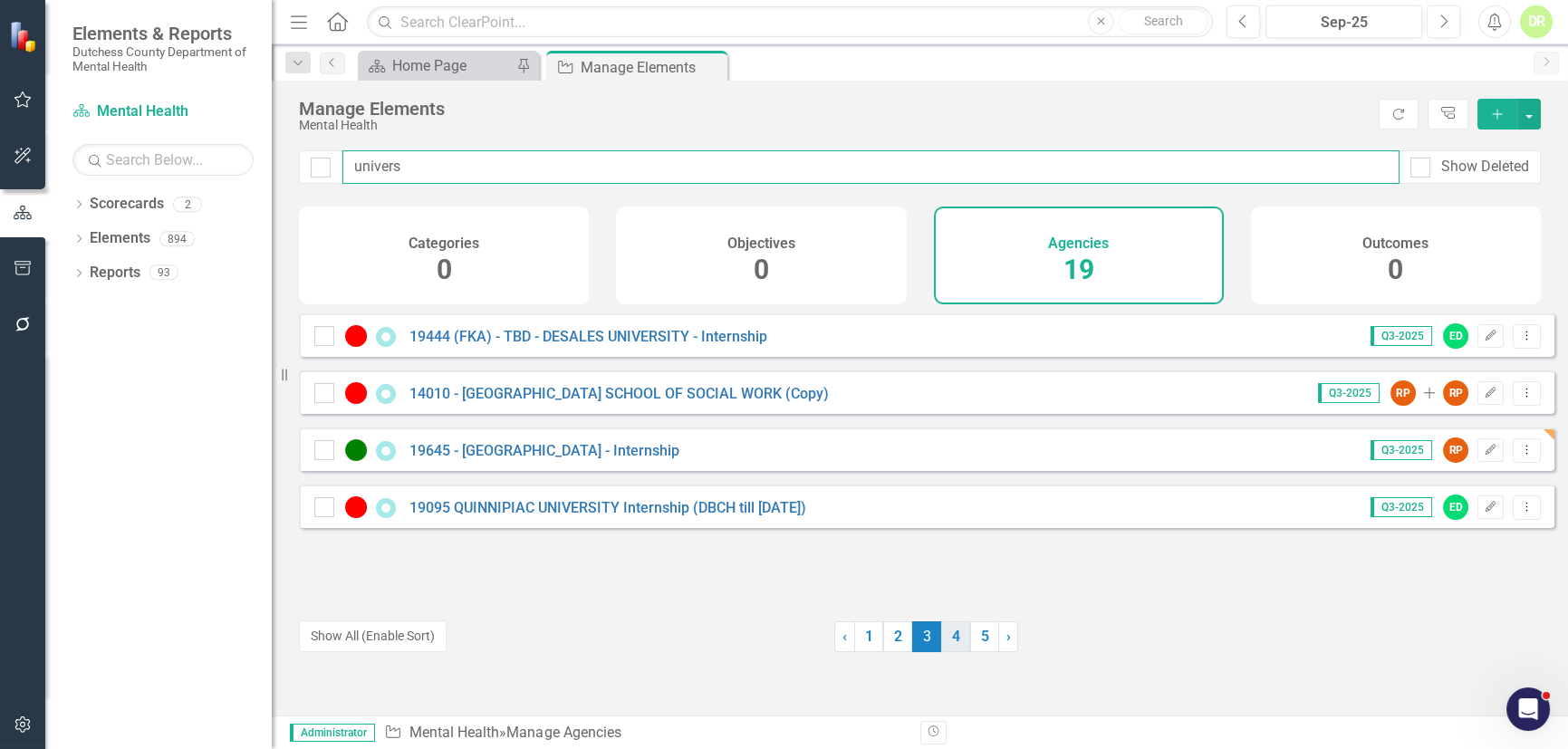
type input "univers"
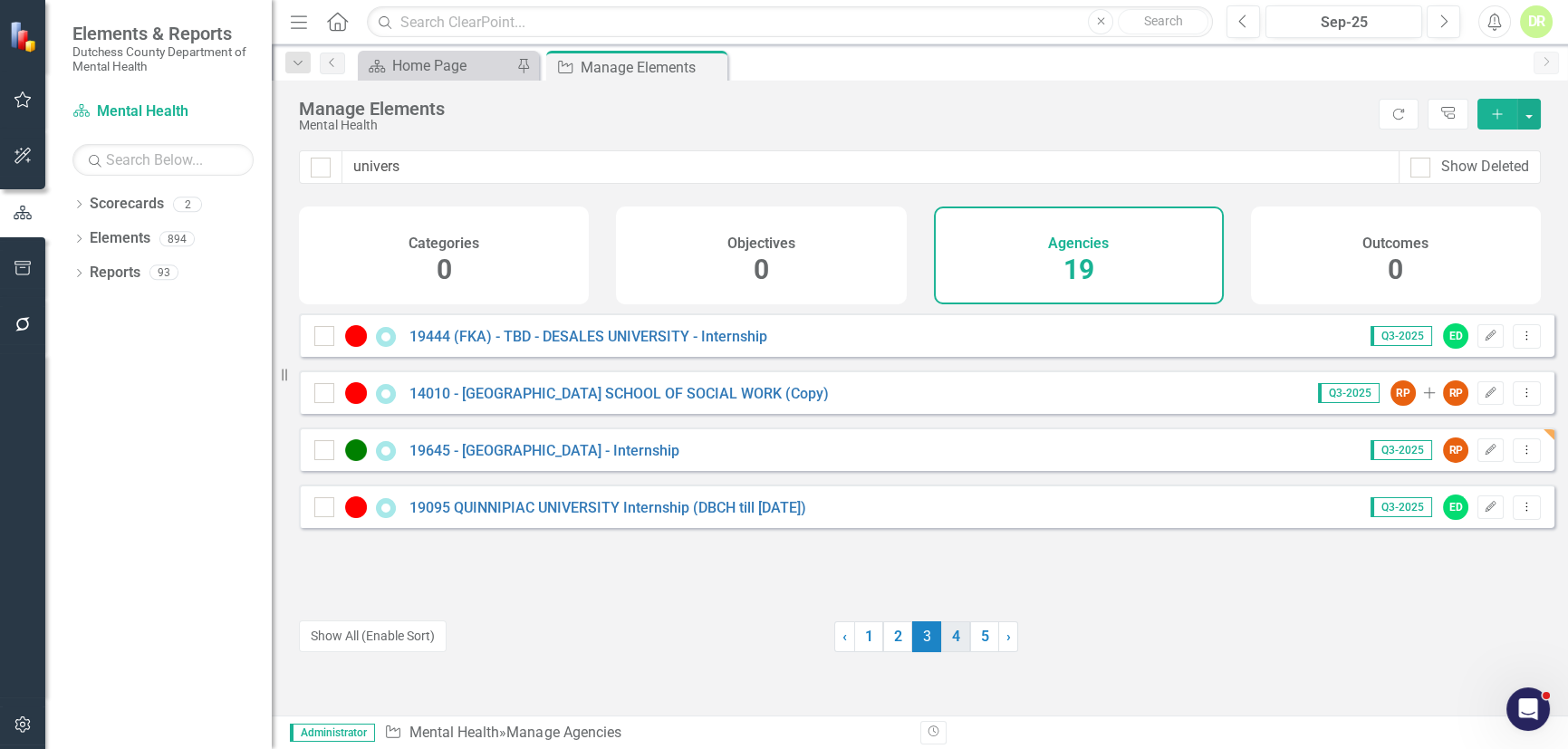
click at [946, 645] on link "4" at bounding box center [956, 636] width 29 height 30
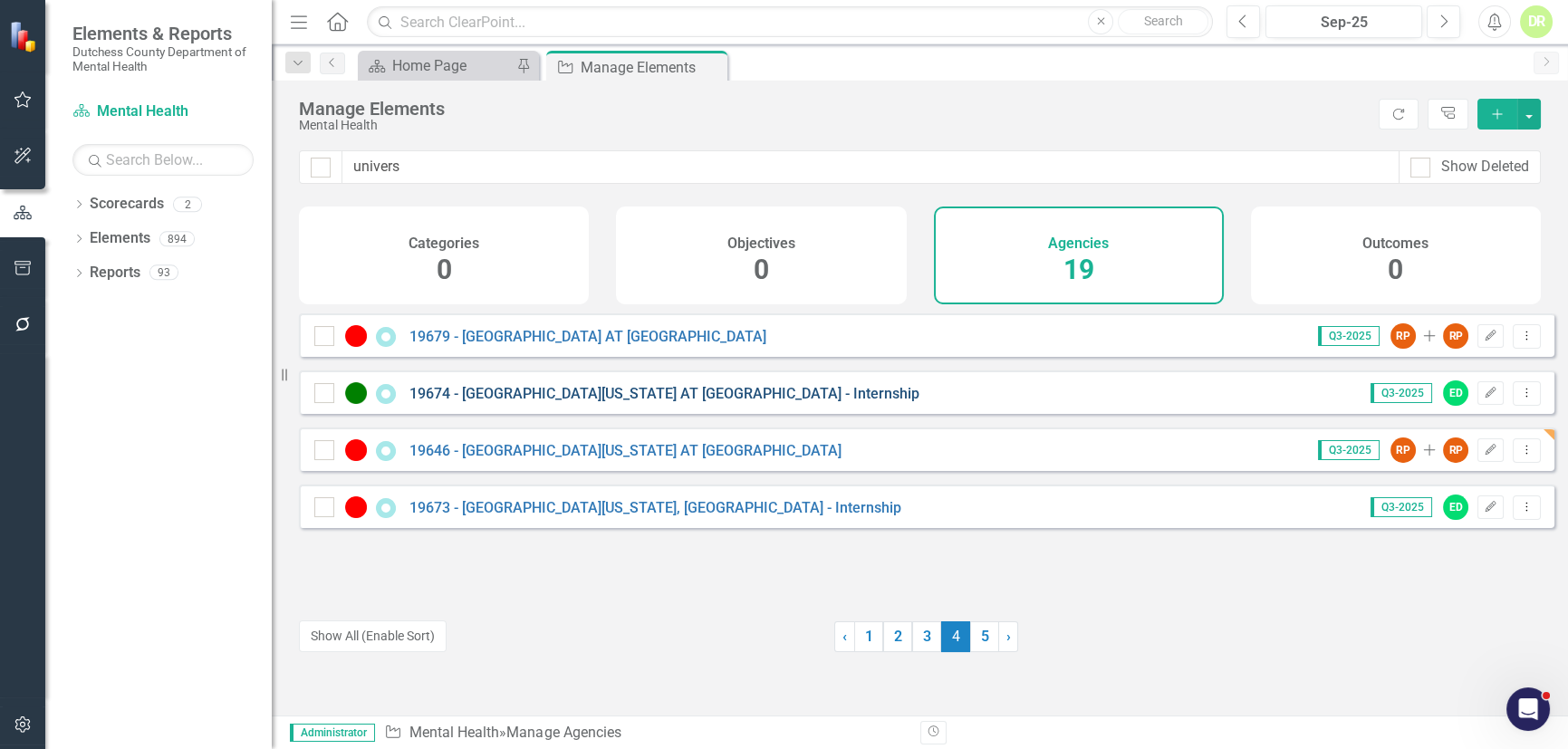
click at [657, 402] on link "19674 - [GEOGRAPHIC_DATA][US_STATE] AT [GEOGRAPHIC_DATA] - Internship" at bounding box center [664, 394] width 510 height 17
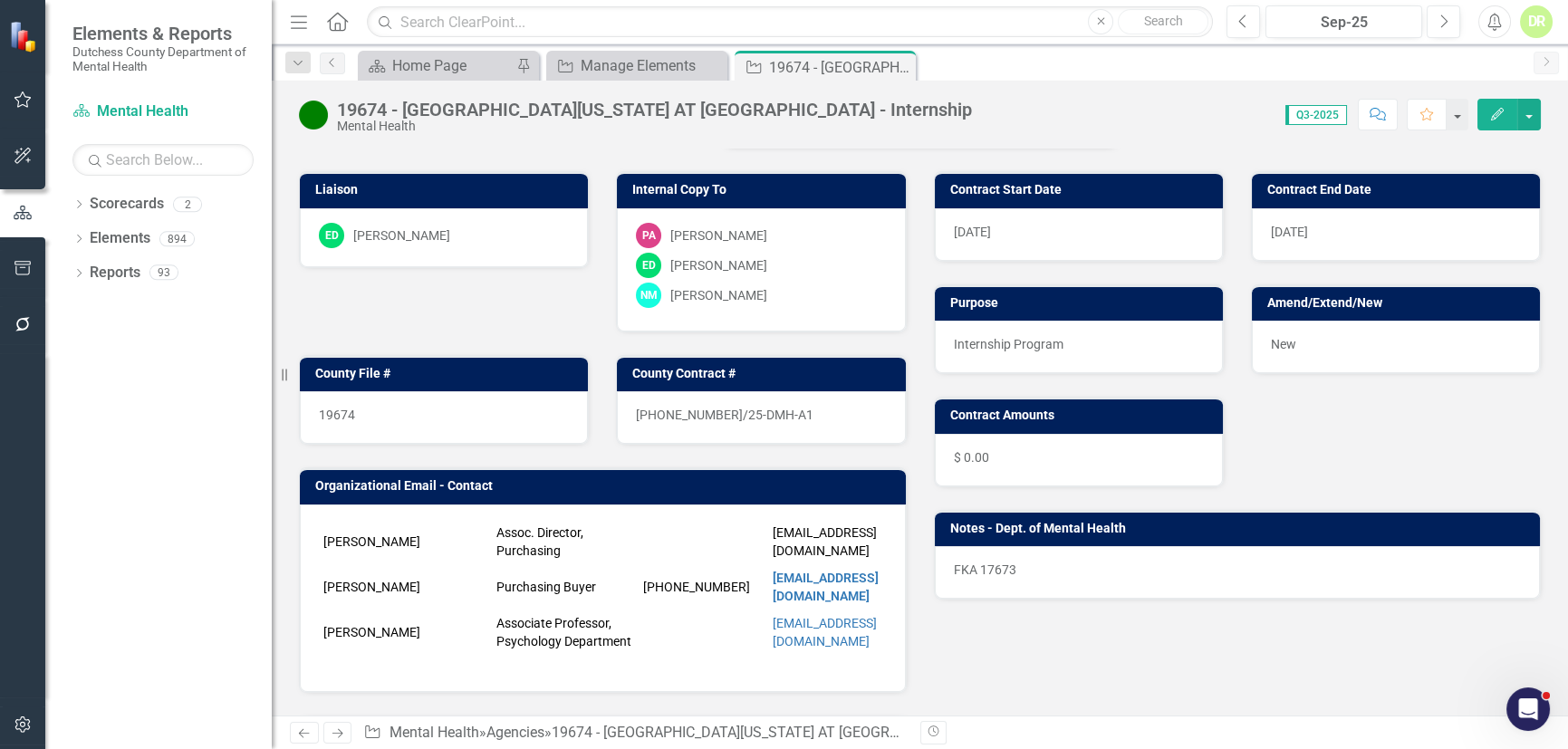
scroll to position [163, 0]
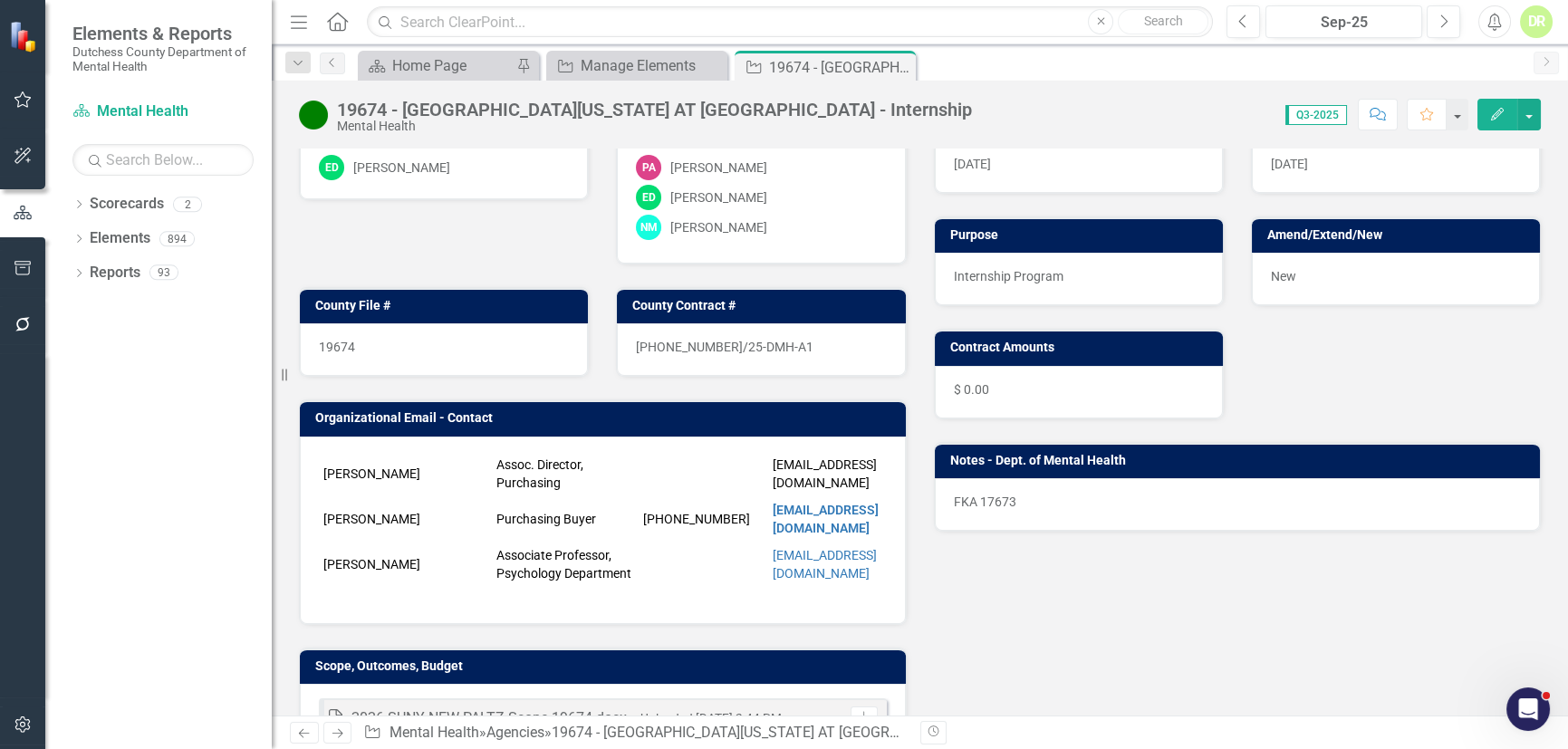
click at [957, 505] on p "FKA 17673" at bounding box center [1237, 501] width 568 height 18
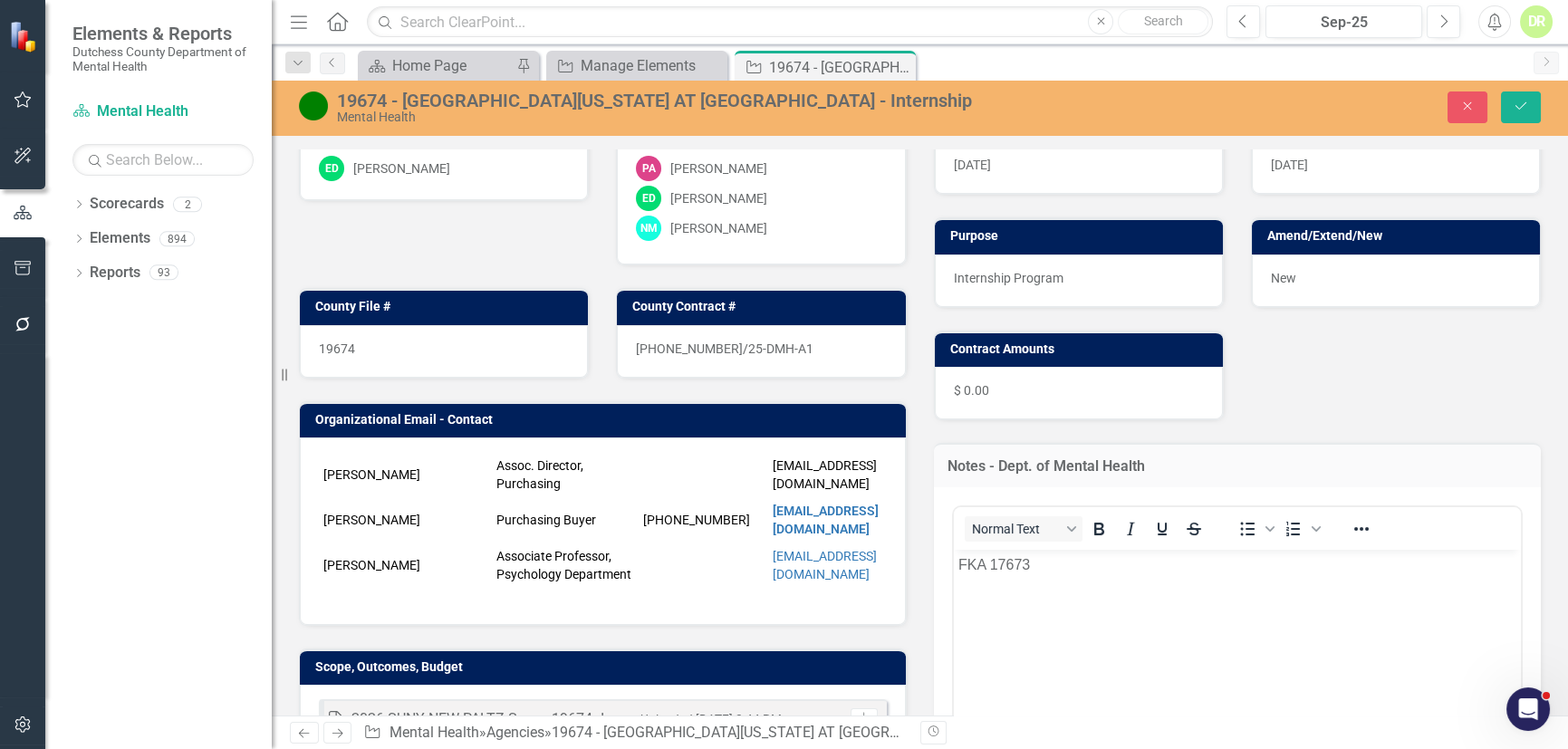
scroll to position [0, 0]
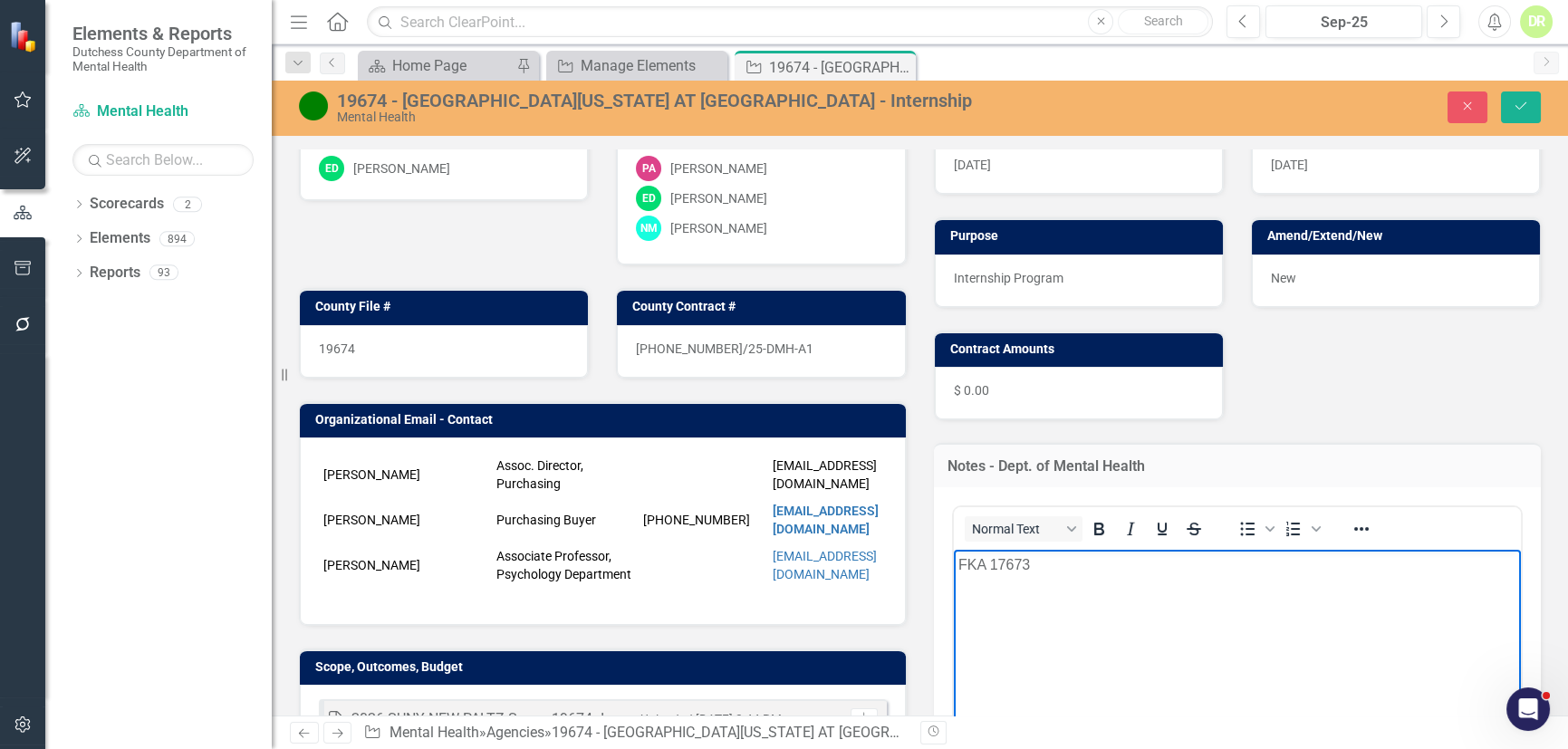
click at [957, 563] on body "FKA 17673" at bounding box center [1236, 684] width 568 height 272
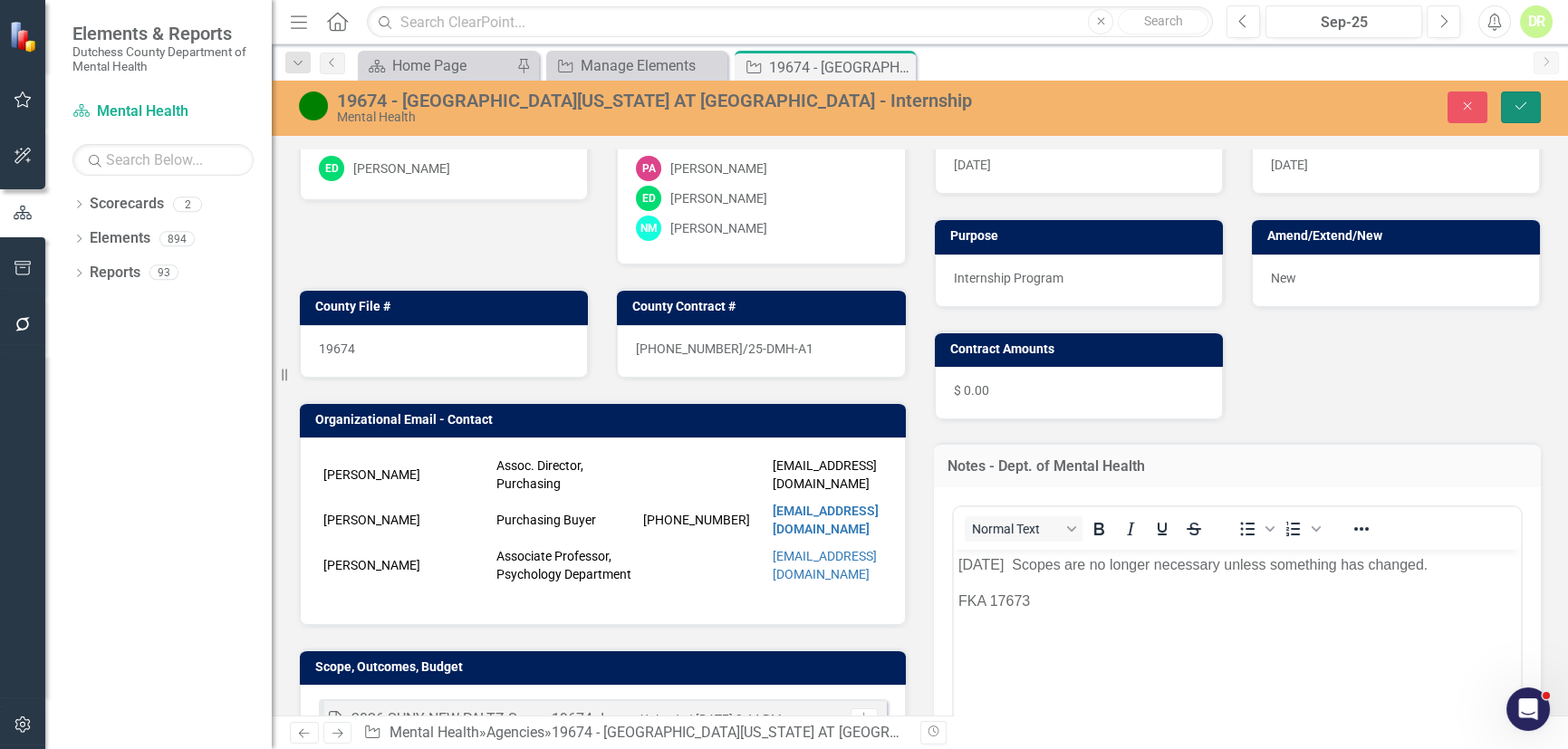
click at [1527, 104] on icon "Save" at bounding box center [1520, 106] width 16 height 12
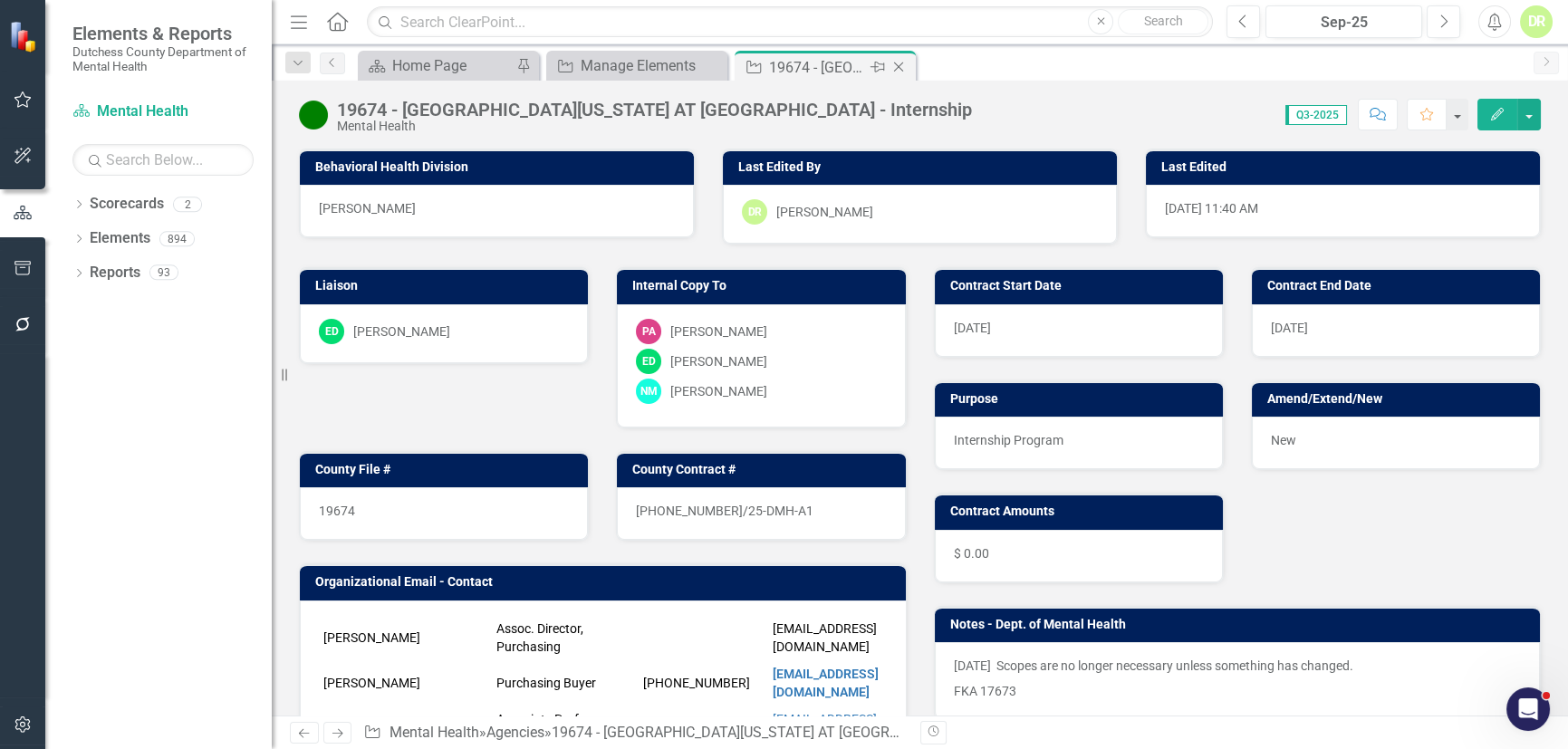
click at [899, 67] on icon at bounding box center [899, 67] width 10 height 10
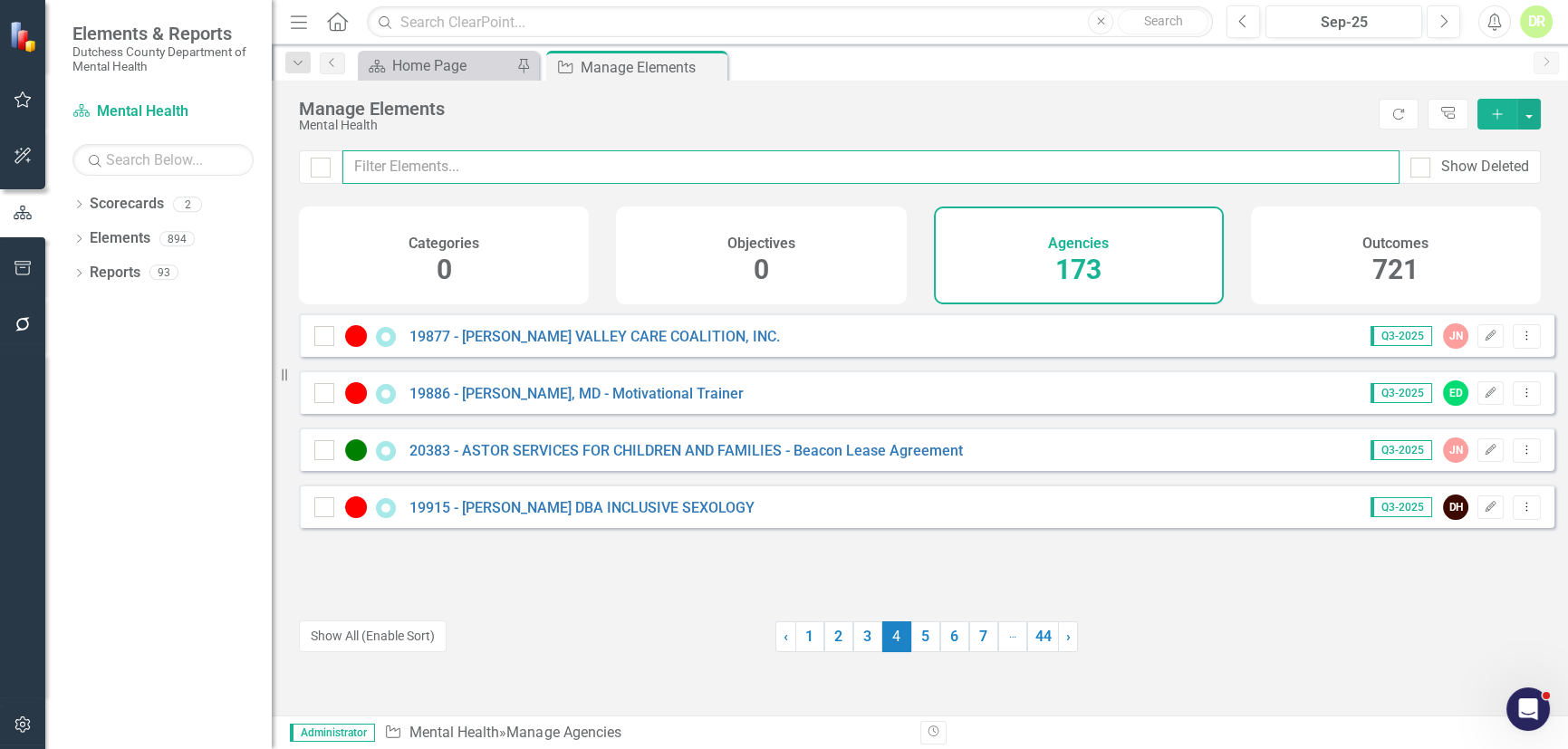
click at [462, 162] on input "text" at bounding box center [870, 166] width 1056 height 33
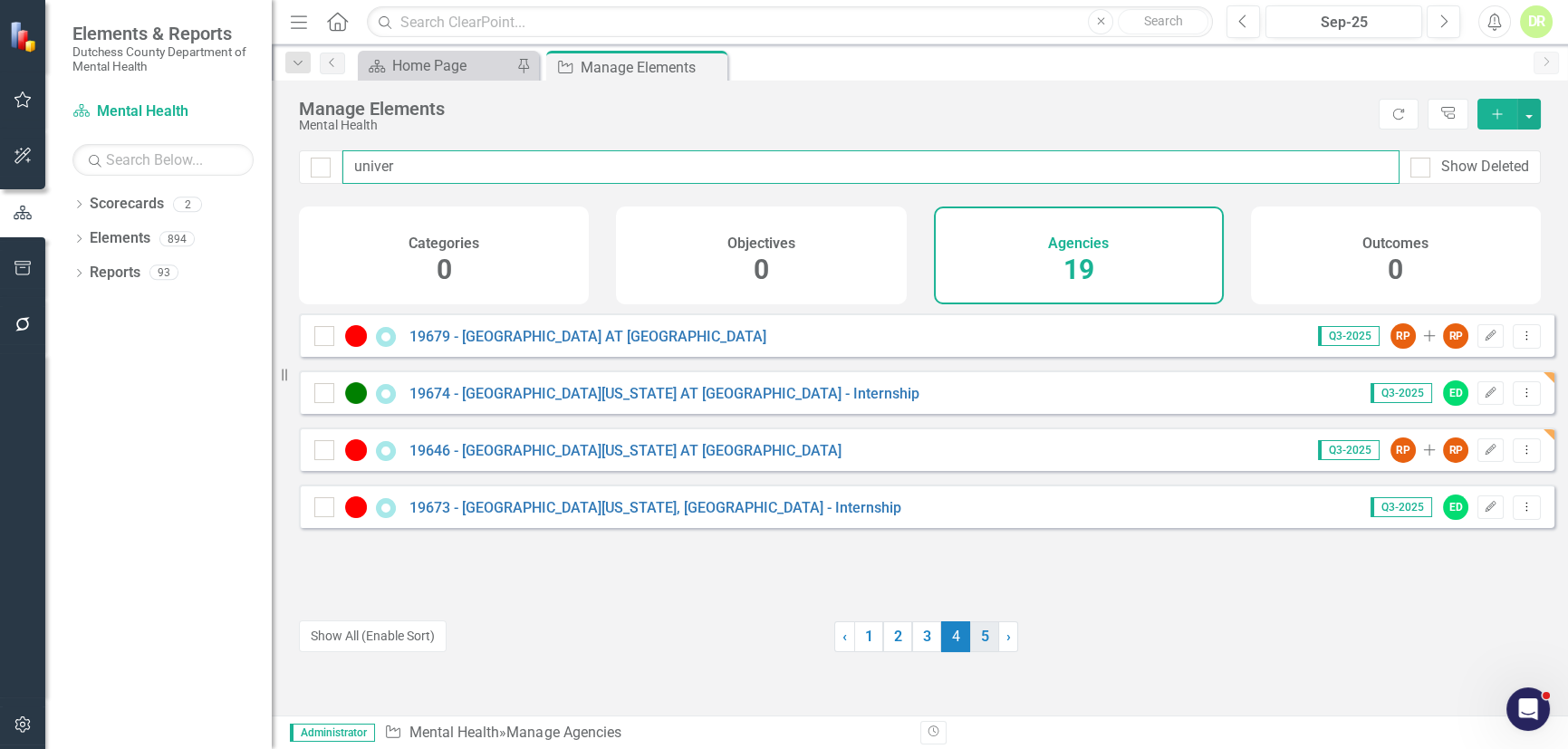
type input "univer"
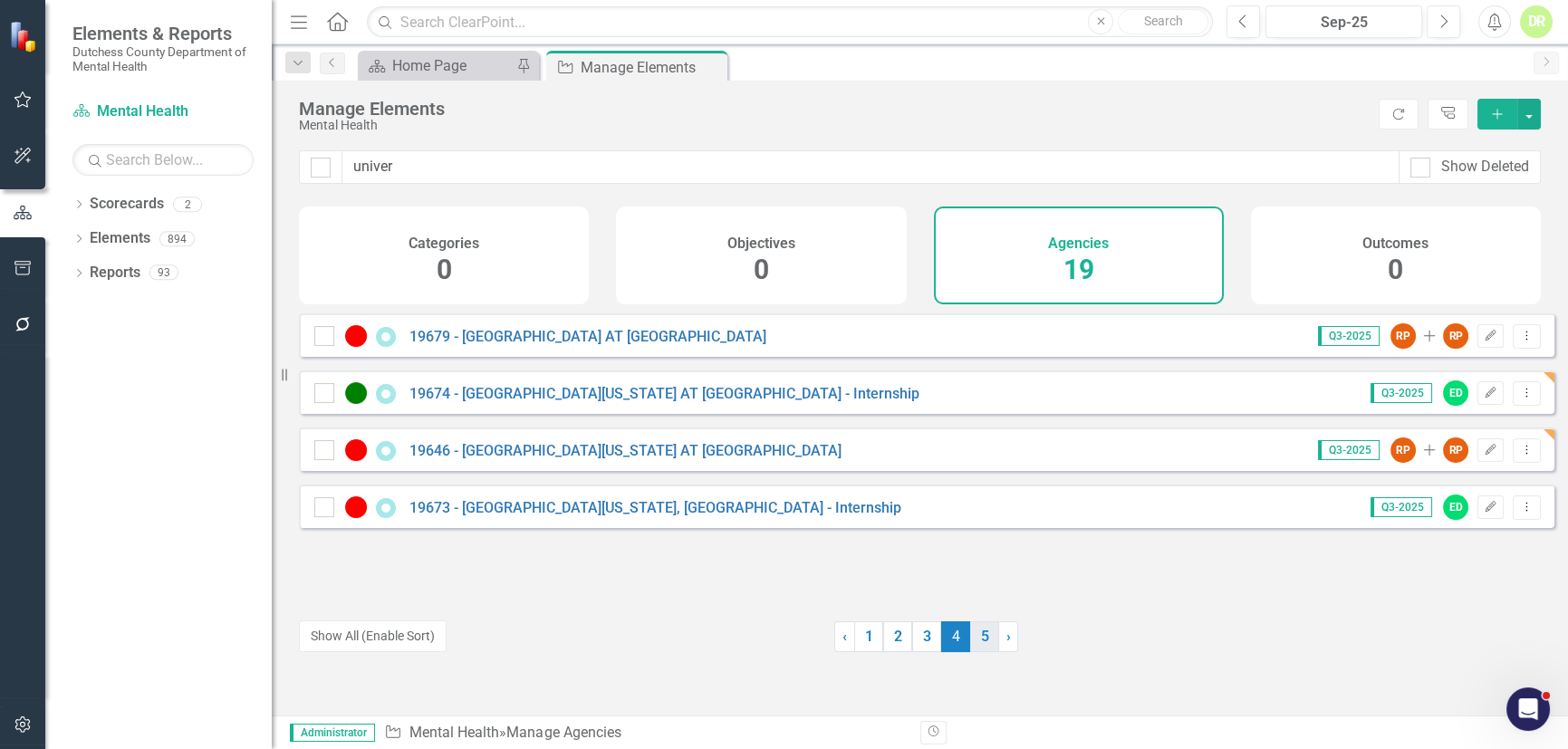
click at [978, 637] on link "5" at bounding box center [984, 636] width 29 height 30
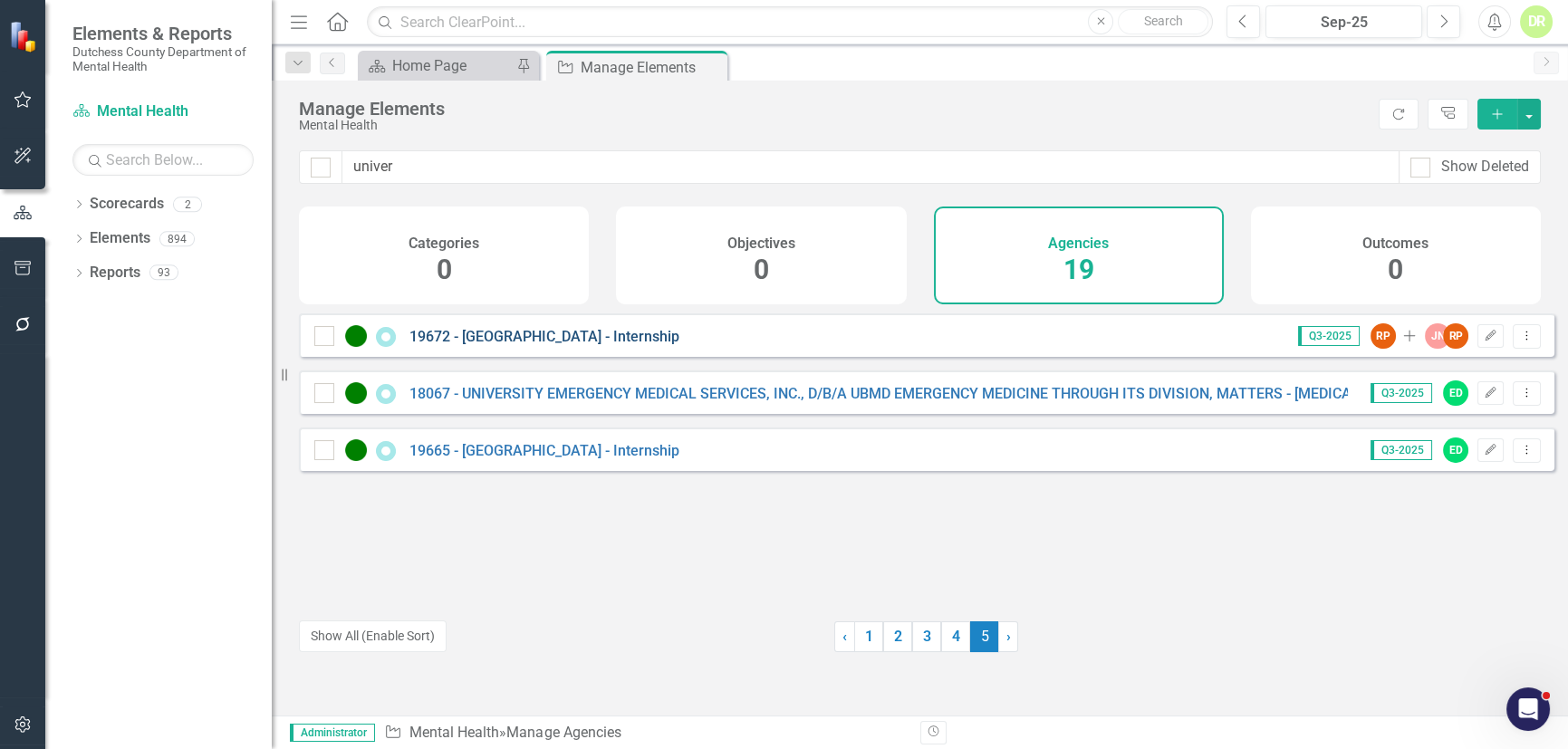
click at [597, 345] on link "19672 - [GEOGRAPHIC_DATA] - Internship" at bounding box center [544, 336] width 270 height 17
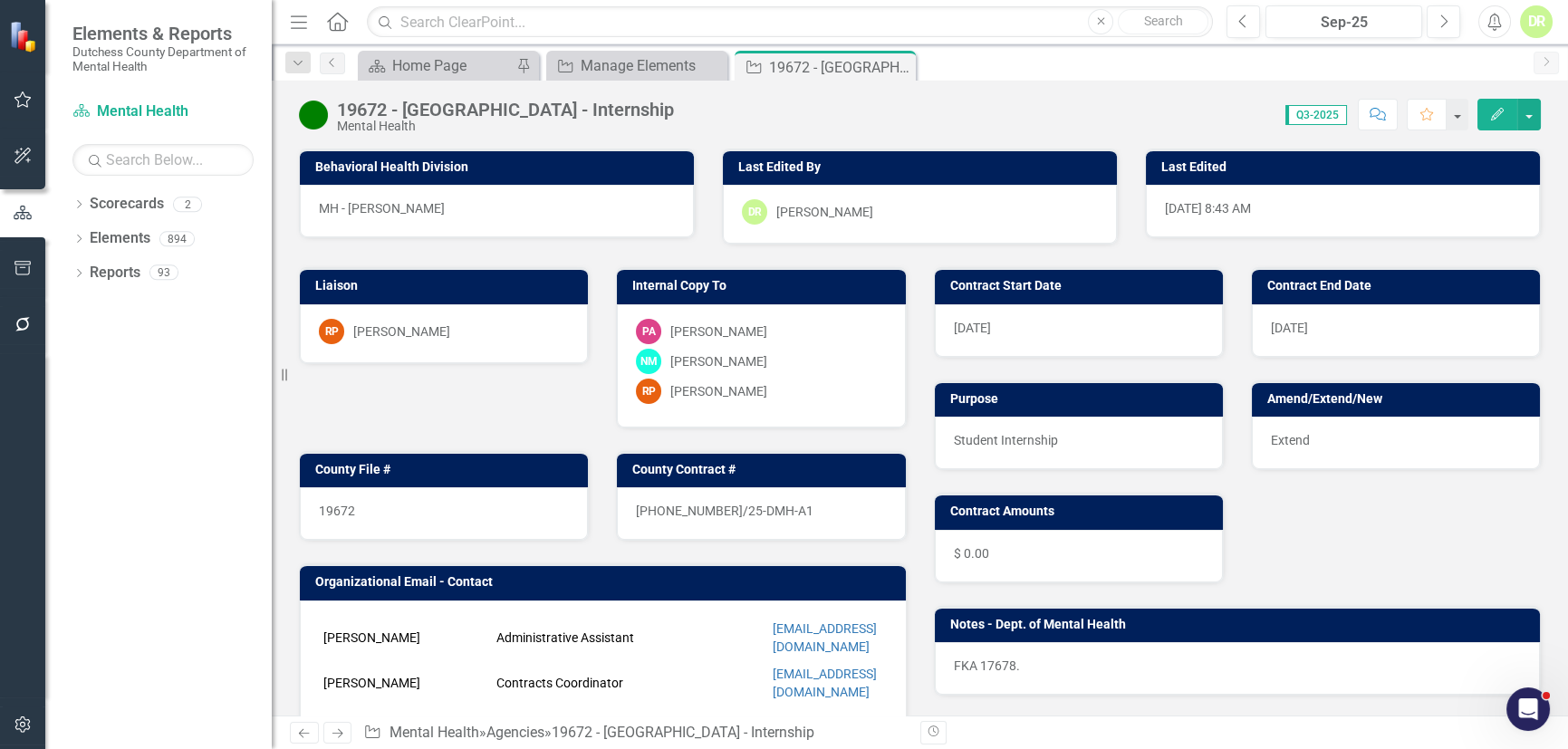
click at [954, 664] on p "FKA 17678." at bounding box center [1237, 665] width 568 height 18
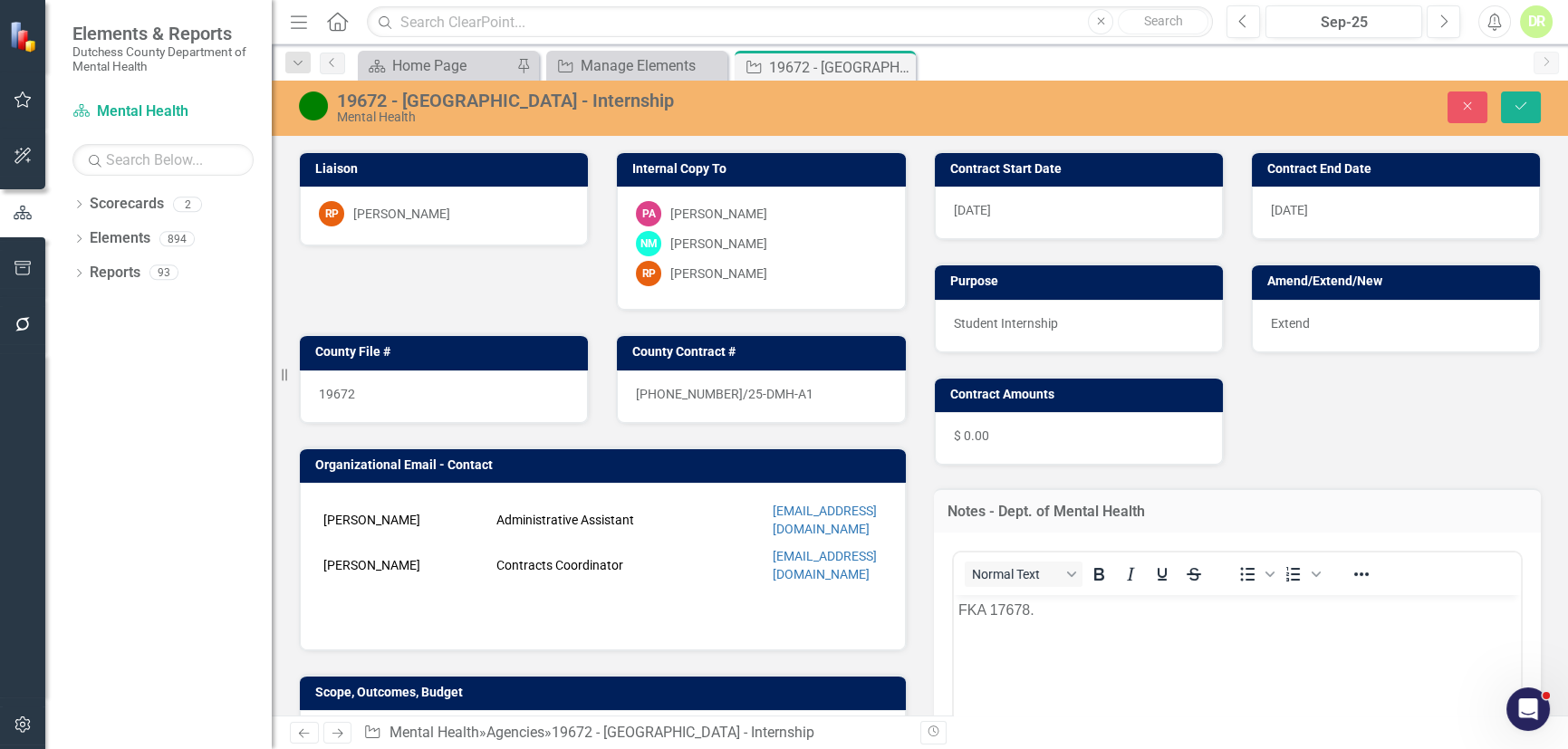
scroll to position [163, 0]
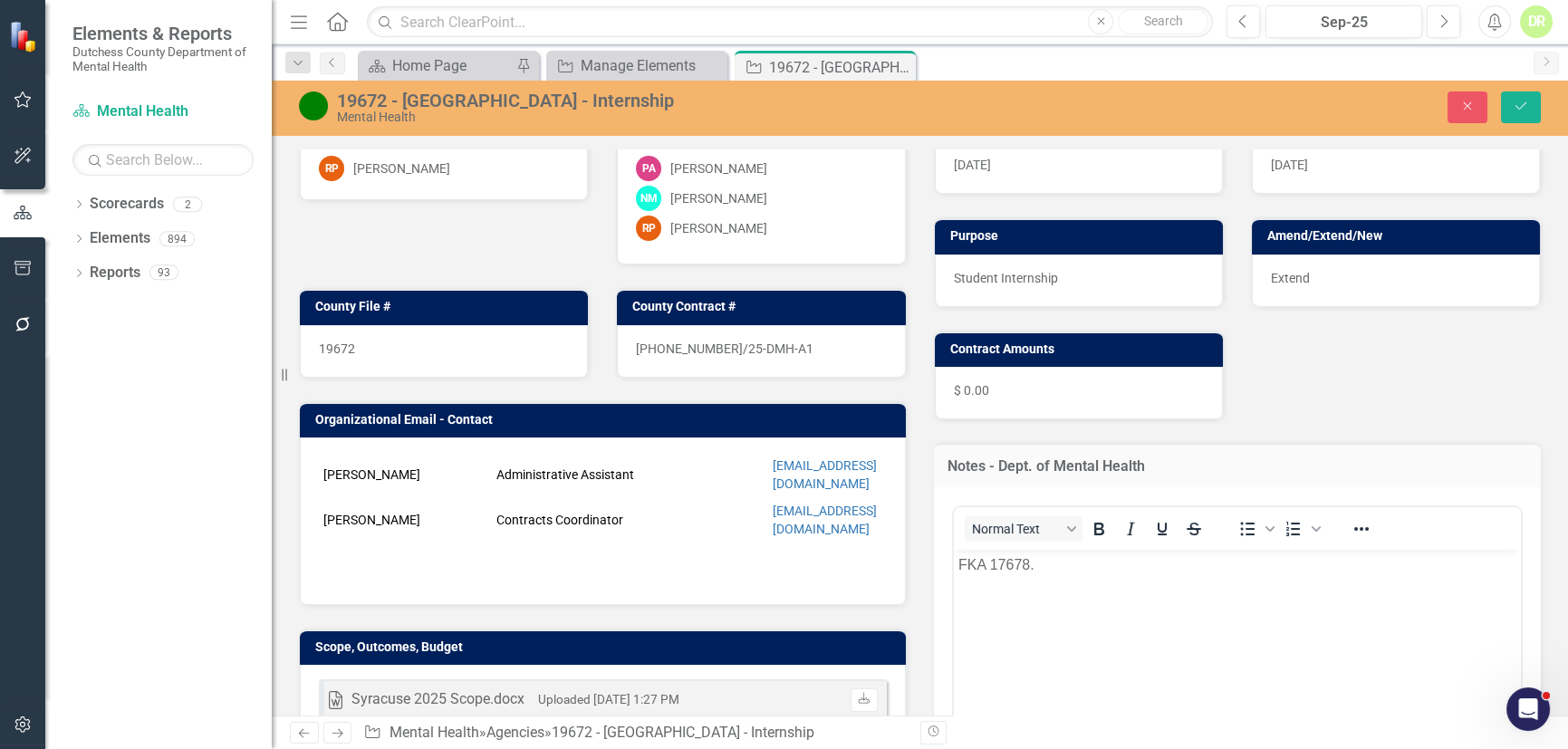
click at [958, 565] on p "FKA 17678." at bounding box center [1237, 564] width 559 height 22
drag, startPoint x: 1526, startPoint y: 102, endPoint x: 1232, endPoint y: 397, distance: 416.5
click at [1526, 104] on icon "Save" at bounding box center [1520, 106] width 16 height 12
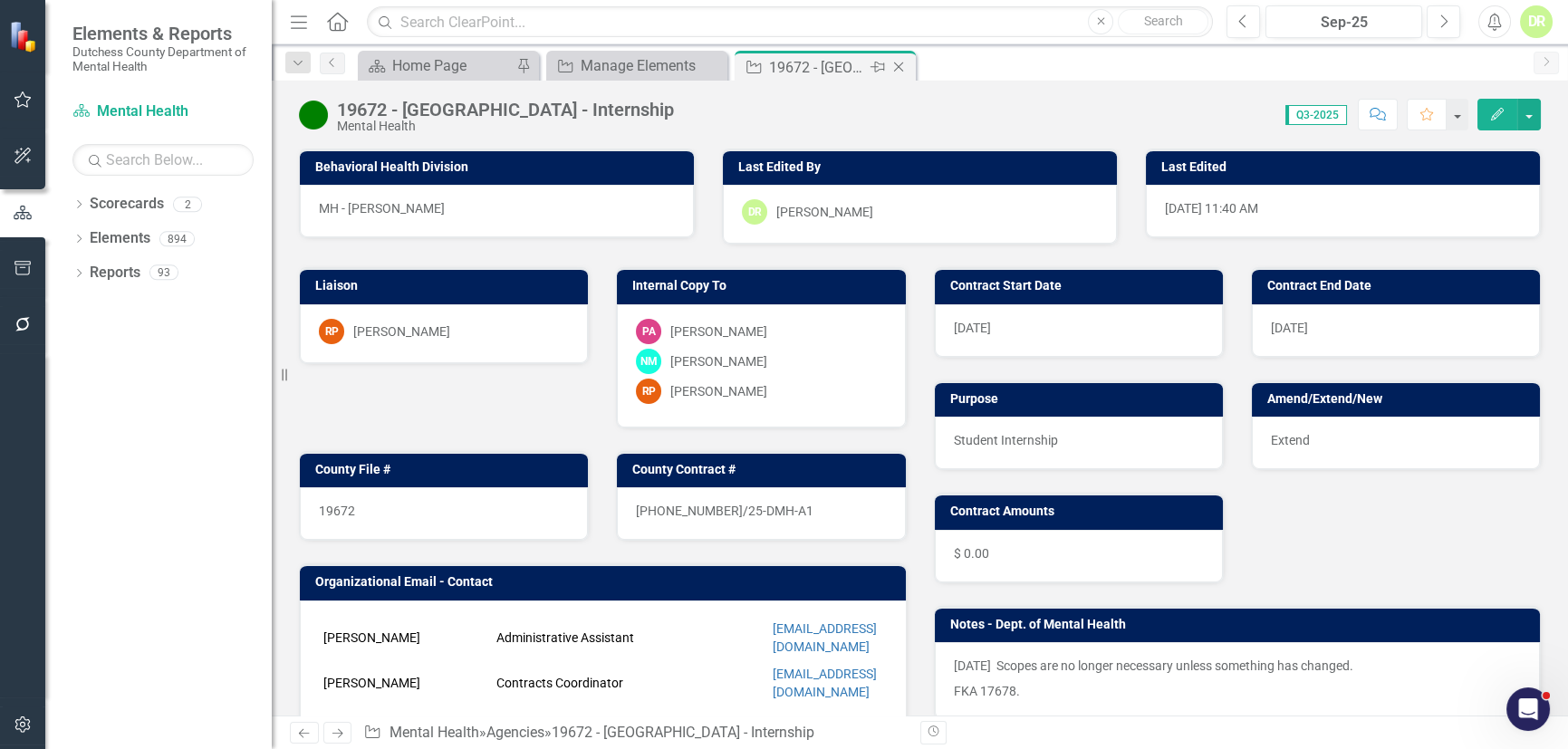
click at [900, 62] on icon "Close" at bounding box center [898, 67] width 18 height 14
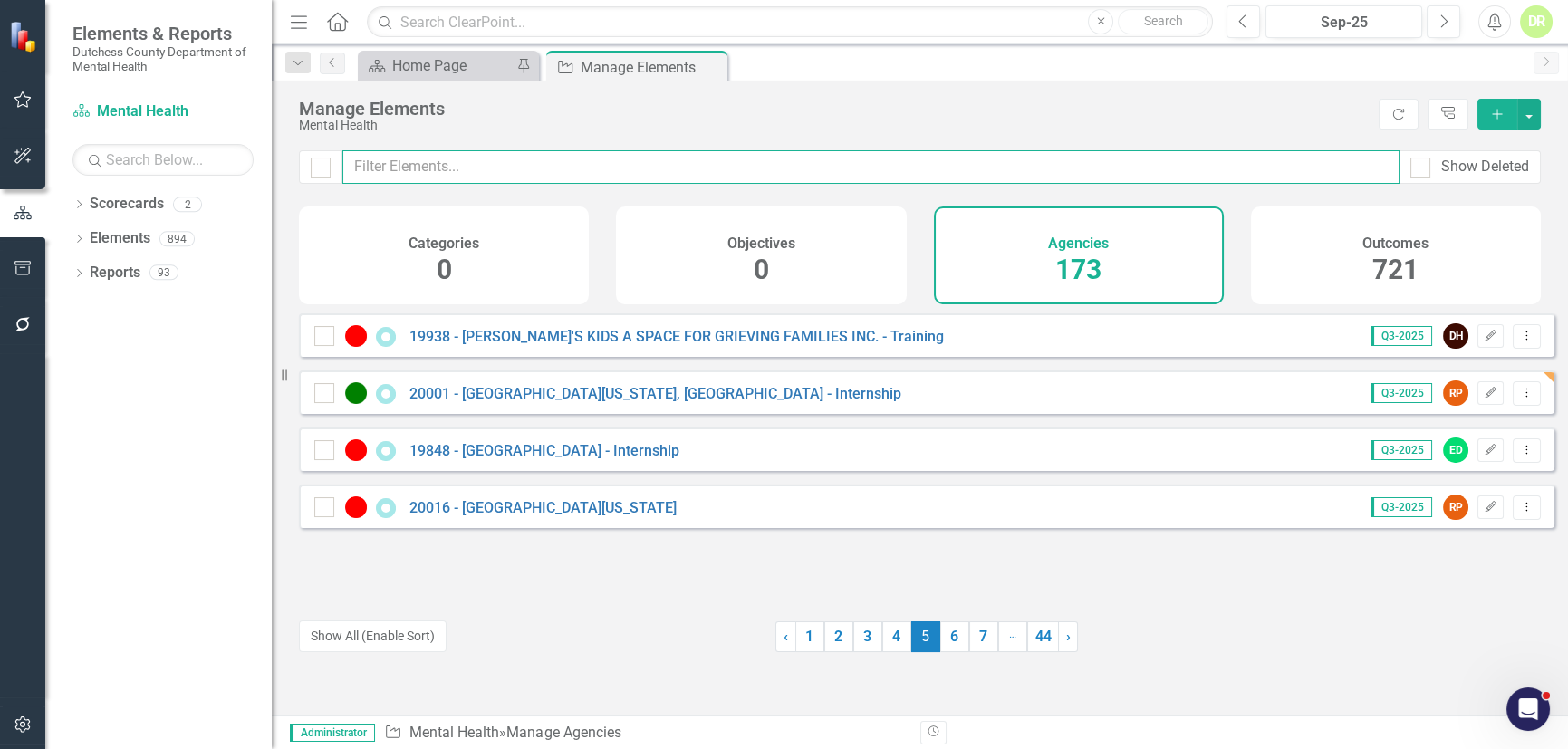
click at [401, 167] on input "text" at bounding box center [870, 166] width 1056 height 33
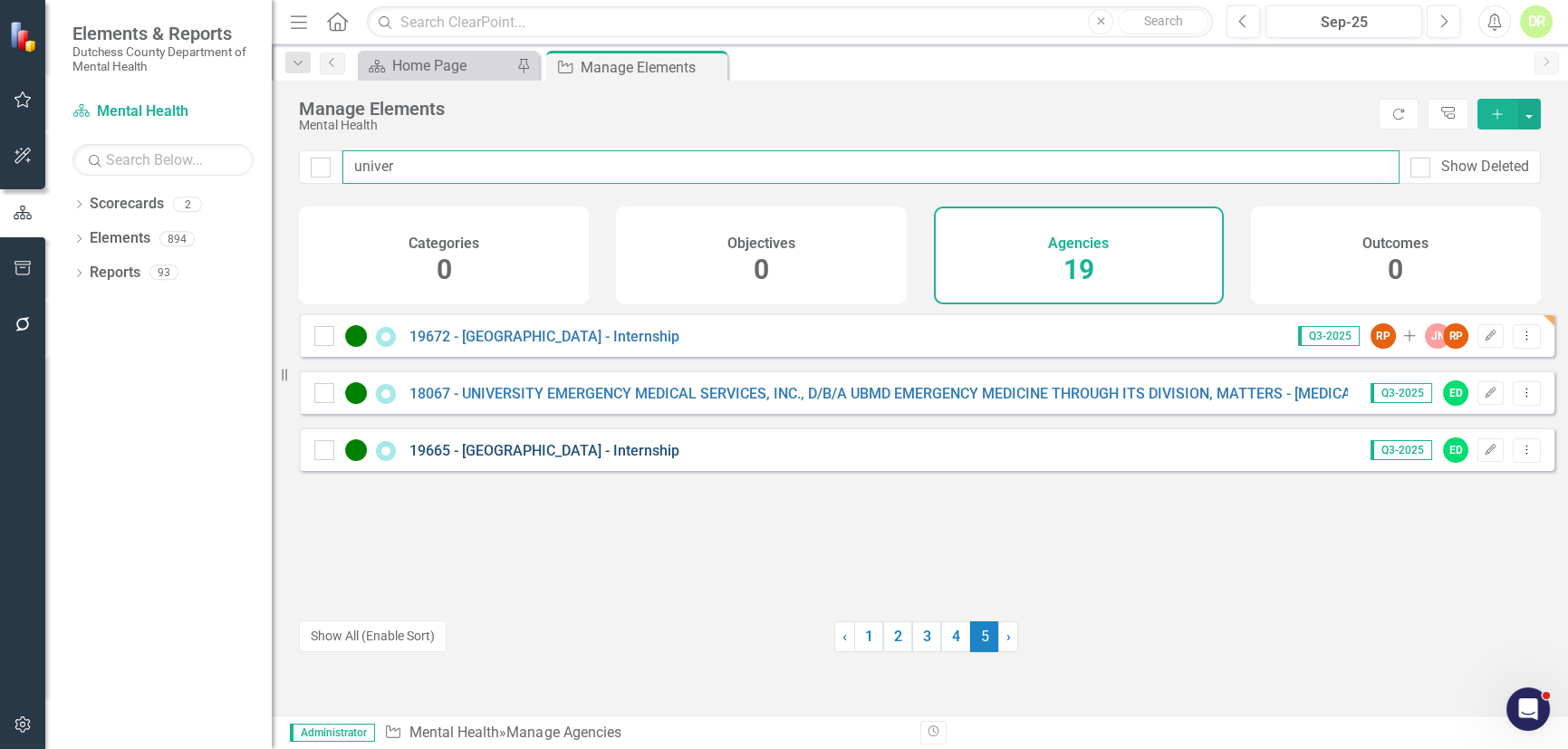
type input "univer"
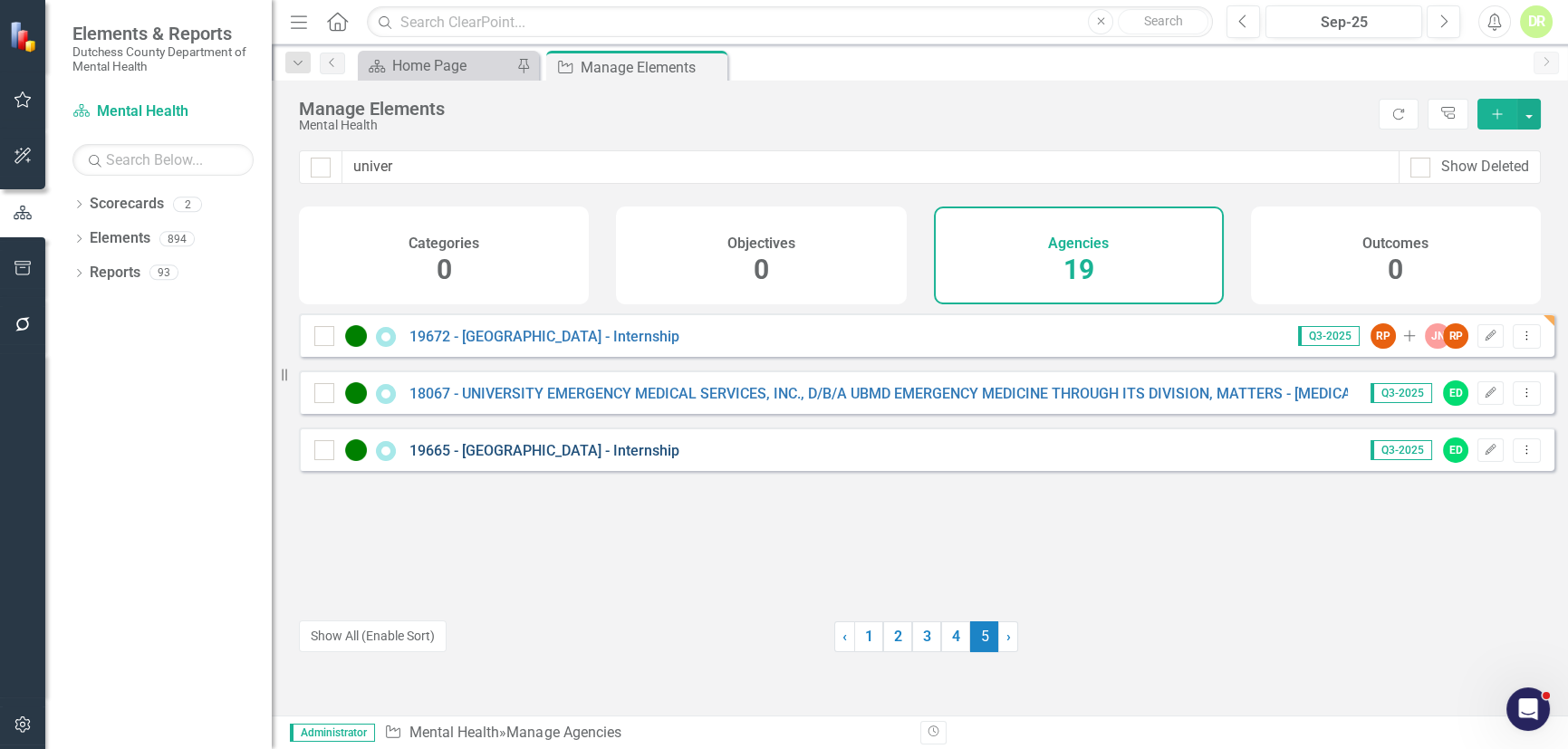
click at [573, 459] on link "19665 - [GEOGRAPHIC_DATA] - Internship" at bounding box center [544, 451] width 270 height 17
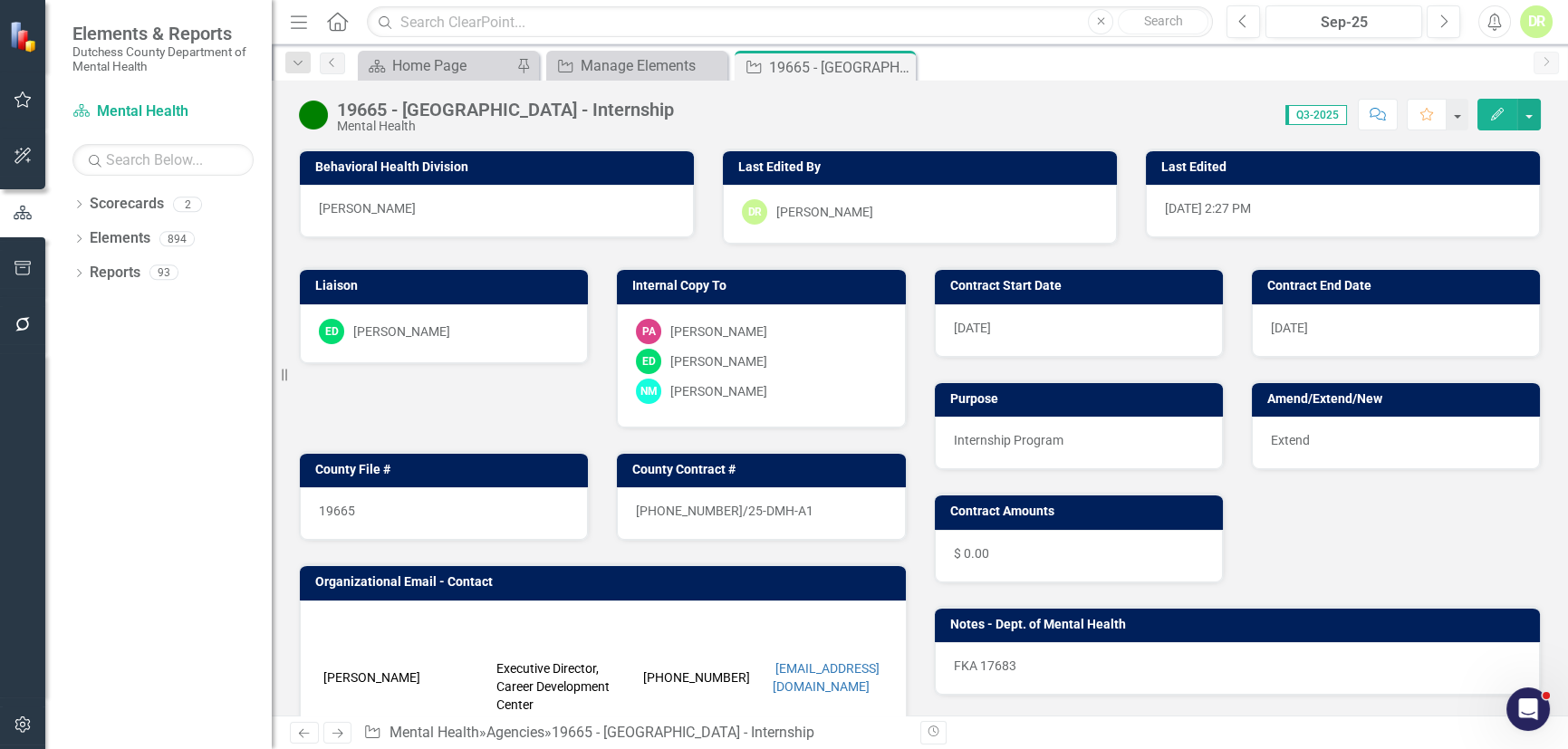
click at [1041, 662] on p "FKA 17683" at bounding box center [1237, 665] width 568 height 18
click at [1039, 659] on p "FKA 17683" at bounding box center [1237, 665] width 568 height 18
click at [968, 666] on p "FKA 17683" at bounding box center [1237, 665] width 568 height 18
click at [968, 665] on p "FKA 17683" at bounding box center [1237, 665] width 568 height 18
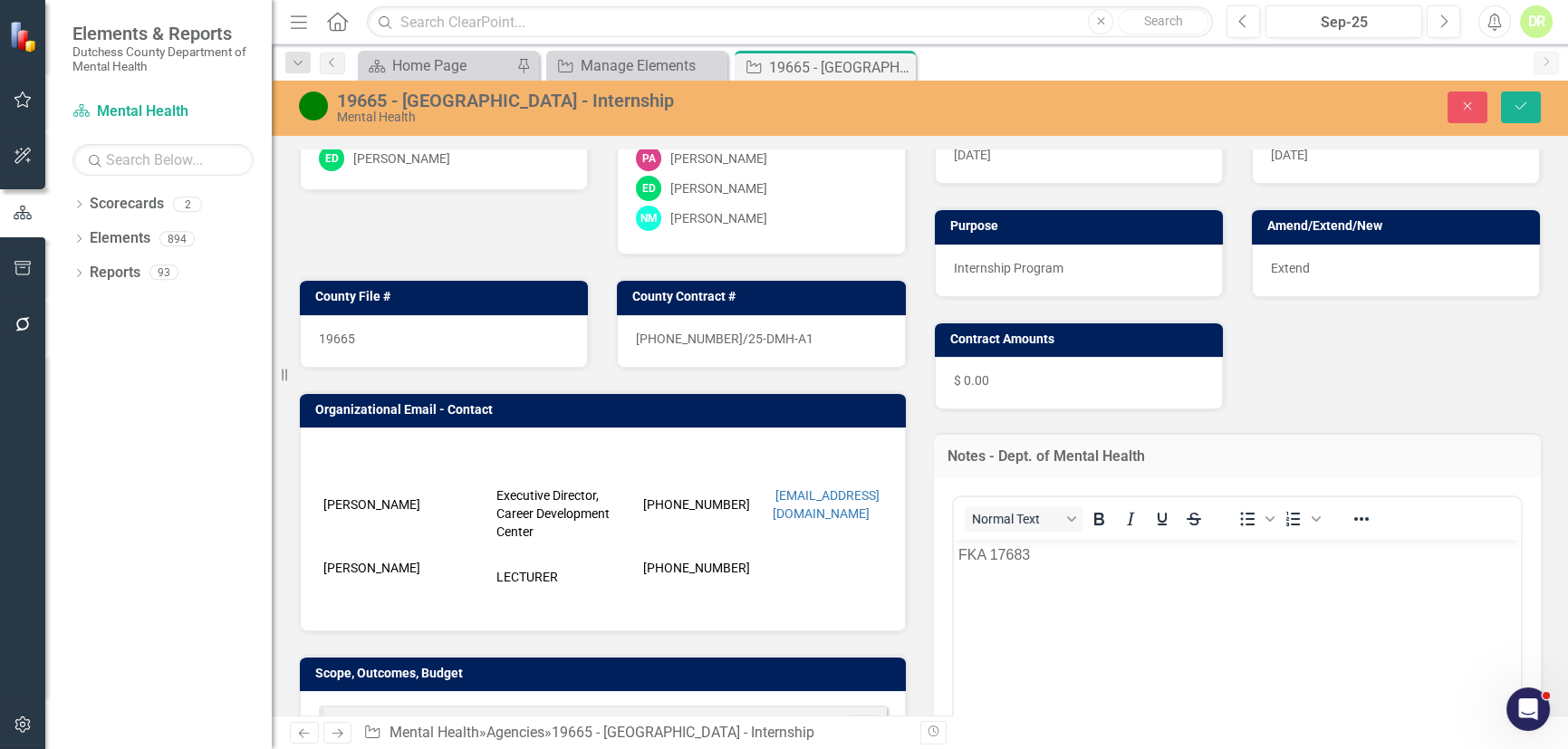
scroll to position [246, 0]
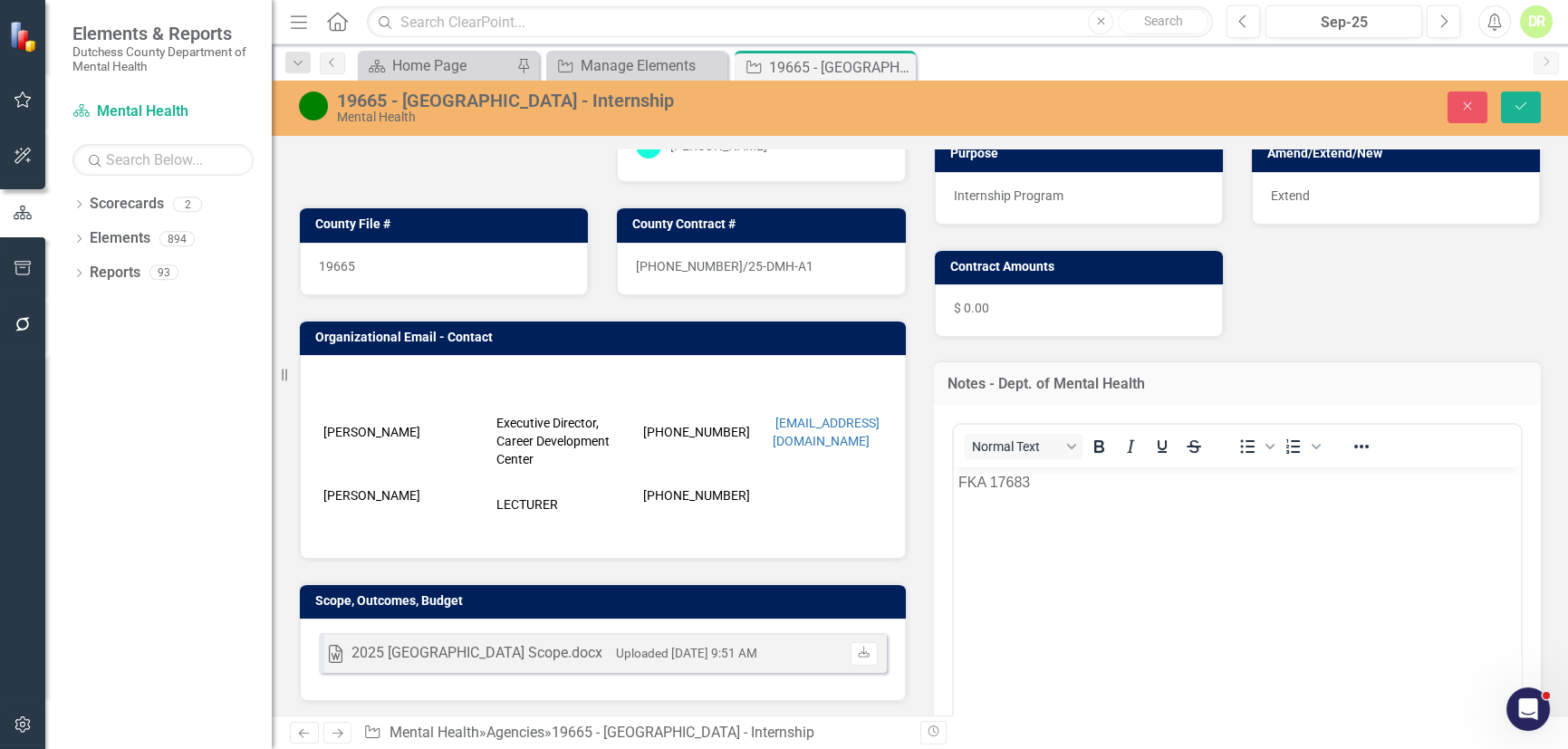
click at [957, 486] on body "FKA 17683" at bounding box center [1236, 603] width 568 height 272
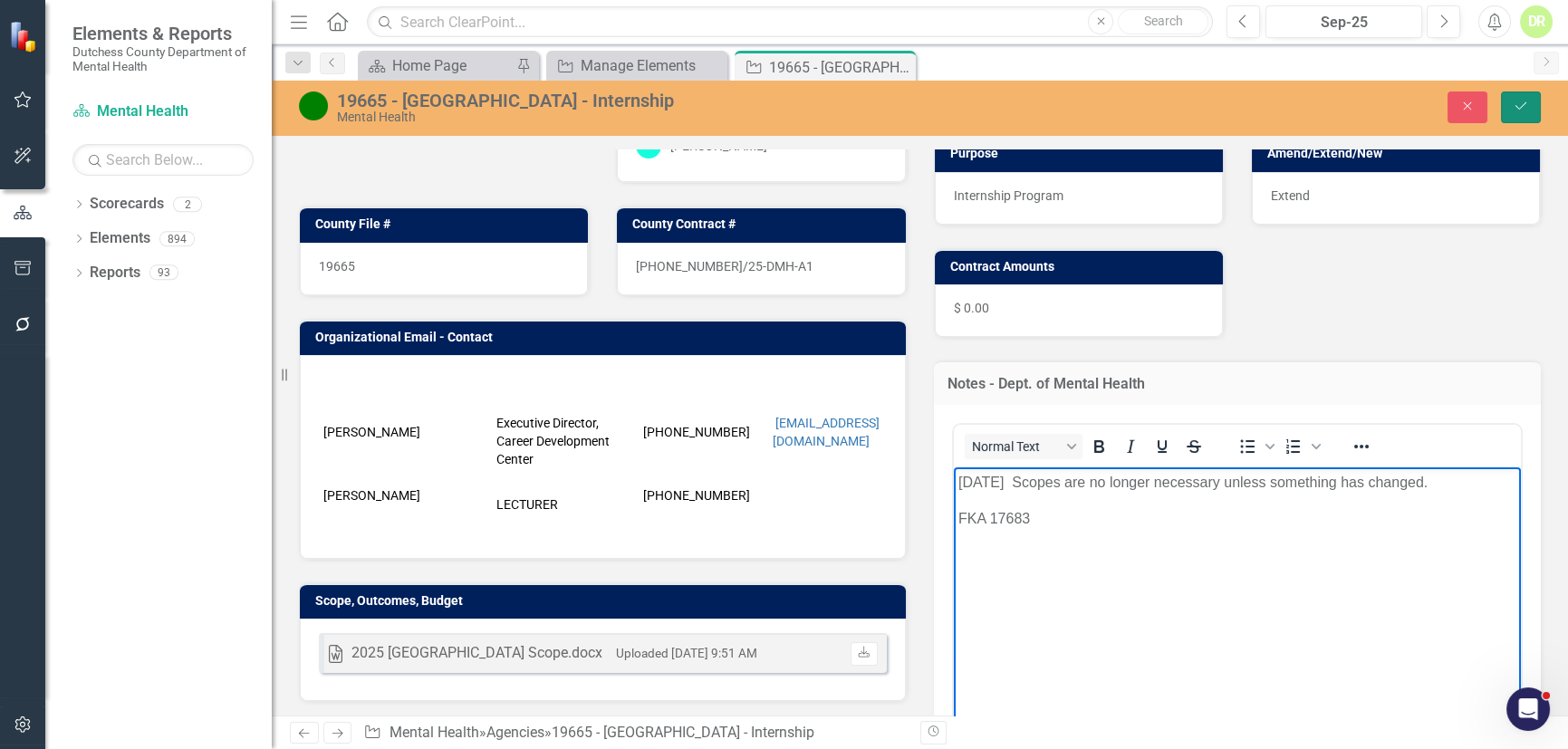
click at [1525, 107] on icon "Save" at bounding box center [1520, 106] width 16 height 12
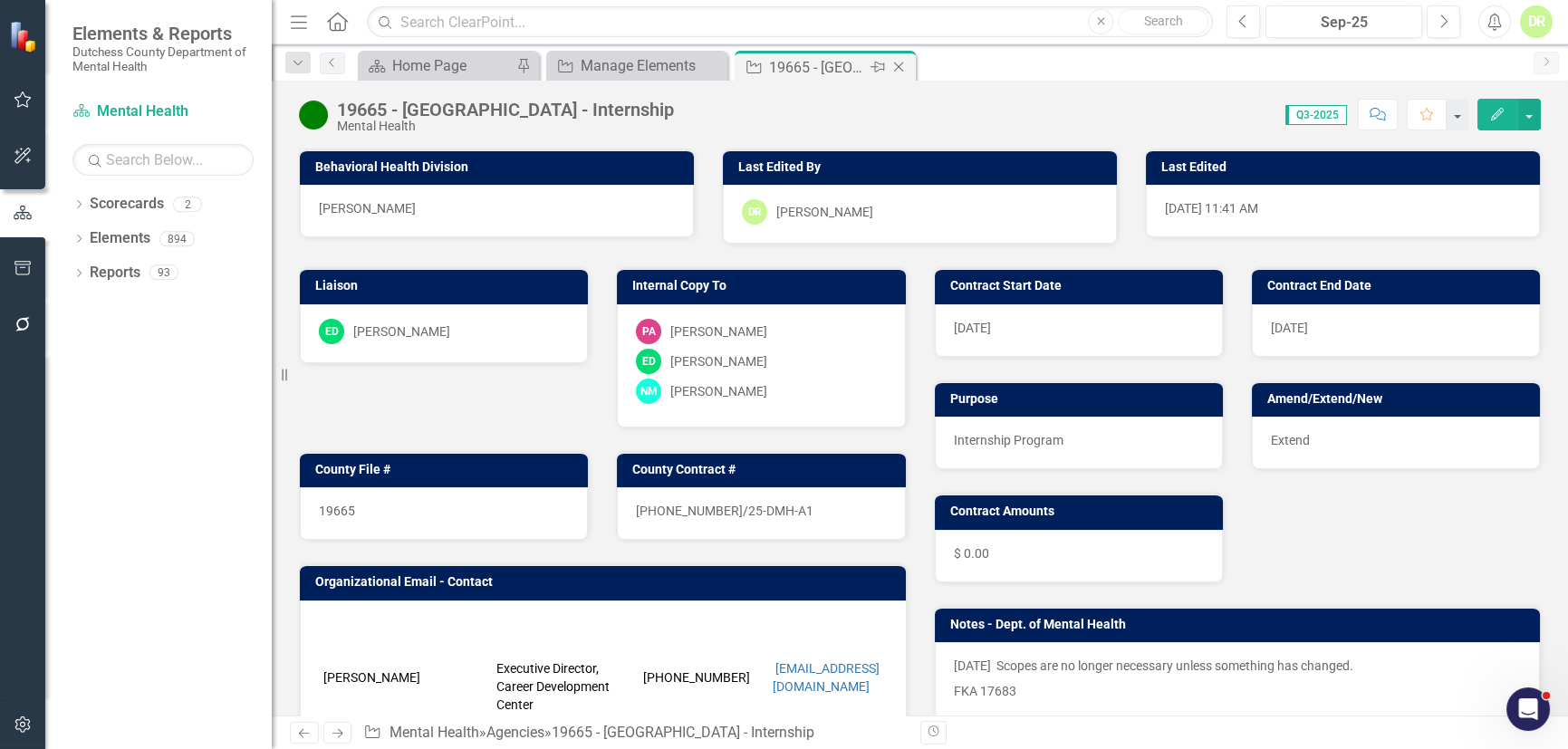
click at [900, 64] on icon "Close" at bounding box center [898, 67] width 18 height 14
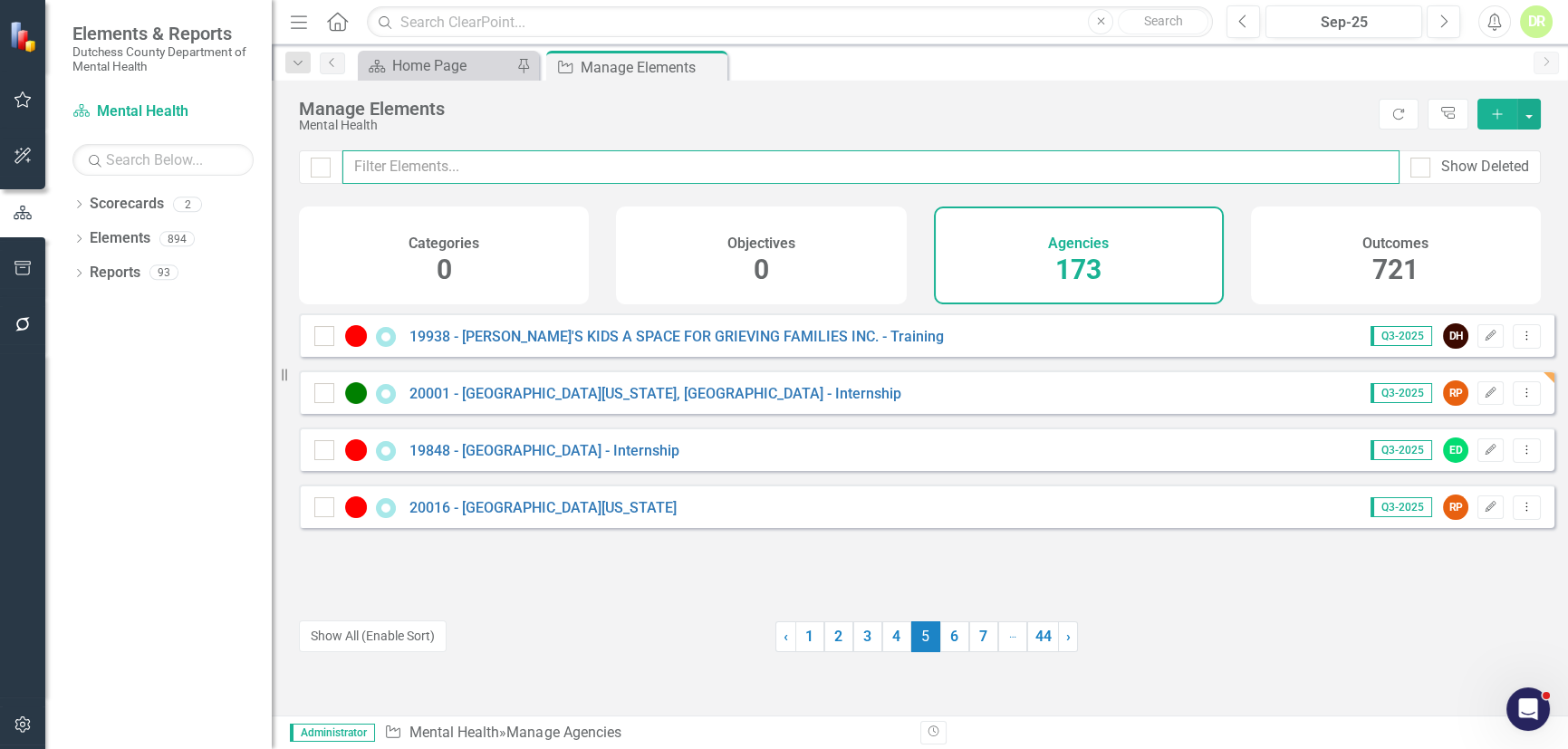
click at [449, 163] on input "text" at bounding box center [870, 166] width 1056 height 33
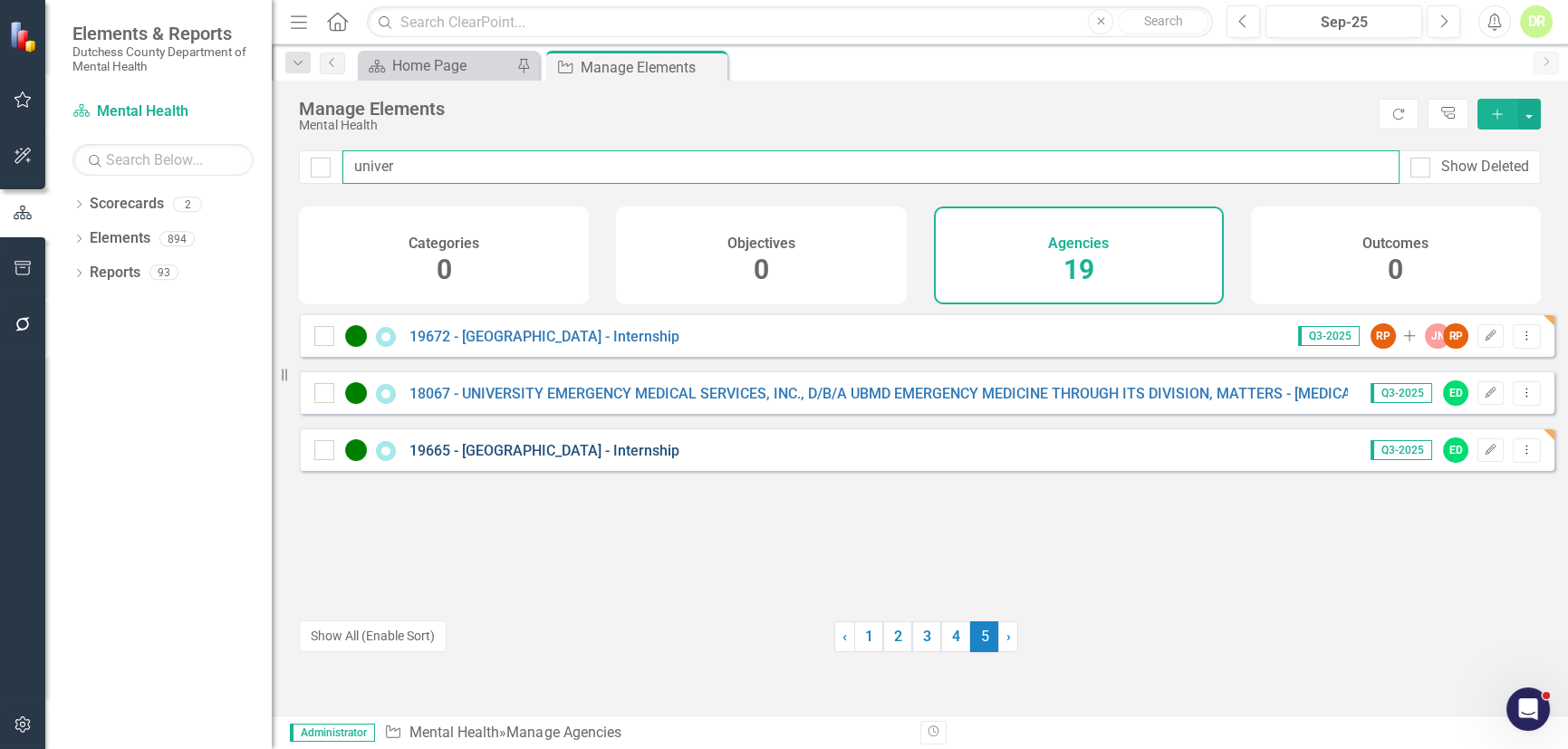
type input "univer"
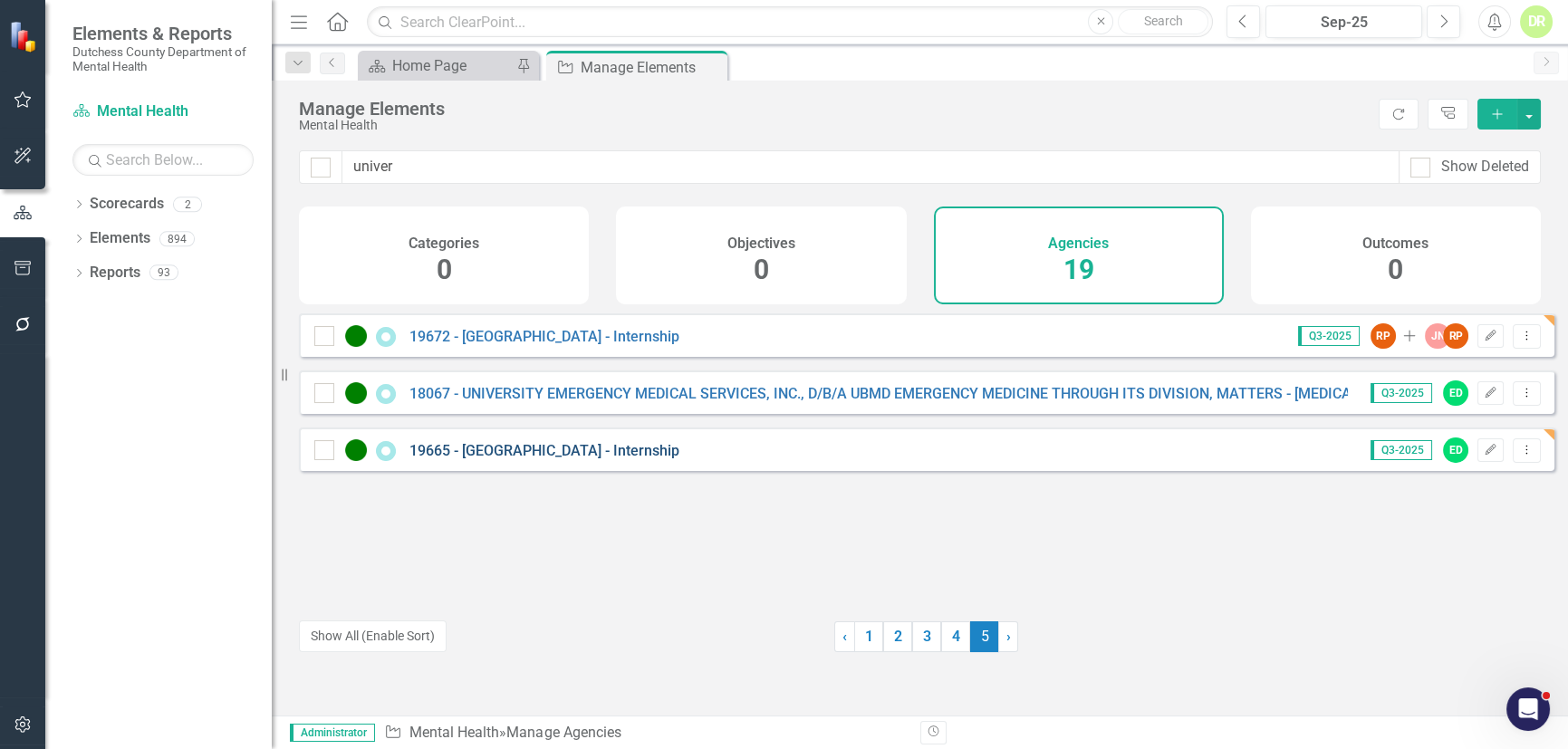
click at [494, 459] on link "19665 - [GEOGRAPHIC_DATA] - Internship" at bounding box center [544, 451] width 270 height 17
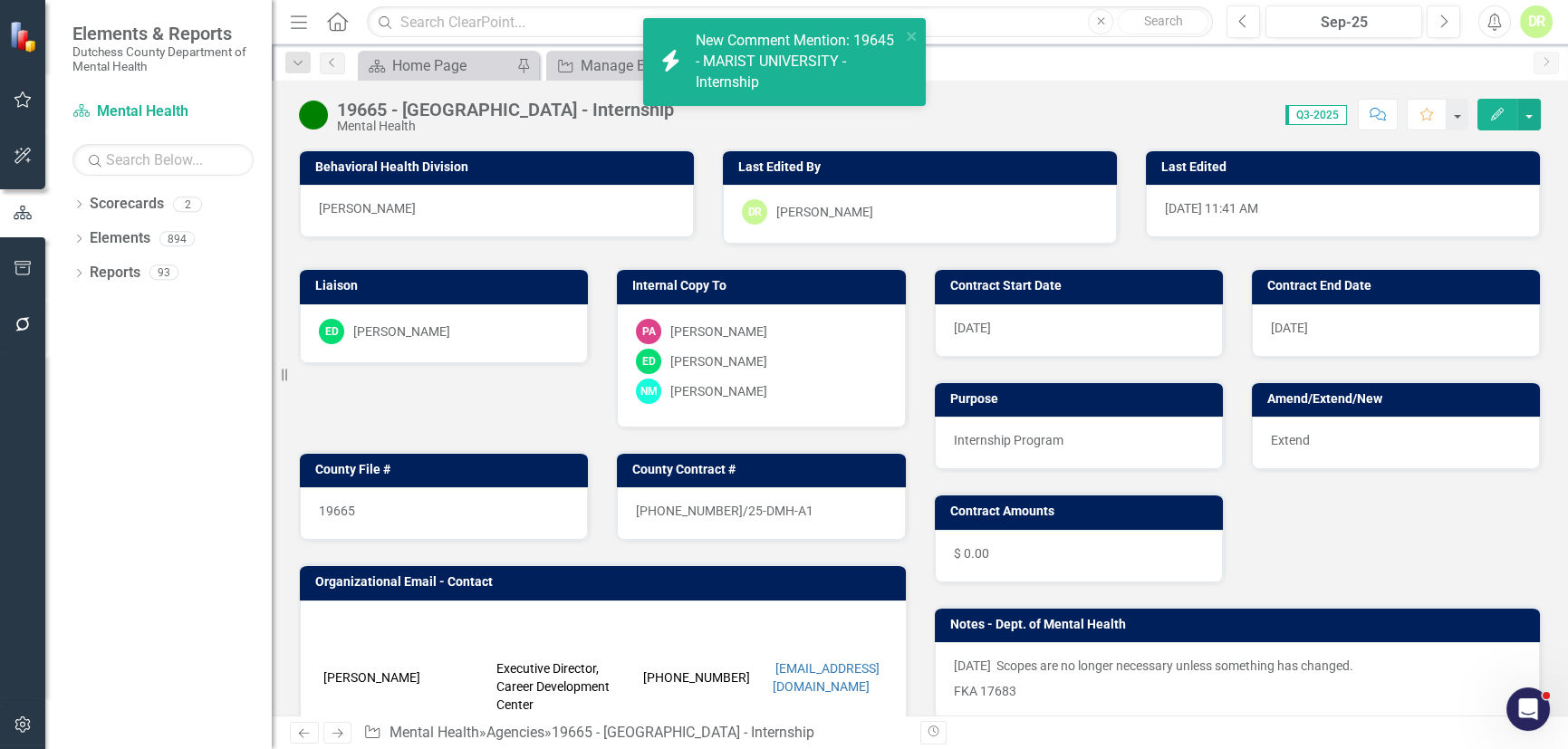
click at [1005, 71] on div "Scorecard Home Page Pin Agency Manage Elements Close Agency 19665 - [GEOGRAPHIC…" at bounding box center [939, 65] width 1171 height 29
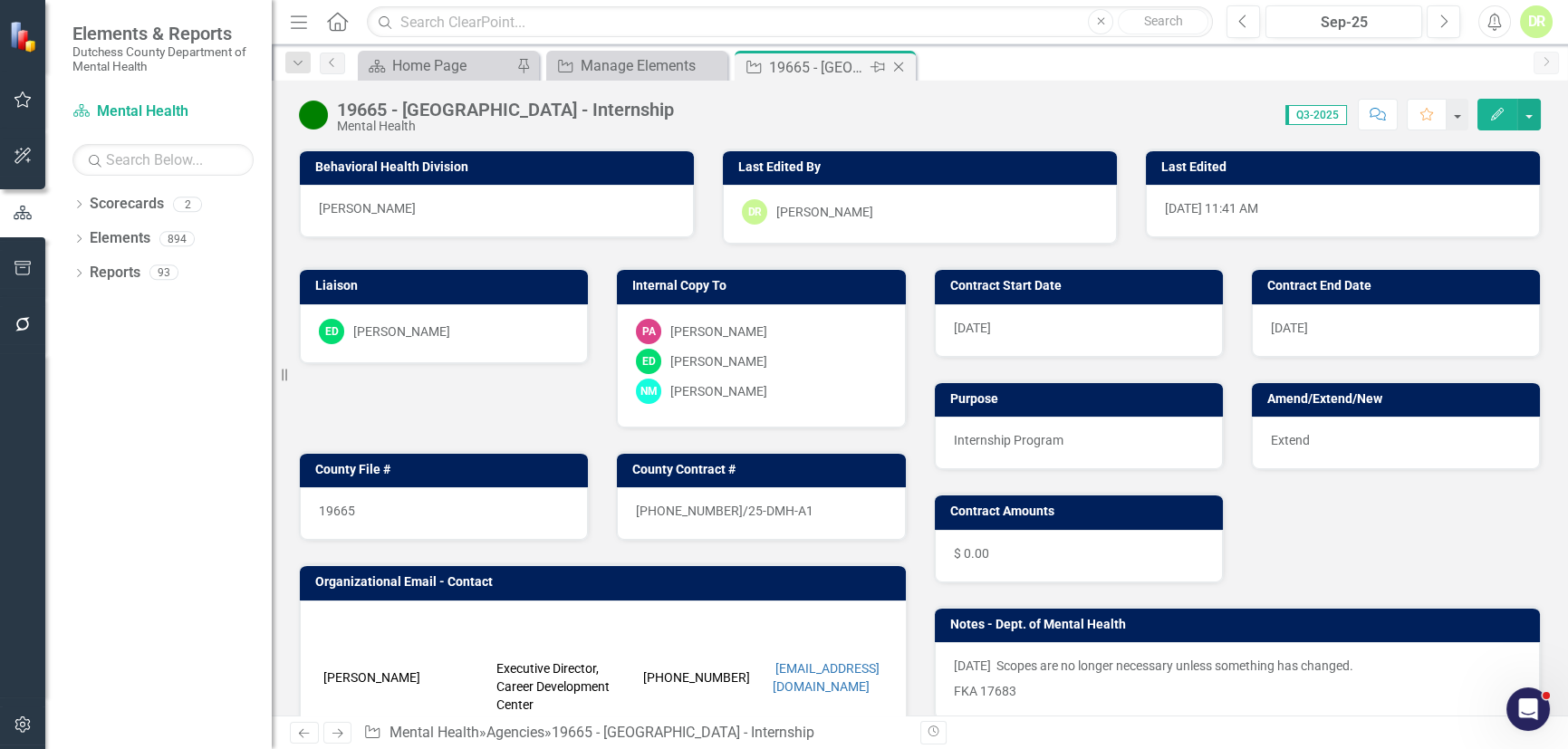
click at [898, 68] on icon "Close" at bounding box center [898, 67] width 18 height 14
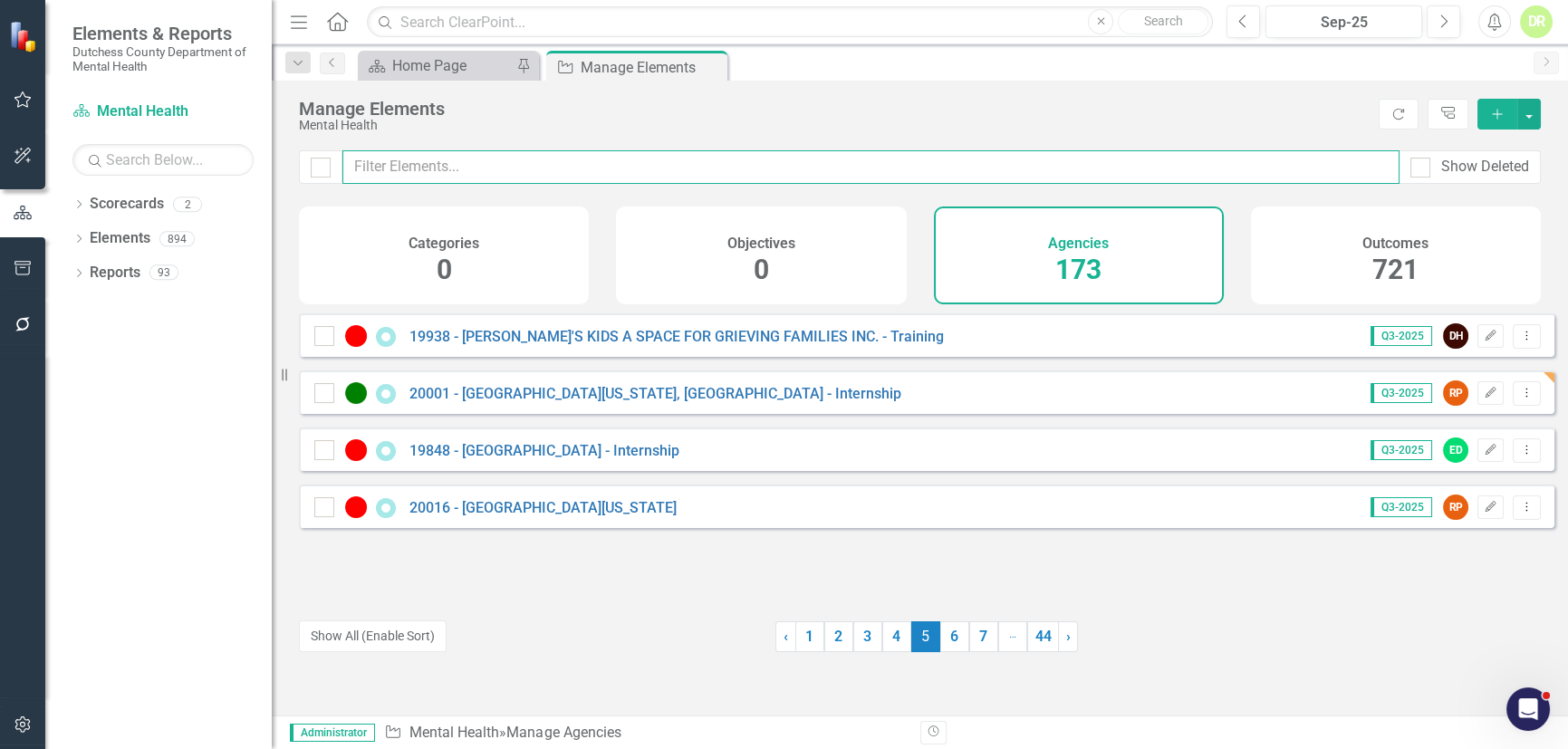
click at [480, 176] on input "text" at bounding box center [870, 166] width 1056 height 33
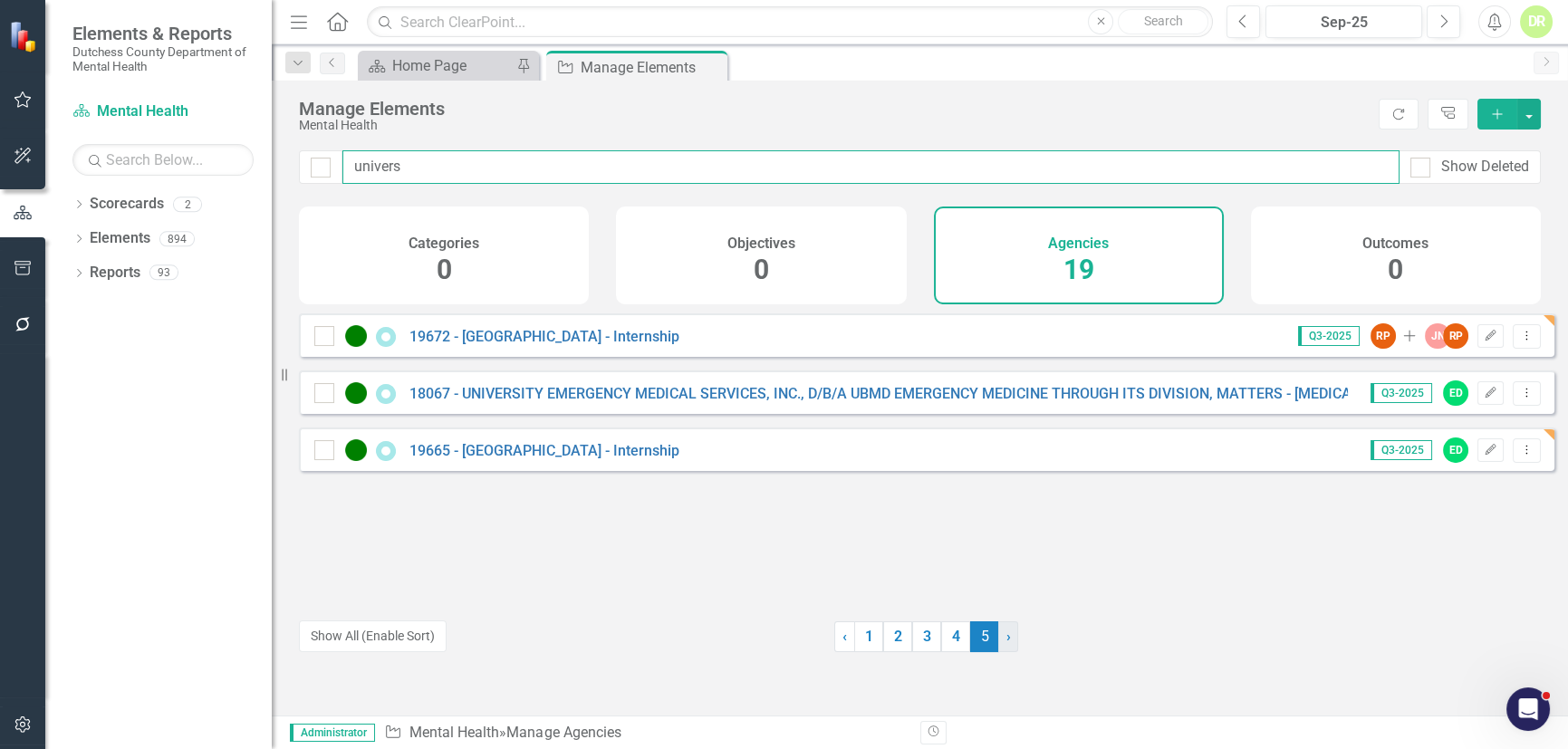
type input "univers"
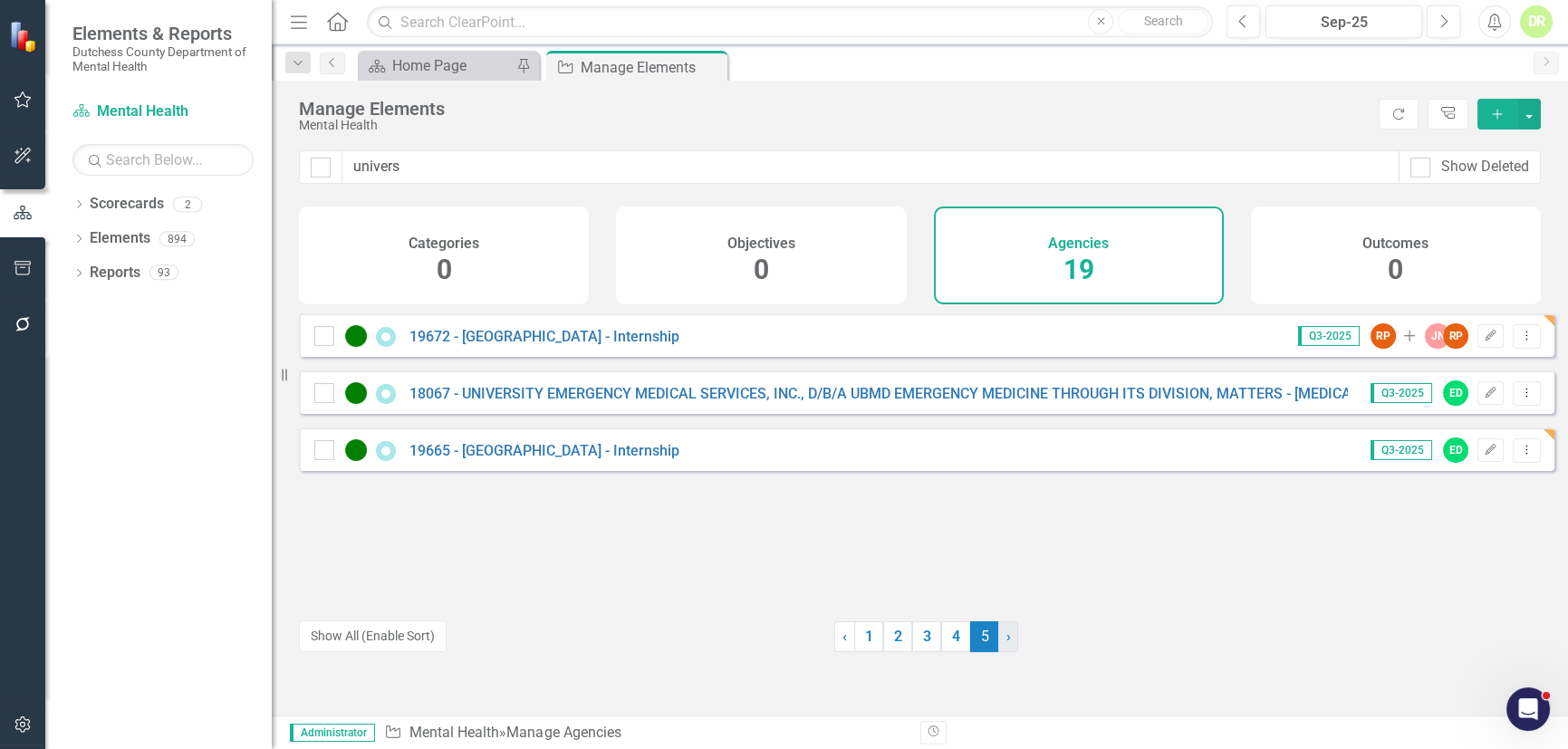
click at [1006, 638] on span "›" at bounding box center [1008, 636] width 5 height 17
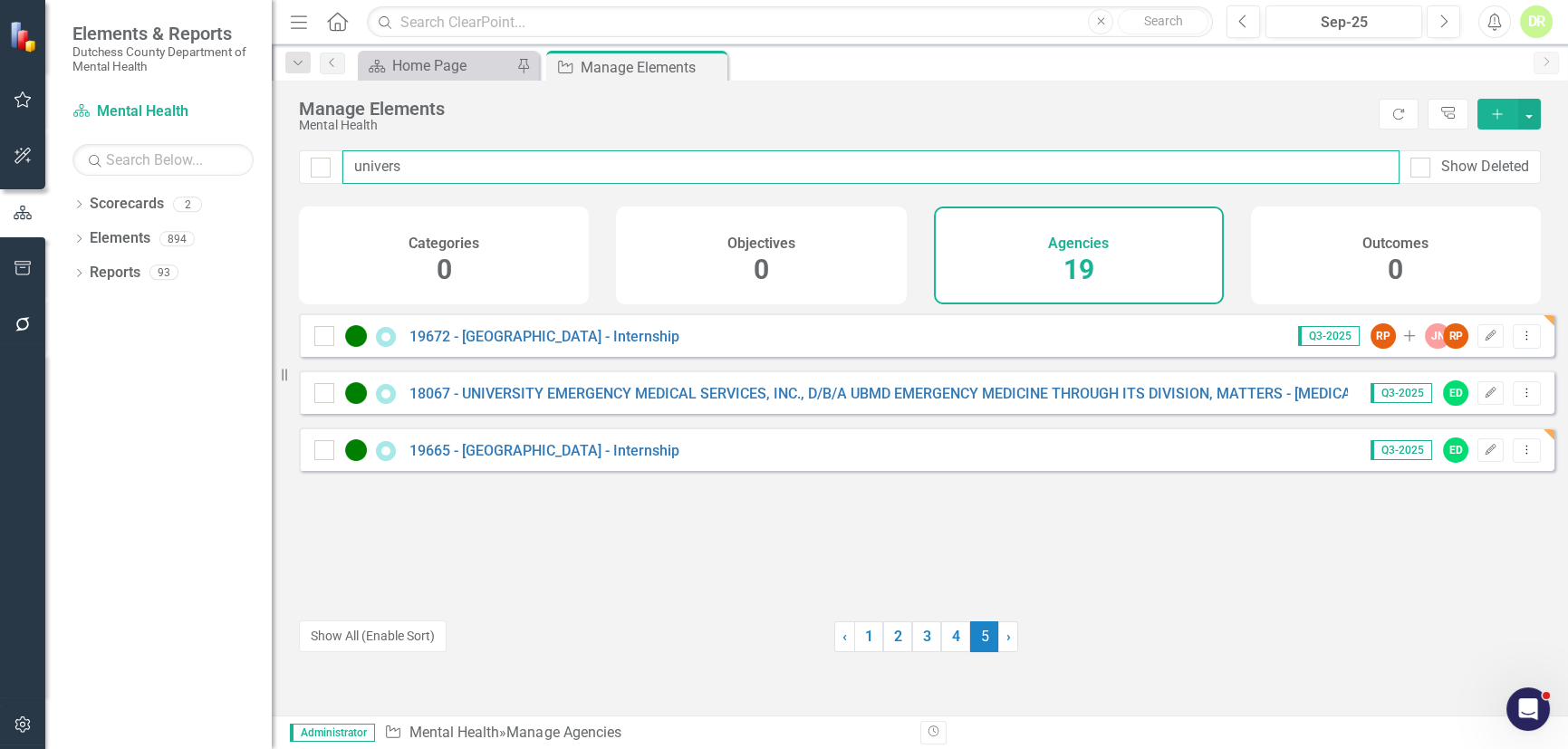
drag, startPoint x: 688, startPoint y: 174, endPoint x: 145, endPoint y: 138, distance: 544.2
click at [145, 138] on div "Elements & Reports Dutchess County Department of Mental Health Scorecard Mental…" at bounding box center [784, 374] width 1568 height 749
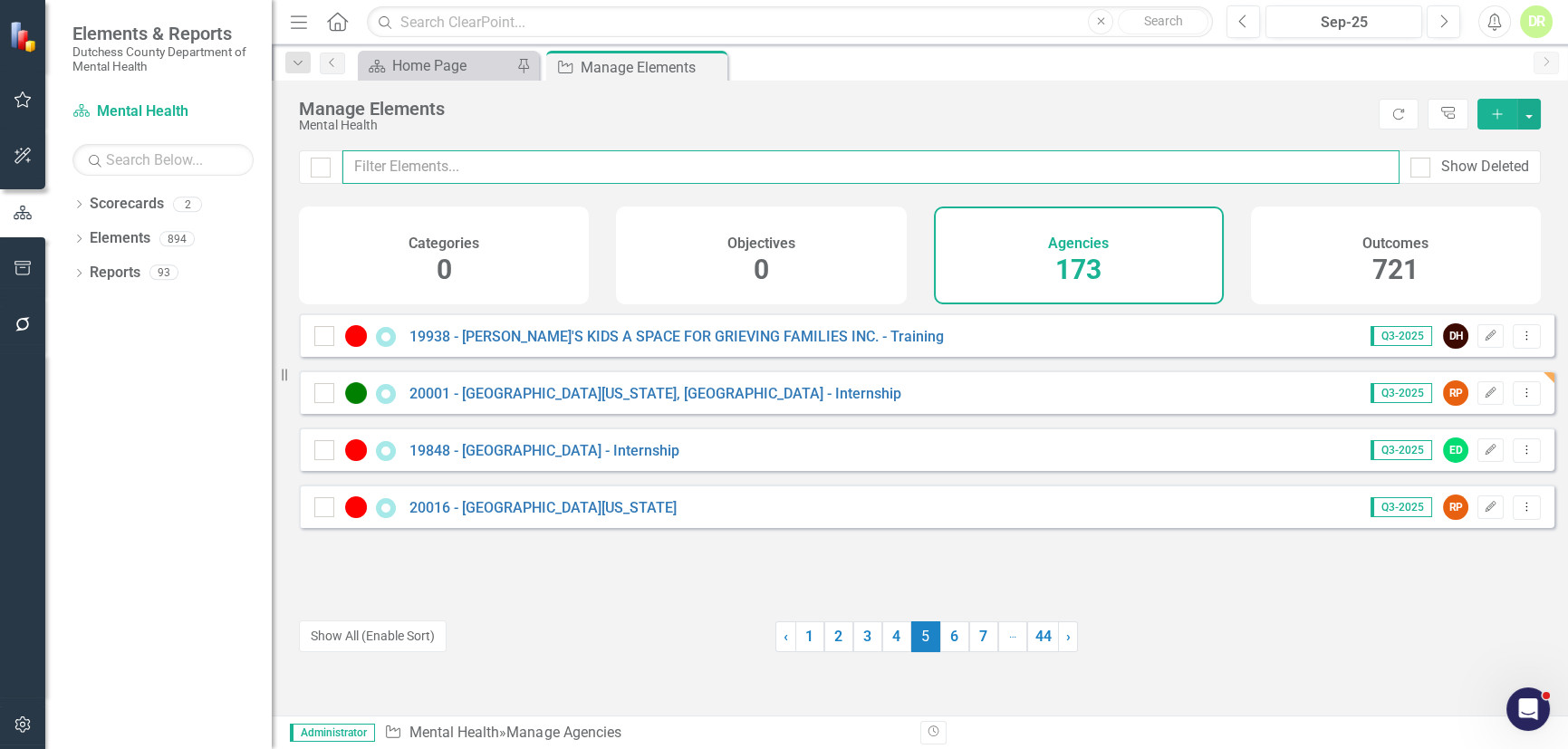
click at [387, 169] on input "text" at bounding box center [870, 166] width 1056 height 33
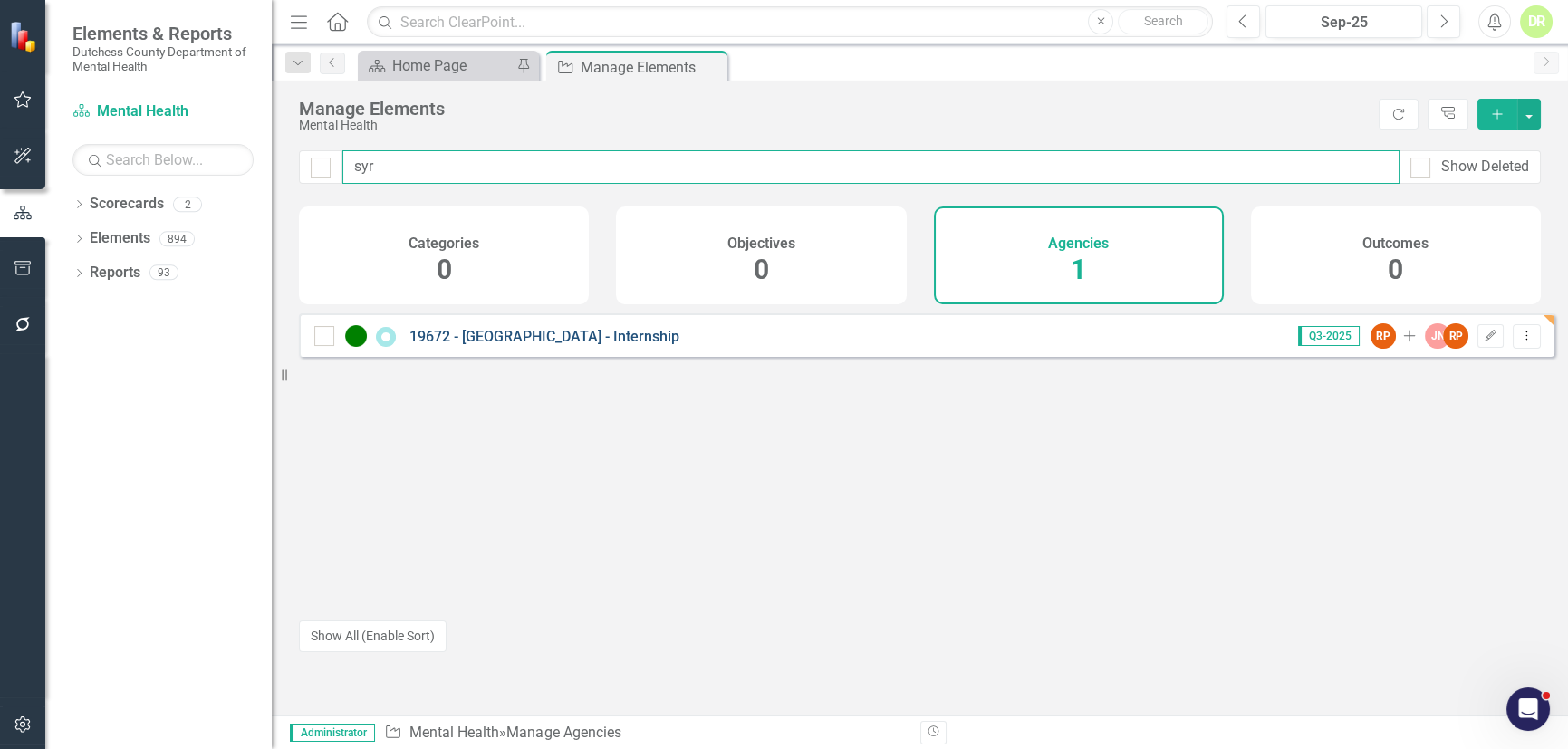
type input "syr"
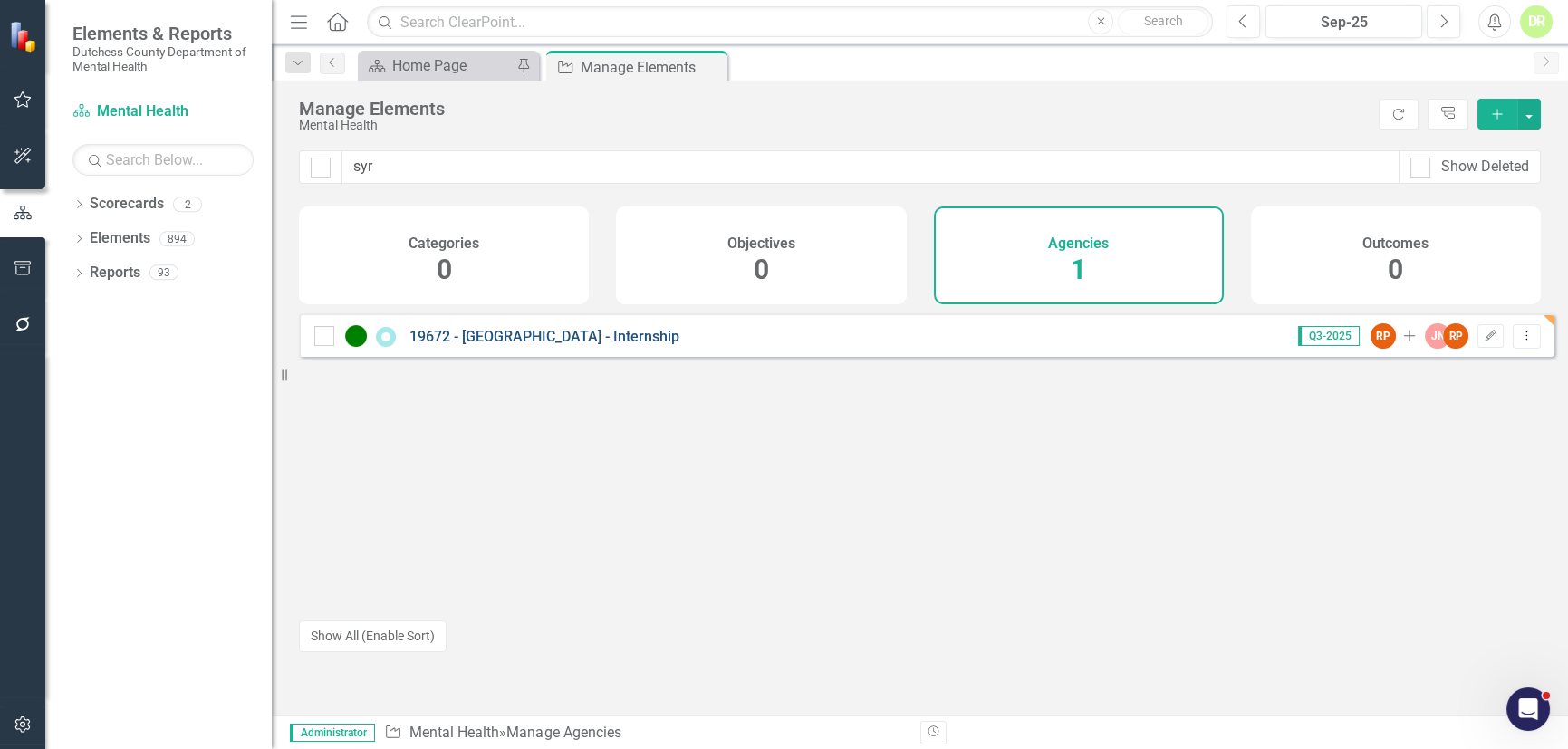
click at [508, 345] on link "19672 - [GEOGRAPHIC_DATA] - Internship" at bounding box center [544, 336] width 270 height 17
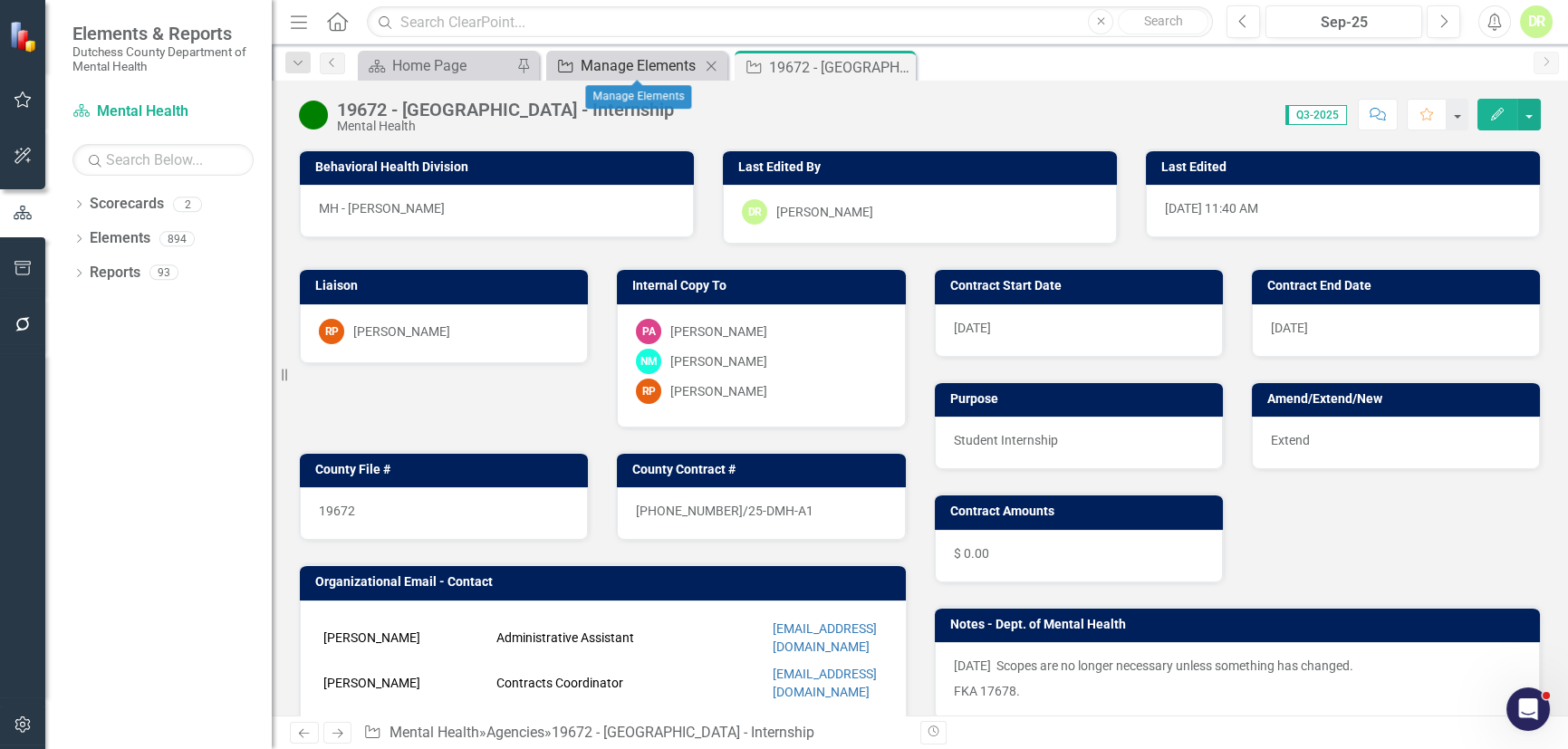
click at [630, 73] on div "Manage Elements" at bounding box center [641, 66] width 120 height 23
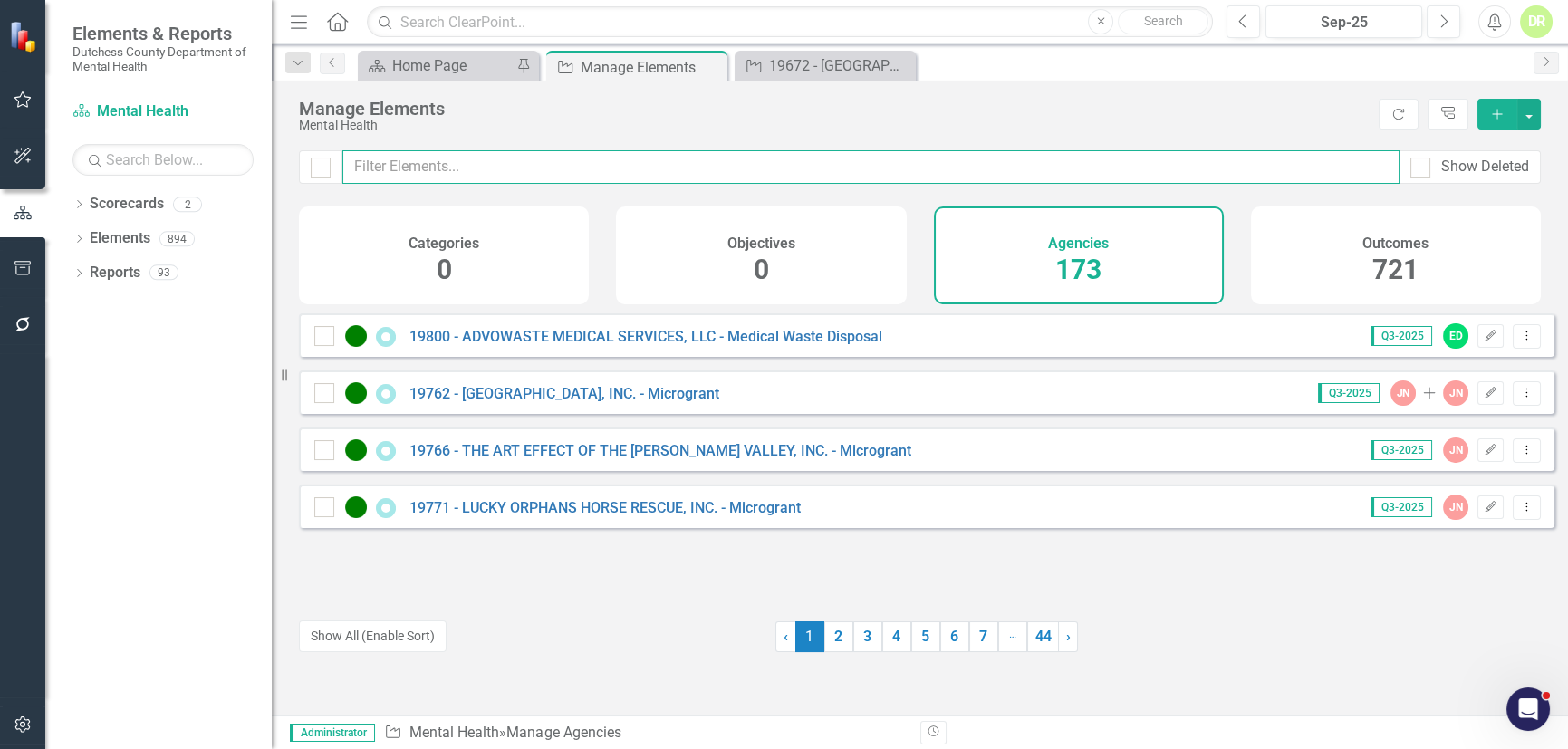
click at [539, 174] on input "text" at bounding box center [870, 166] width 1056 height 33
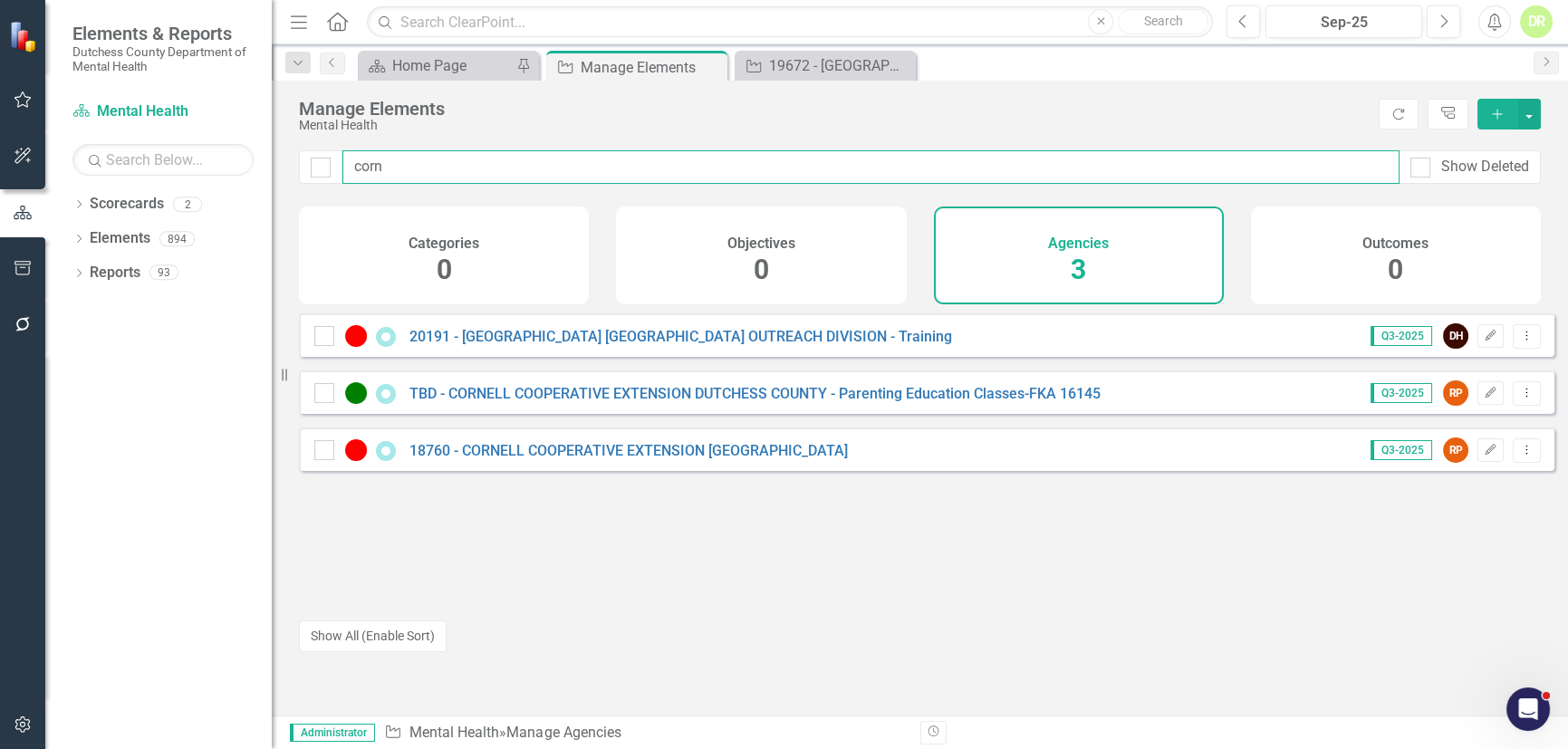
type input "corn"
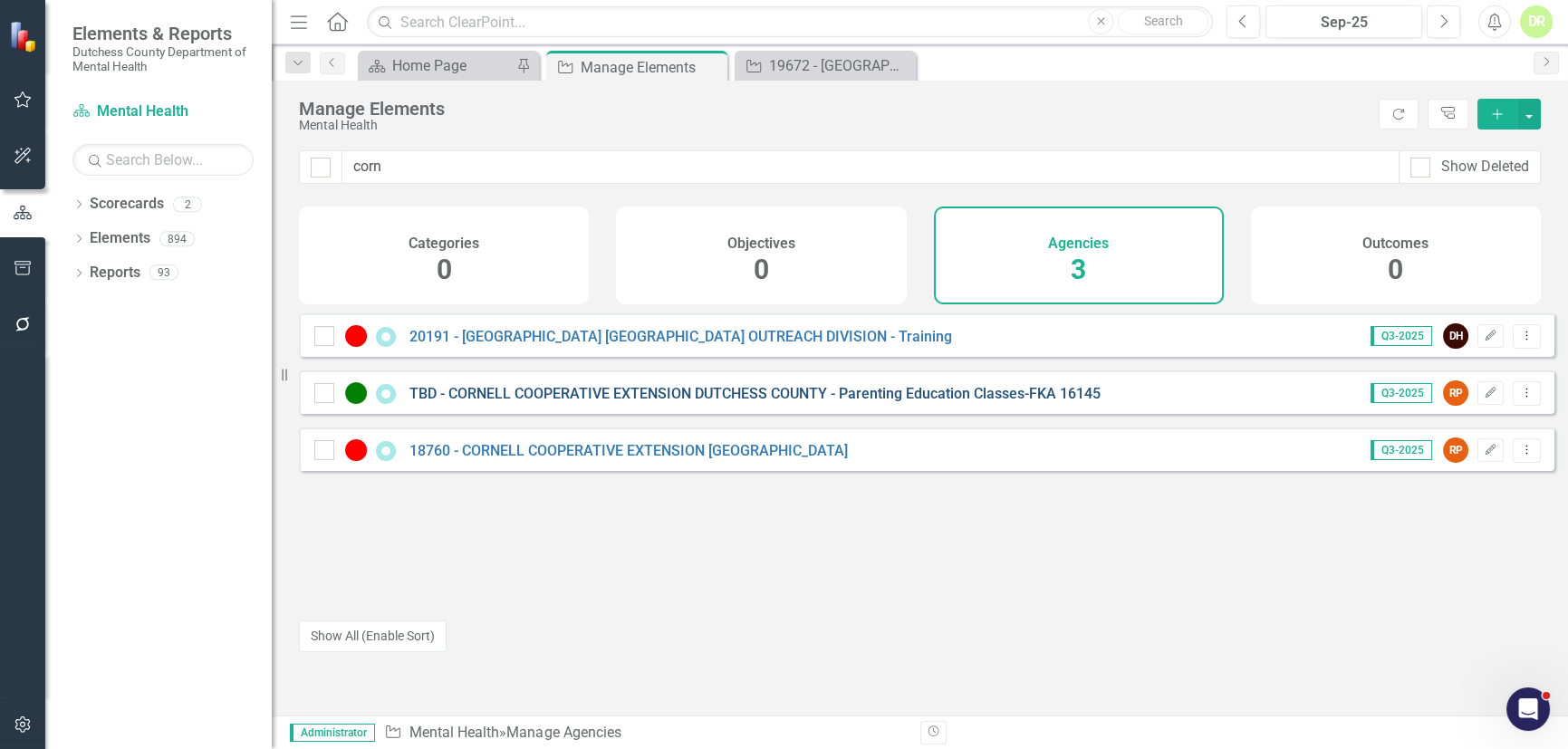
click at [617, 399] on div "TBD - CORNELL COOPERATIVE EXTENSION DUTCHESS COUNTY - Parenting Education Class…" at bounding box center [708, 393] width 790 height 22
click at [616, 402] on link "TBD - CORNELL COOPERATIVE EXTENSION DUTCHESS COUNTY - Parenting Education Class…" at bounding box center [754, 394] width 691 height 17
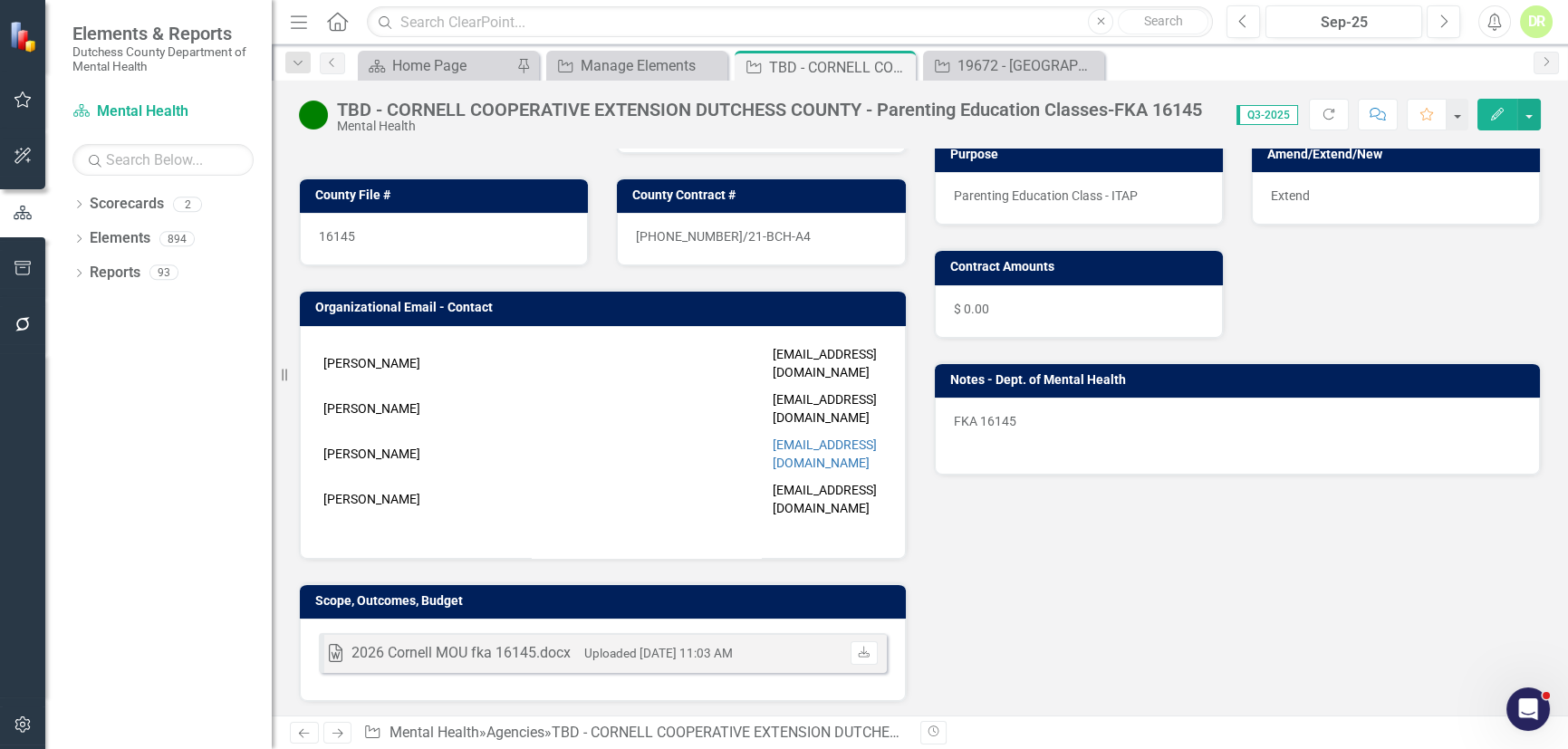
scroll to position [329, 0]
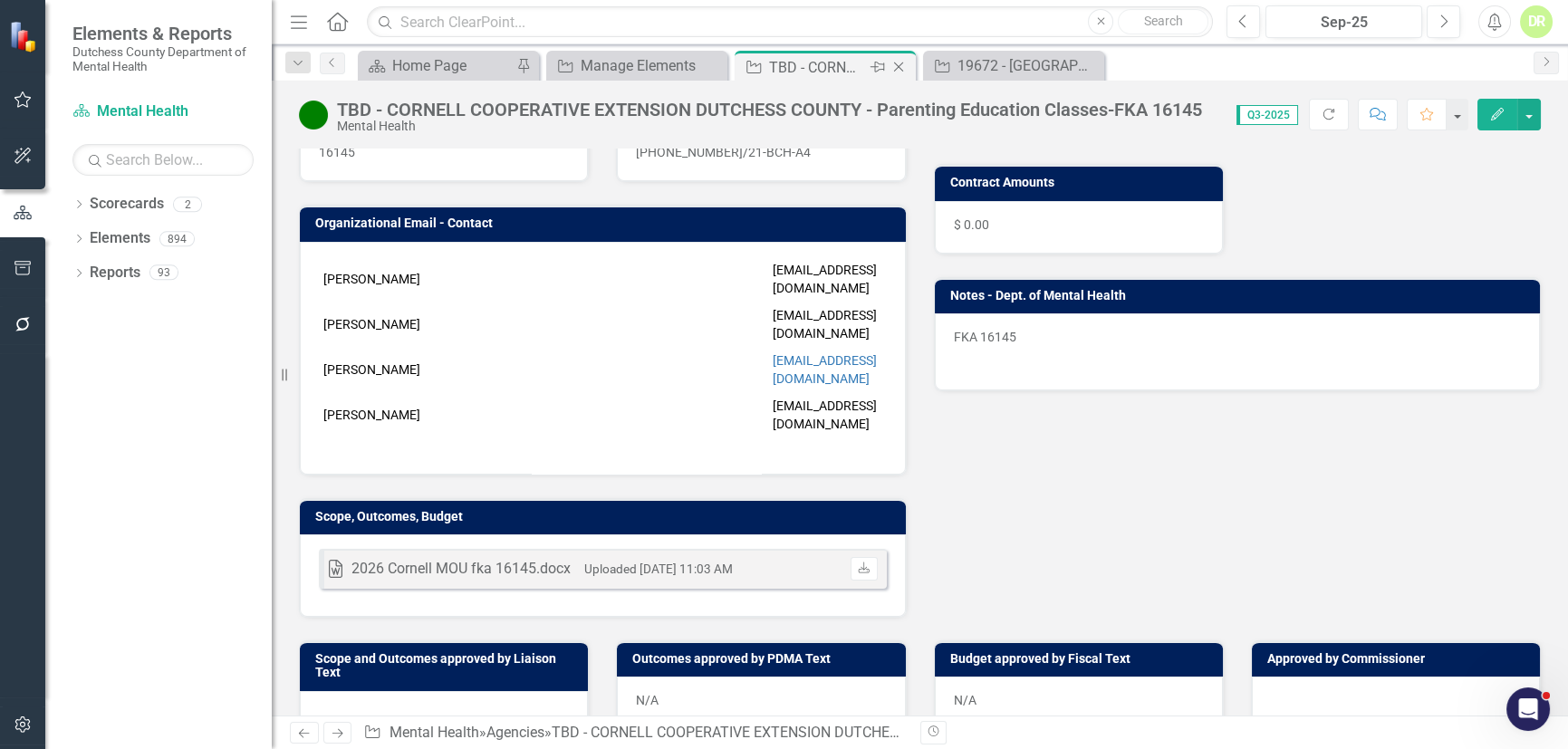
click at [900, 67] on icon "Close" at bounding box center [898, 67] width 18 height 14
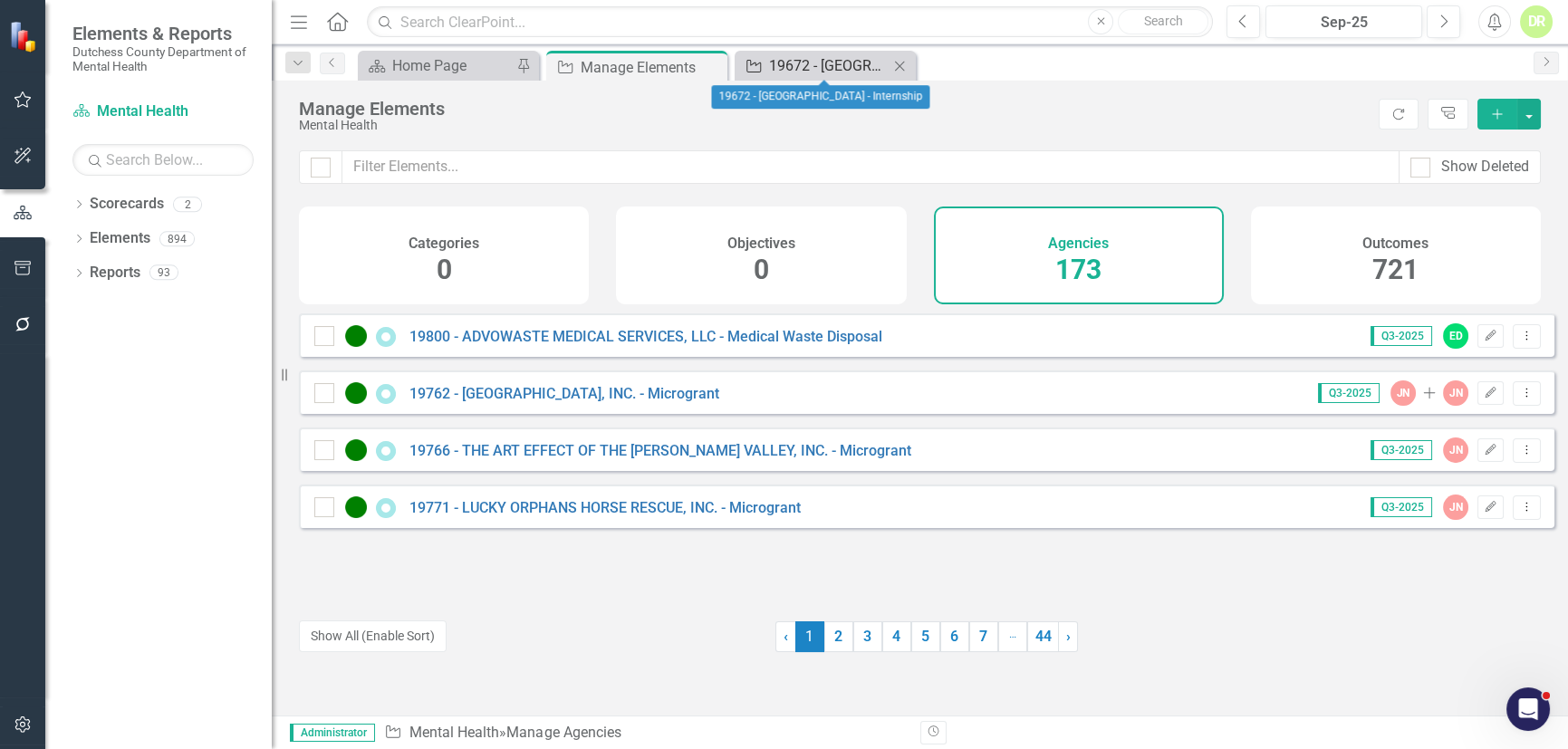
click at [824, 64] on div "19672 - [GEOGRAPHIC_DATA] - Internship" at bounding box center [829, 66] width 120 height 23
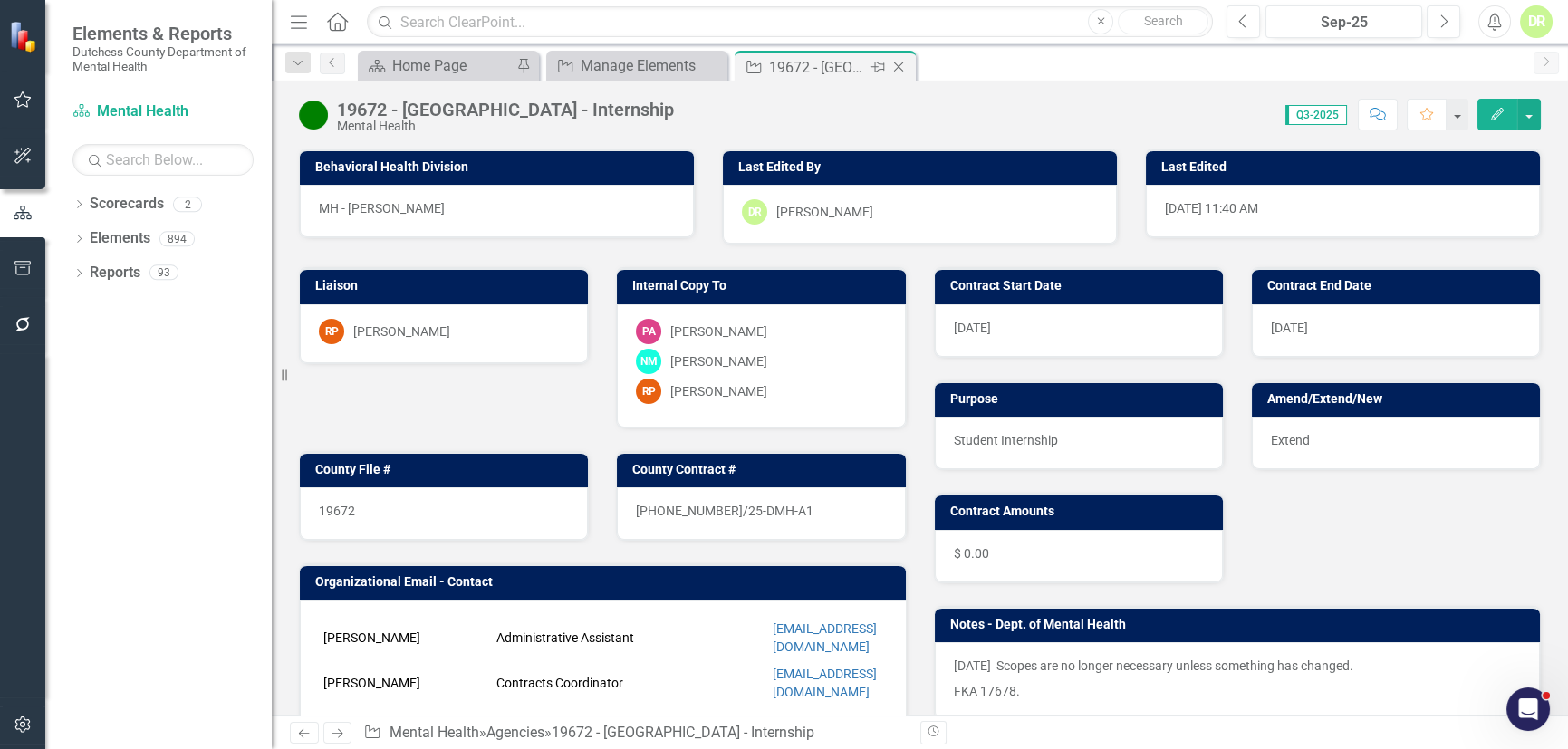
click at [900, 65] on icon at bounding box center [899, 67] width 10 height 10
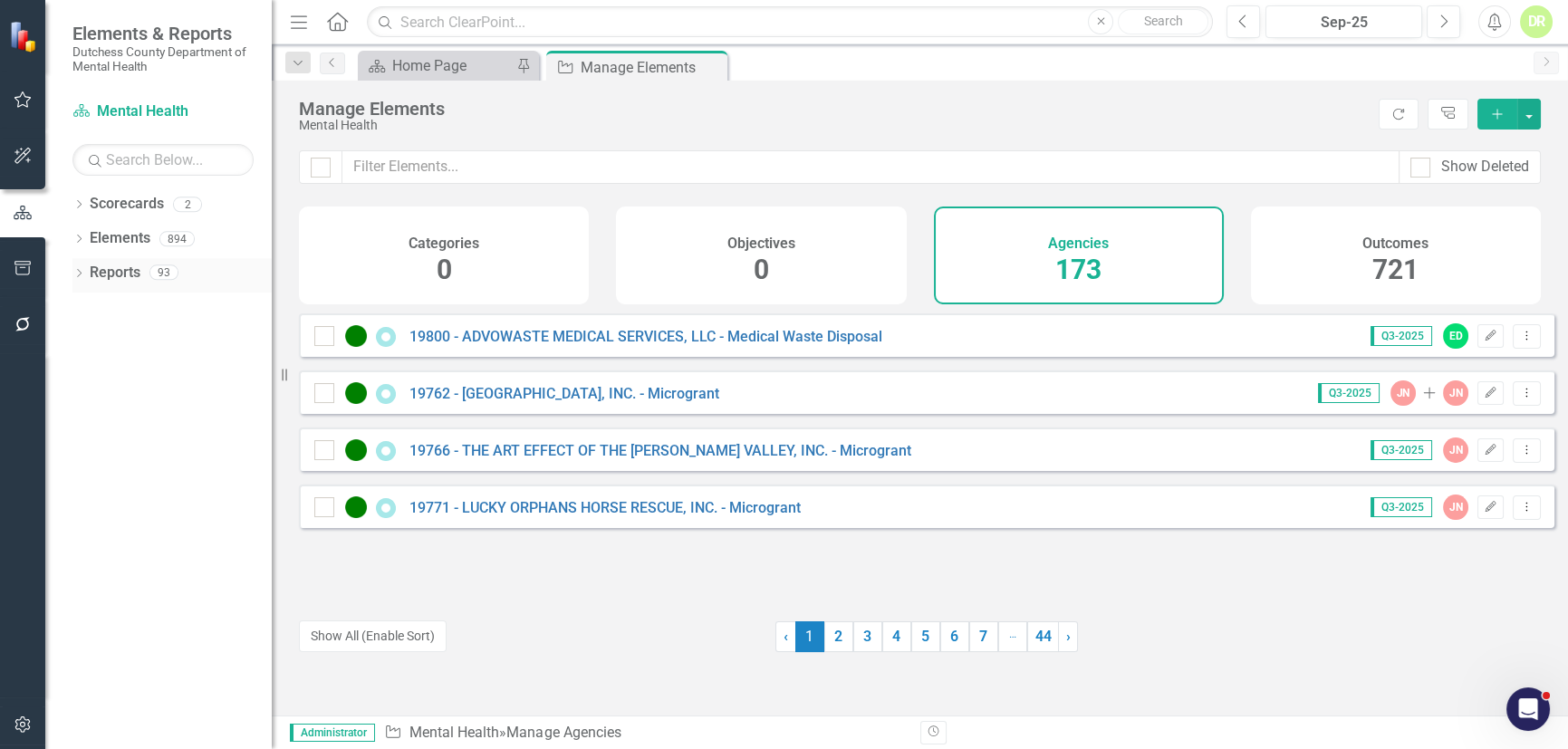
click at [104, 272] on link "Reports" at bounding box center [114, 273] width 50 height 21
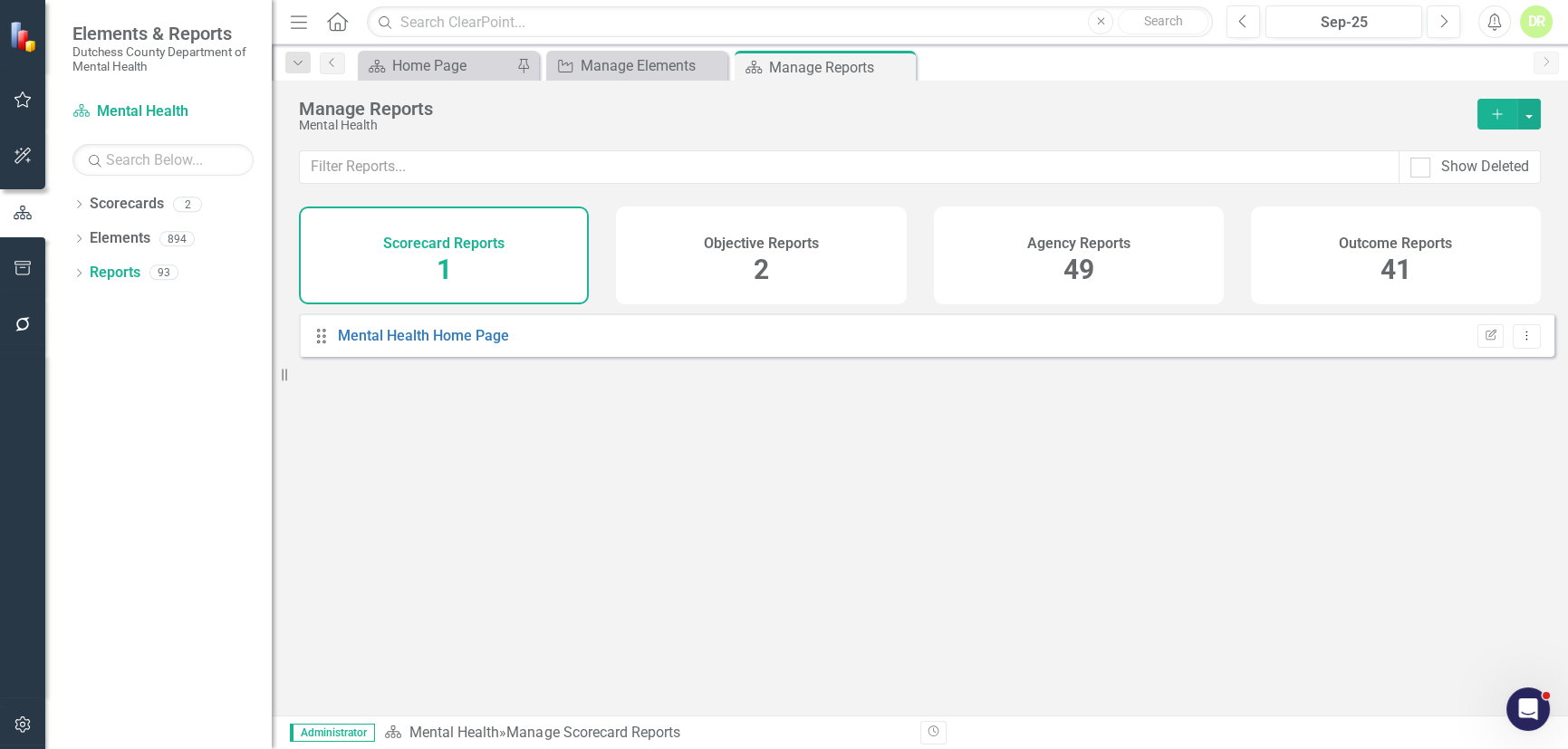
click at [1059, 236] on h4 "Agency Reports" at bounding box center [1078, 243] width 104 height 16
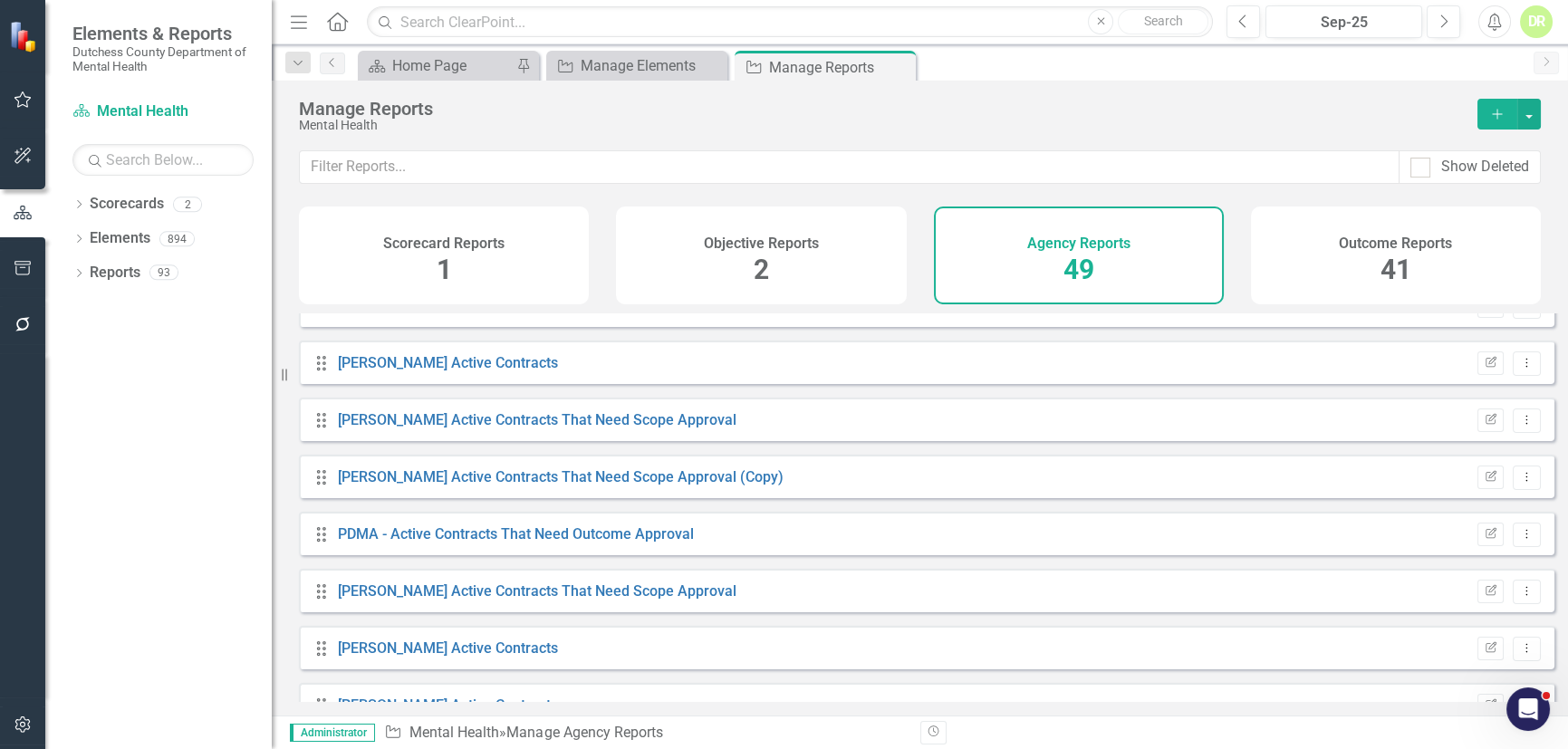
scroll to position [740, 0]
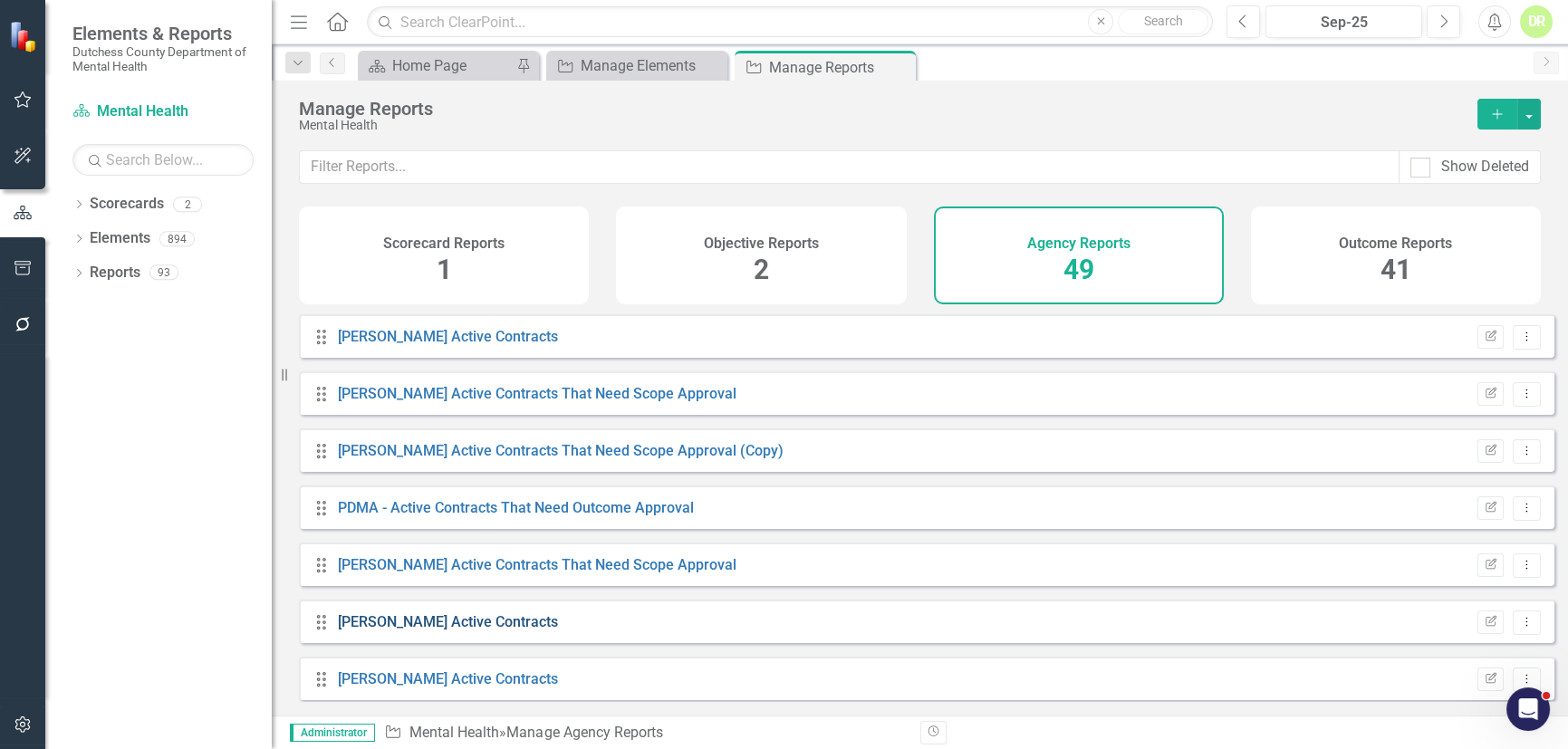
click at [416, 630] on link "[PERSON_NAME] Active Contracts" at bounding box center [447, 622] width 220 height 17
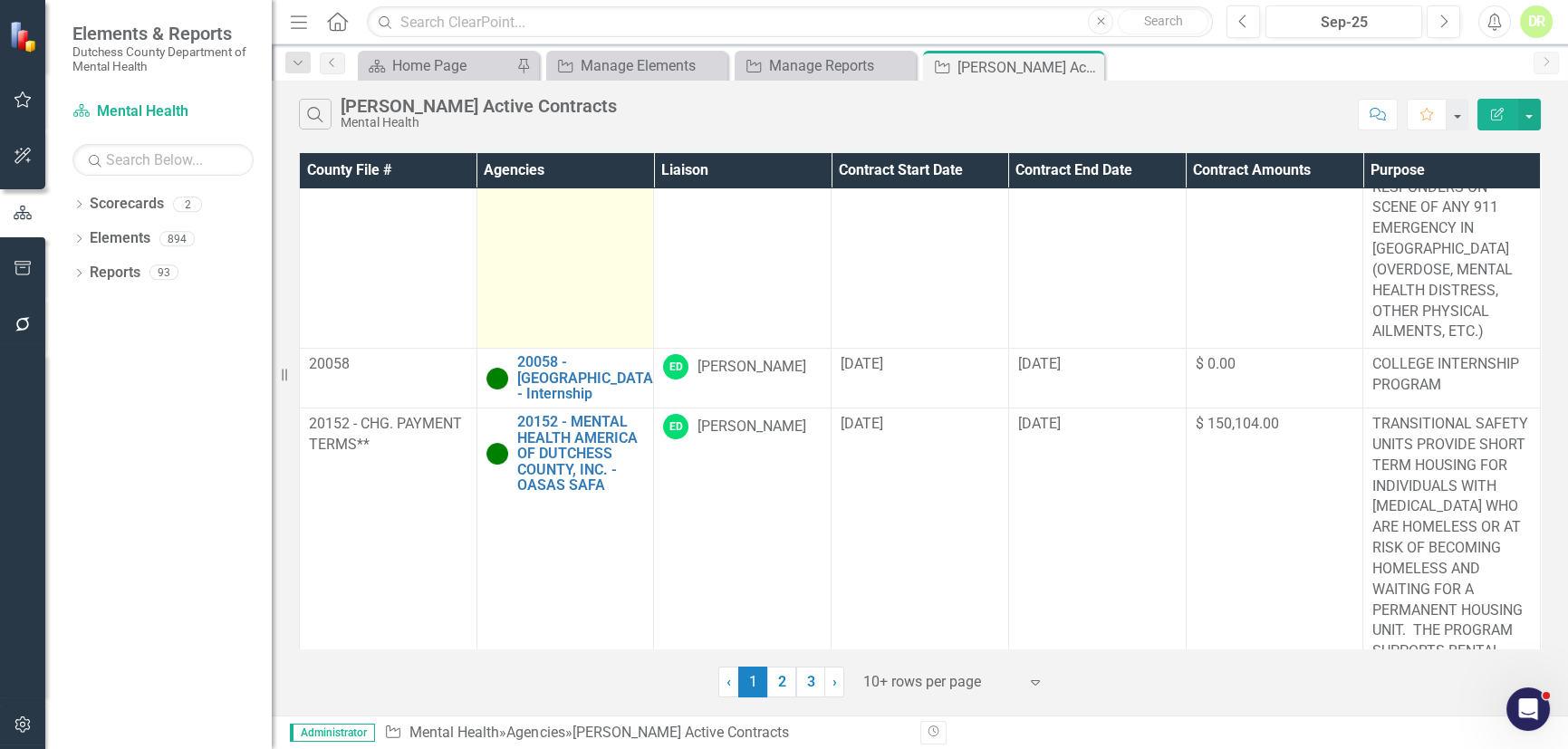
scroll to position [411, 0]
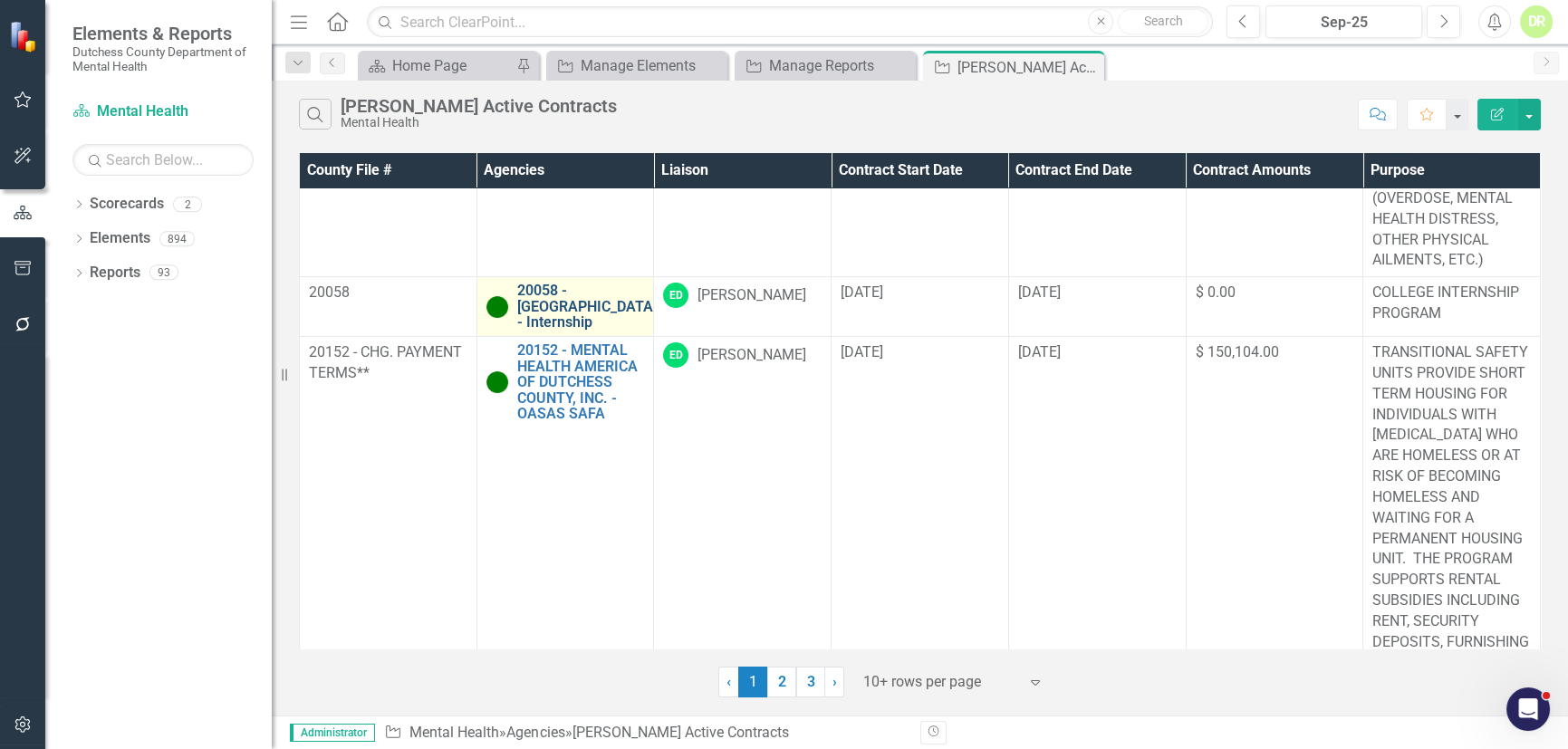
click at [553, 282] on link "20058 - [GEOGRAPHIC_DATA] - Internship" at bounding box center [587, 306] width 140 height 48
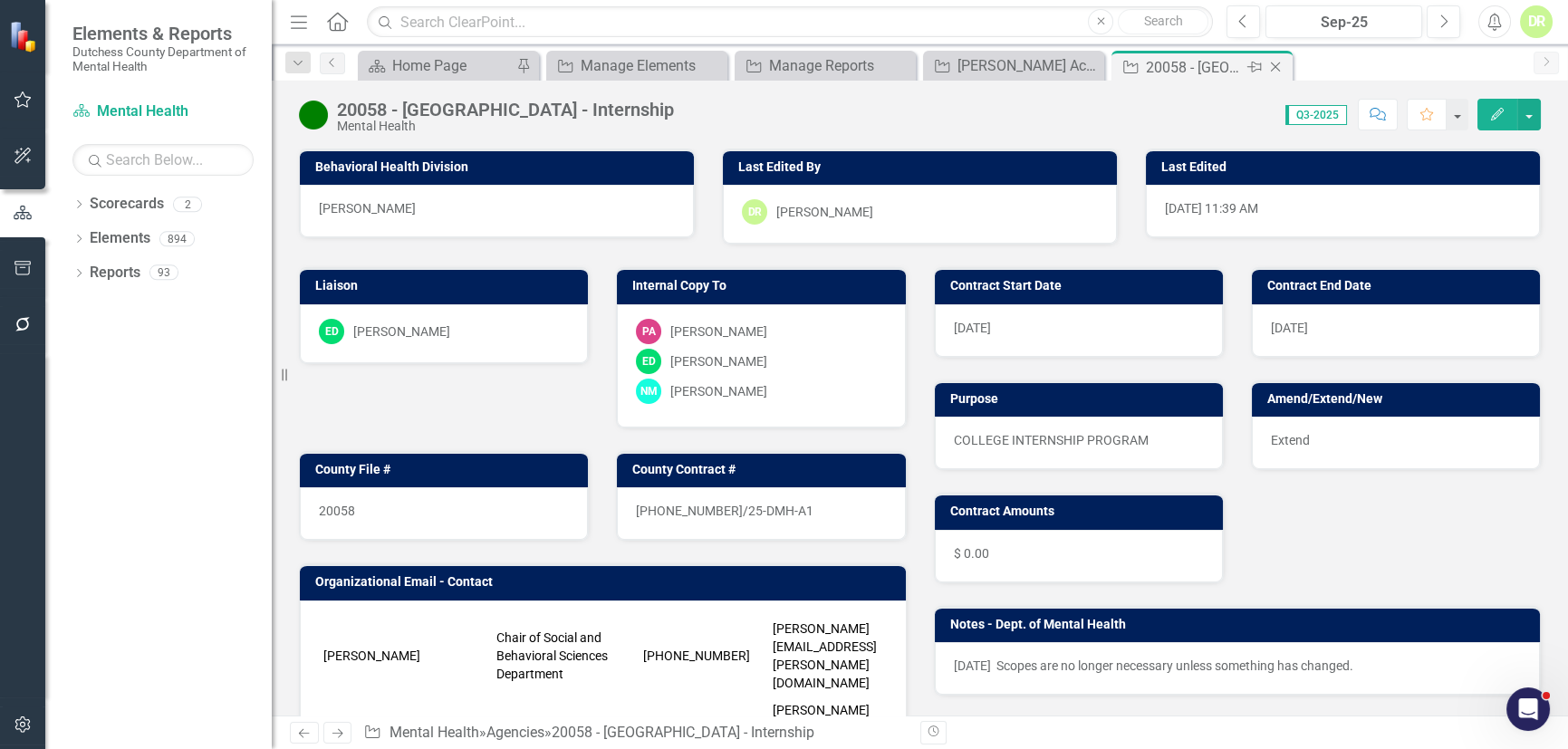
click at [1275, 67] on icon at bounding box center [1275, 67] width 10 height 10
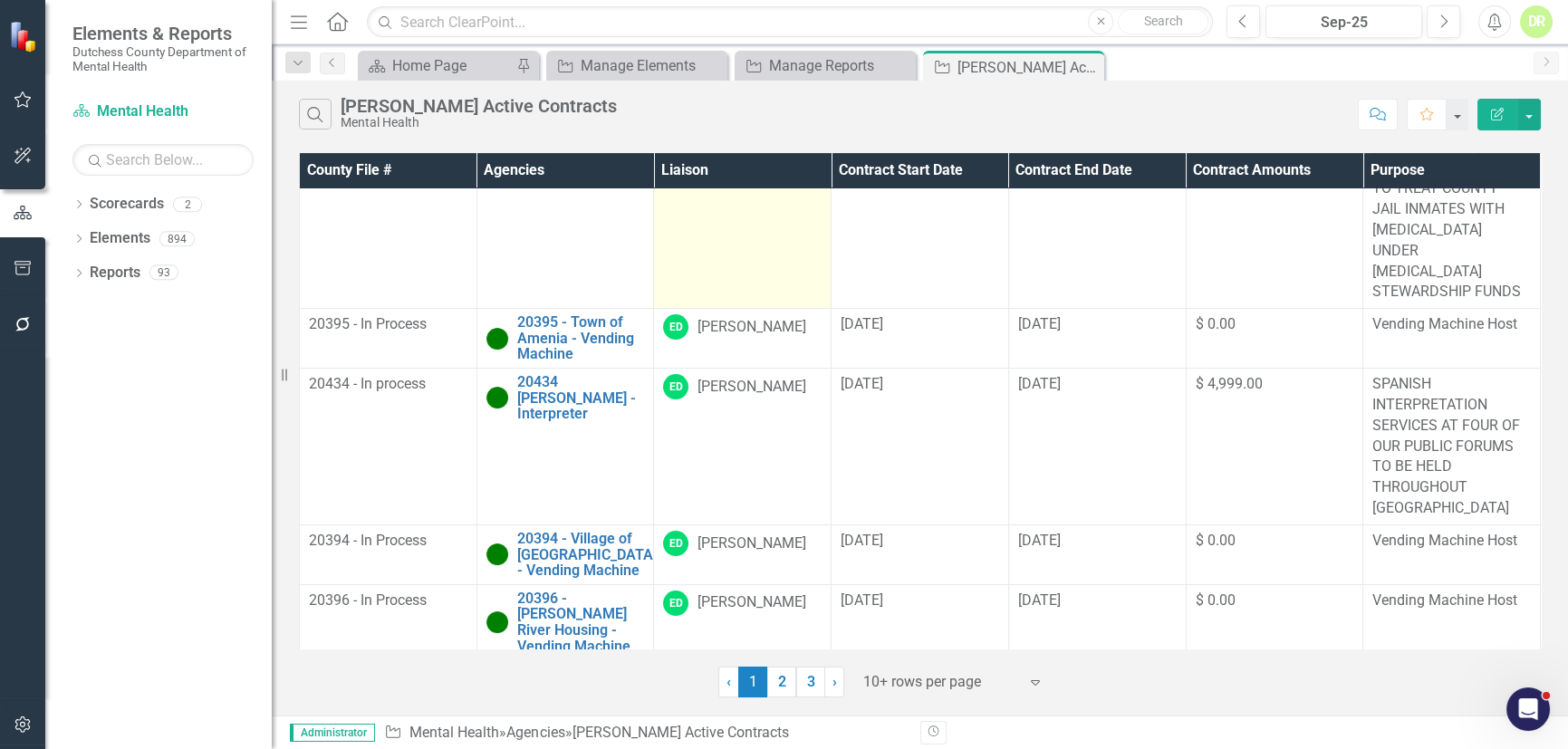
scroll to position [1286, 0]
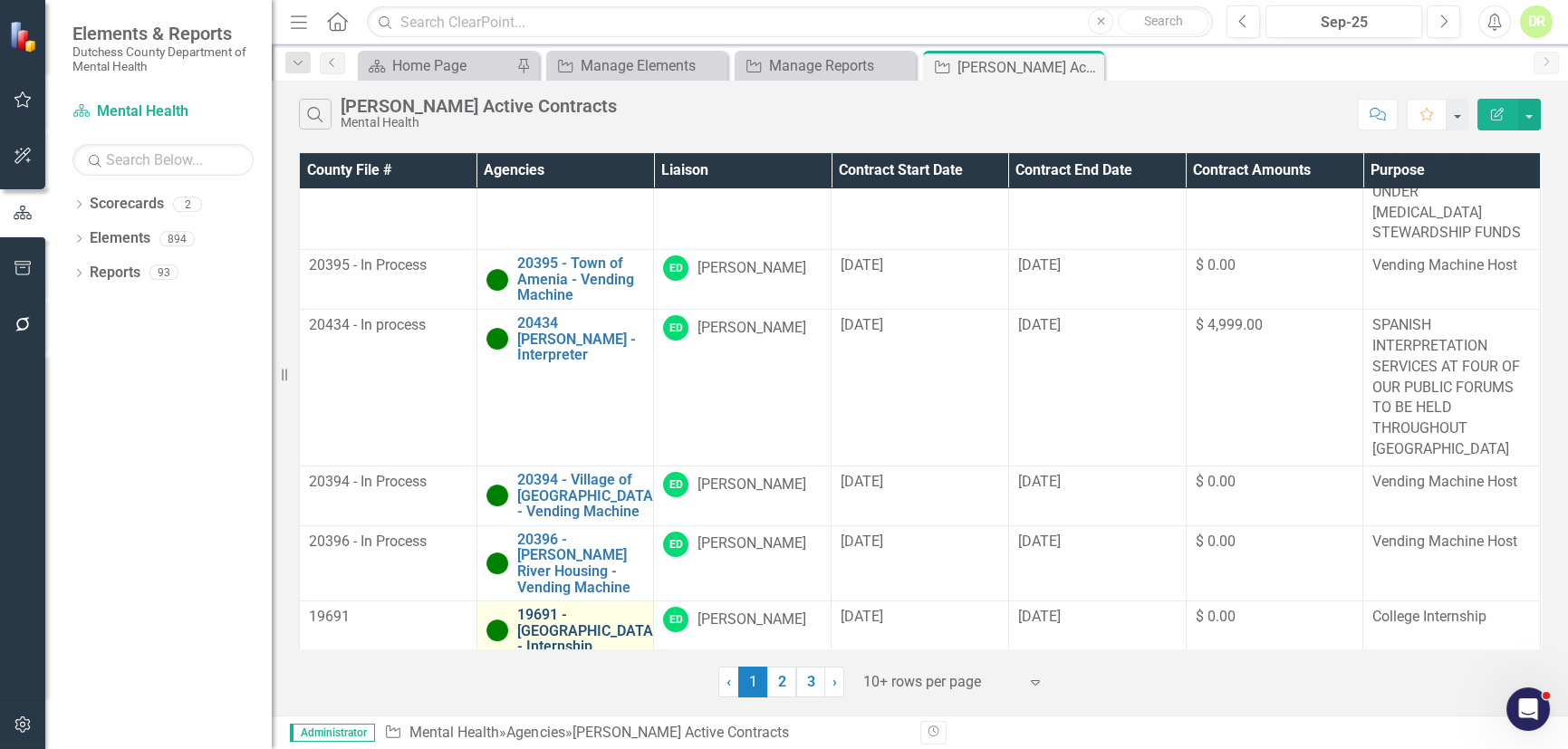
click at [552, 614] on link "19691 - [GEOGRAPHIC_DATA] - Internship" at bounding box center [587, 630] width 140 height 48
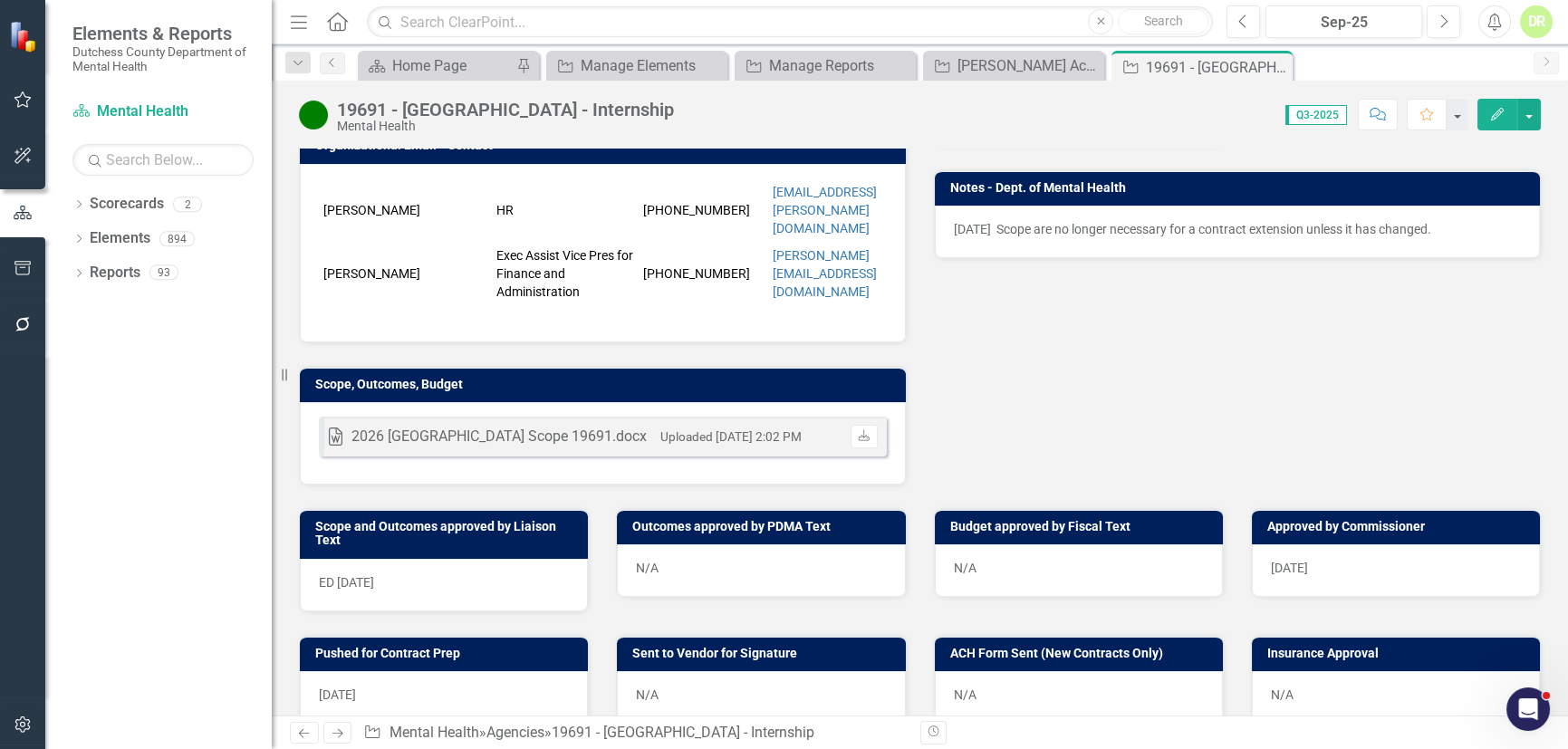
scroll to position [246, 0]
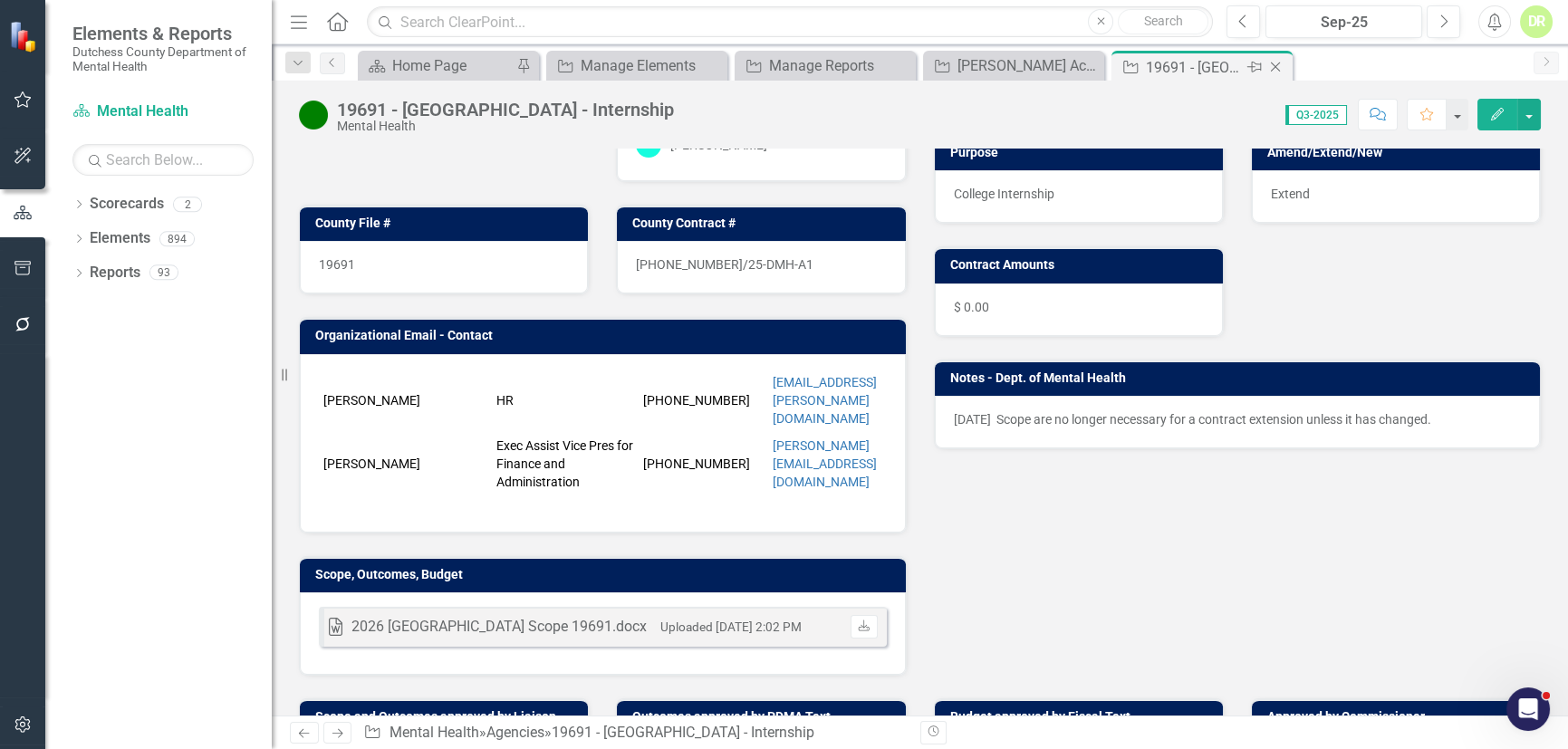
click at [1274, 67] on icon at bounding box center [1275, 67] width 10 height 10
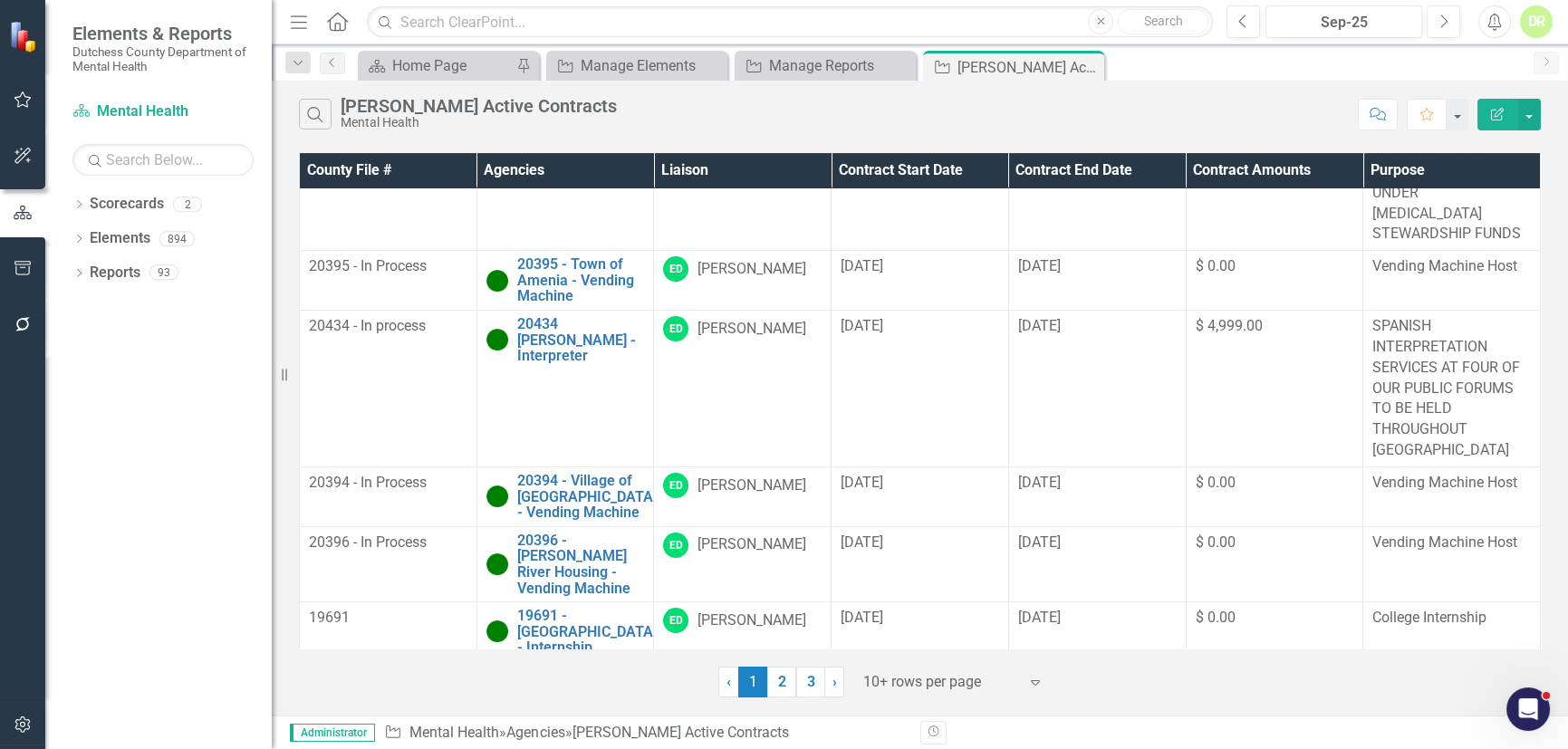
scroll to position [1286, 0]
click at [783, 675] on link "2" at bounding box center [782, 682] width 29 height 30
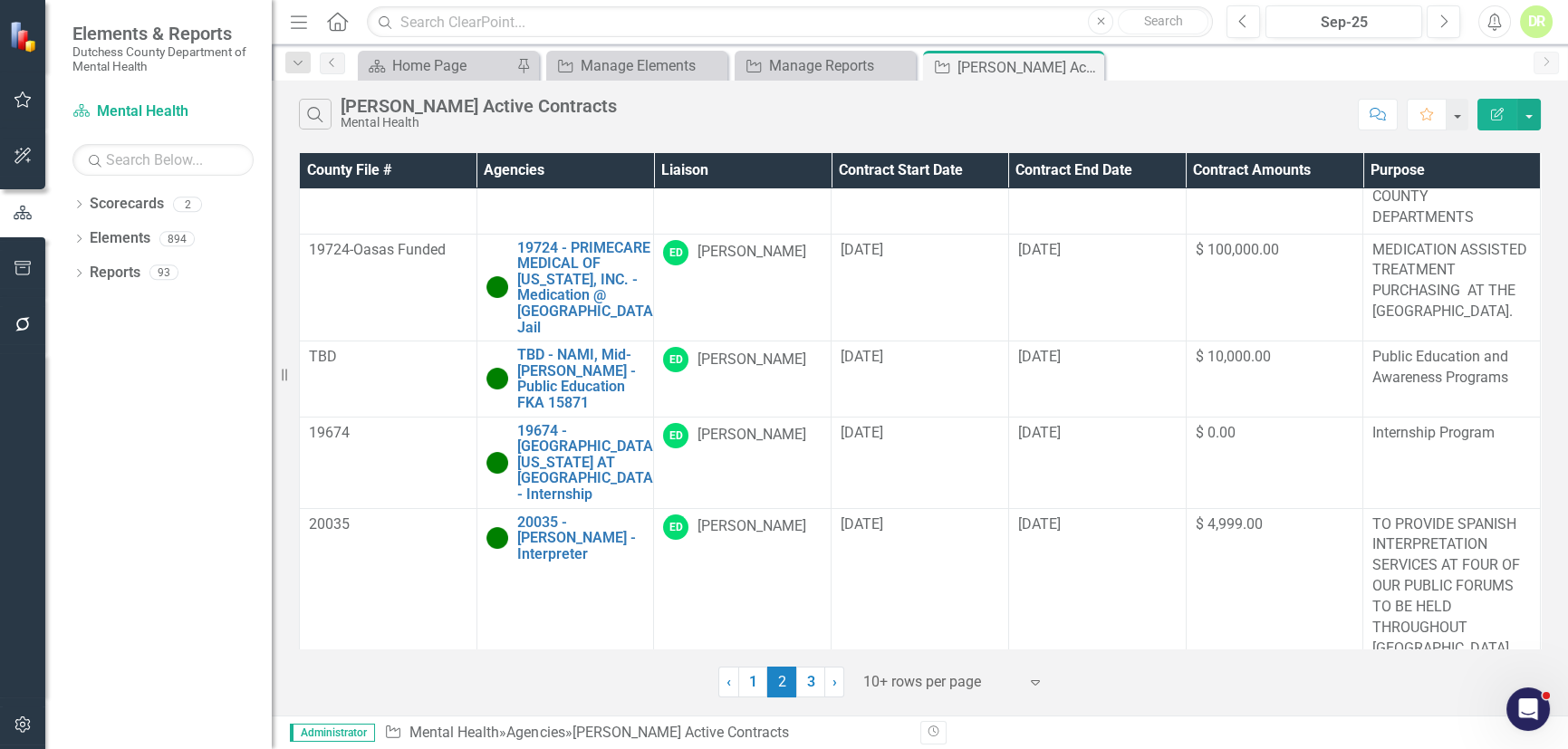
scroll to position [163, 0]
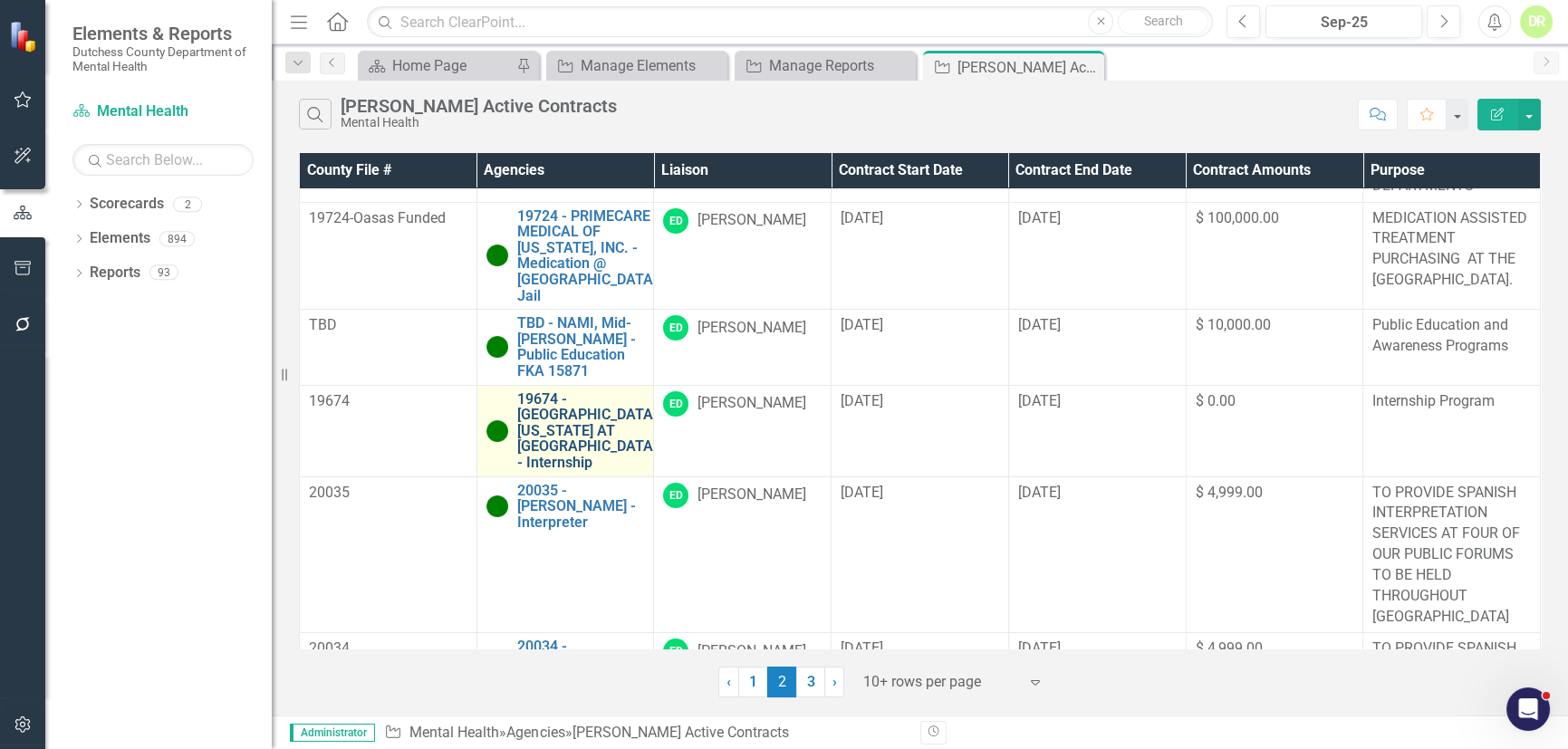
click at [578, 425] on link "19674 - [GEOGRAPHIC_DATA][US_STATE] AT [GEOGRAPHIC_DATA] - Internship" at bounding box center [587, 431] width 140 height 80
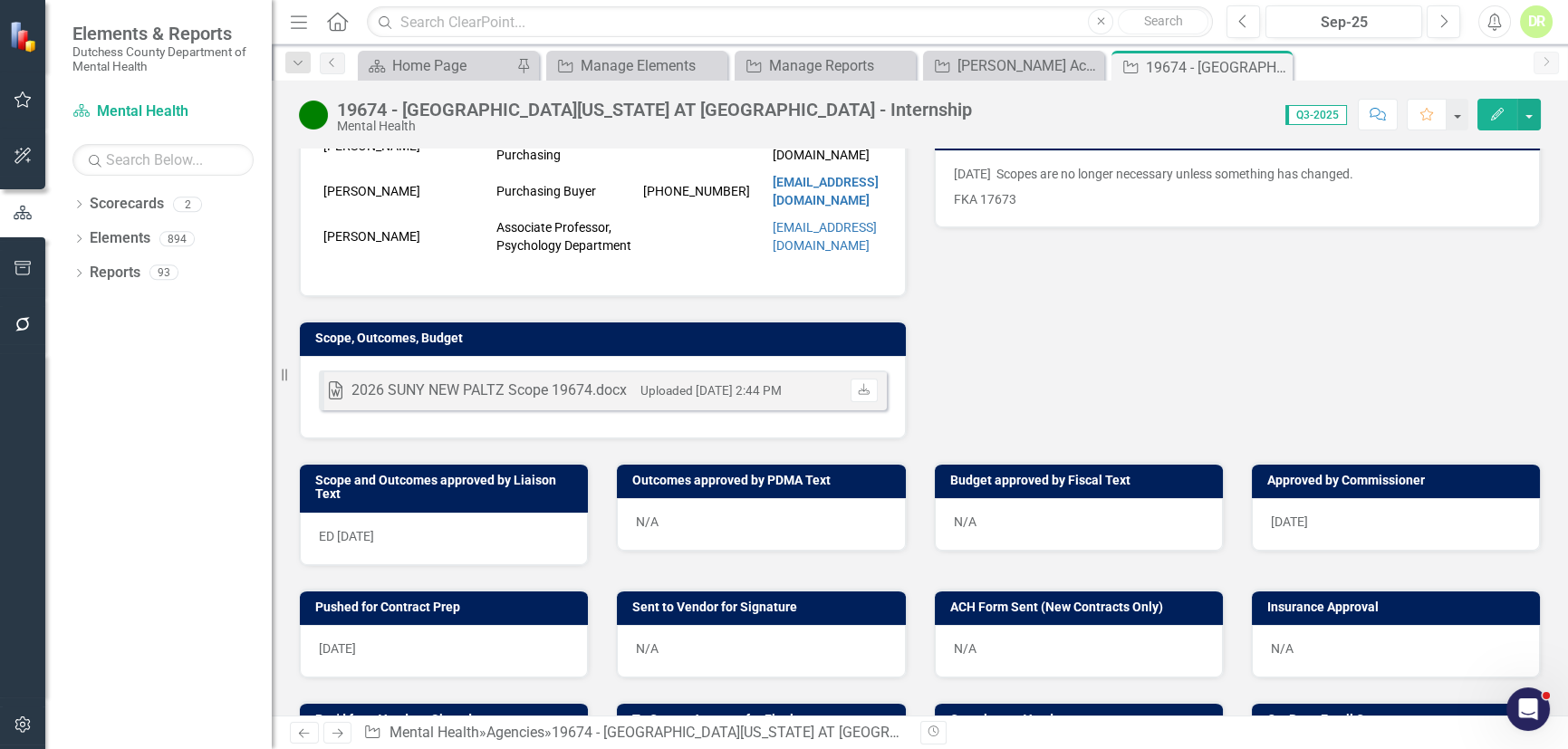
scroll to position [493, 0]
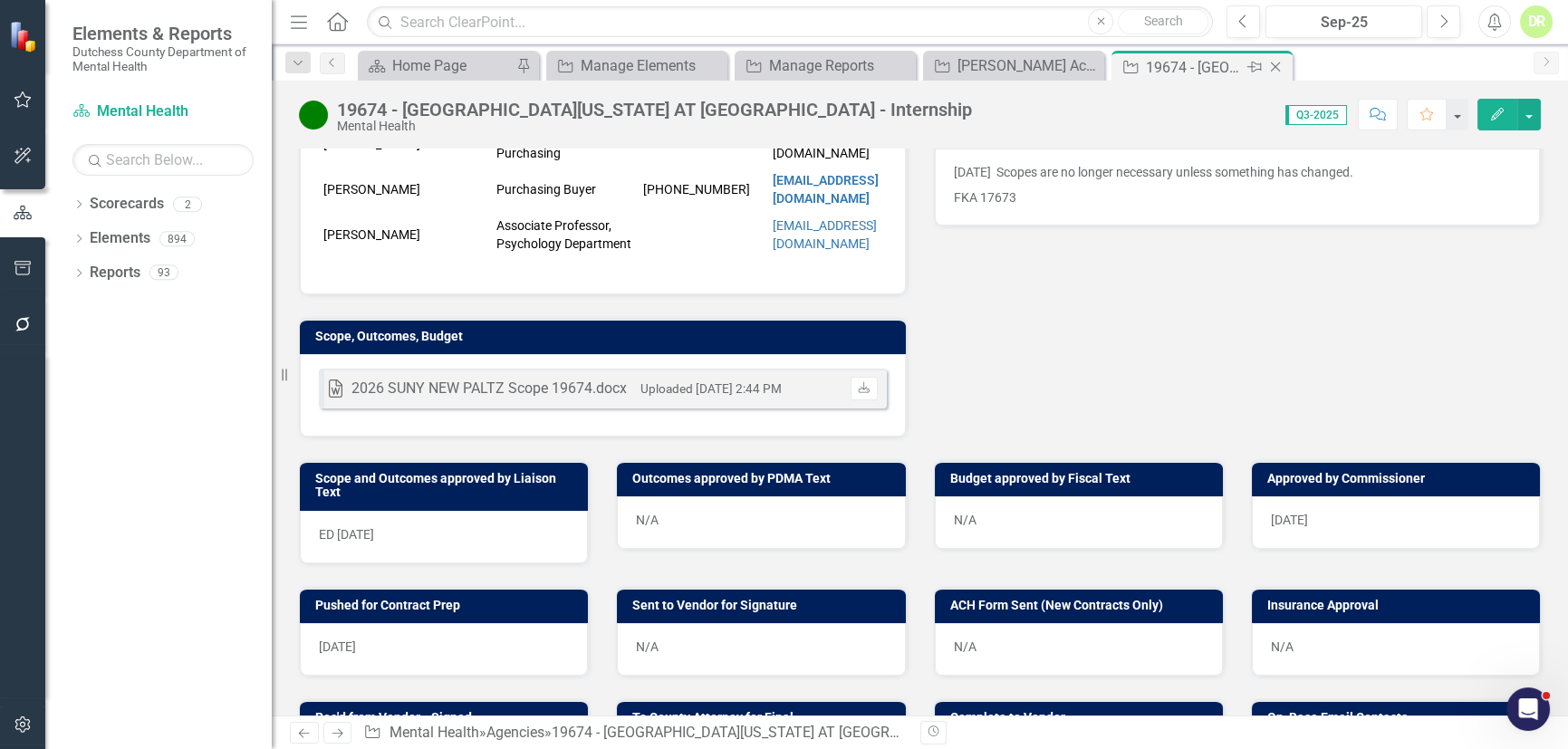
click at [1274, 64] on icon "Close" at bounding box center [1274, 67] width 18 height 14
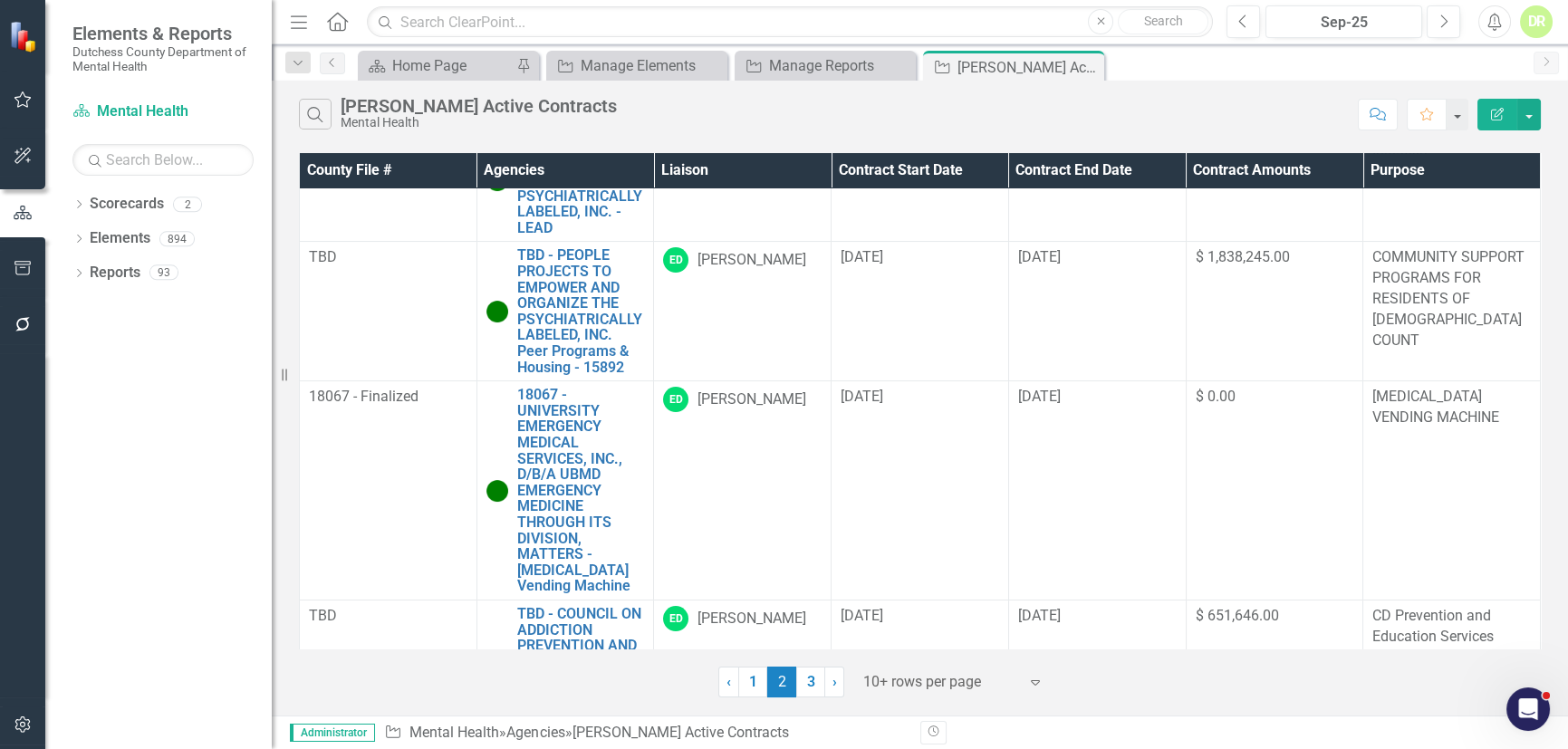
scroll to position [963, 0]
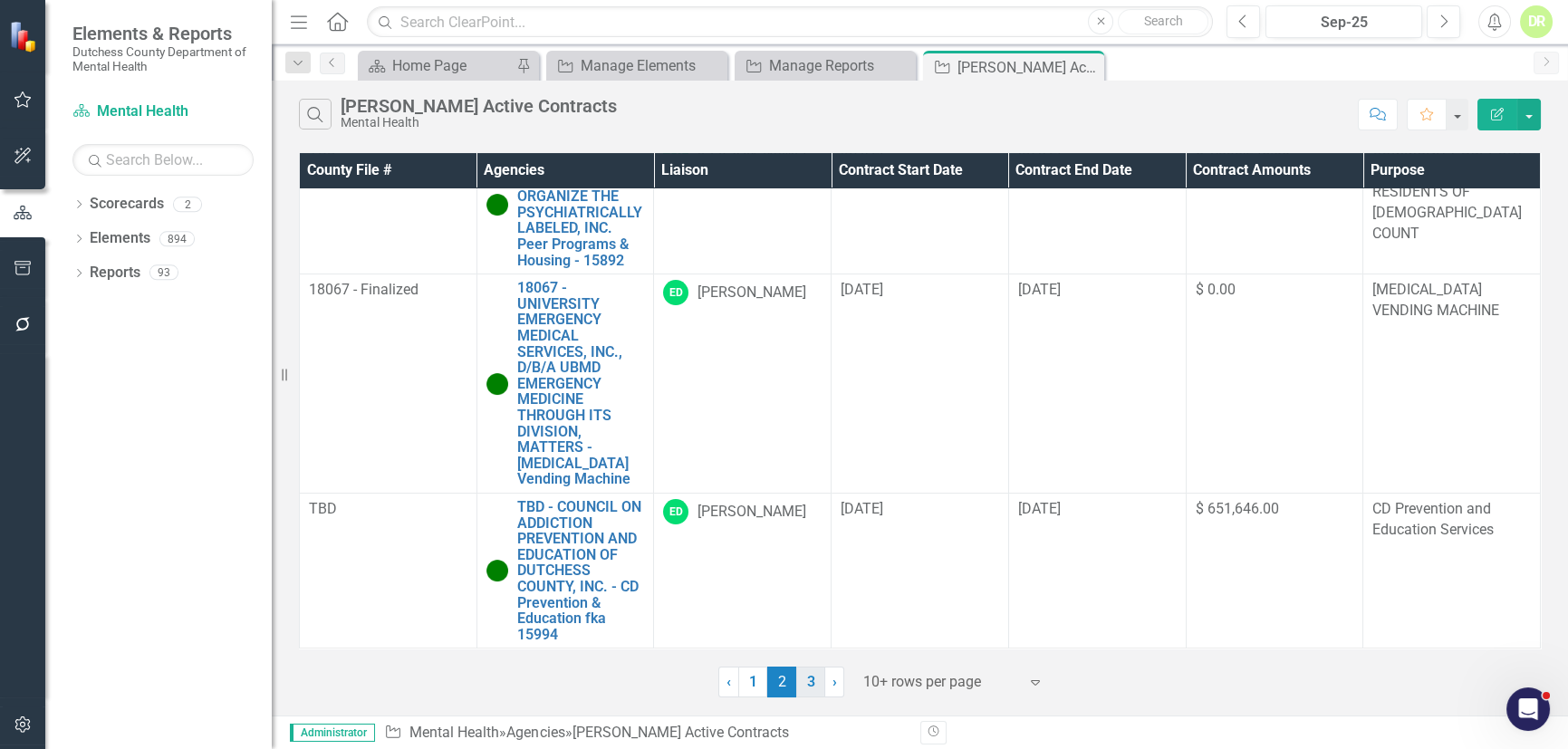
click at [811, 676] on link "3" at bounding box center [810, 682] width 29 height 30
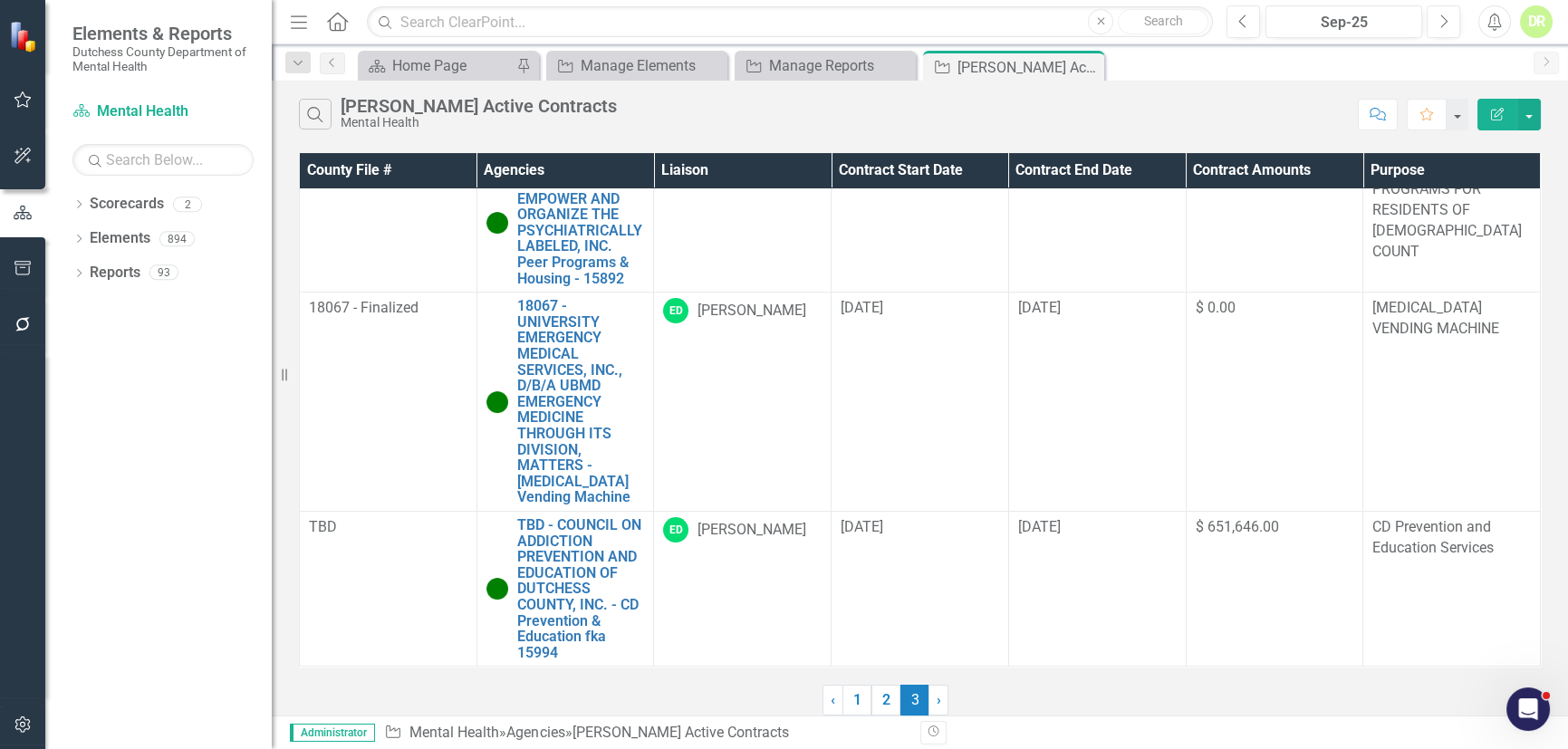
scroll to position [0, 0]
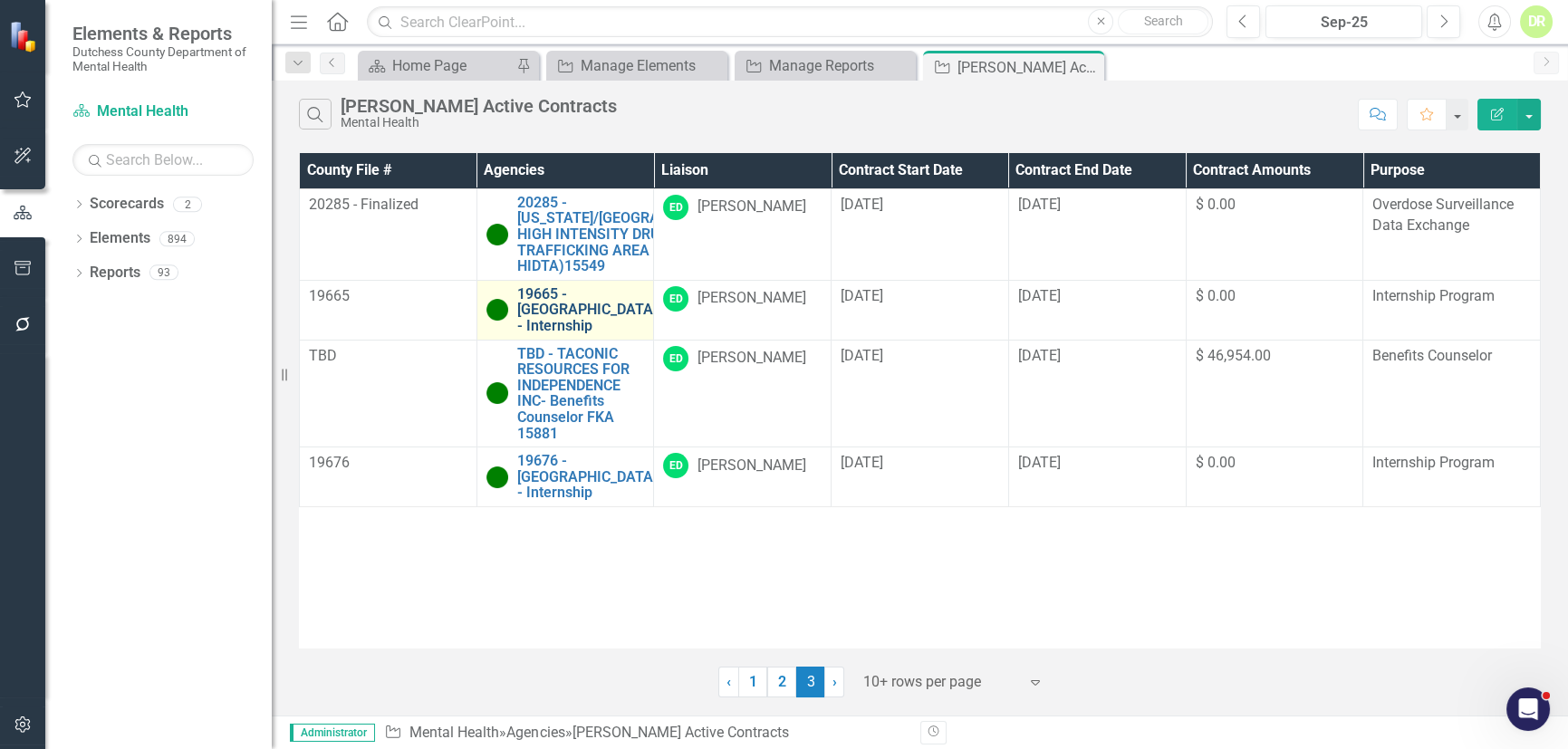
click at [573, 304] on link "19665 - [GEOGRAPHIC_DATA] - Internship" at bounding box center [587, 310] width 140 height 48
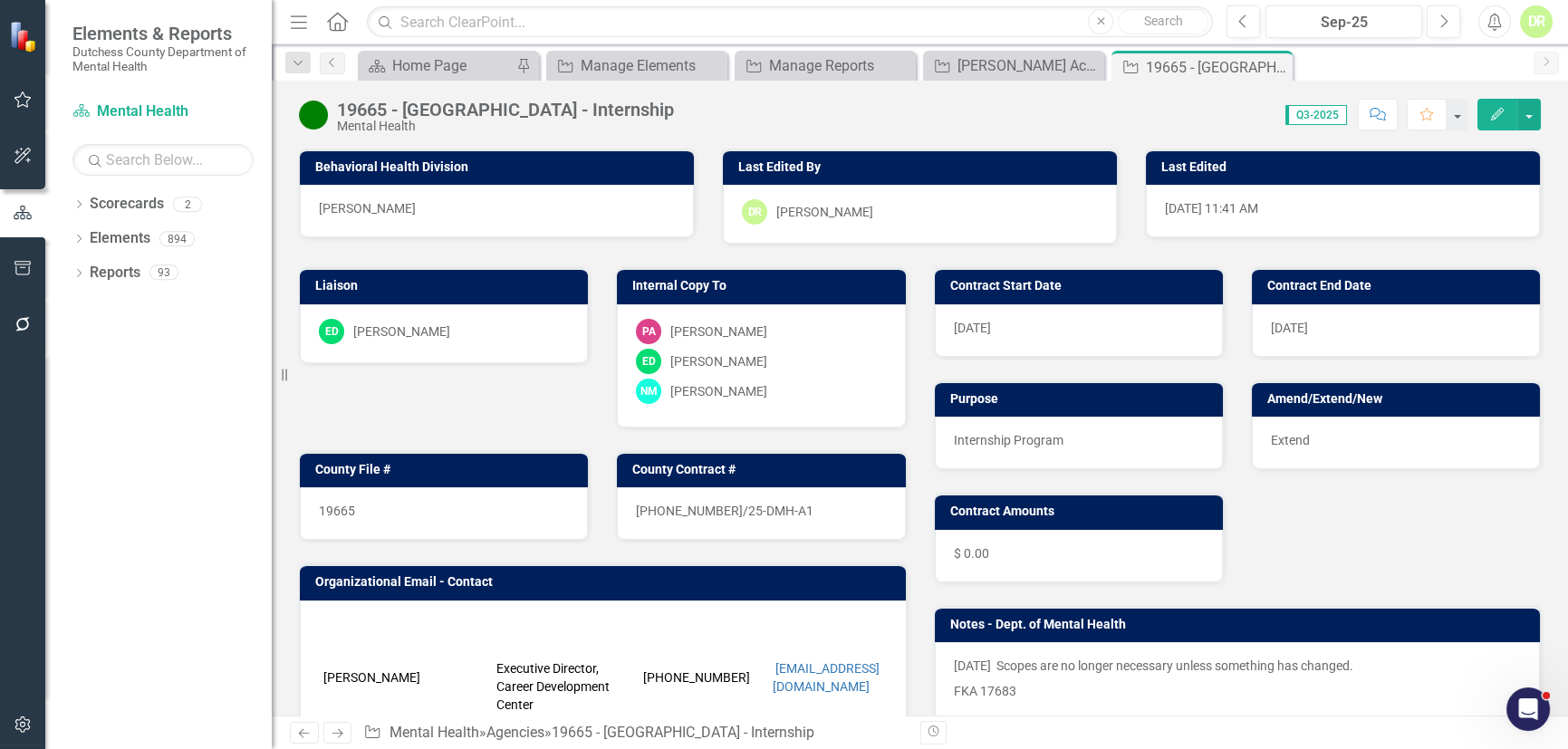
scroll to position [163, 0]
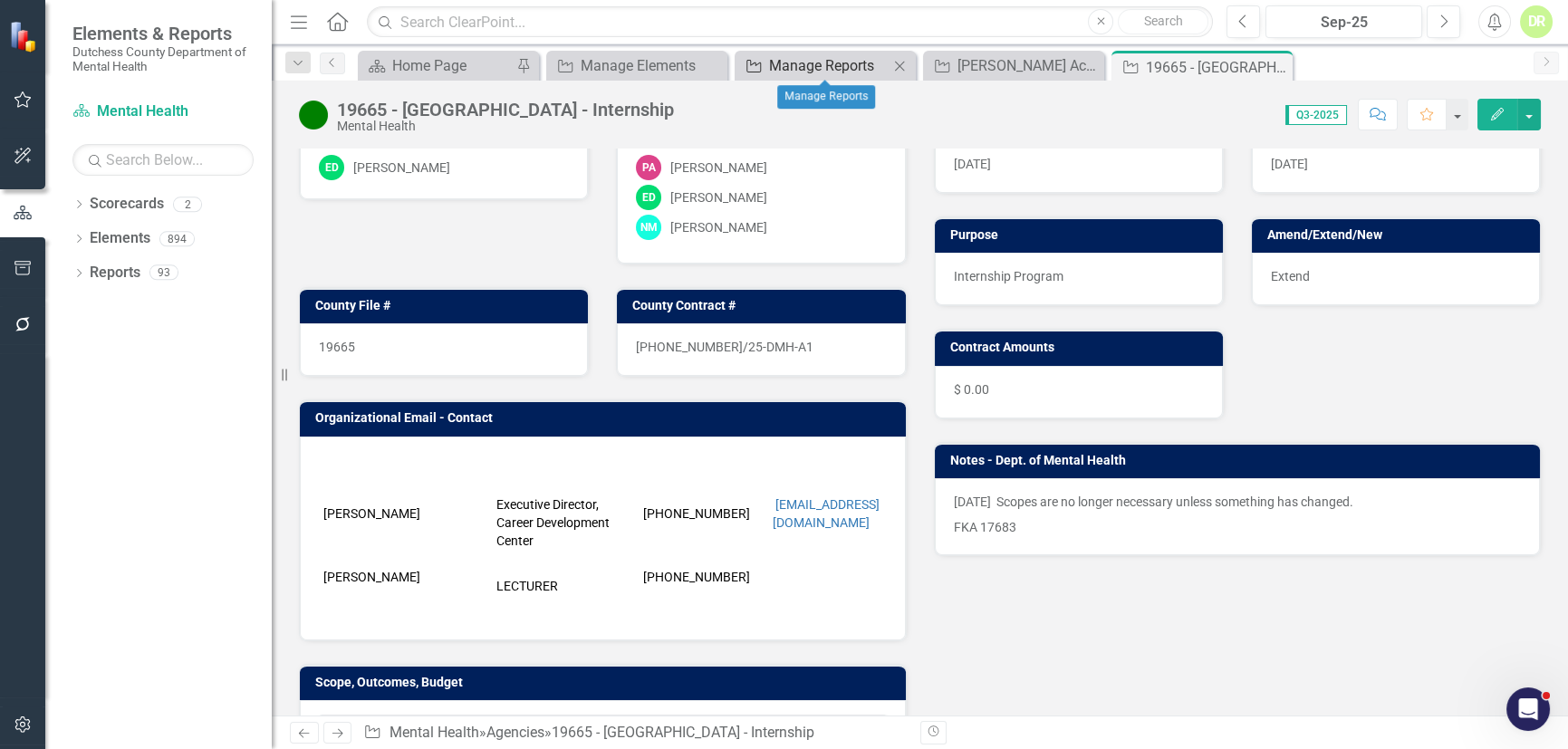
click at [837, 65] on div "Manage Reports" at bounding box center [829, 66] width 120 height 23
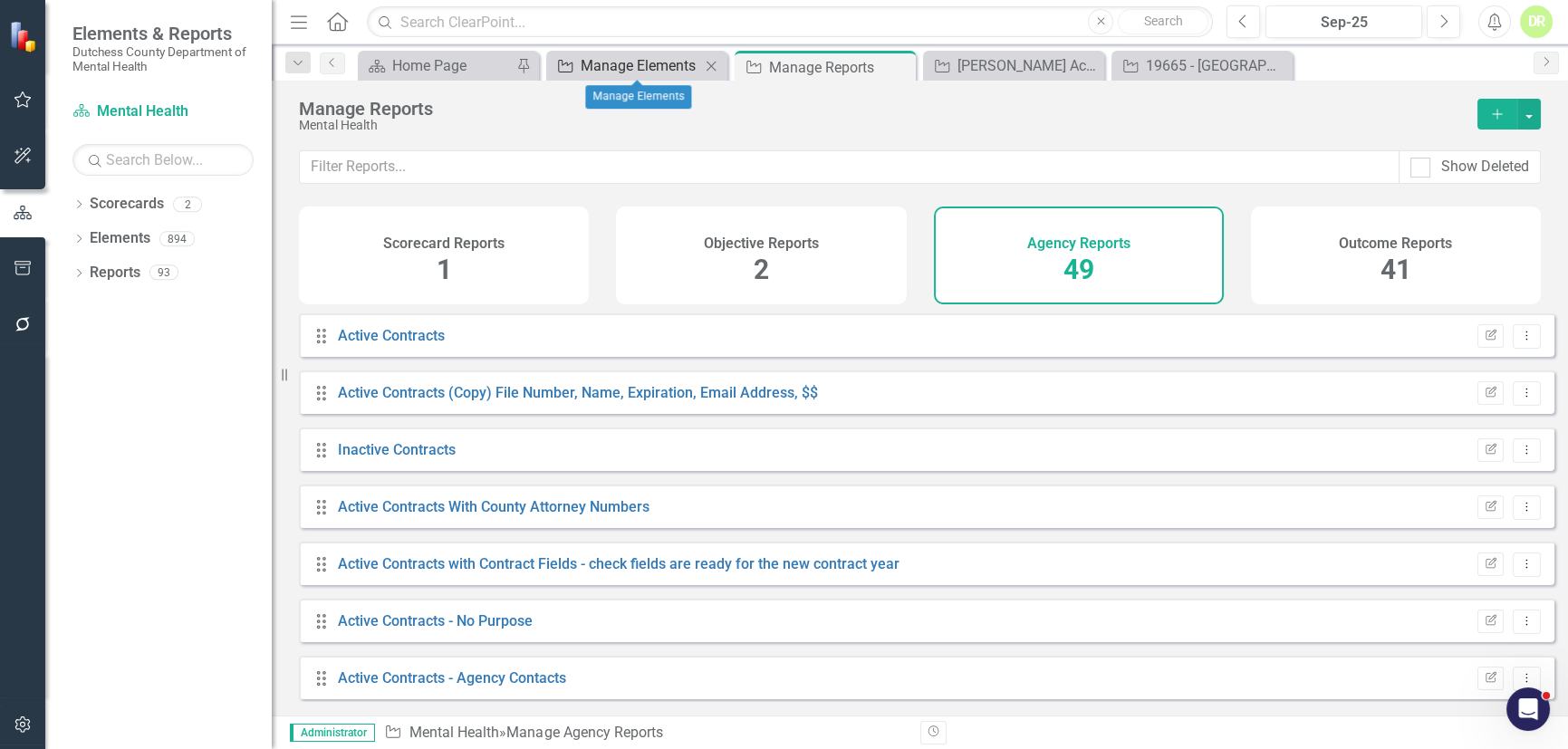
click at [633, 61] on div "Manage Elements" at bounding box center [641, 66] width 120 height 23
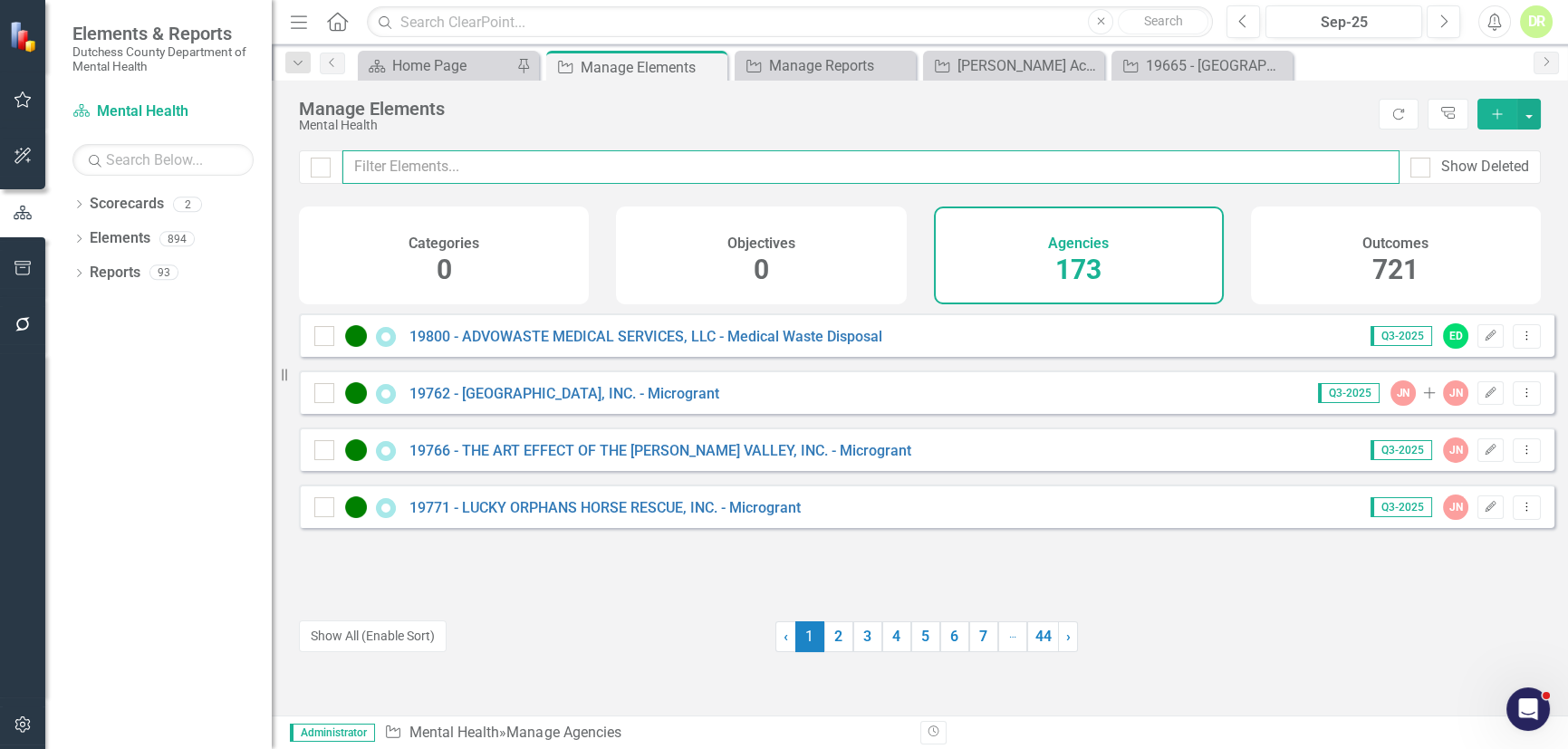
click at [367, 170] on input "text" at bounding box center [870, 166] width 1056 height 33
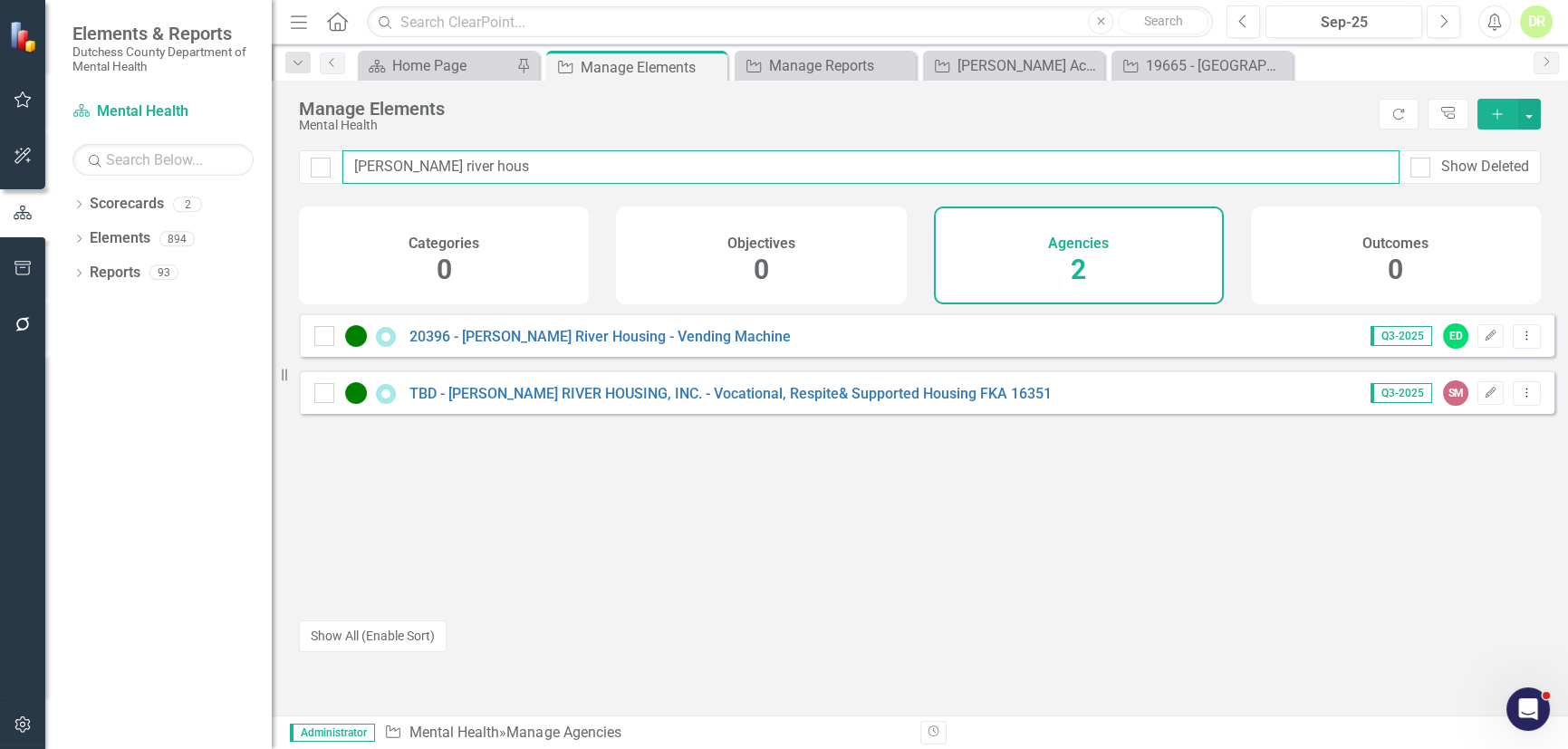
type input "[PERSON_NAME] river hous"
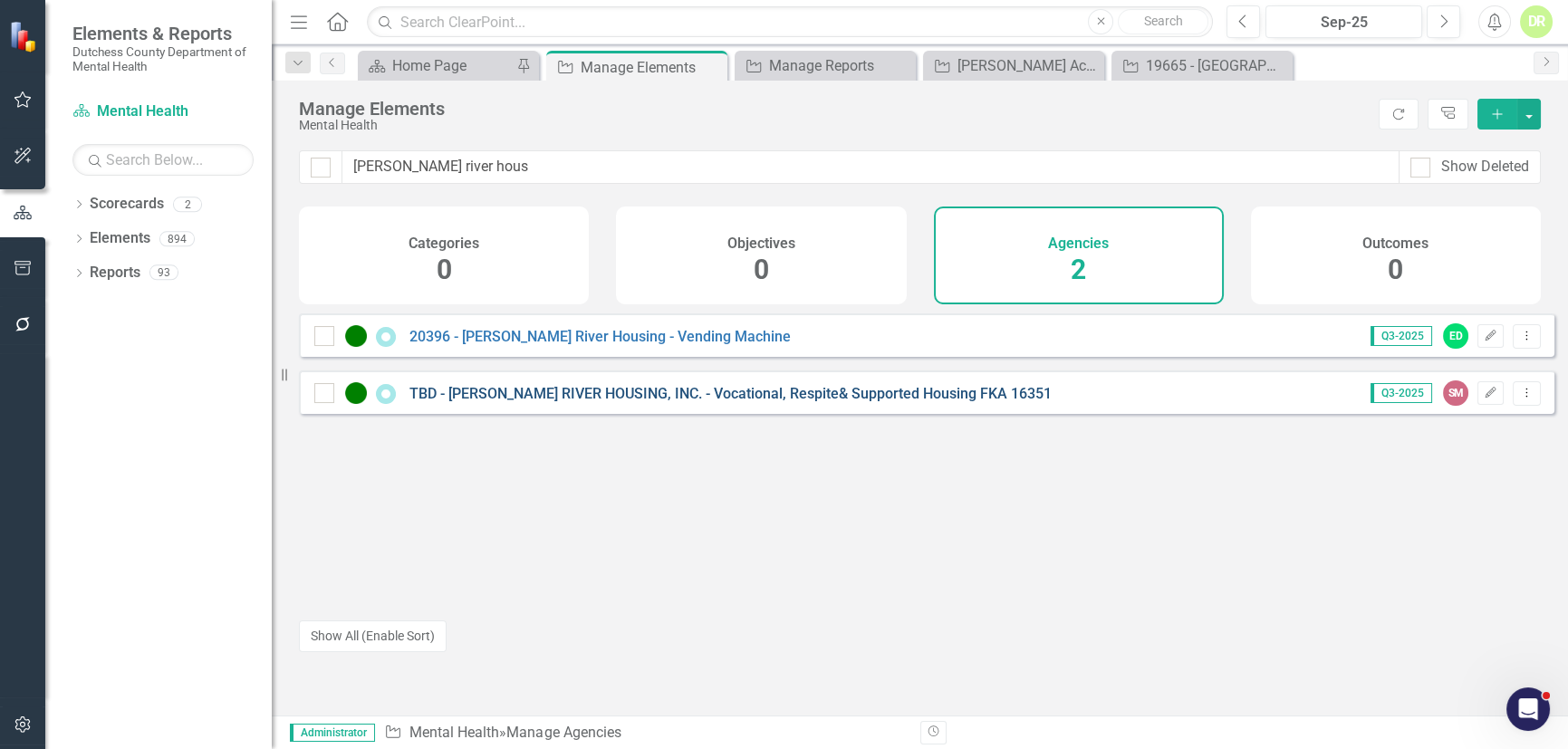
click at [445, 402] on link "TBD - [PERSON_NAME] RIVER HOUSING, INC. - Vocational, Respite& Supported Housin…" at bounding box center [729, 394] width 642 height 17
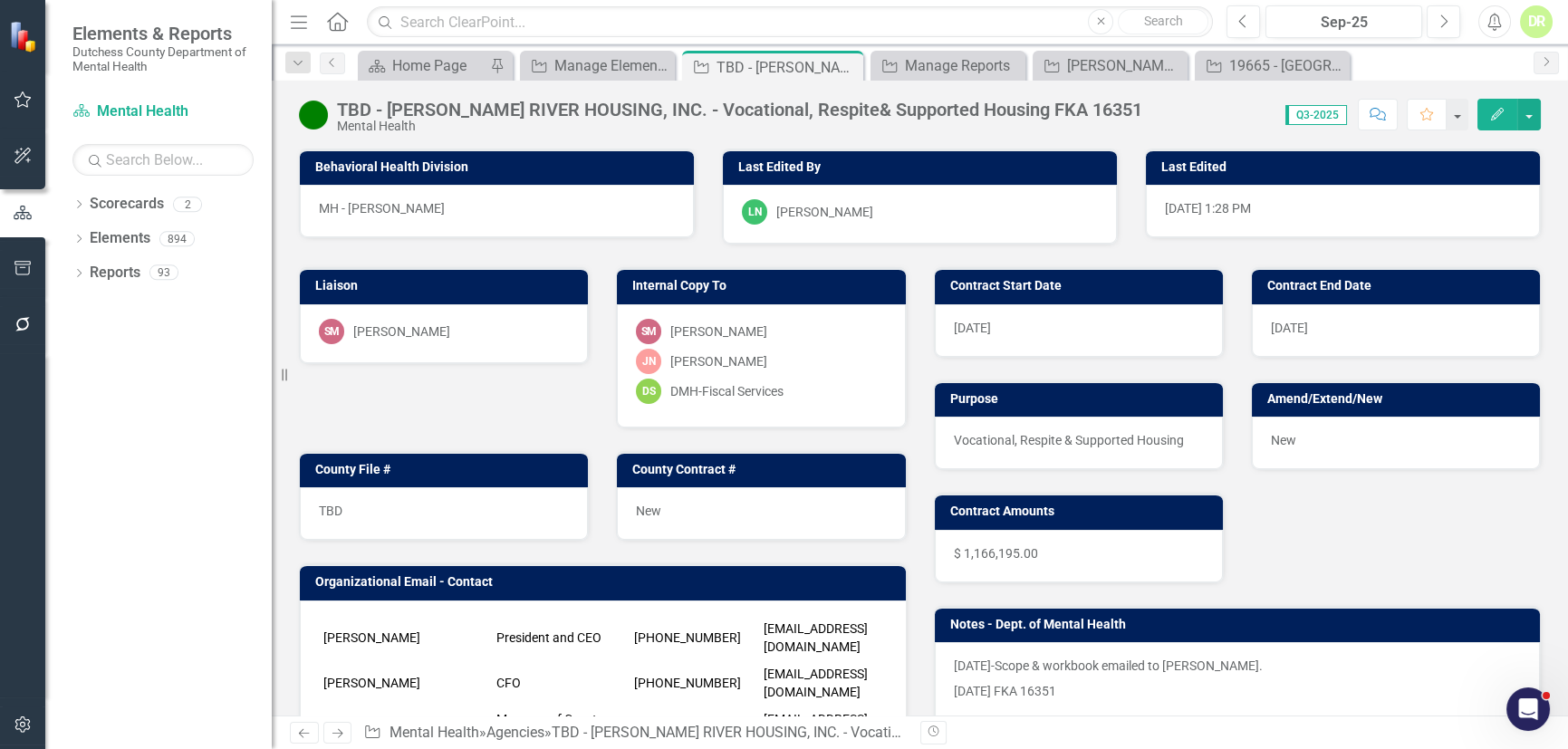
scroll to position [82, 0]
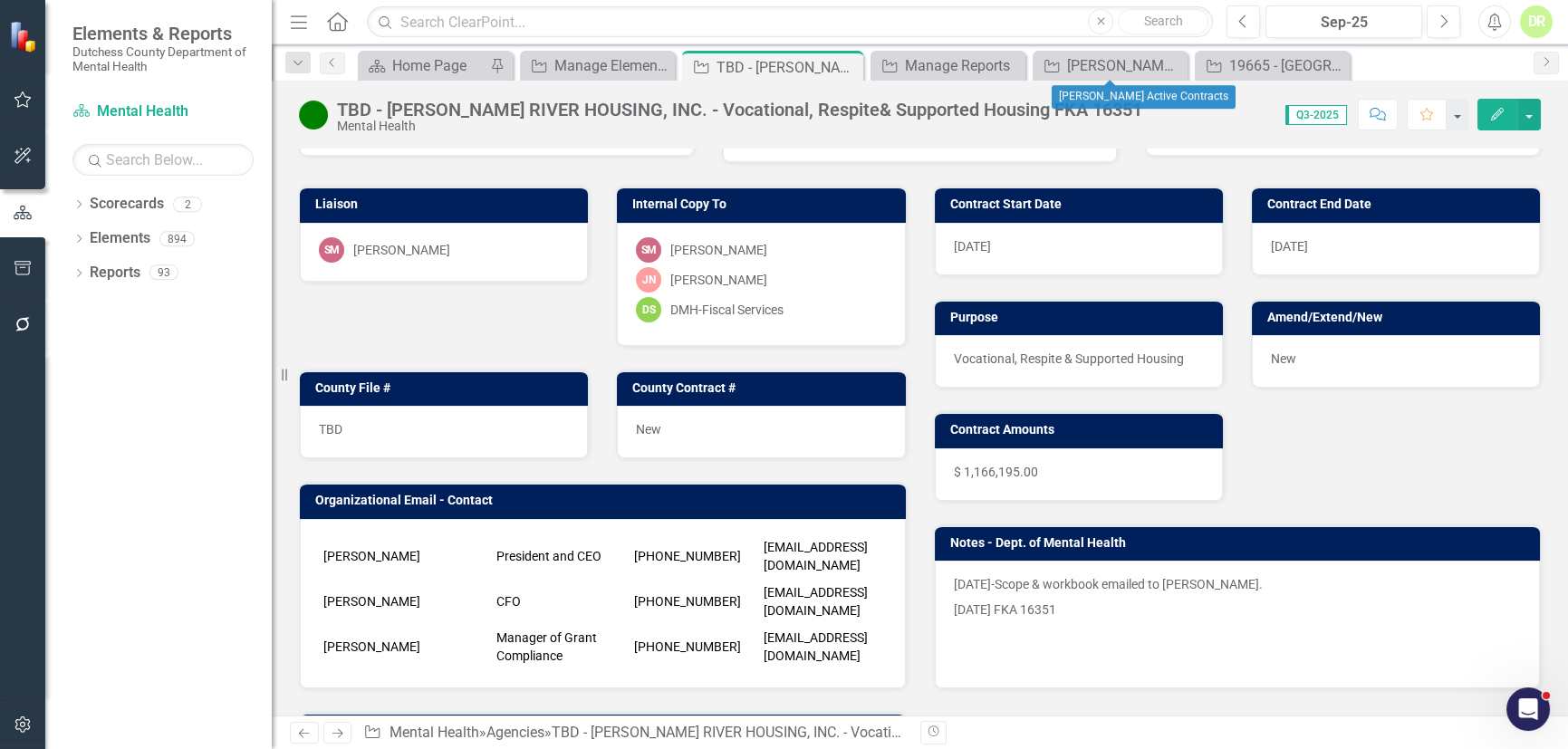
drag, startPoint x: 1171, startPoint y: 63, endPoint x: 1051, endPoint y: 108, distance: 128.2
click at [0, 0] on icon "Close" at bounding box center [0, 0] width 0 height 0
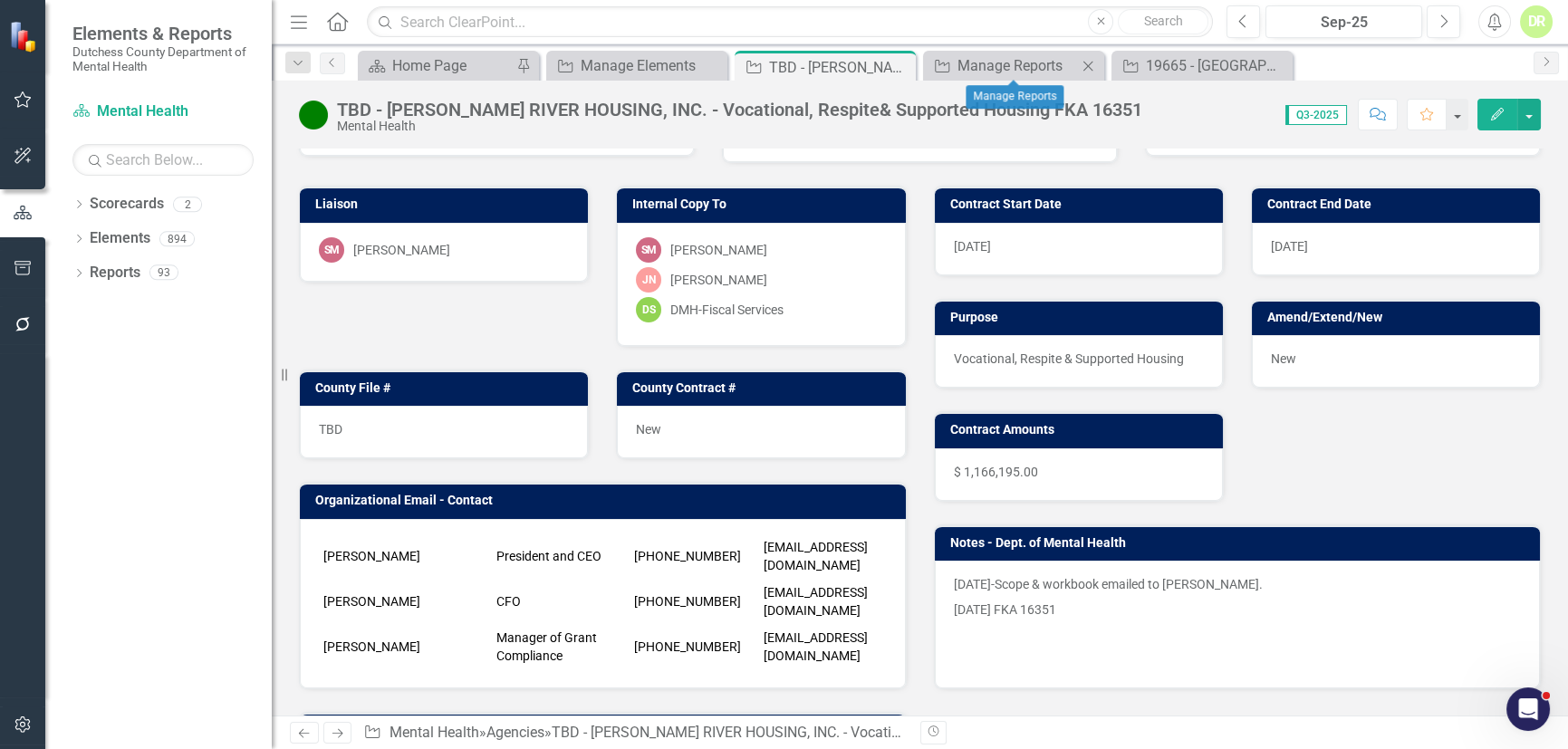
click at [1086, 66] on icon "Close" at bounding box center [1087, 66] width 18 height 14
click at [900, 65] on icon at bounding box center [899, 67] width 10 height 10
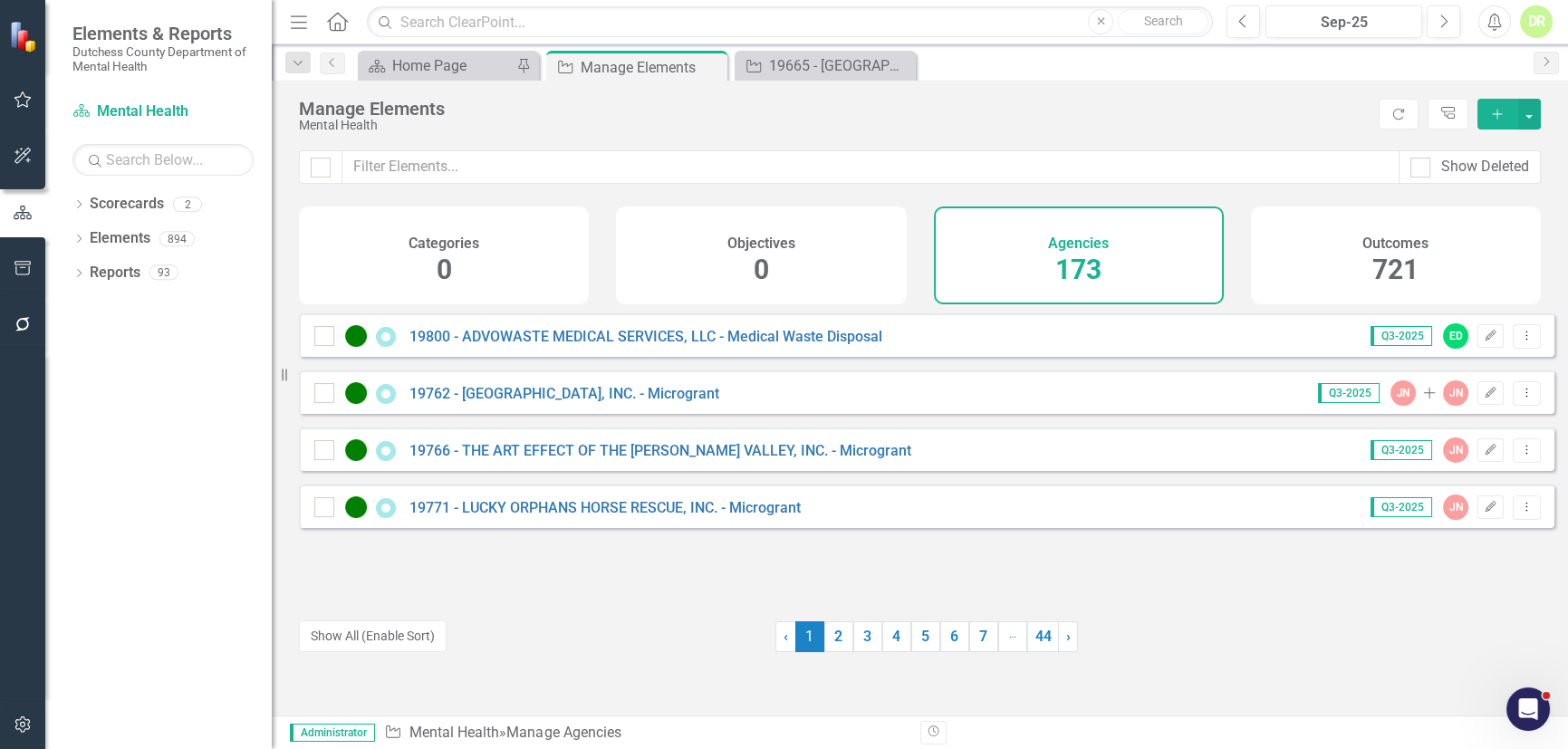
scroll to position [5162, 0]
